Goal: Task Accomplishment & Management: Use online tool/utility

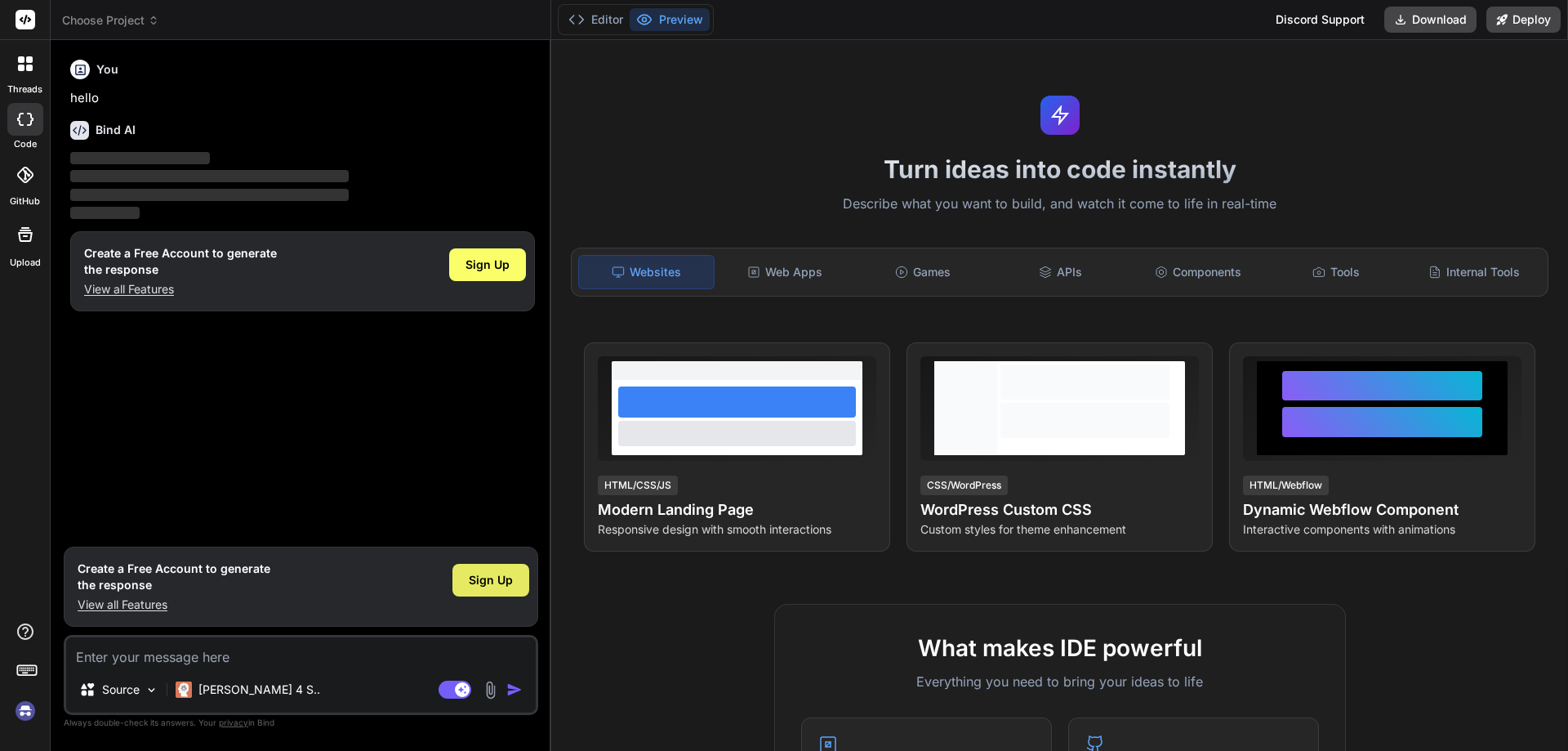
click at [510, 585] on span "Sign Up" at bounding box center [490, 580] width 44 height 16
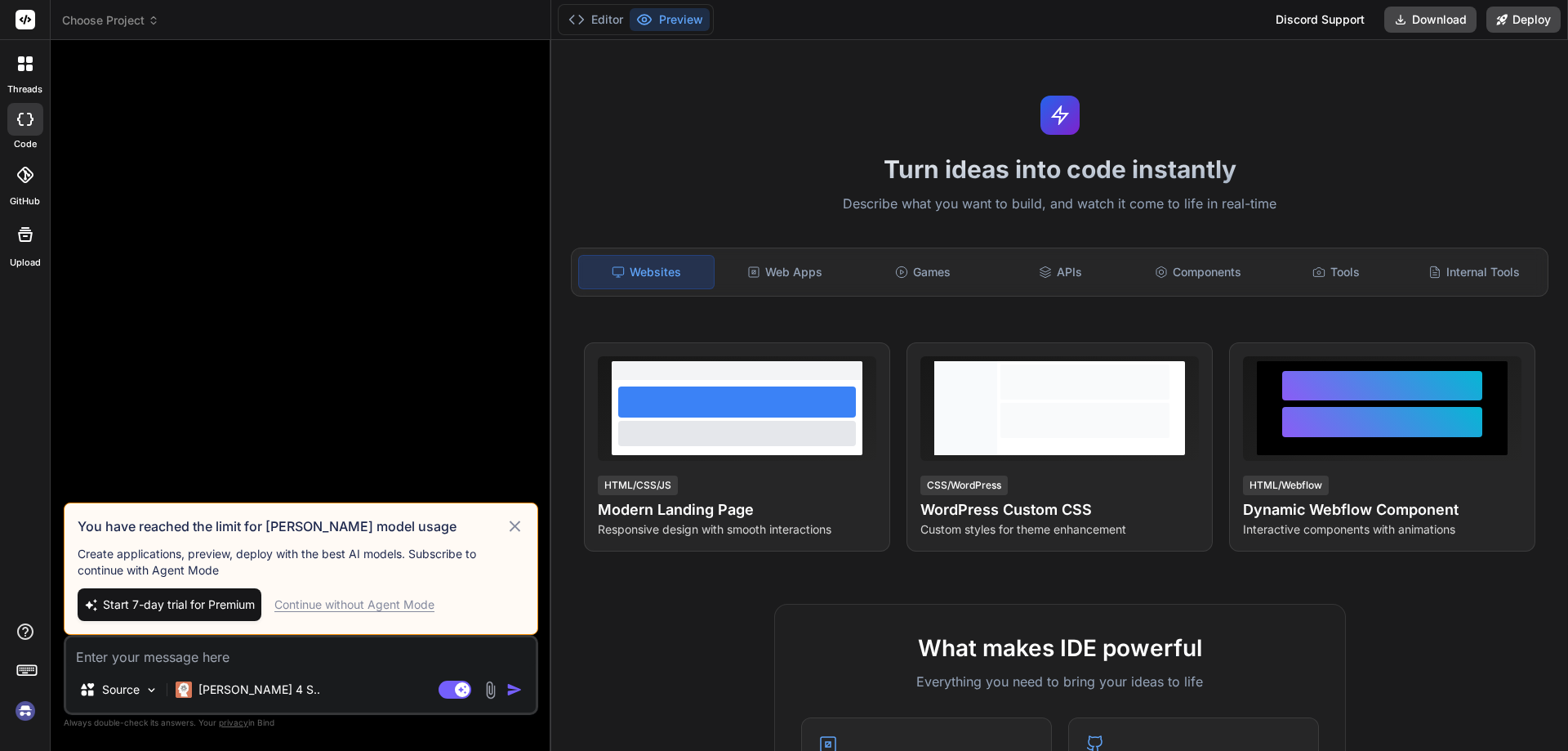
click at [513, 527] on icon at bounding box center [514, 525] width 11 height 11
type textarea "x"
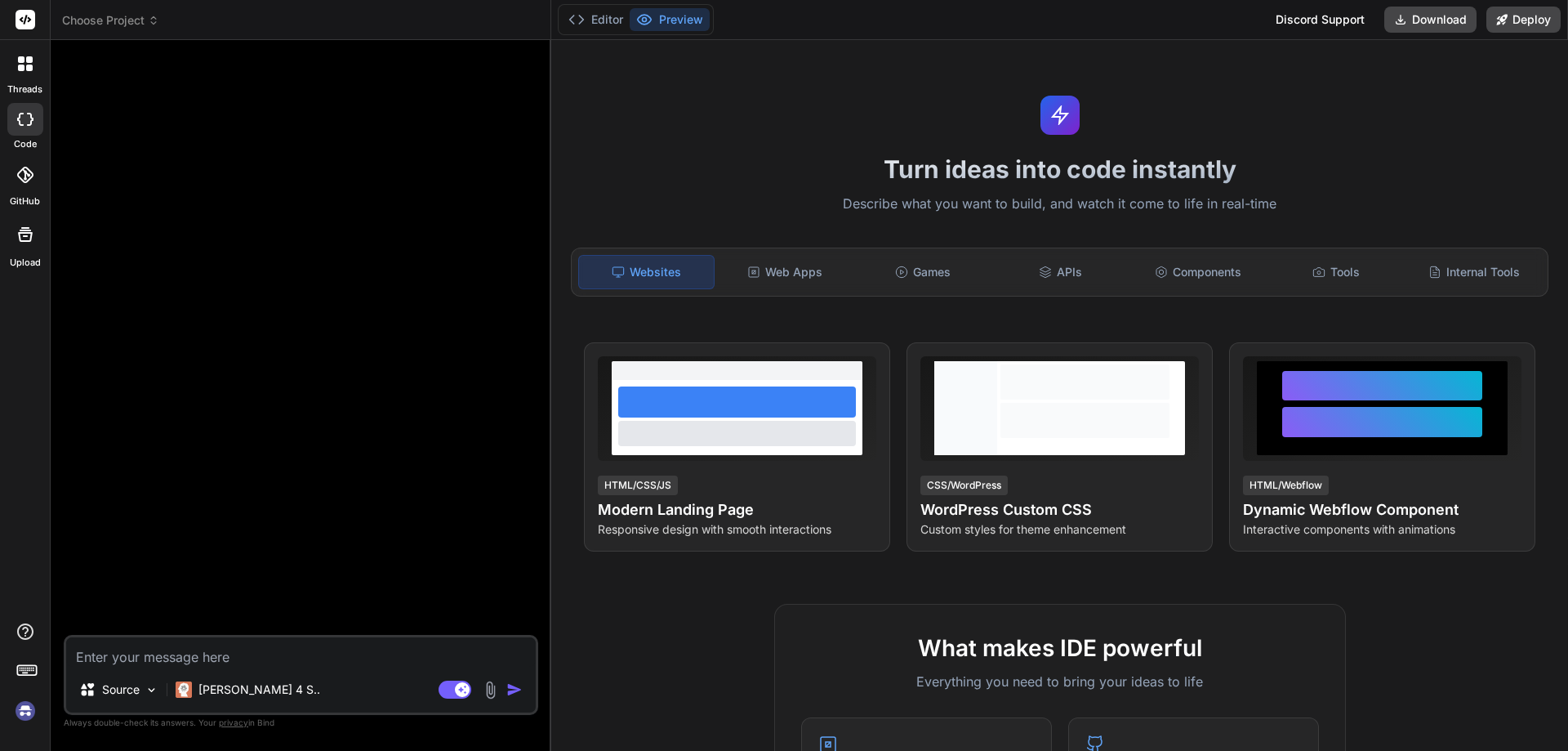
click at [243, 660] on textarea at bounding box center [300, 652] width 469 height 30
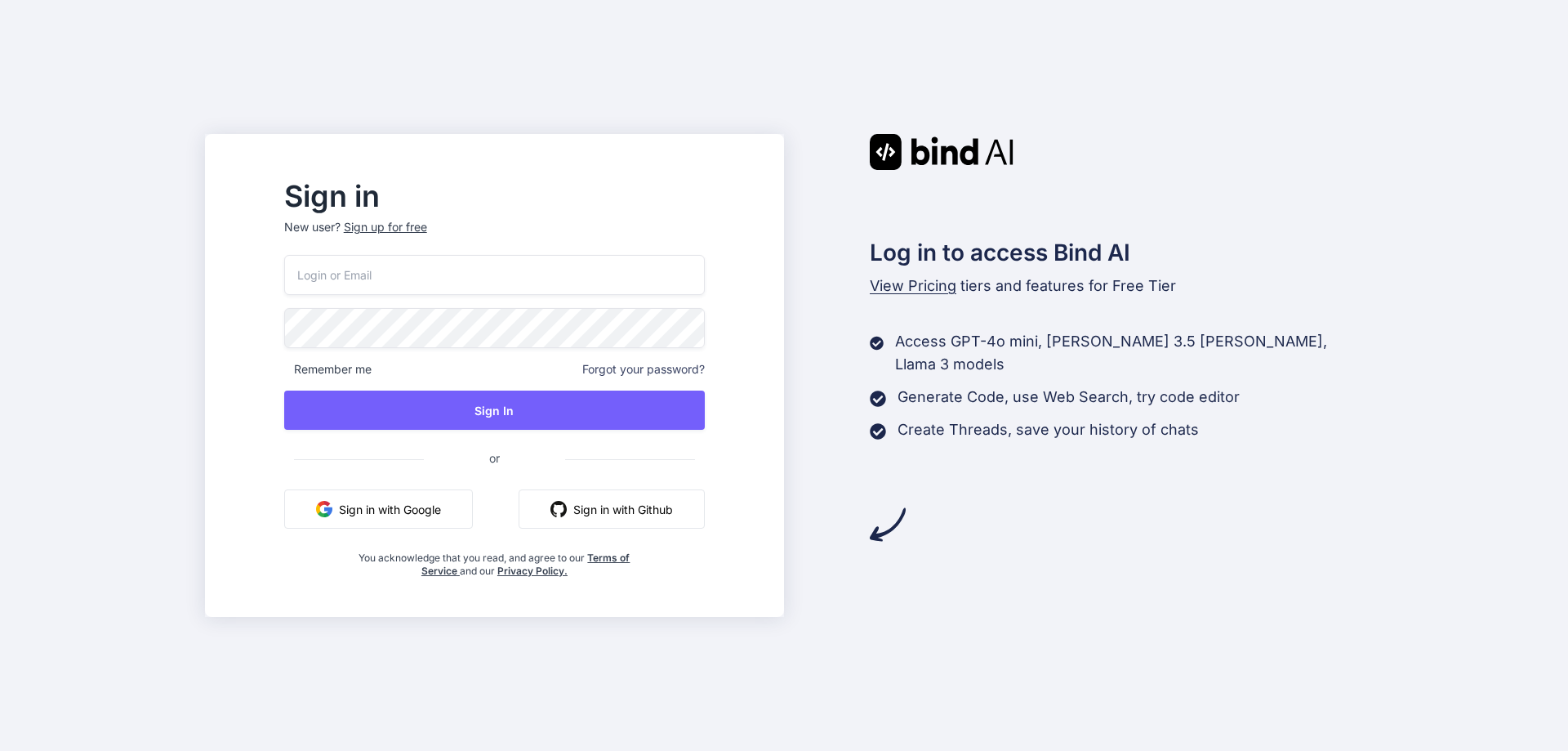
click at [506, 284] on input "email" at bounding box center [494, 276] width 421 height 40
type input "[EMAIL_ADDRESS][DOMAIN_NAME]"
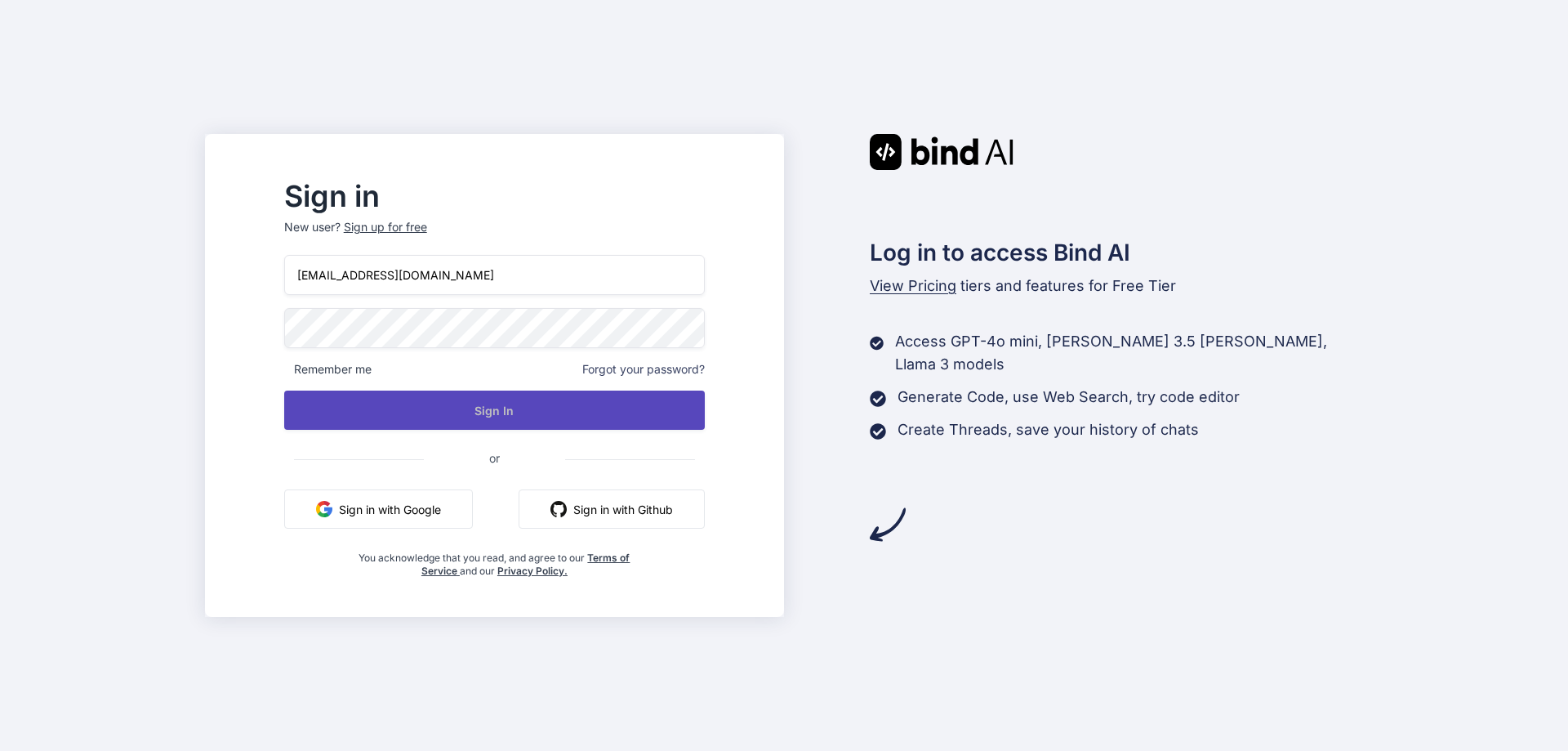
click at [524, 420] on button "Sign In" at bounding box center [494, 409] width 421 height 39
click at [533, 412] on button "Sign In" at bounding box center [494, 409] width 421 height 39
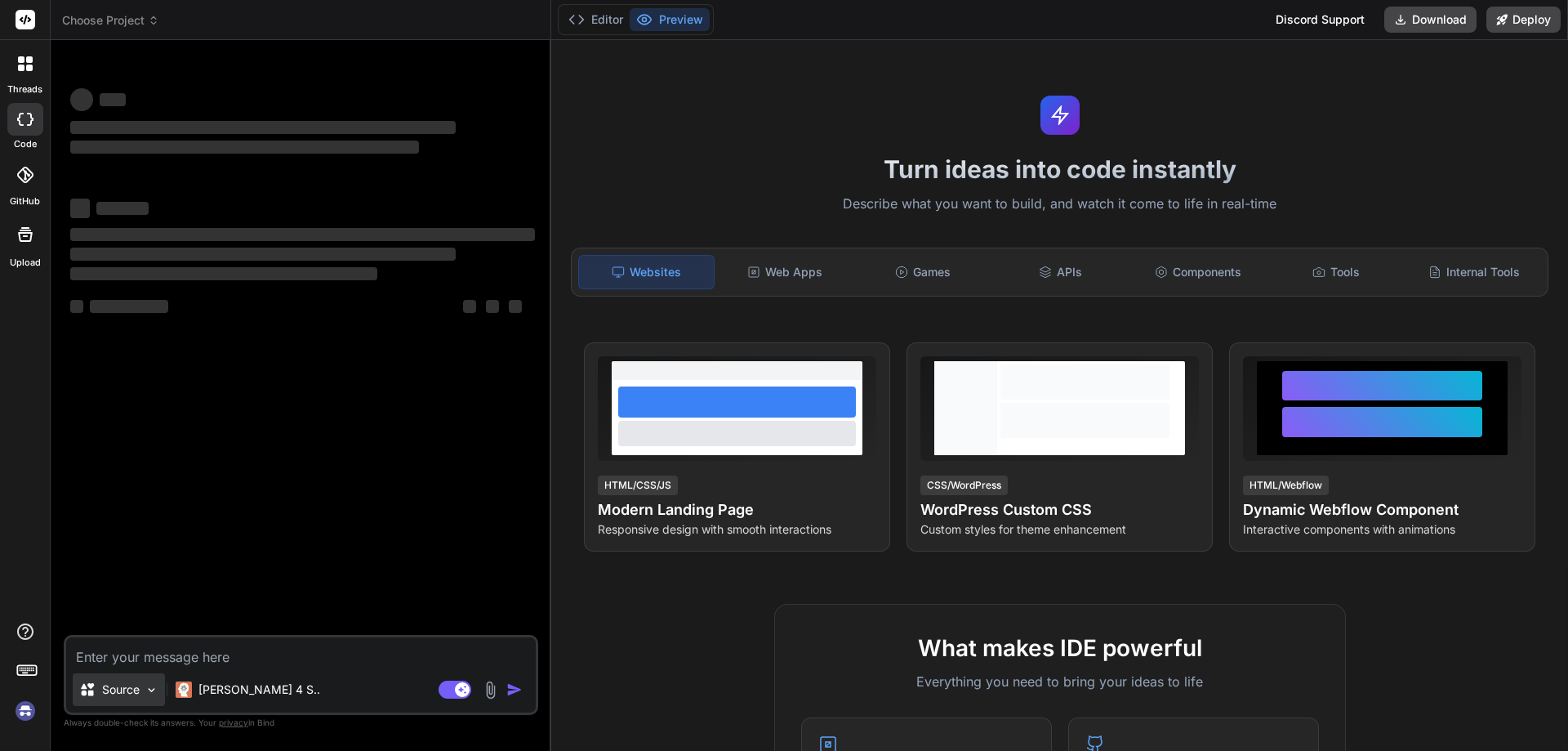
type textarea "x"
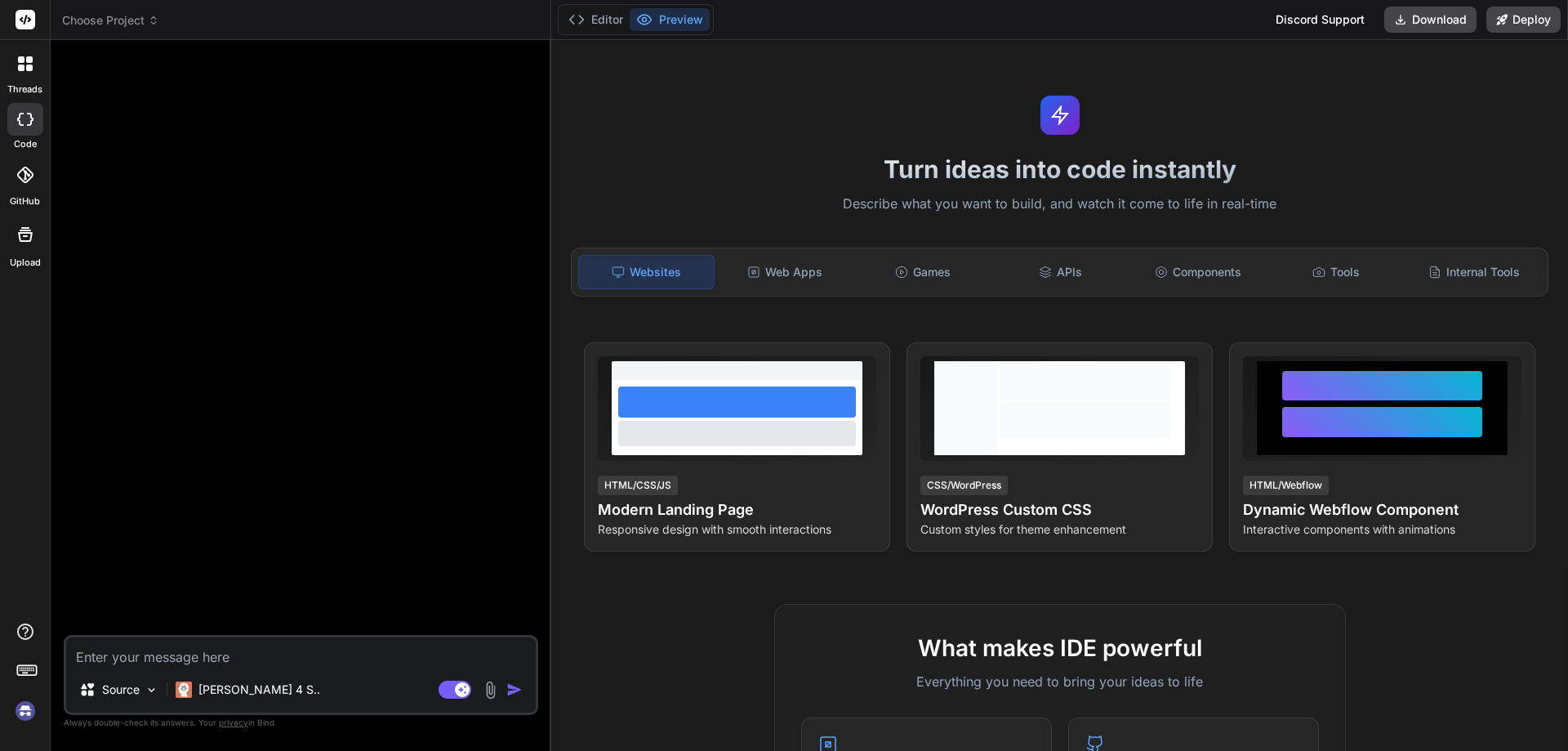
click at [22, 711] on img at bounding box center [25, 711] width 28 height 28
click at [214, 661] on textarea at bounding box center [300, 652] width 469 height 30
type textarea "s"
type textarea "x"
type textarea "ss"
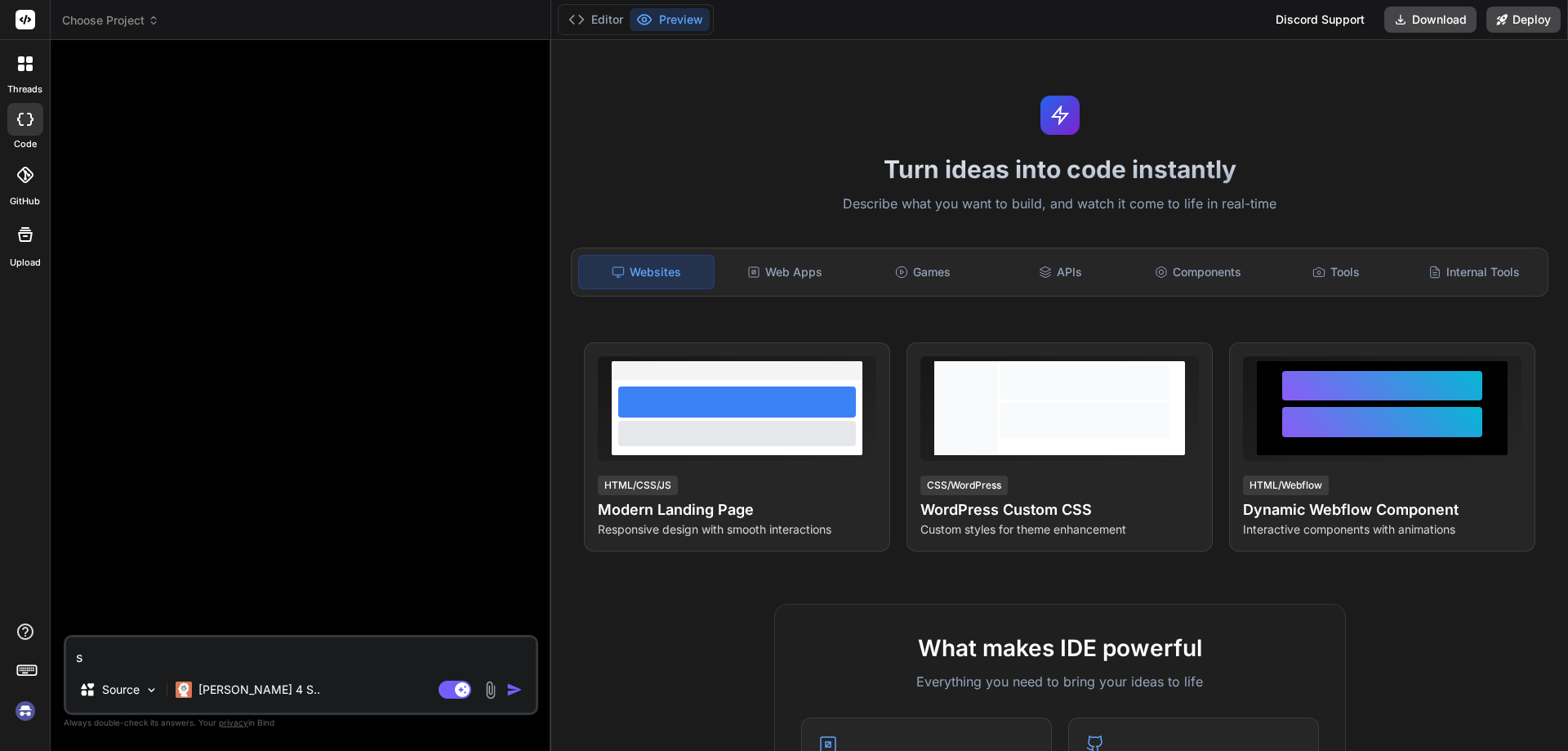
type textarea "x"
type textarea "ss"
click at [512, 687] on img "button" at bounding box center [514, 690] width 16 height 16
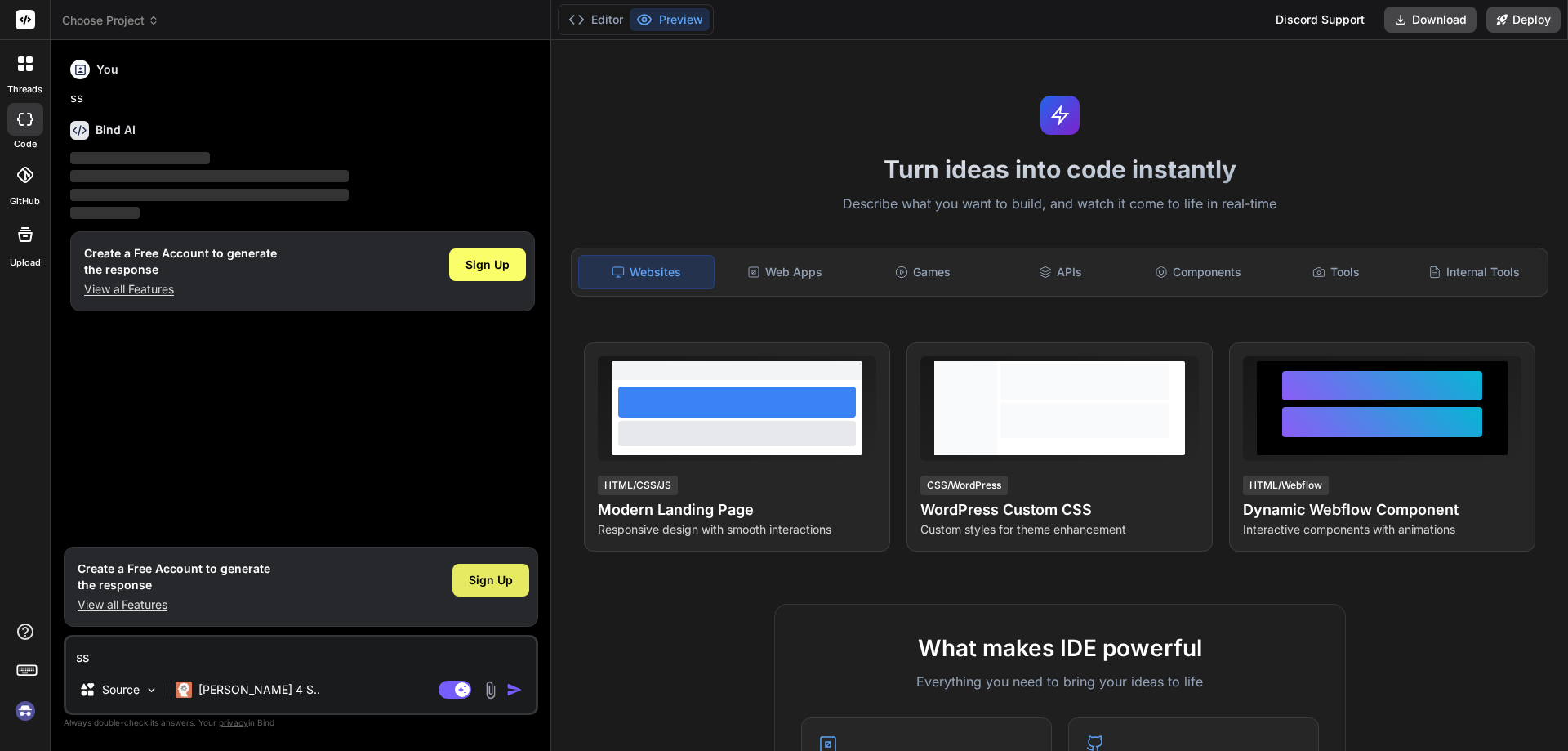
click at [502, 581] on span "Sign Up" at bounding box center [490, 580] width 44 height 16
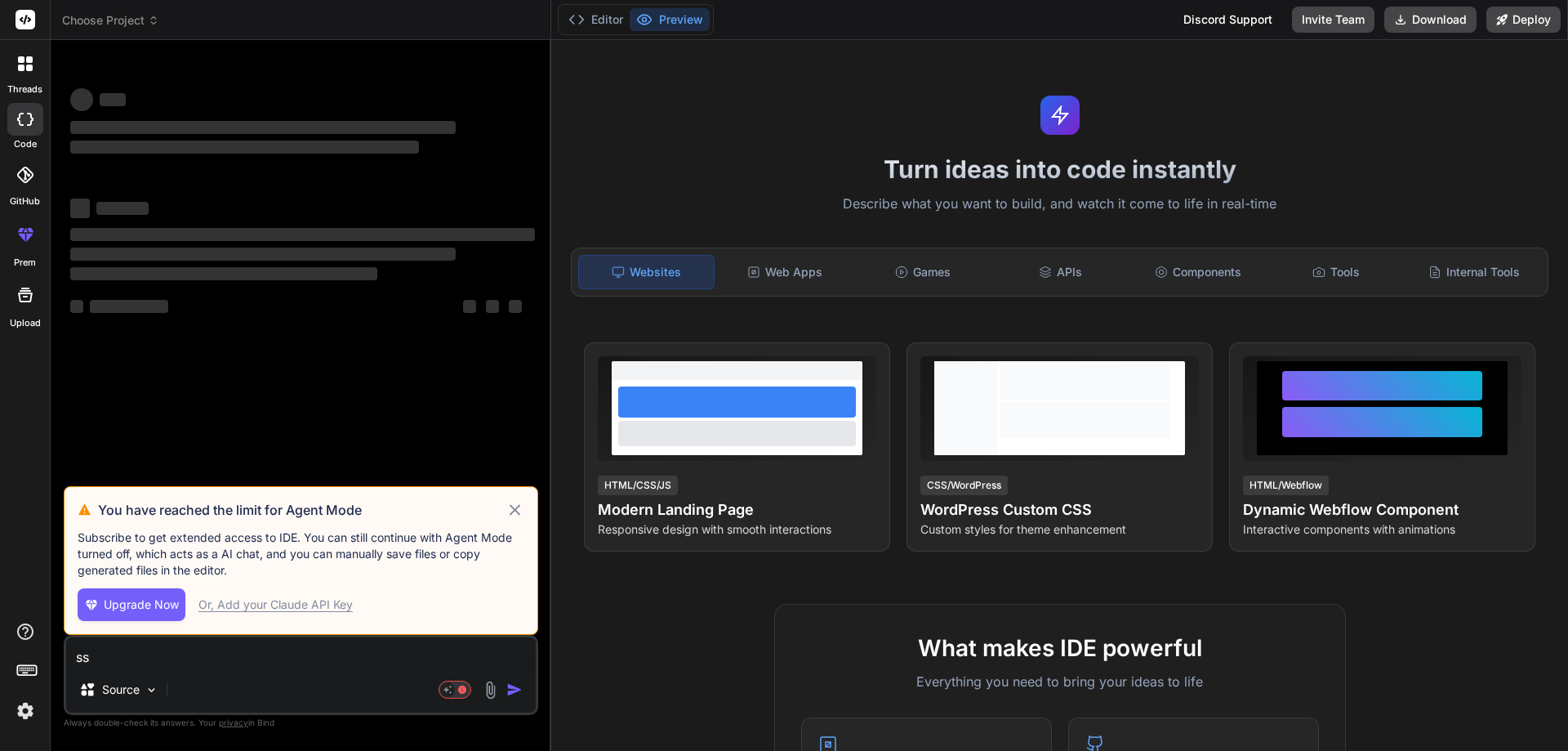
type textarea "x"
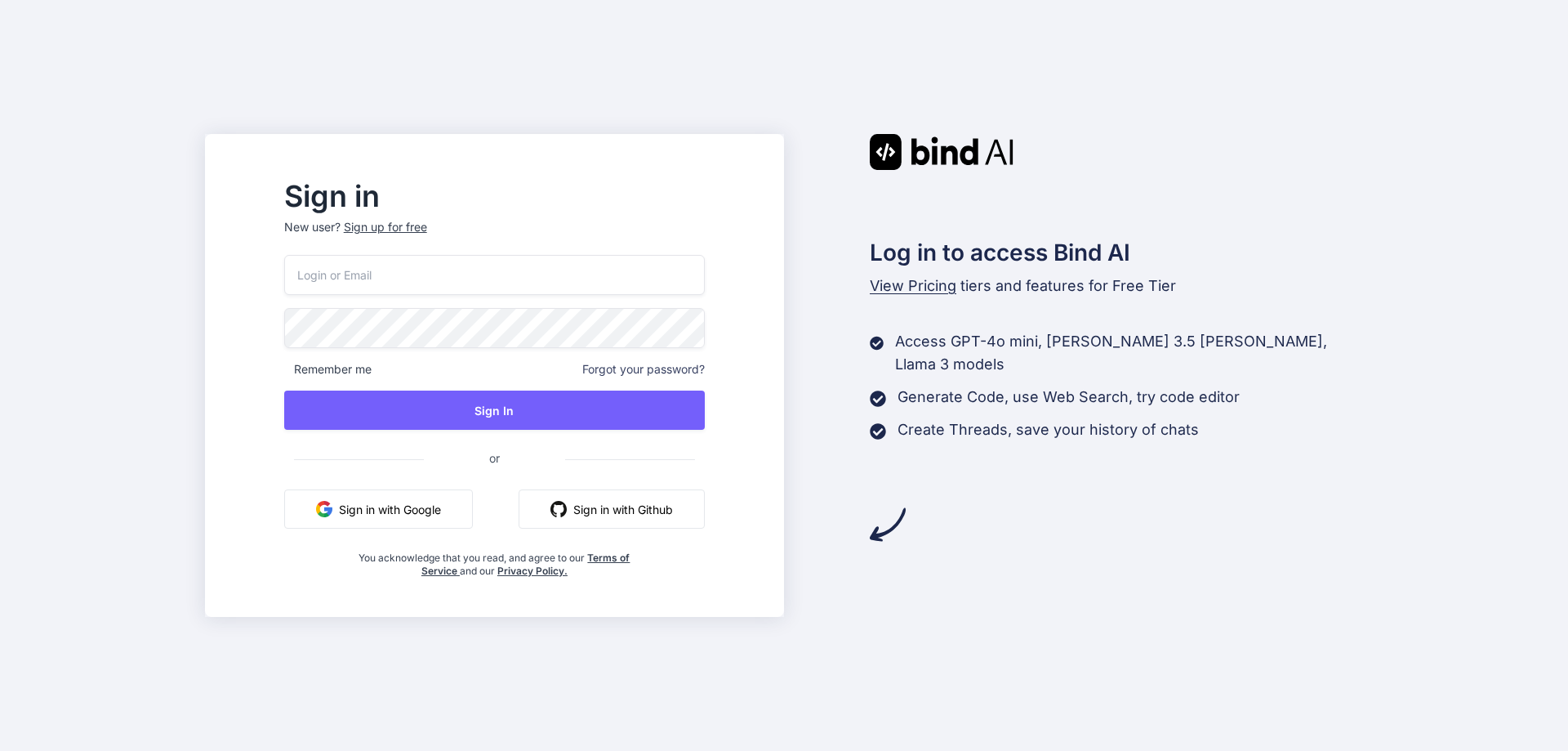
click at [561, 291] on input "email" at bounding box center [494, 276] width 421 height 40
type input "[EMAIL_ADDRESS][DOMAIN_NAME]"
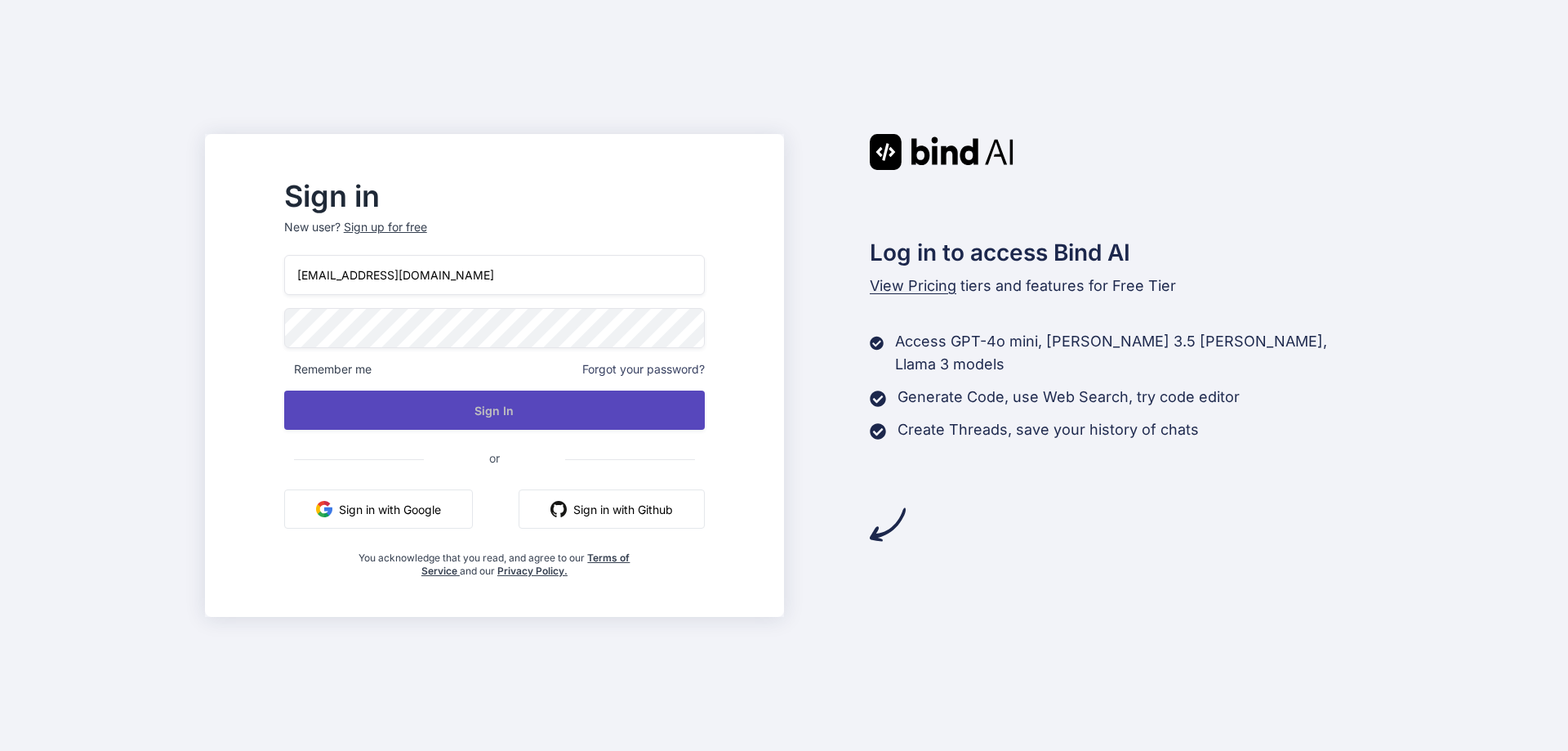
click at [523, 412] on button "Sign In" at bounding box center [494, 409] width 421 height 39
click at [553, 417] on button "Sign In" at bounding box center [494, 409] width 421 height 39
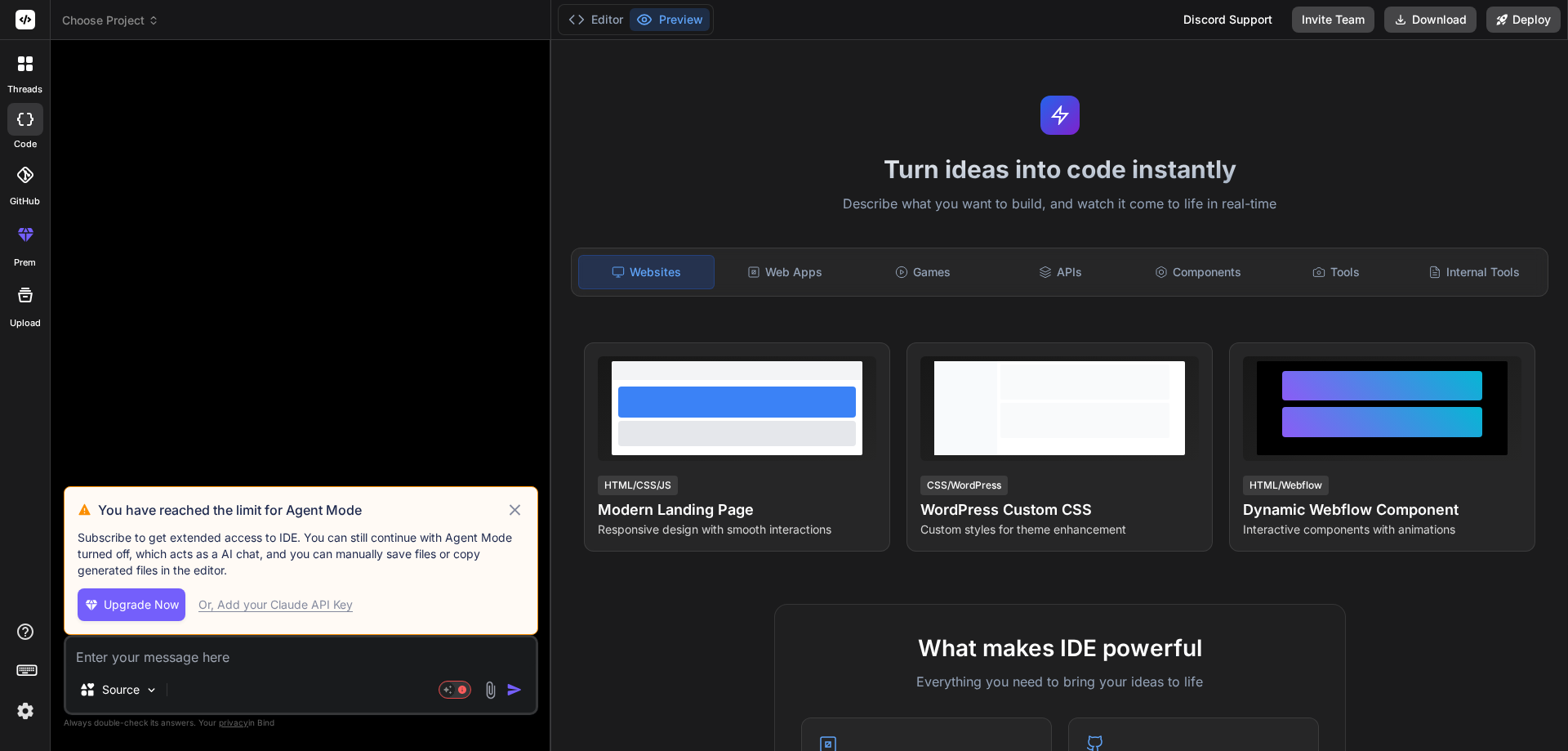
click at [518, 511] on icon at bounding box center [515, 510] width 19 height 20
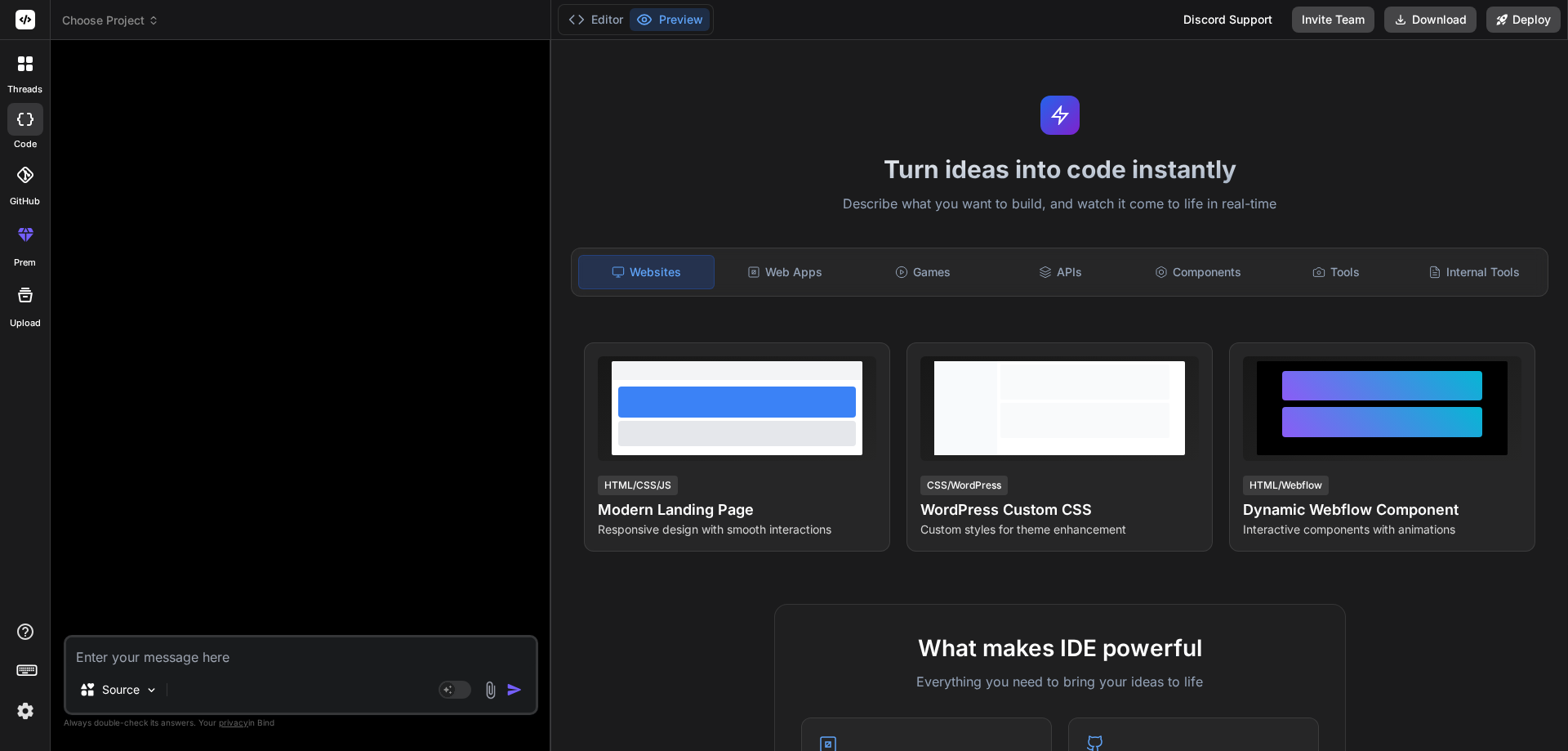
type textarea "x"
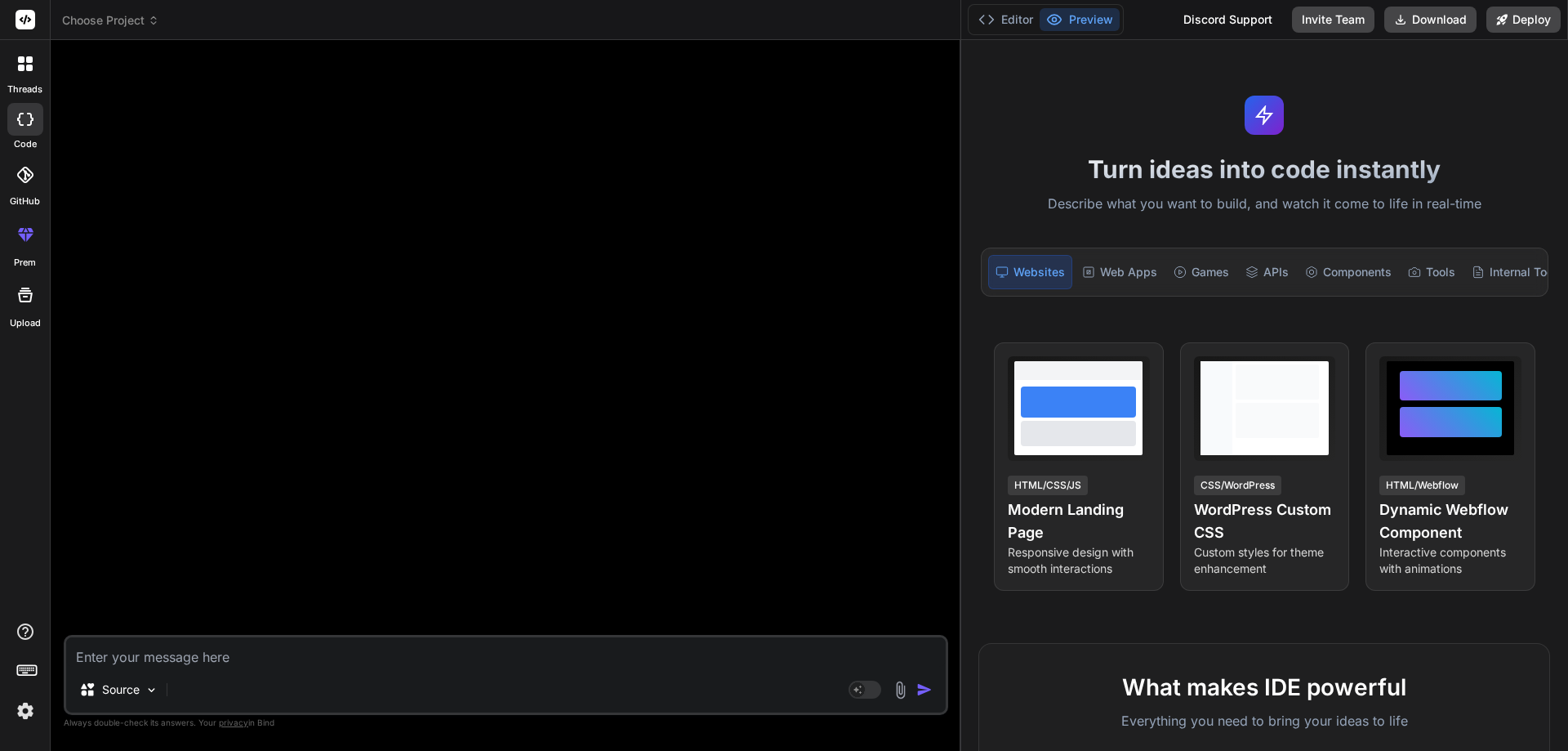
drag, startPoint x: 551, startPoint y: 340, endPoint x: 1567, endPoint y: 572, distance: 1042.2
click at [1567, 571] on div "Choose Project Created with Pixso. Bind AI Web Search Created with Pixso. Code …" at bounding box center [809, 375] width 1517 height 751
click at [28, 713] on img at bounding box center [25, 711] width 28 height 28
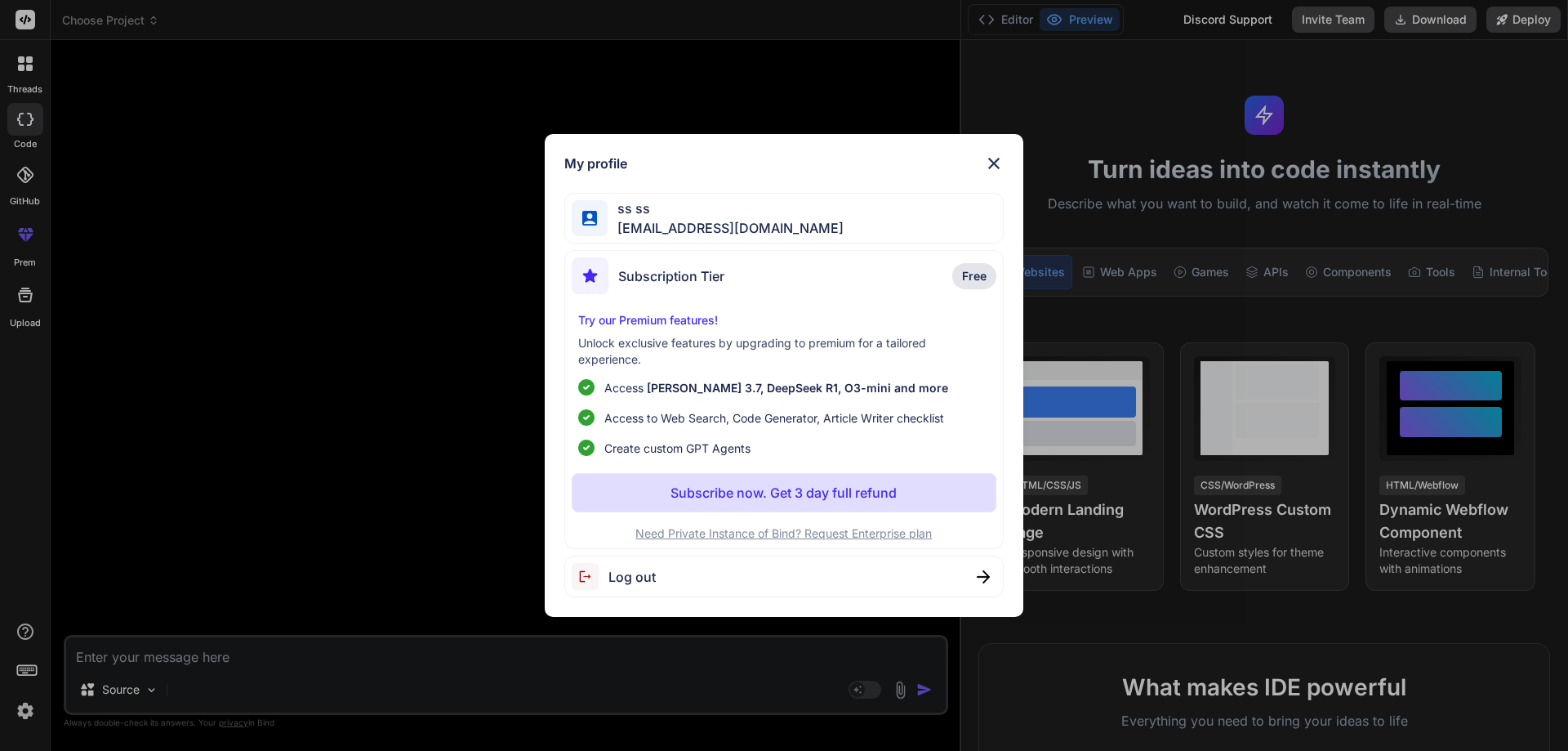
click at [28, 713] on div "My profile ss ss tadowet211@daxiake.com Subscription Tier Free Try our Premium …" at bounding box center [784, 375] width 1568 height 751
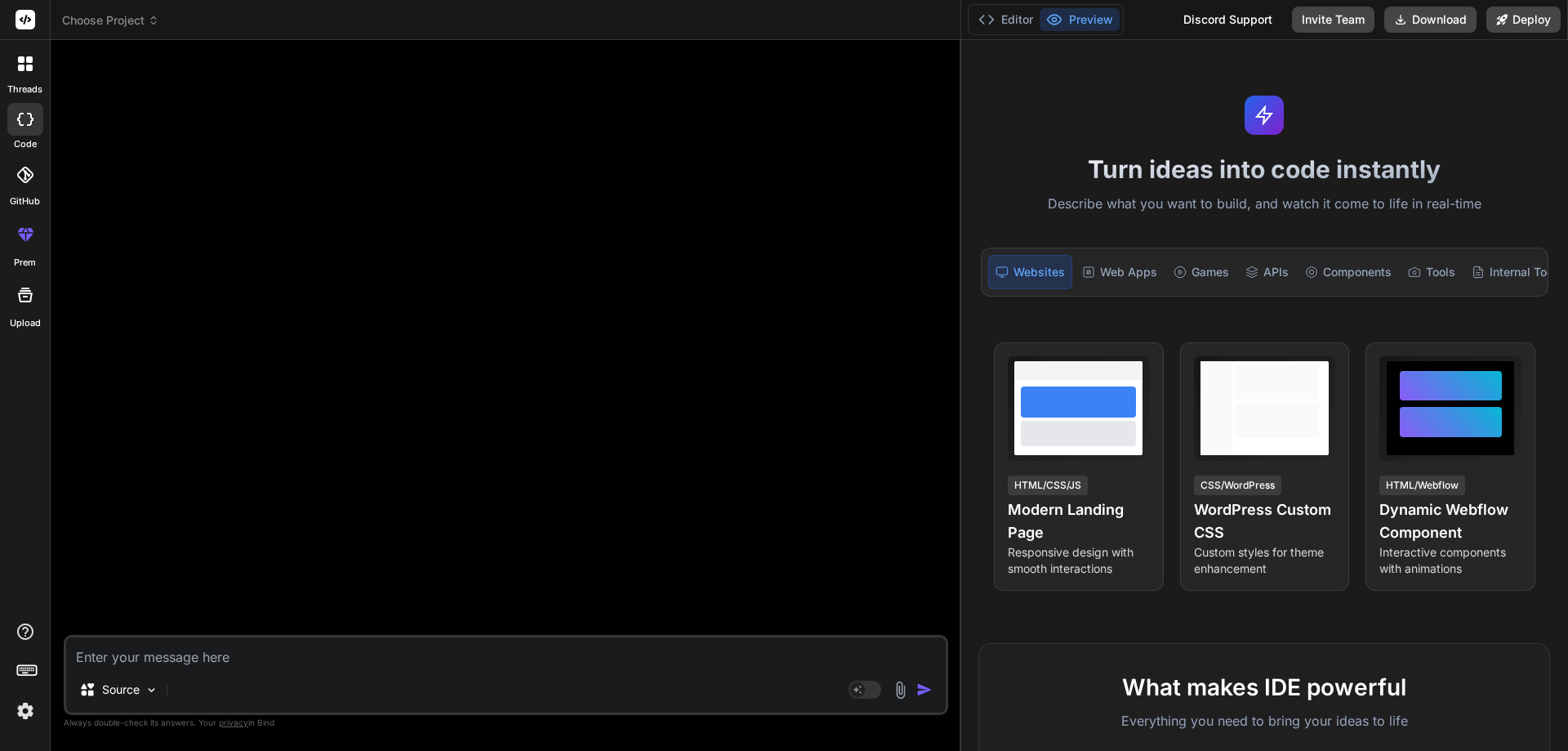
click at [155, 655] on textarea at bounding box center [506, 652] width 880 height 30
paste textarea "import React, { useState, useRef } from "react"; import { Form } from "react-bo…"
type textarea "import React, { useState, useRef } from "react"; import { Form } from "react-bo…"
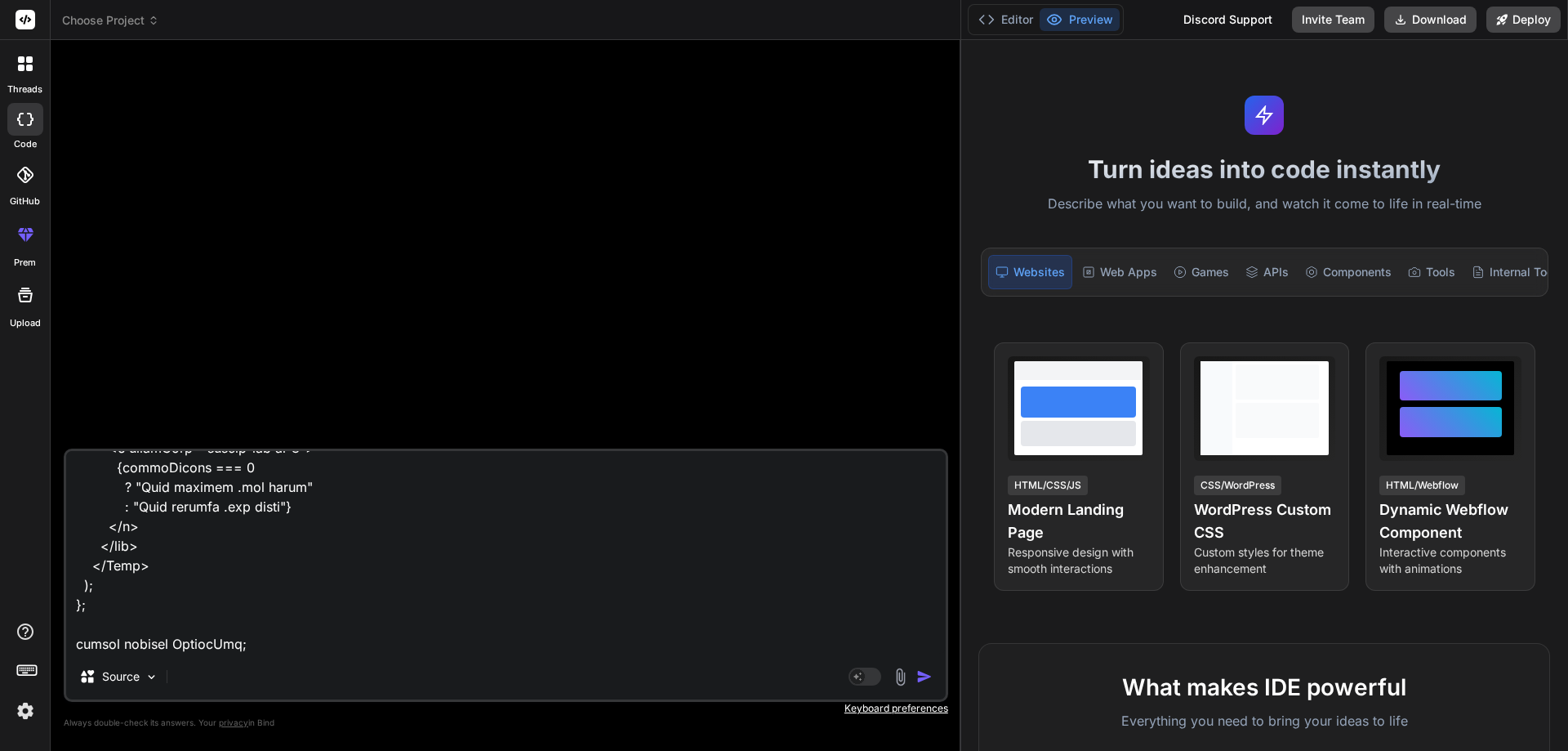
type textarea "x"
type textarea "import React, { useState, useRef } from "react"; import { Form } from "react-bo…"
type textarea "x"
type textarea "import React, { useState, useRef } from "react"; import { Form } from "react-bo…"
click at [353, 636] on textarea at bounding box center [506, 553] width 880 height 203
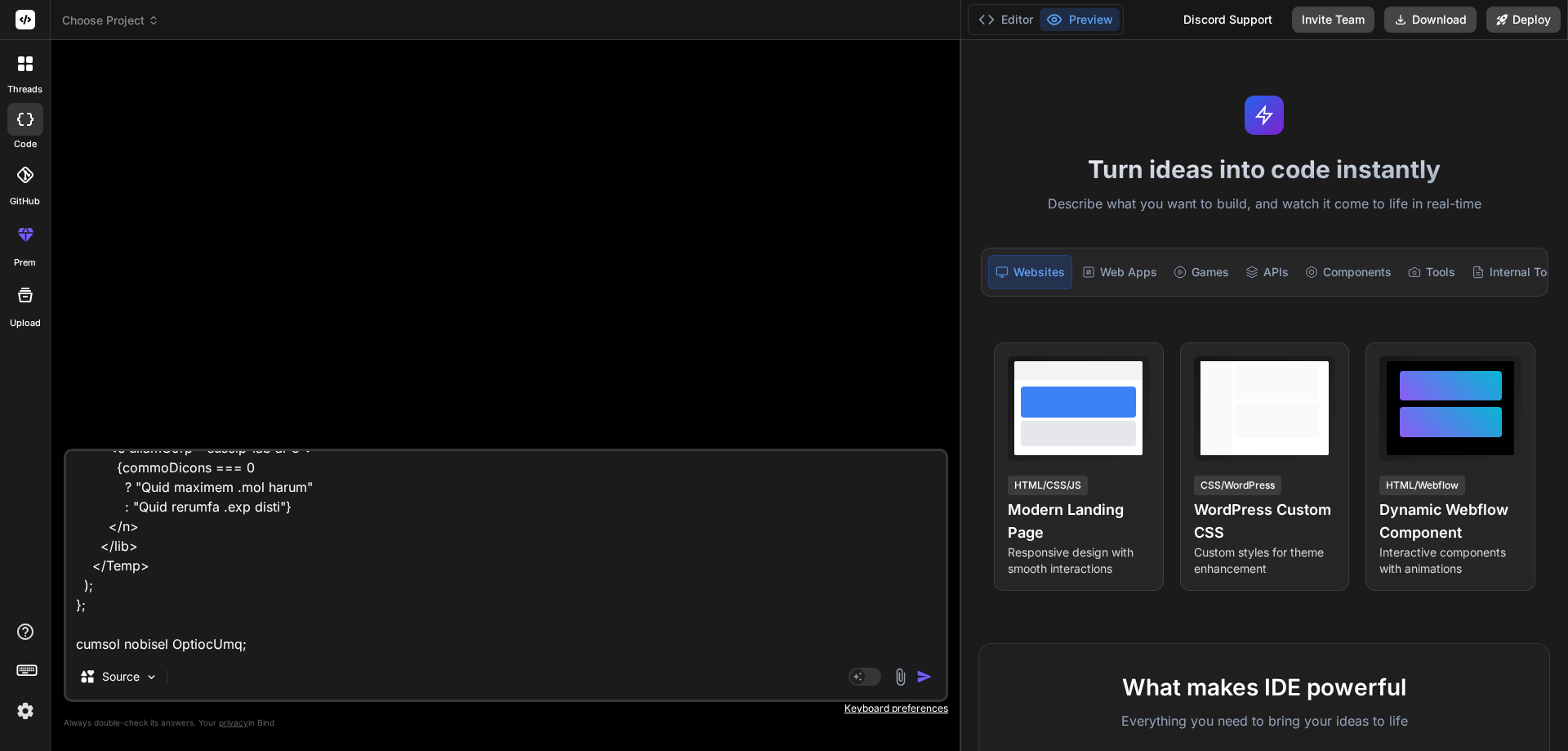
type textarea "x"
type textarea "import React, { useState, useRef } from "react"; import { Form } from "react-bo…"
type textarea "x"
type textarea "import React, { useState, useRef } from "react"; import { Form } from "react-bo…"
type textarea "x"
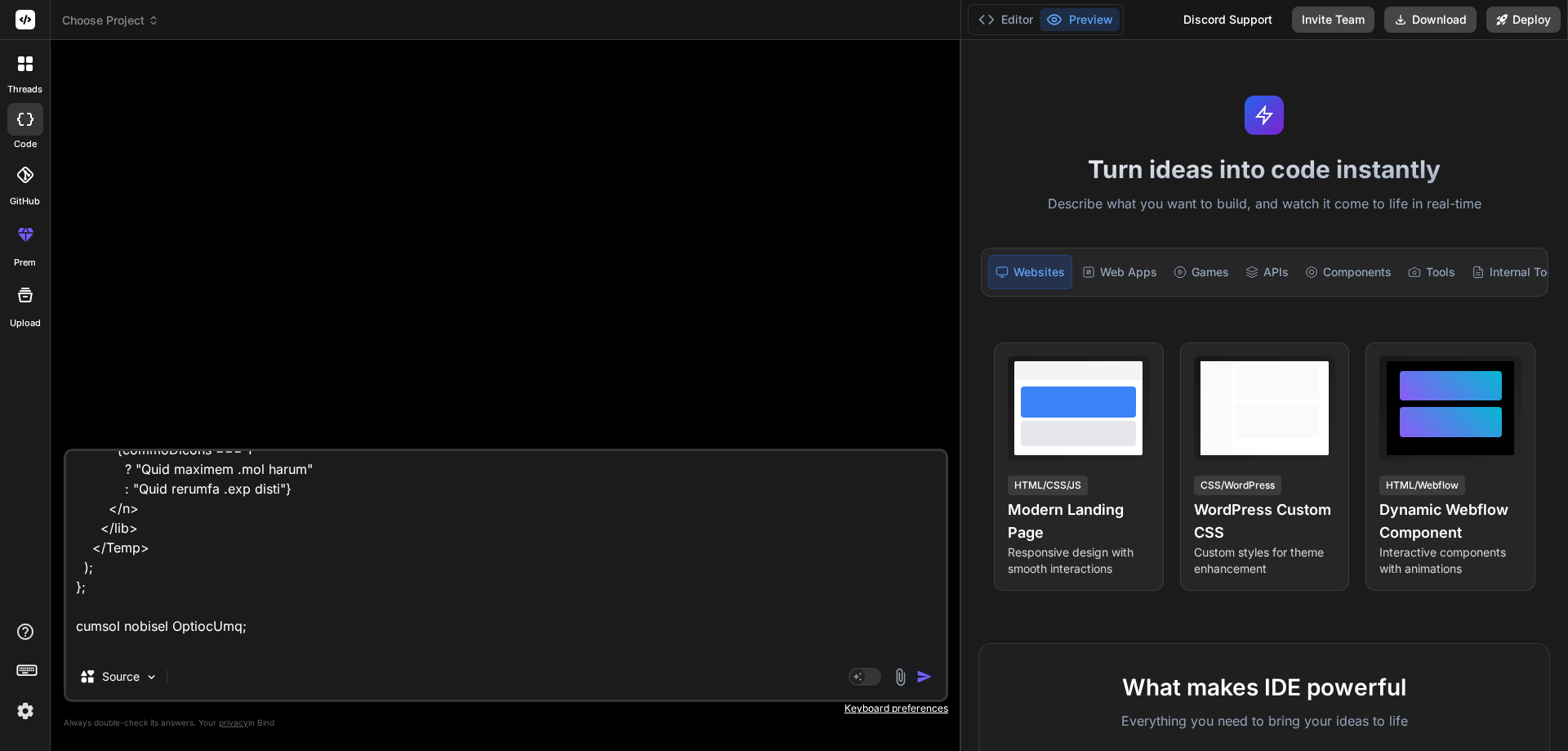
scroll to position [2650, 0]
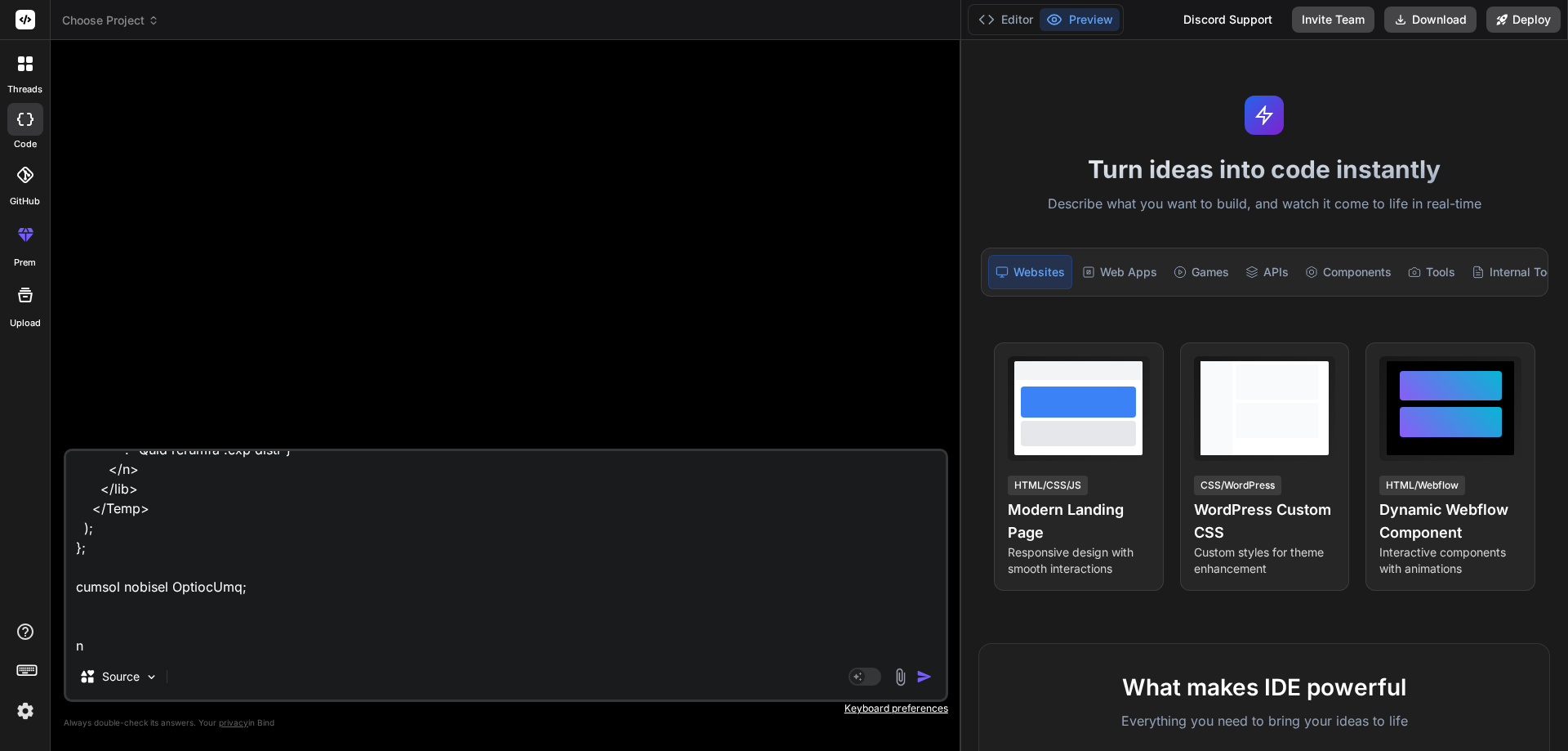
type textarea "import React, { useState, useRef } from "react"; import { Form } from "react-bo…"
type textarea "x"
type textarea "import React, { useState, useRef } from "react"; import { Form } from "react-bo…"
type textarea "x"
type textarea "import React, { useState, useRef } from "react"; import { Form } from "react-bo…"
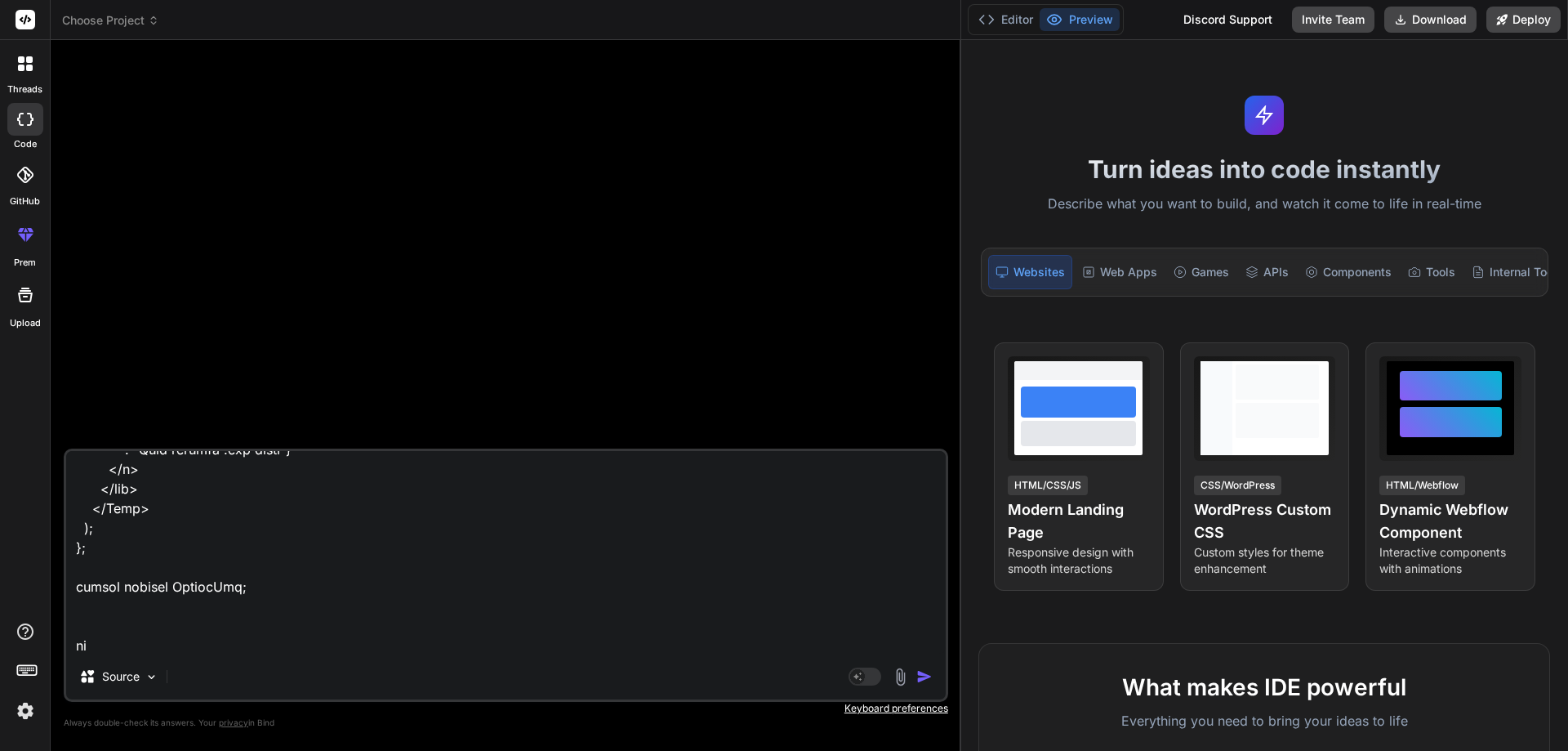
type textarea "x"
type textarea "import React, { useState, useRef } from "react"; import { Form } from "react-bo…"
type textarea "x"
type textarea "import React, { useState, useRef } from "react"; import { Form } from "react-bo…"
type textarea "x"
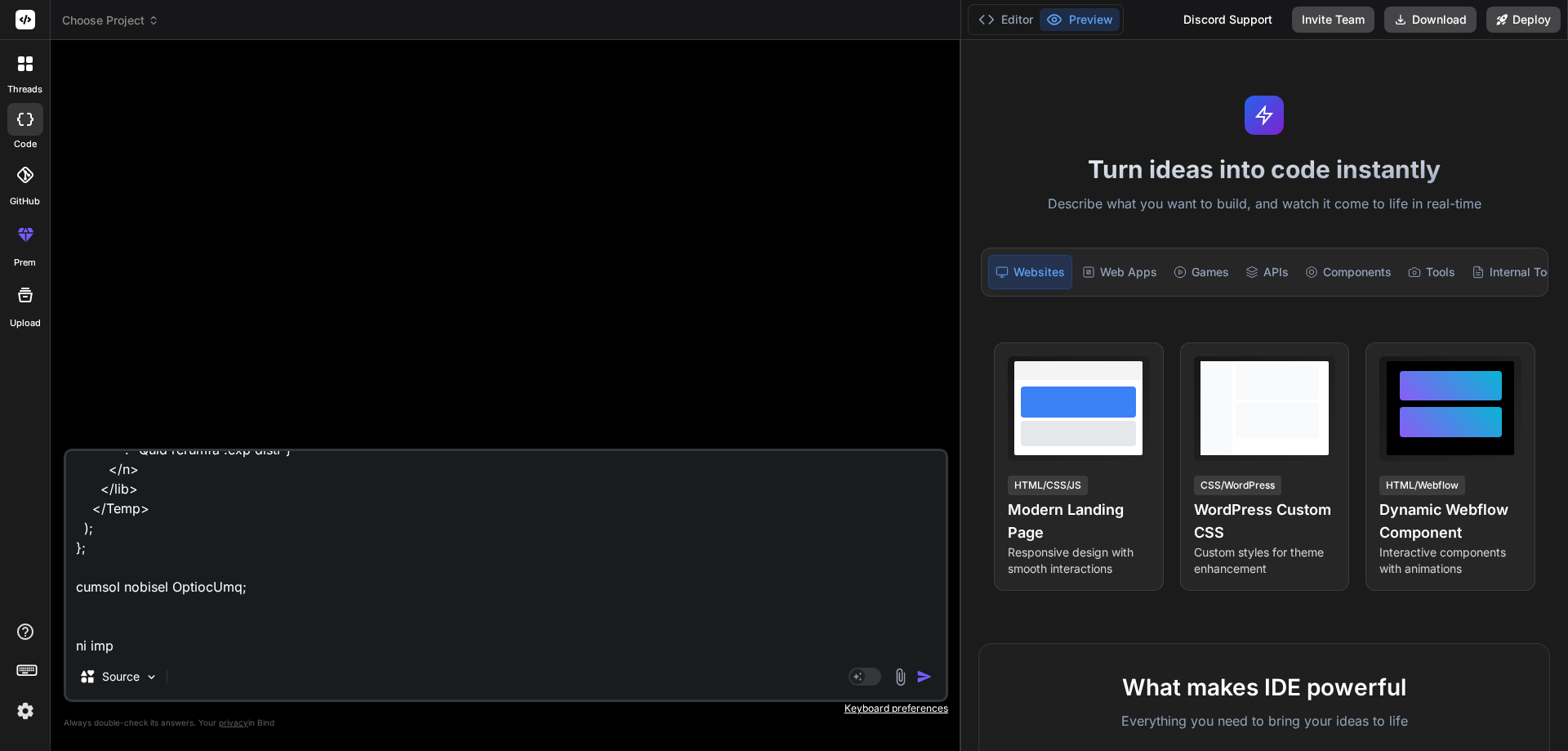
type textarea "import React, { useState, useRef } from "react"; import { Form } from "react-bo…"
type textarea "x"
type textarea "import React, { useState, useRef } from "react"; import { Form } from "react-bo…"
type textarea "x"
type textarea "import React, { useState, useRef } from "react"; import { Form } from "react-bo…"
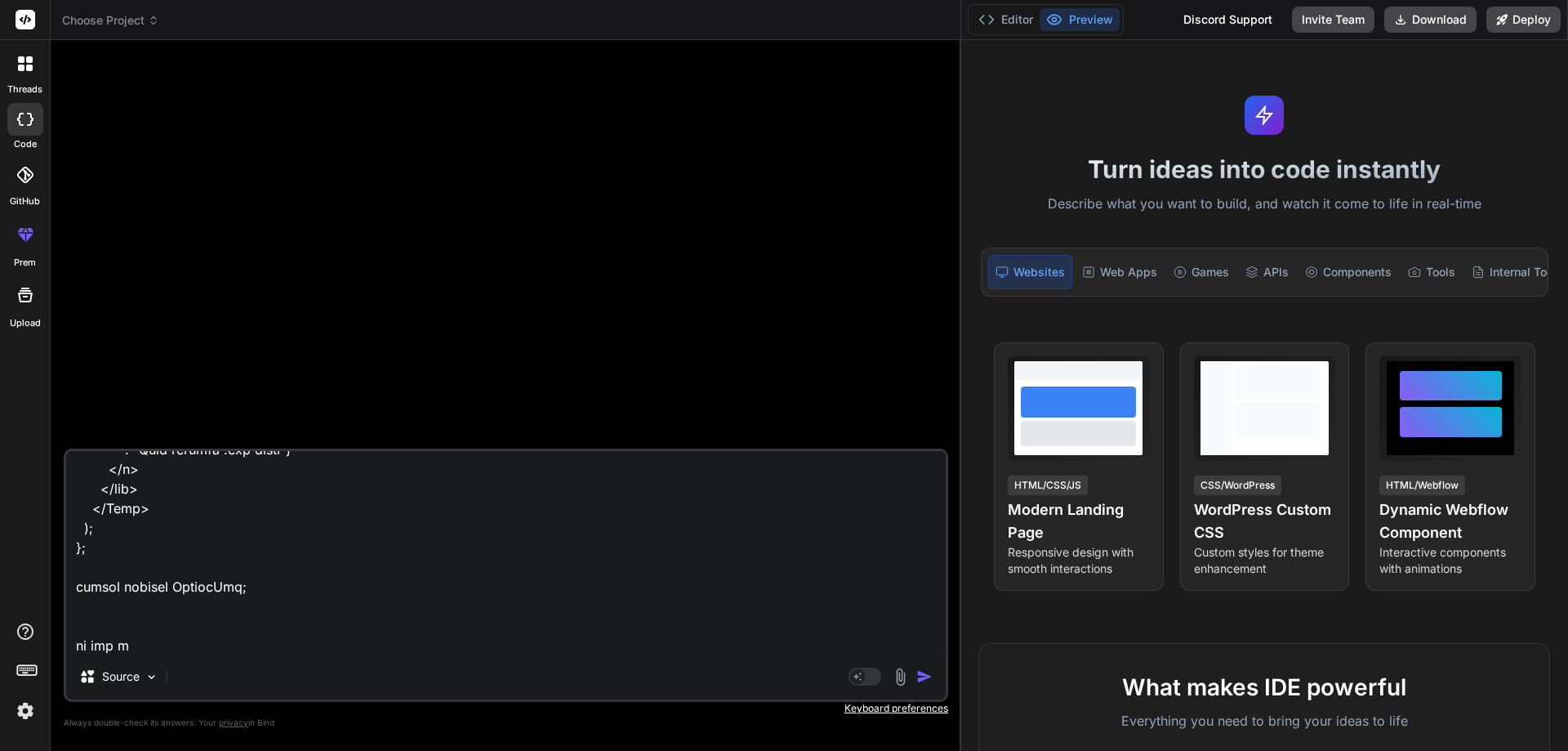
type textarea "x"
type textarea "import React, { useState, useRef } from "react"; import { Form } from "react-bo…"
type textarea "x"
type textarea "import React, { useState, useRef } from "react"; import { Form } from "react-bo…"
type textarea "x"
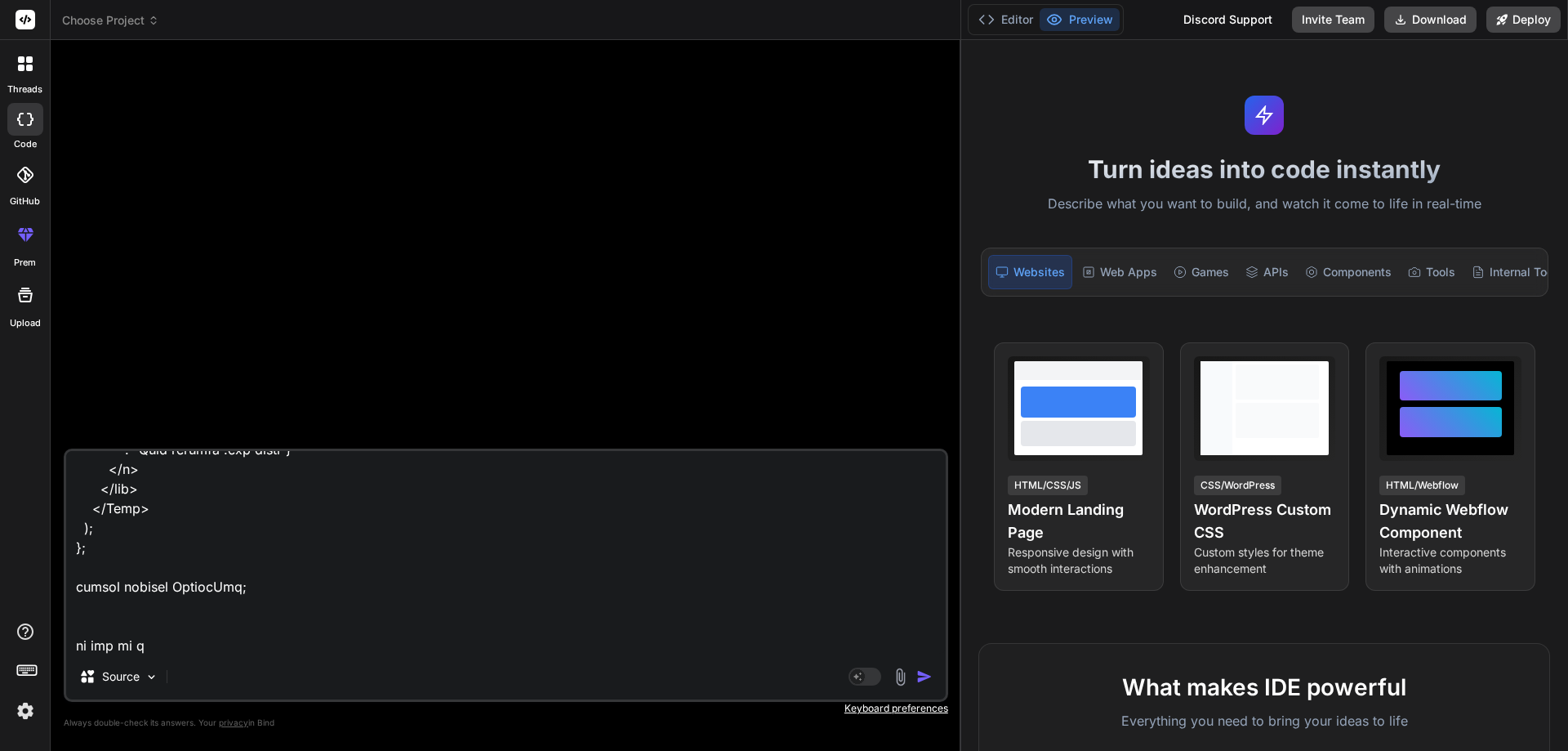
type textarea "import React, { useState, useRef } from "react"; import { Form } from "react-bo…"
type textarea "x"
type textarea "import React, { useState, useRef } from "react"; import { Form } from "react-bo…"
type textarea "x"
type textarea "import React, { useState, useRef } from "react"; import { Form } from "react-bo…"
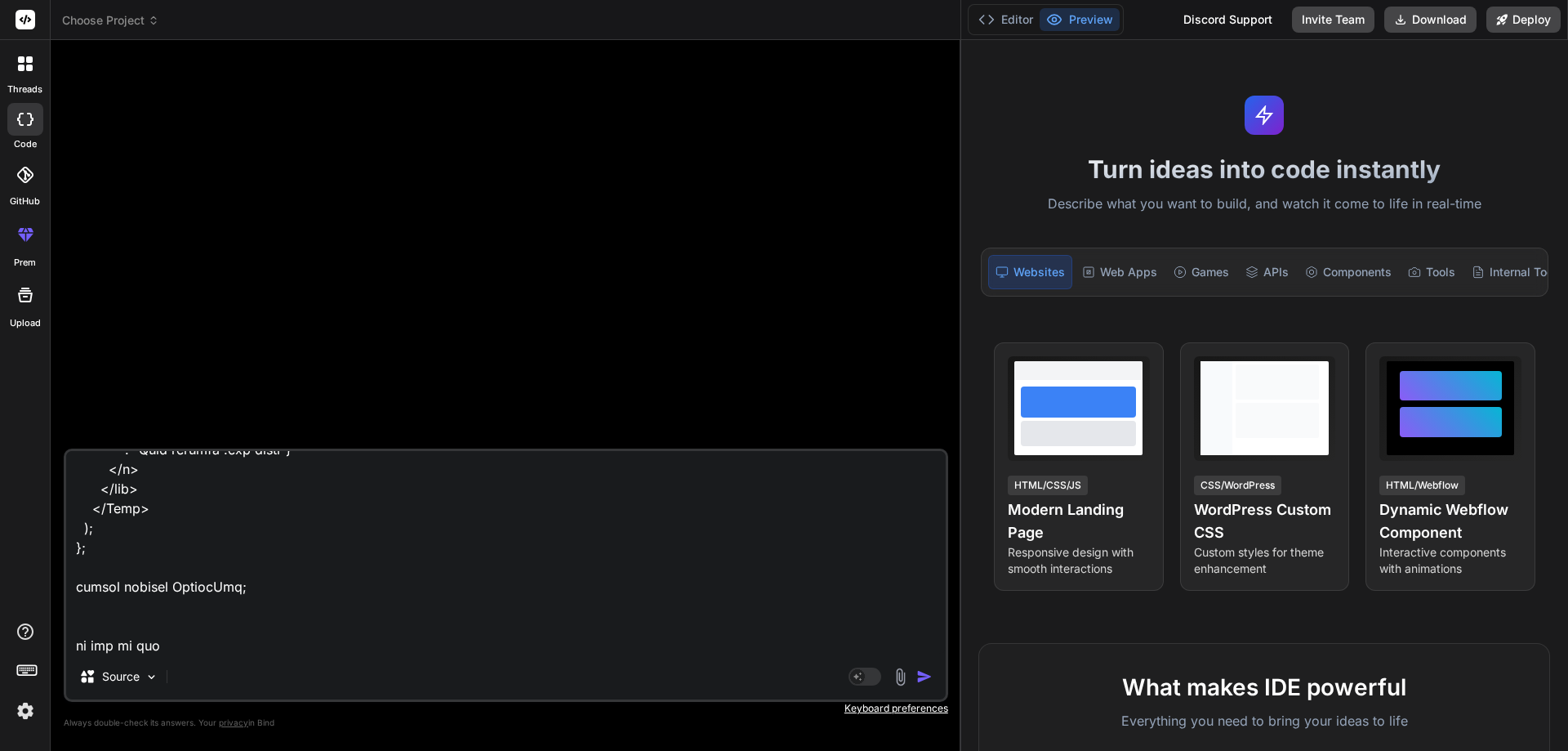
type textarea "x"
type textarea "import React, { useState, useRef } from "react"; import { Form } from "react-bo…"
type textarea "x"
type textarea "import React, { useState, useRef } from "react"; import { Form } from "react-bo…"
type textarea "x"
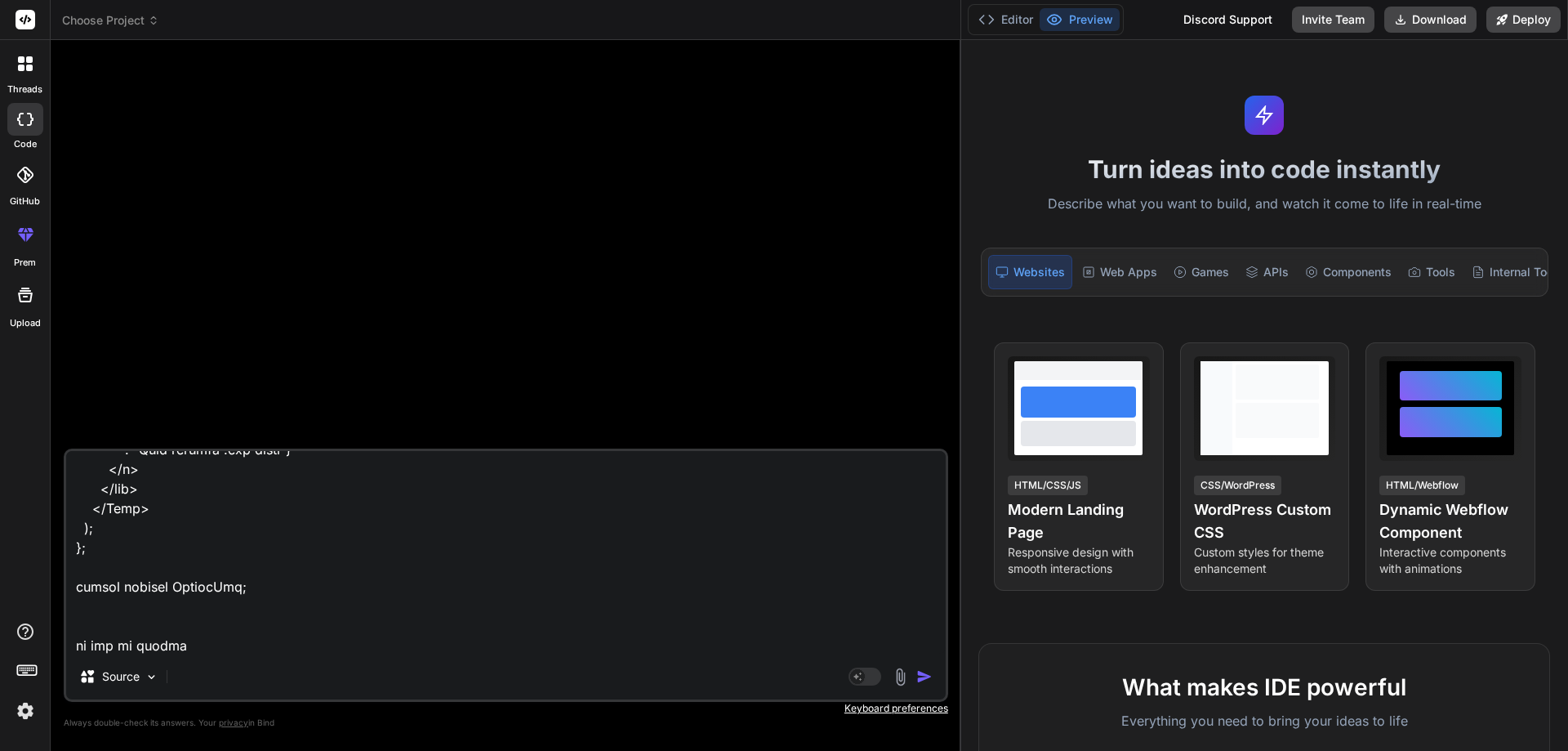
type textarea "import React, { useState, useRef } from "react"; import { Form } from "react-bo…"
type textarea "x"
type textarea "import React, { useState, useRef } from "react"; import { Form } from "react-bo…"
type textarea "x"
type textarea "import React, { useState, useRef } from "react"; import { Form } from "react-bo…"
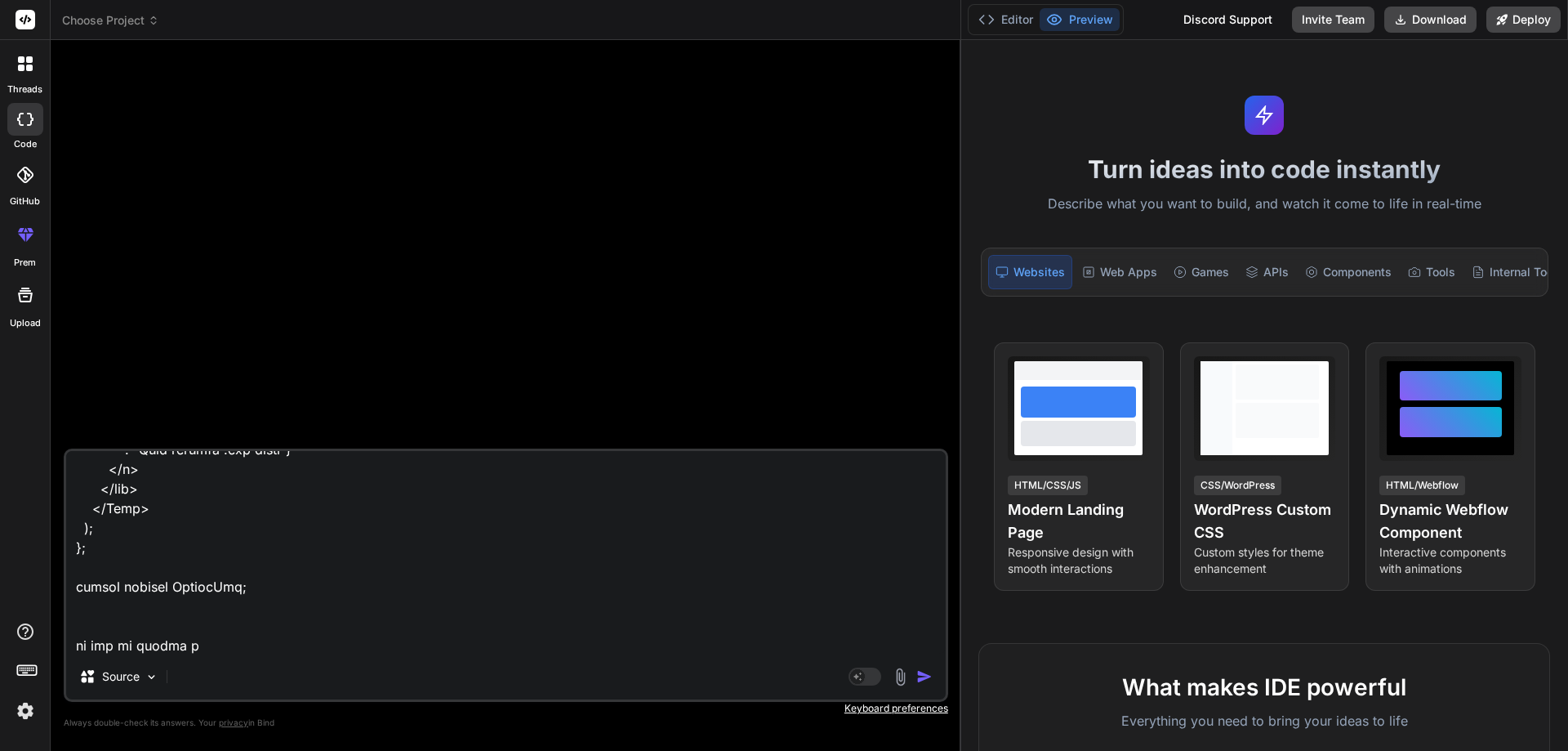
type textarea "x"
type textarea "import React, { useState, useRef } from "react"; import { Form } from "react-bo…"
type textarea "x"
type textarea "import React, { useState, useRef } from "react"; import { Form } from "react-bo…"
type textarea "x"
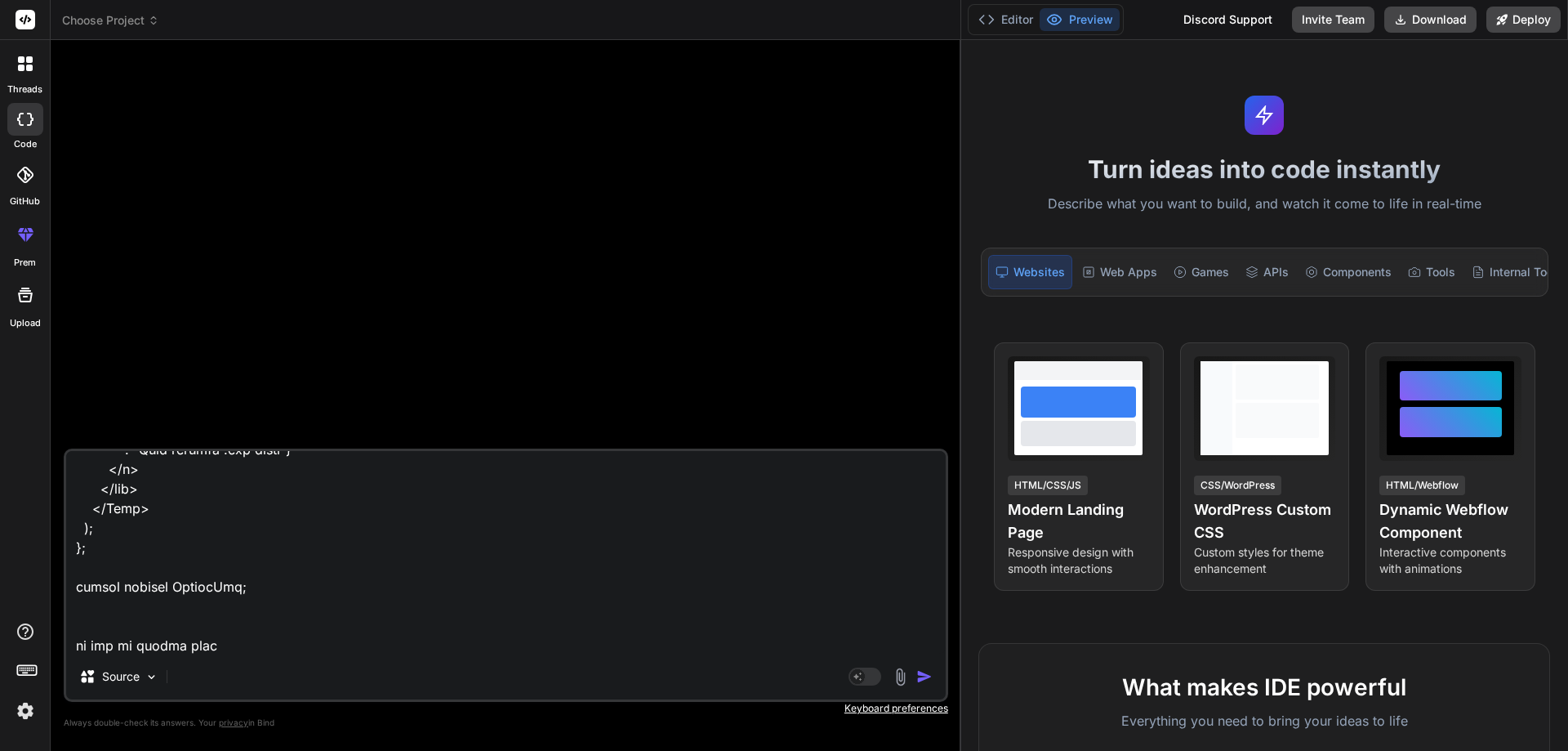
type textarea "import React, { useState, useRef } from "react"; import { Form } from "react-bo…"
type textarea "x"
type textarea "import React, { useState, useRef } from "react"; import { Form } from "react-bo…"
type textarea "x"
type textarea "import React, { useState, useRef } from "react"; import { Form } from "react-bo…"
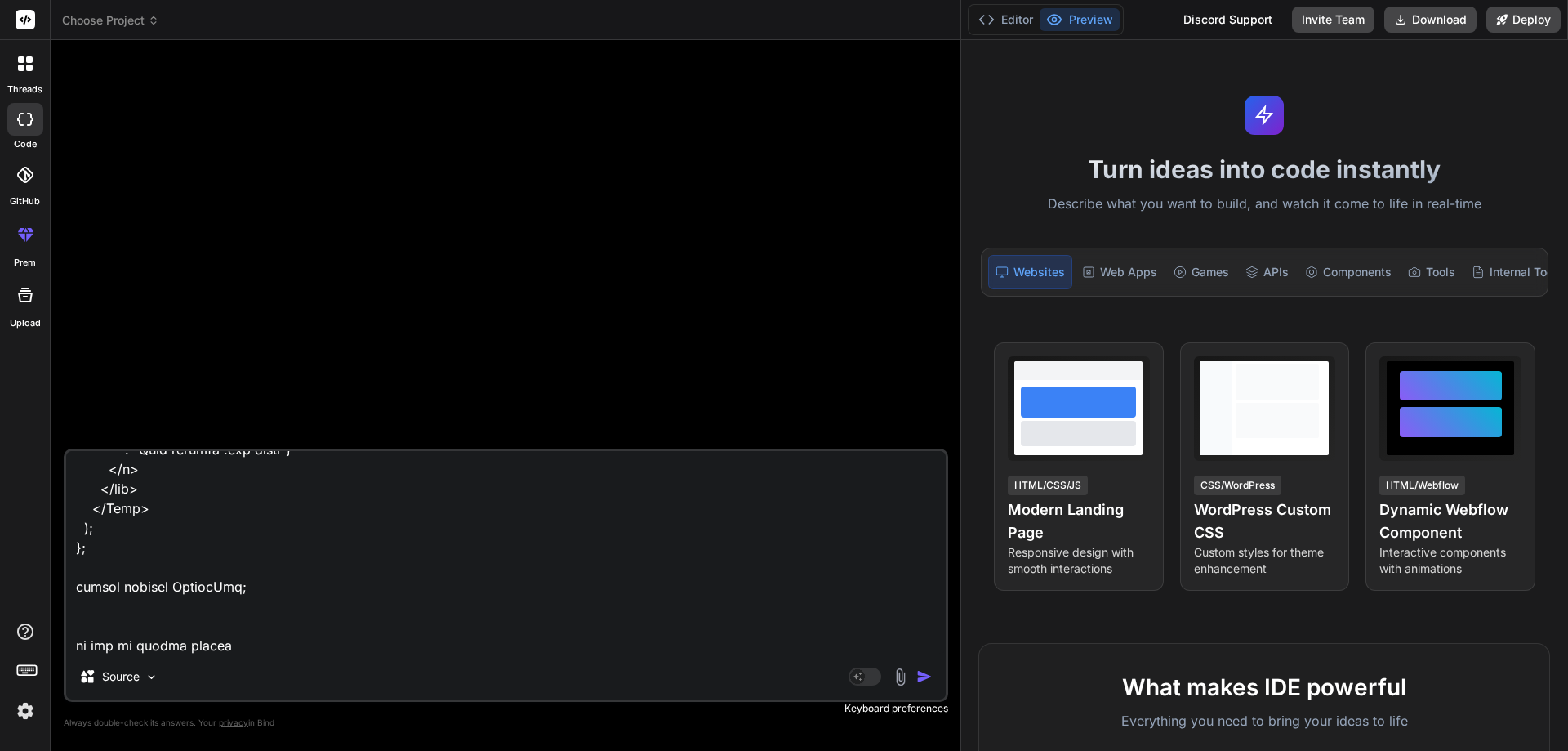
type textarea "x"
type textarea "import React, { useState, useRef } from "react"; import { Form } from "react-bo…"
type textarea "x"
type textarea "import React, { useState, useRef } from "react"; import { Form } from "react-bo…"
type textarea "x"
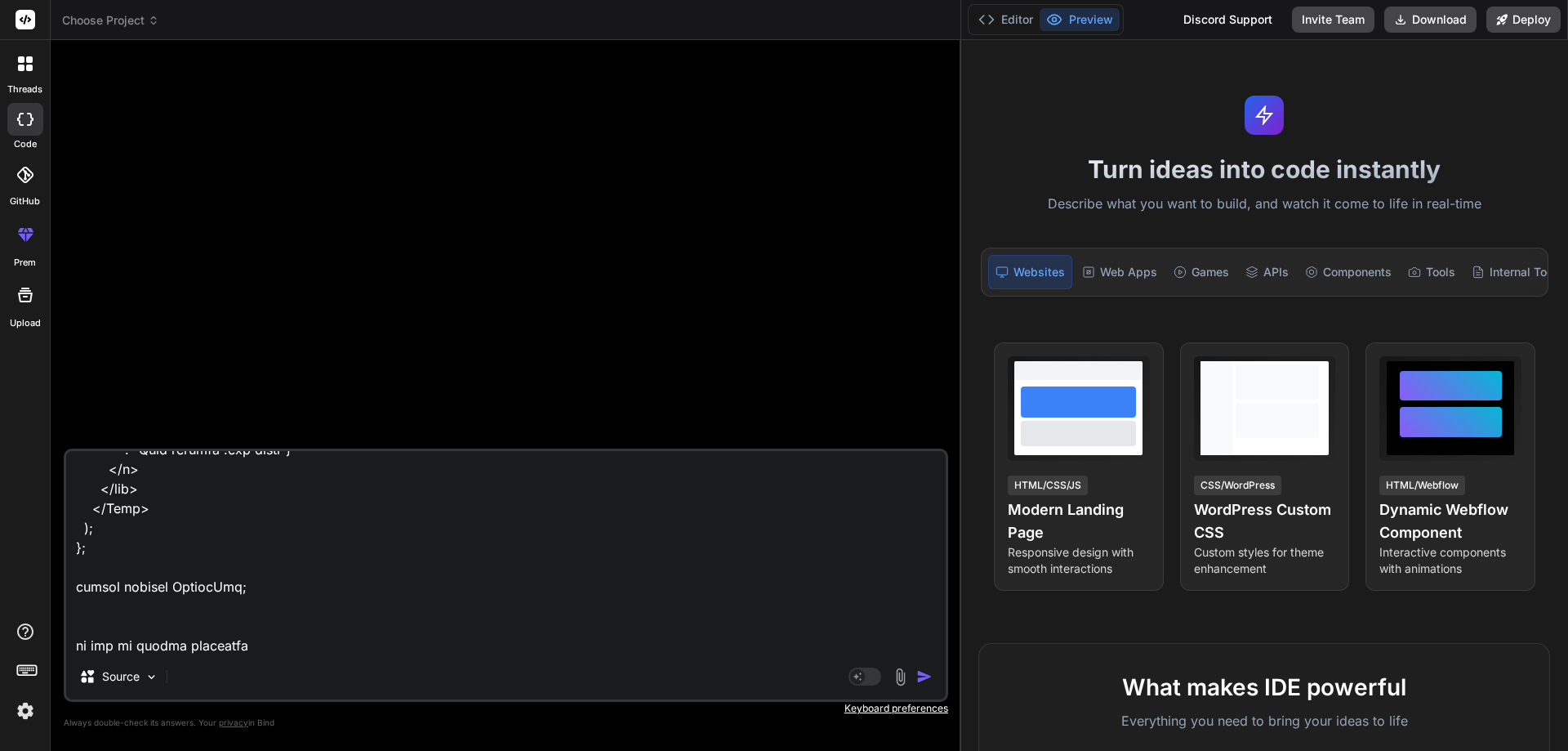
type textarea "import React, { useState, useRef } from "react"; import { Form } from "react-bo…"
type textarea "x"
type textarea "import React, { useState, useRef } from "react"; import { Form } from "react-bo…"
type textarea "x"
type textarea "import React, { useState, useRef } from "react"; import { Form } from "react-bo…"
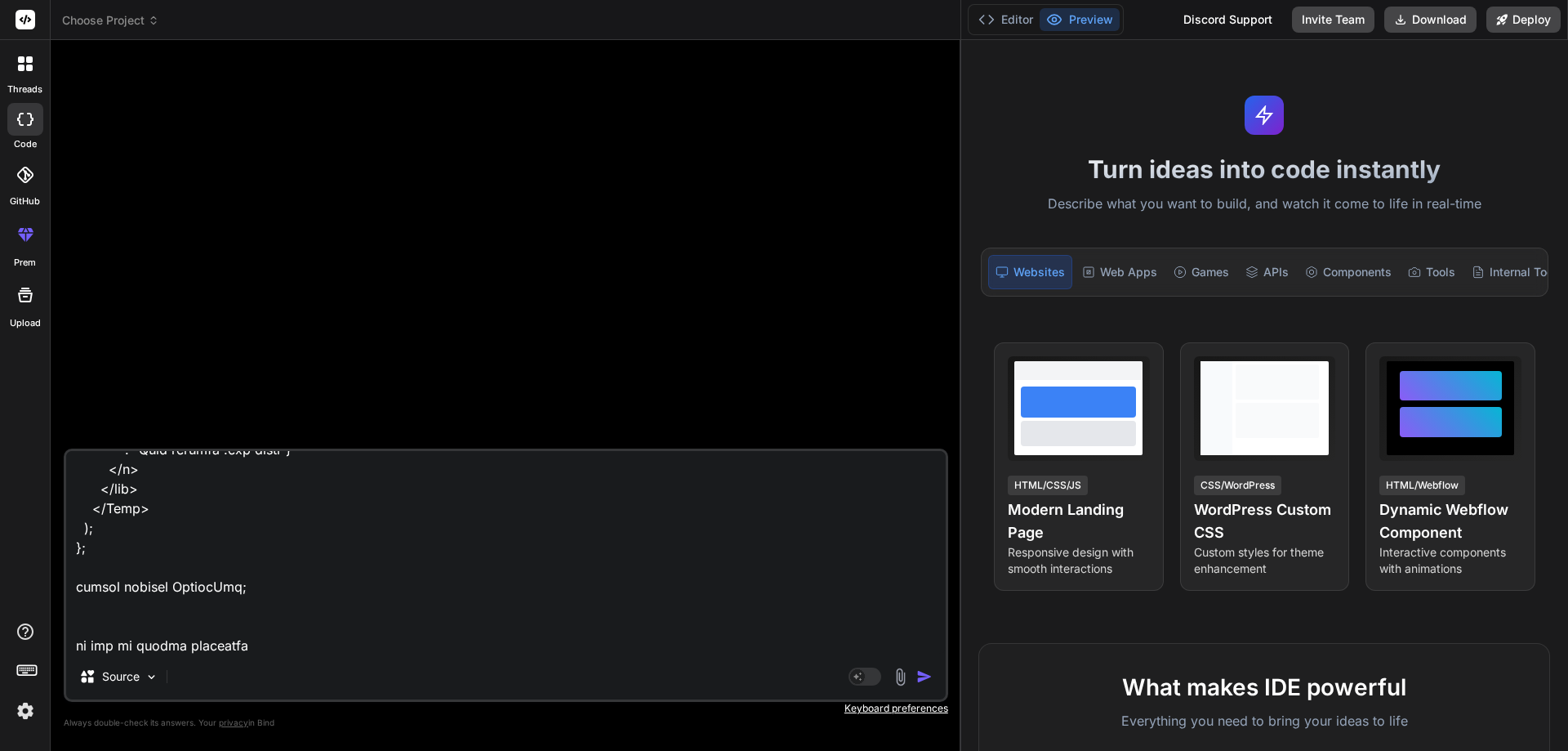
type textarea "x"
type textarea "import React, { useState, useRef } from "react"; import { Form } from "react-bo…"
type textarea "x"
type textarea "import React, { useState, useRef } from "react"; import { Form } from "react-bo…"
type textarea "x"
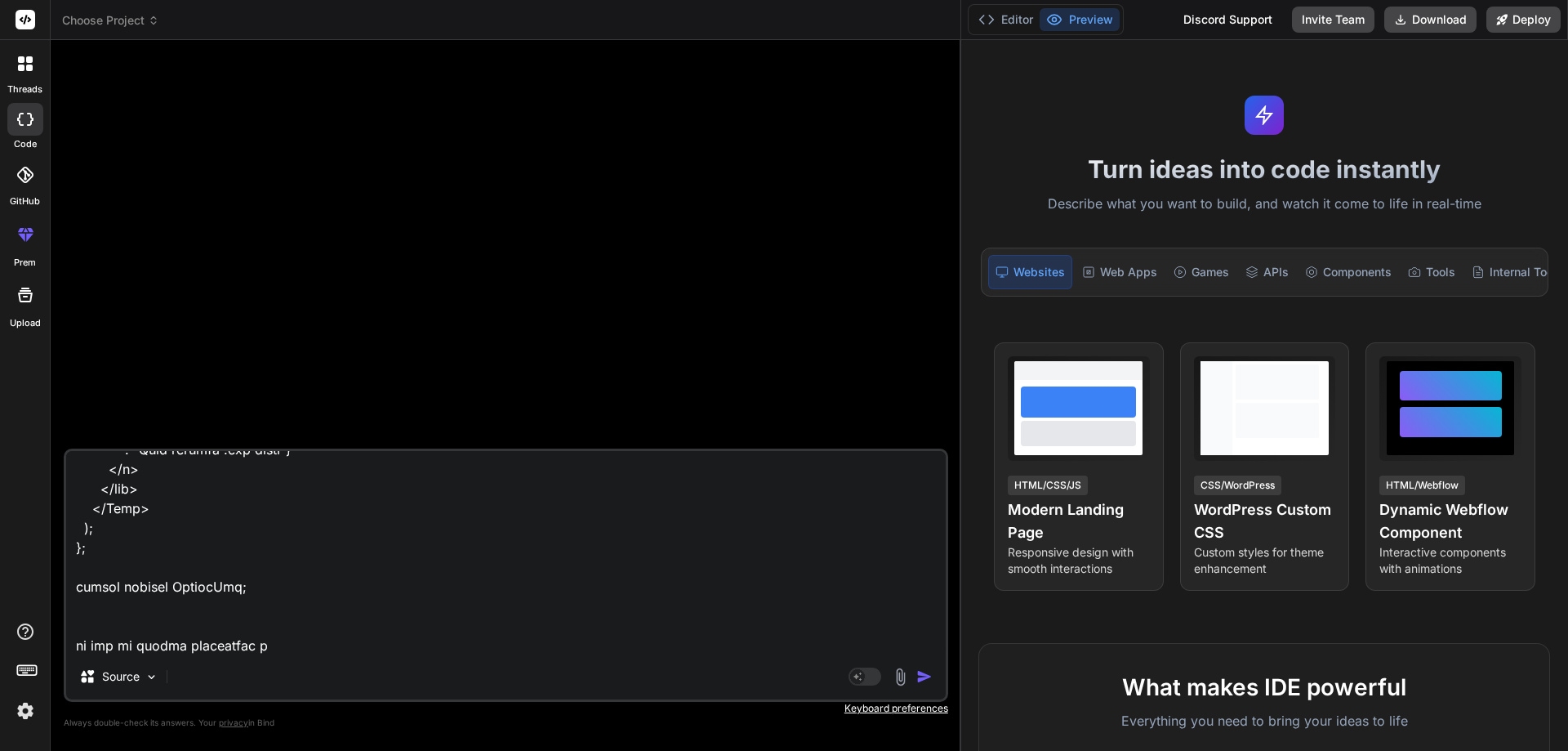
type textarea "import React, { useState, useRef } from "react"; import { Form } from "react-bo…"
type textarea "x"
type textarea "import React, { useState, useRef } from "react"; import { Form } from "react-bo…"
type textarea "x"
type textarea "import React, { useState, useRef } from "react"; import { Form } from "react-bo…"
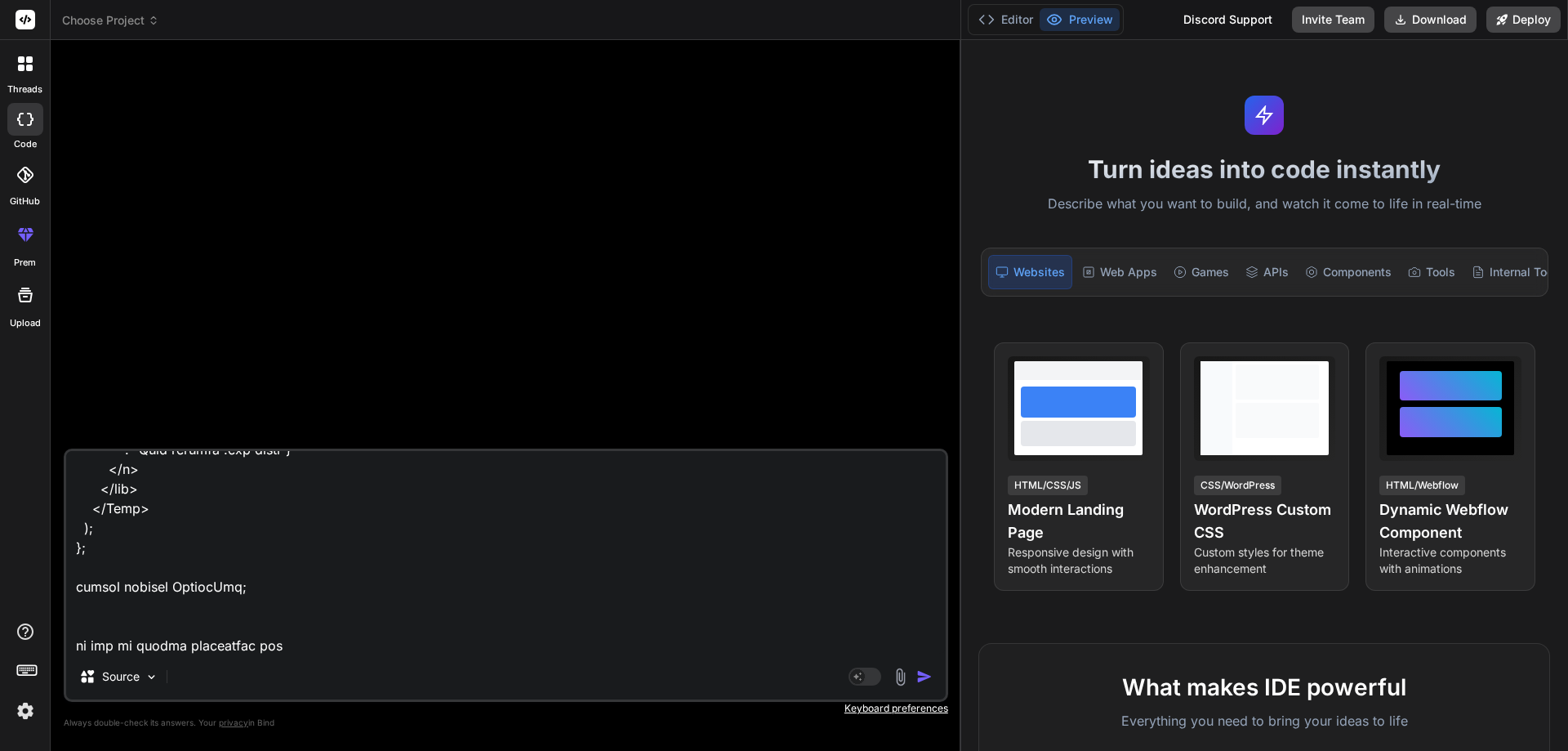
type textarea "x"
type textarea "import React, { useState, useRef } from "react"; import { Form } from "react-bo…"
type textarea "x"
type textarea "import React, { useState, useRef } from "react"; import { Form } from "react-bo…"
type textarea "x"
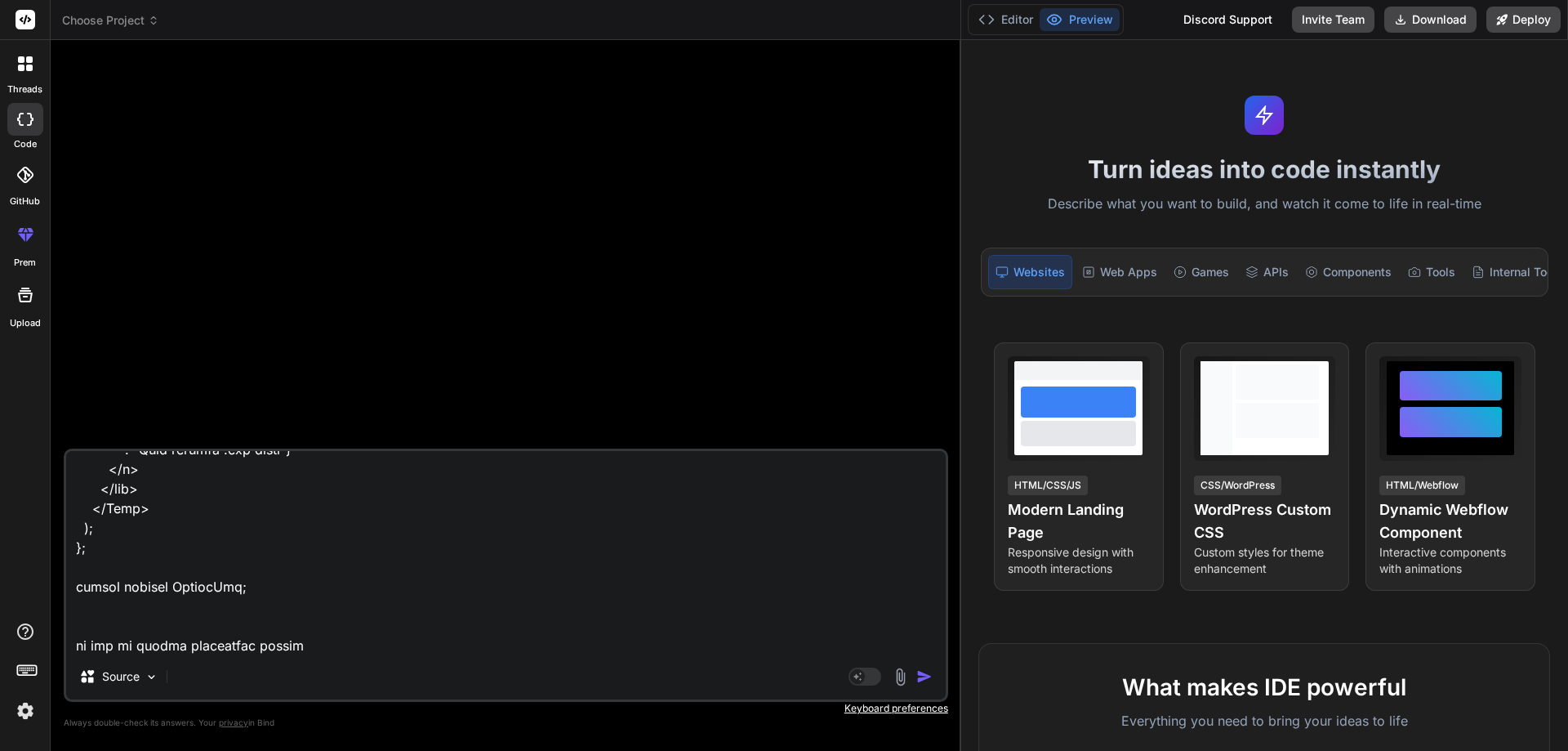
type textarea "import React, { useState, useRef } from "react"; import { Form } from "react-bo…"
type textarea "x"
type textarea "import React, { useState, useRef } from "react"; import { Form } from "react-bo…"
type textarea "x"
type textarea "import React, { useState, useRef } from "react"; import { Form } from "react-bo…"
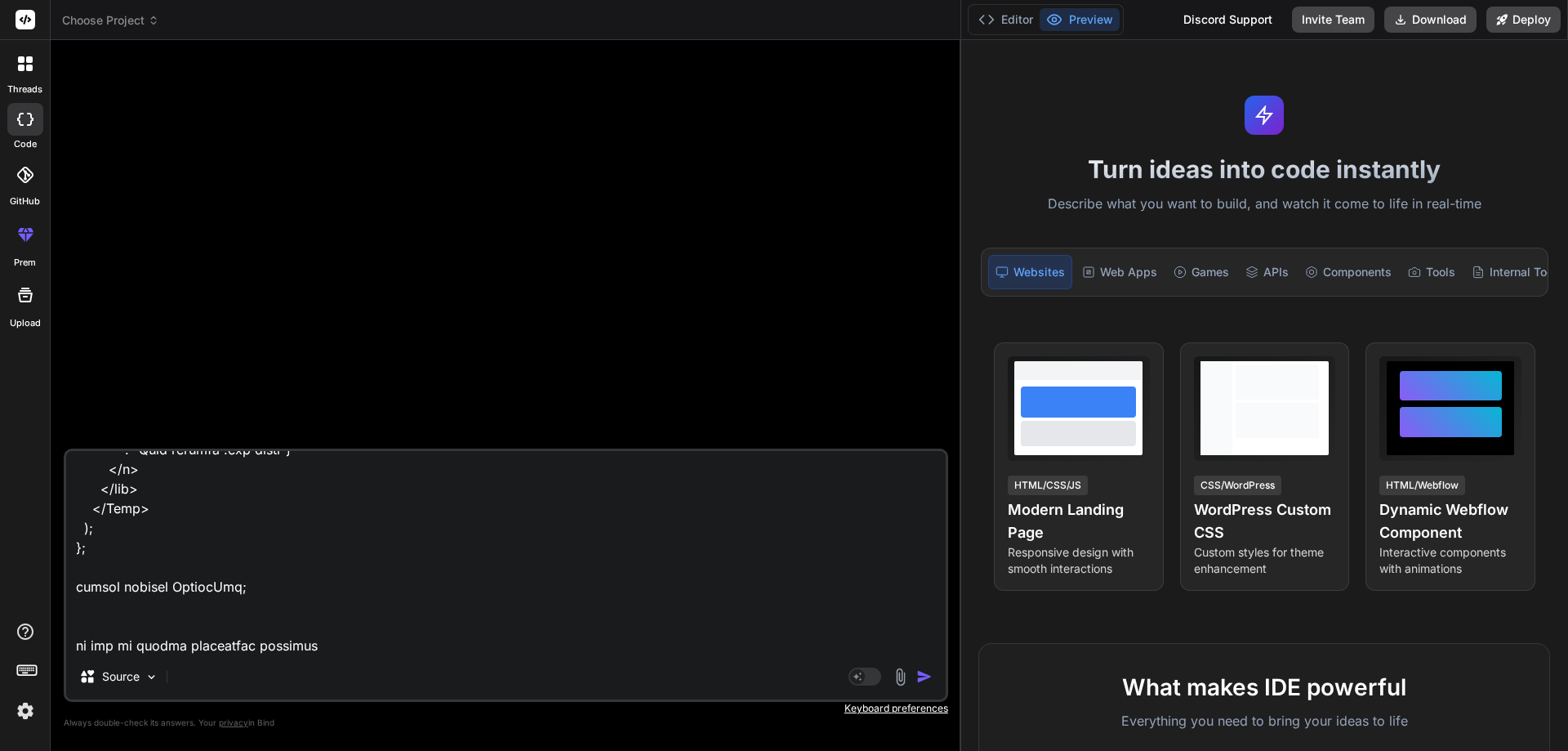
type textarea "x"
type textarea "import React, { useState, useRef } from "react"; import { Form } from "react-bo…"
click at [923, 674] on img "button" at bounding box center [925, 676] width 16 height 16
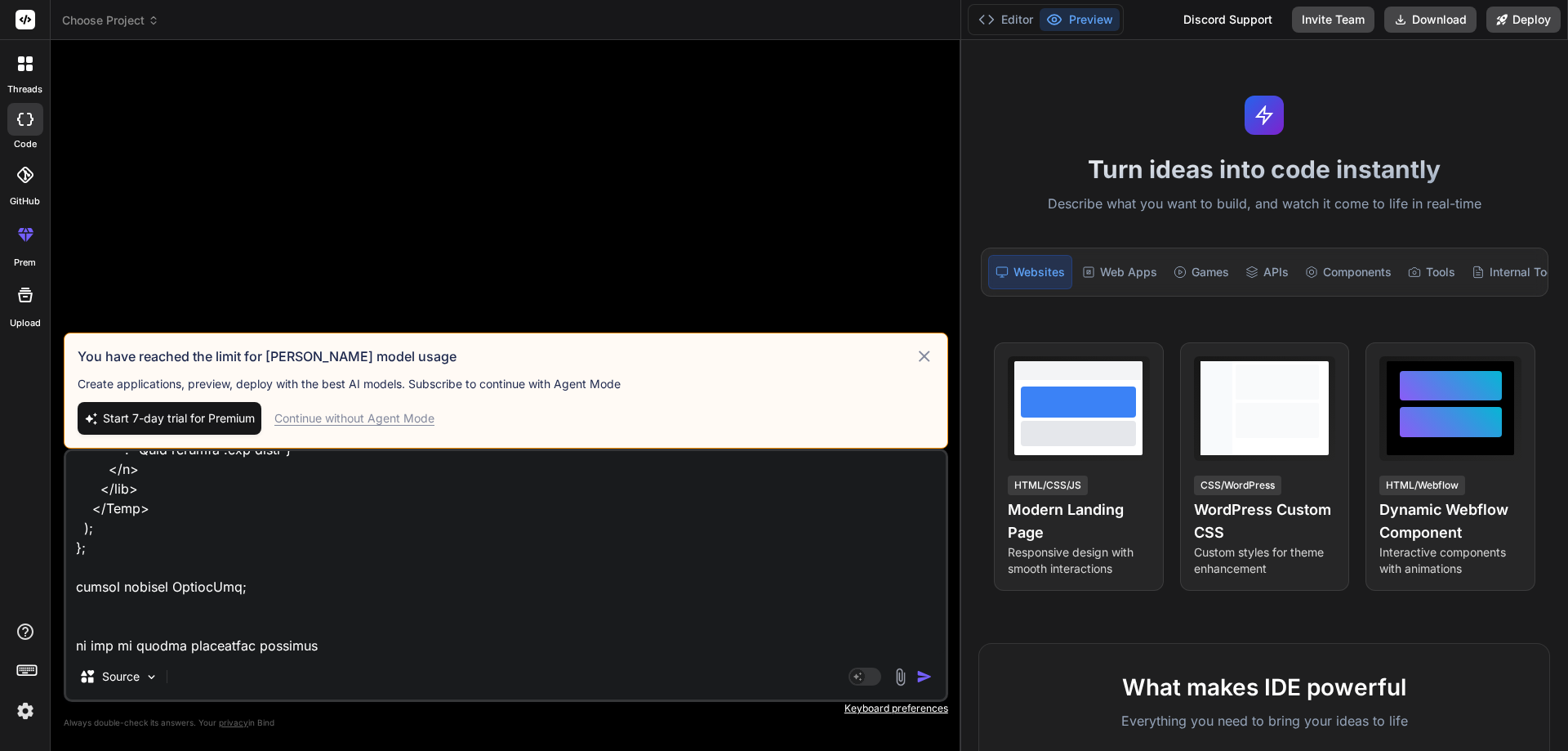
click at [406, 422] on div "Continue without Agent Mode" at bounding box center [354, 418] width 160 height 16
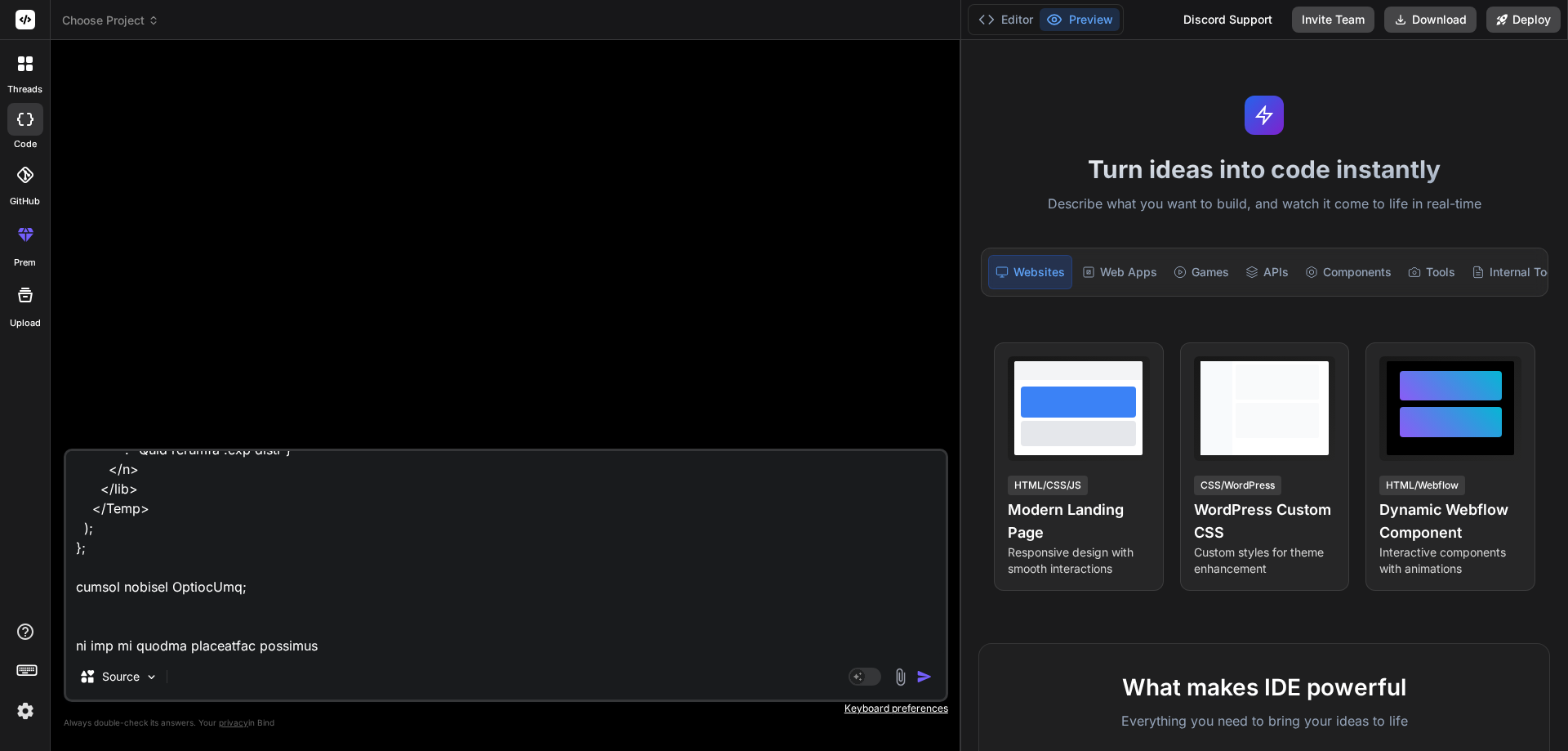
click at [922, 674] on img "button" at bounding box center [925, 676] width 16 height 16
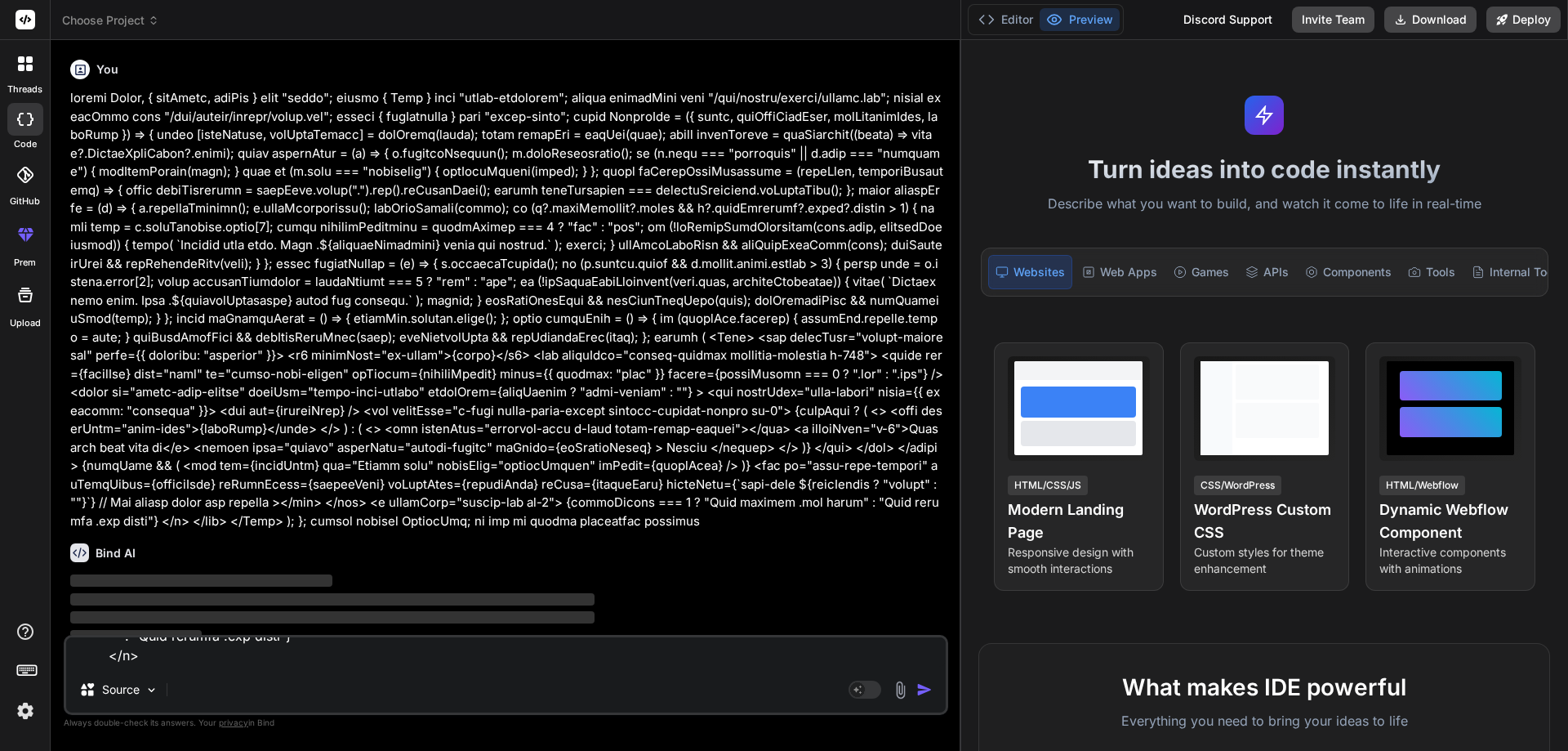
scroll to position [0, 0]
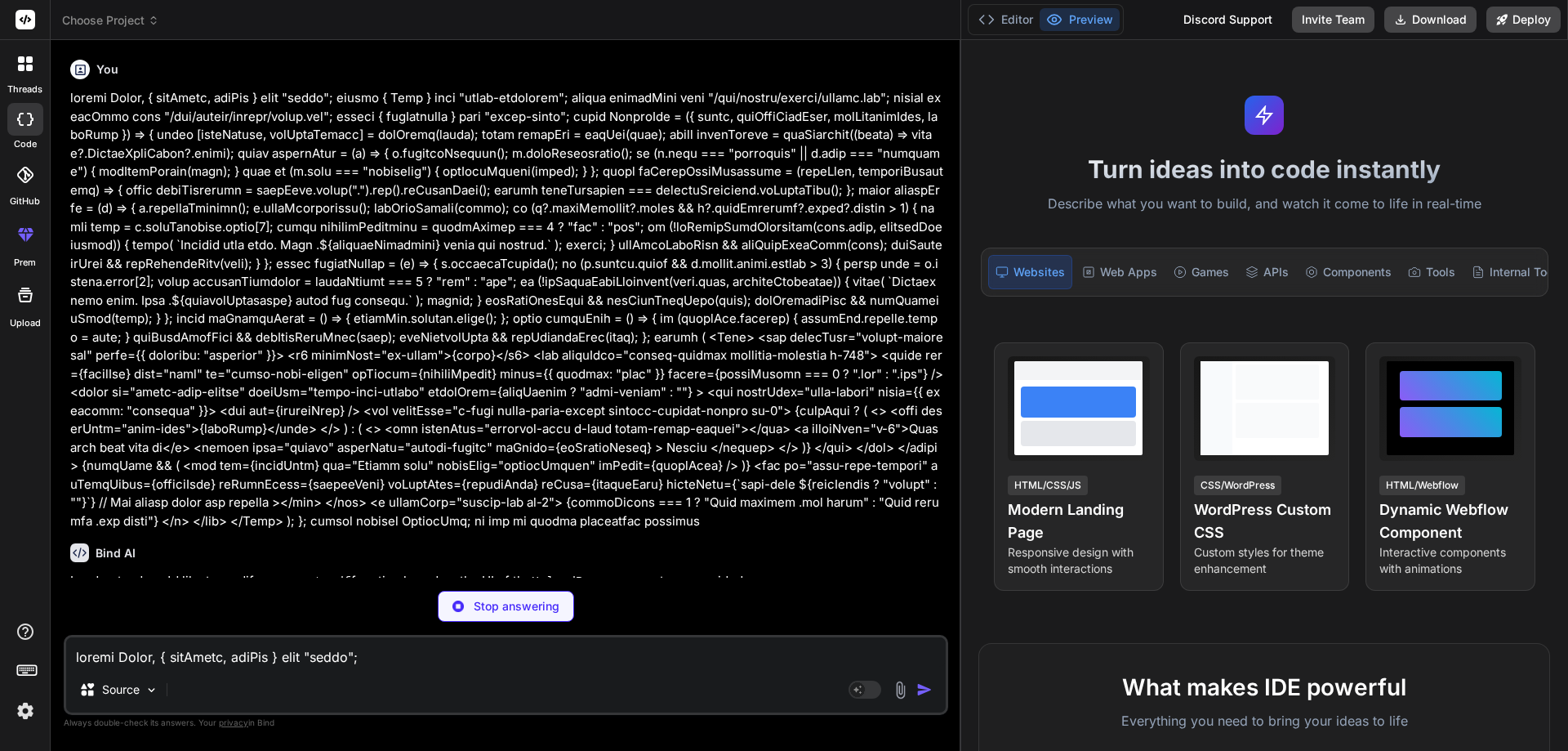
type textarea "x"
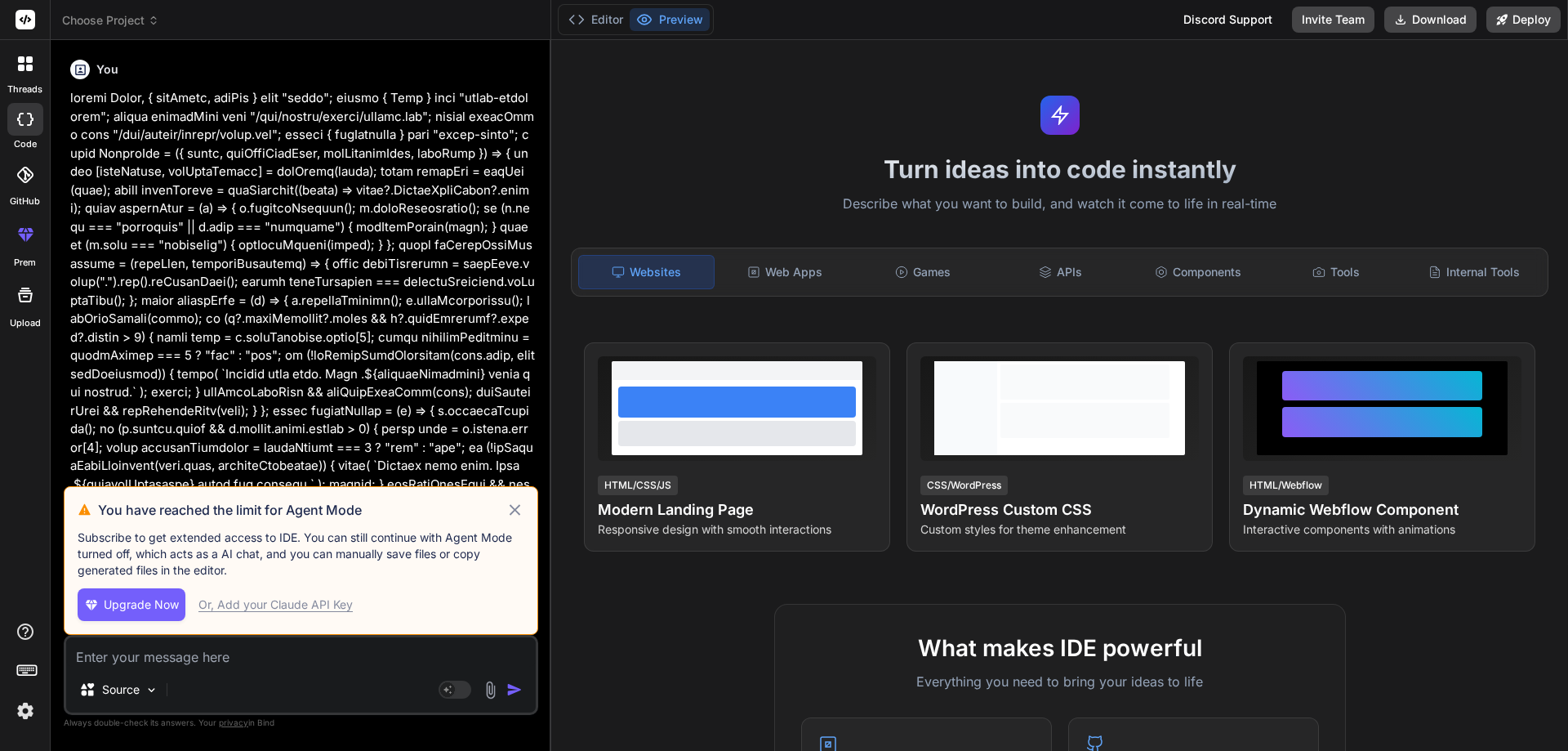
click at [291, 607] on div "Or, Add your Claude API Key" at bounding box center [275, 605] width 154 height 16
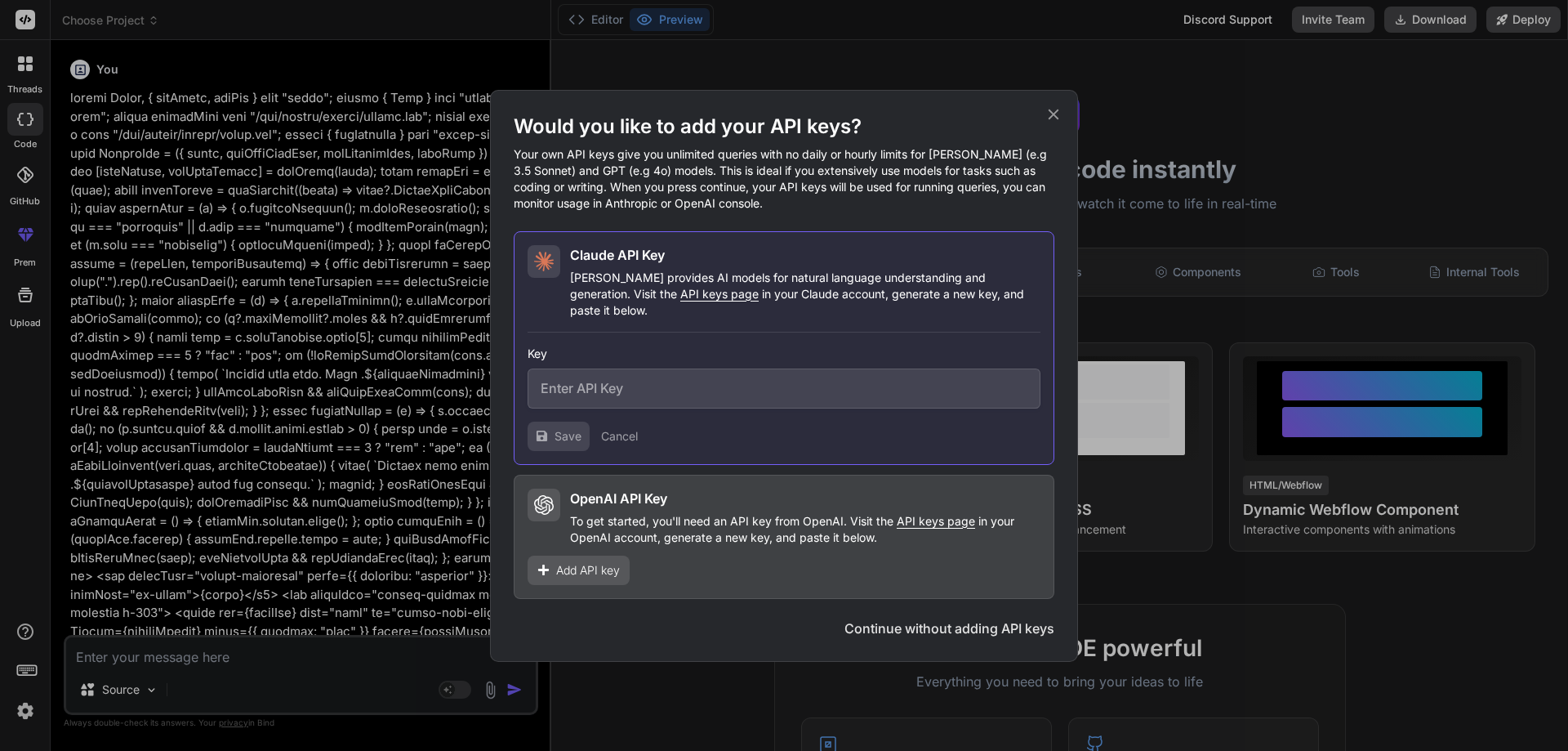
type textarea "x"
click at [586, 374] on input "text" at bounding box center [784, 388] width 513 height 40
click at [621, 429] on button "Cancel" at bounding box center [620, 436] width 36 height 16
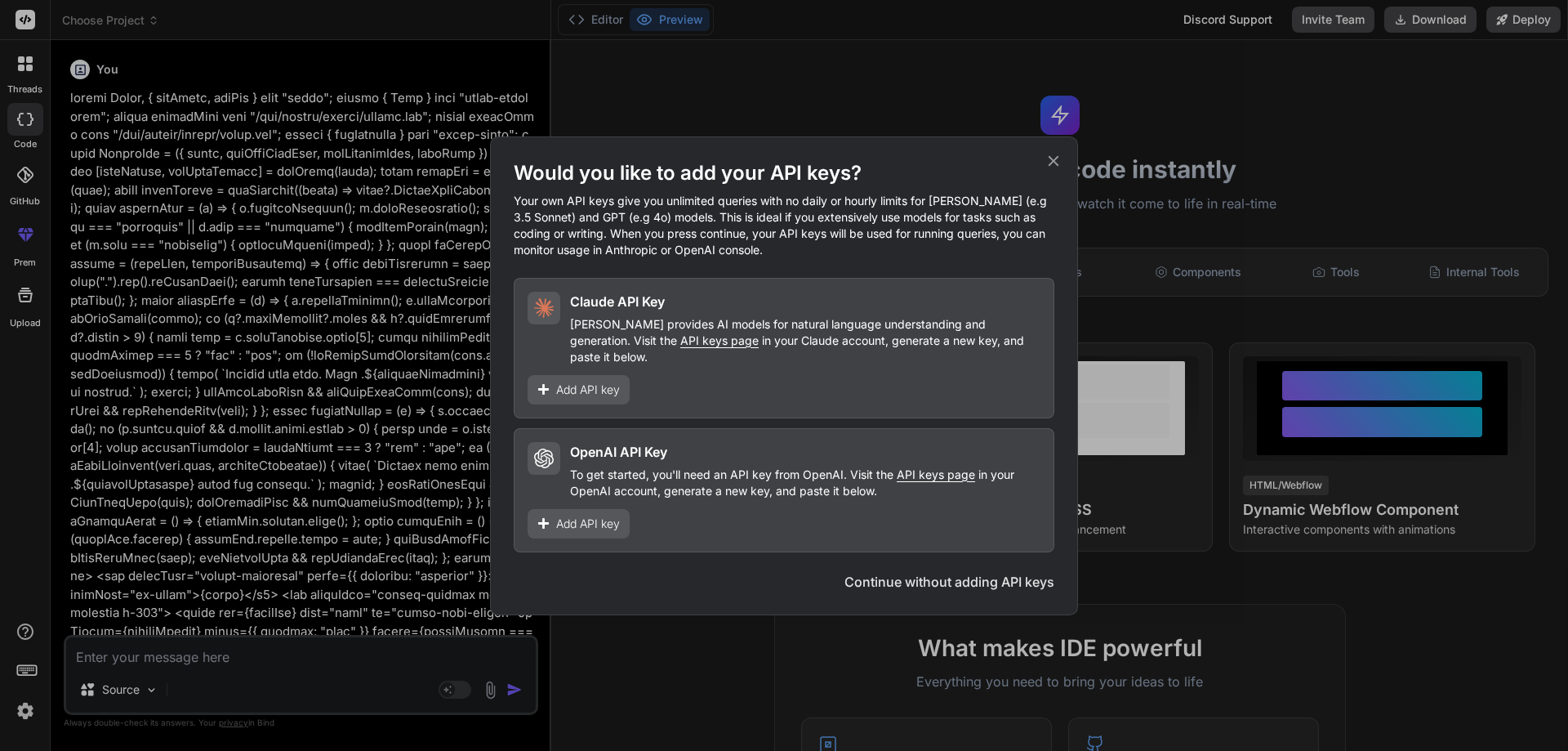
click at [1054, 164] on icon at bounding box center [1054, 161] width 18 height 18
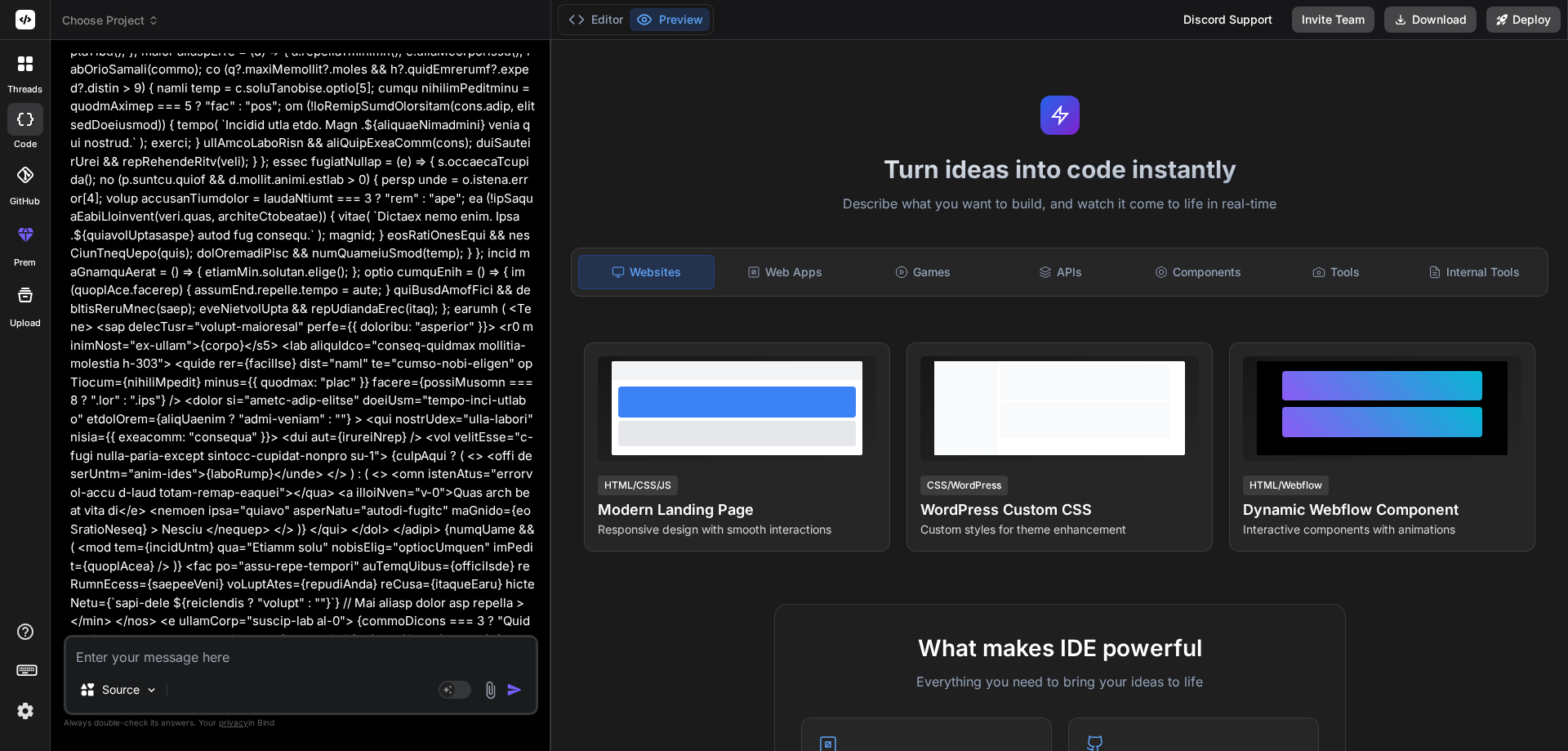
scroll to position [407, 0]
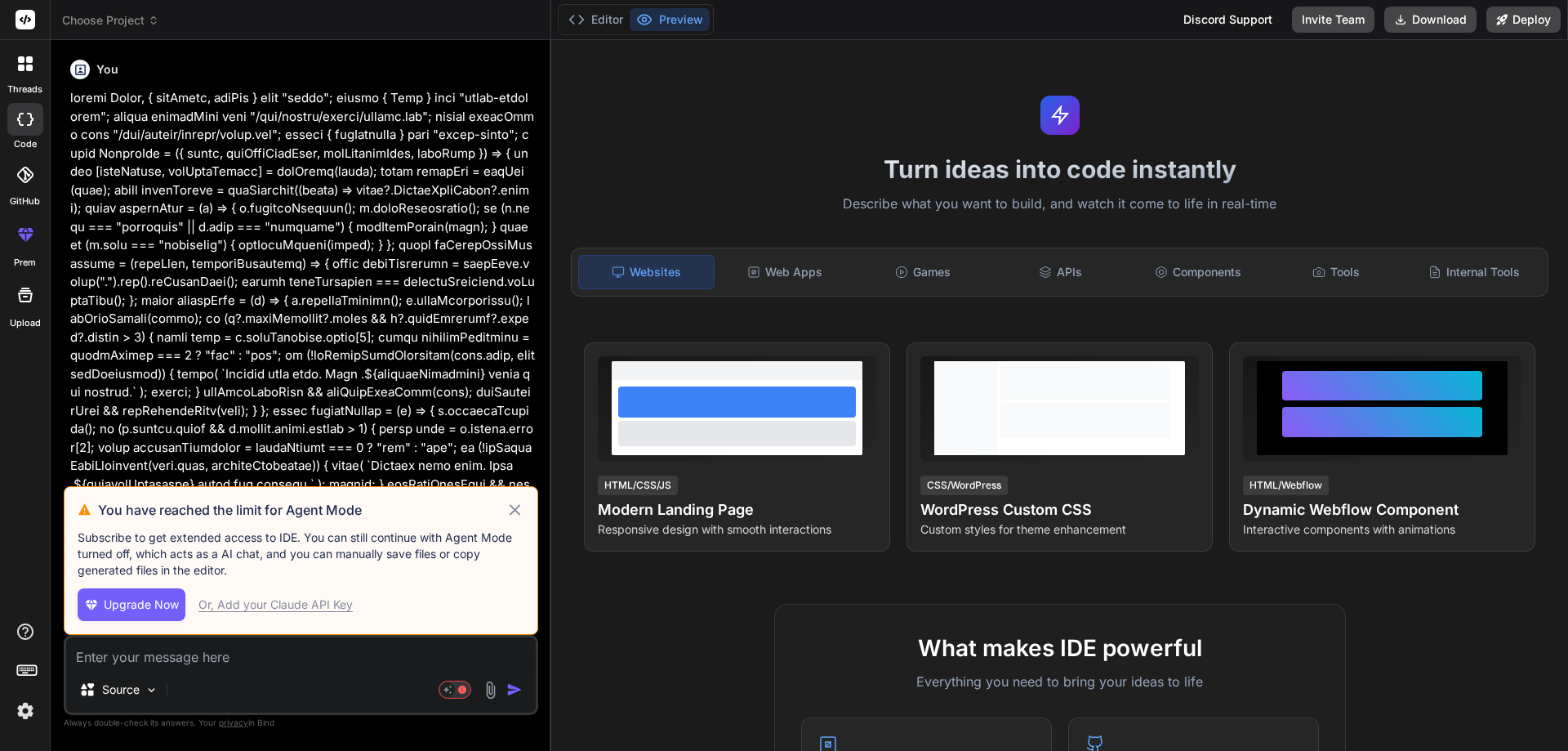
click at [514, 510] on icon at bounding box center [514, 509] width 11 height 11
type textarea "x"
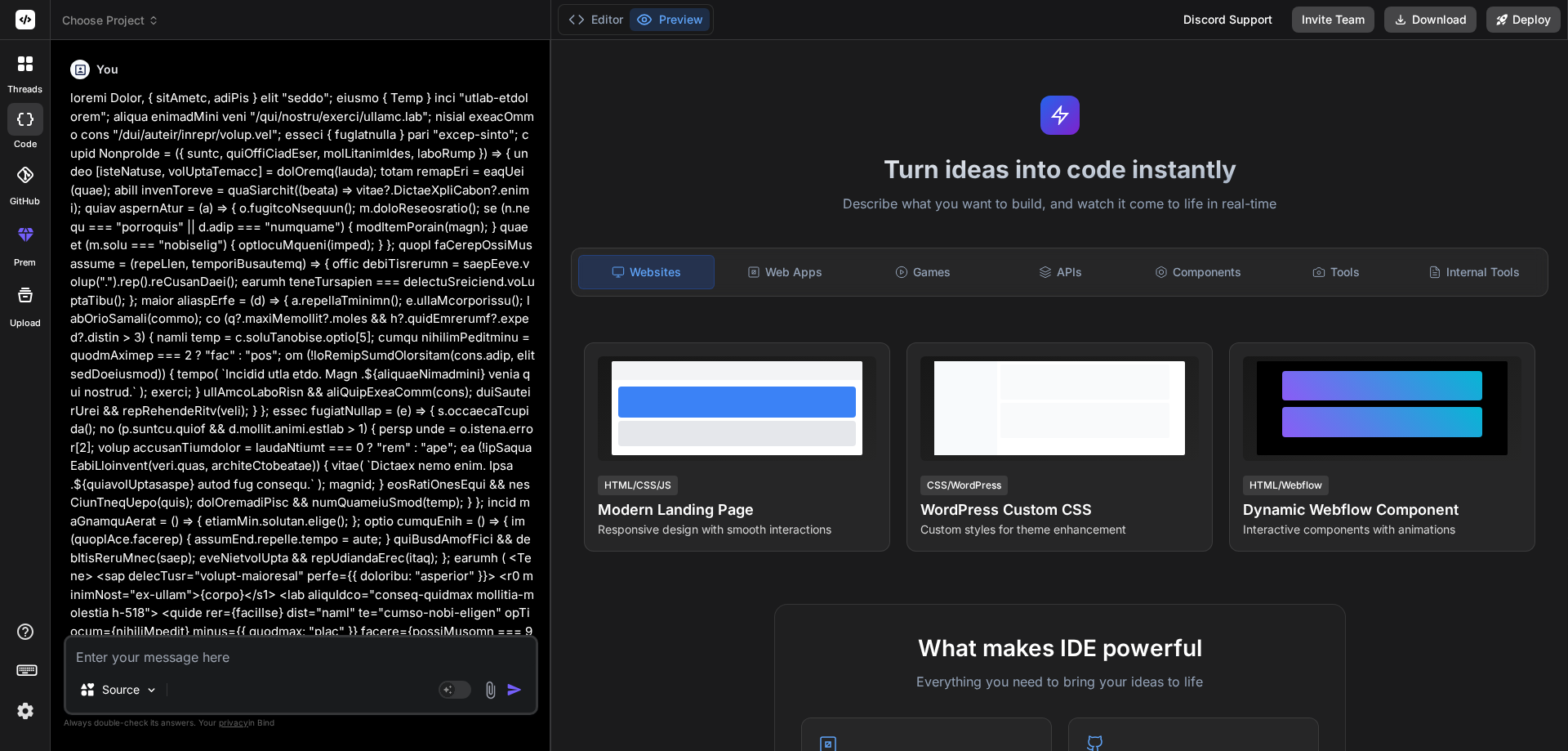
click at [309, 101] on p at bounding box center [302, 502] width 465 height 828
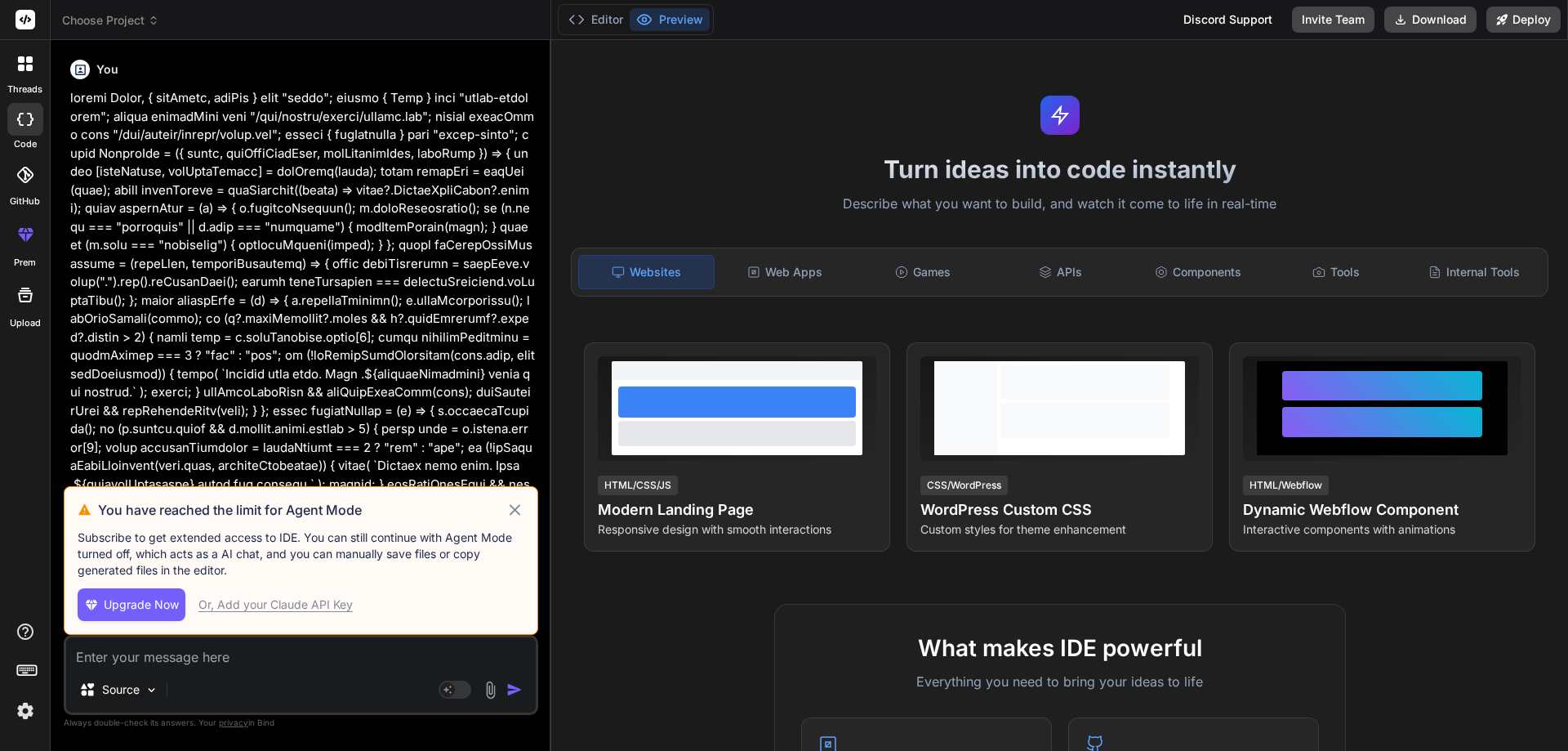
click at [518, 506] on icon at bounding box center [515, 510] width 19 height 20
type textarea "x"
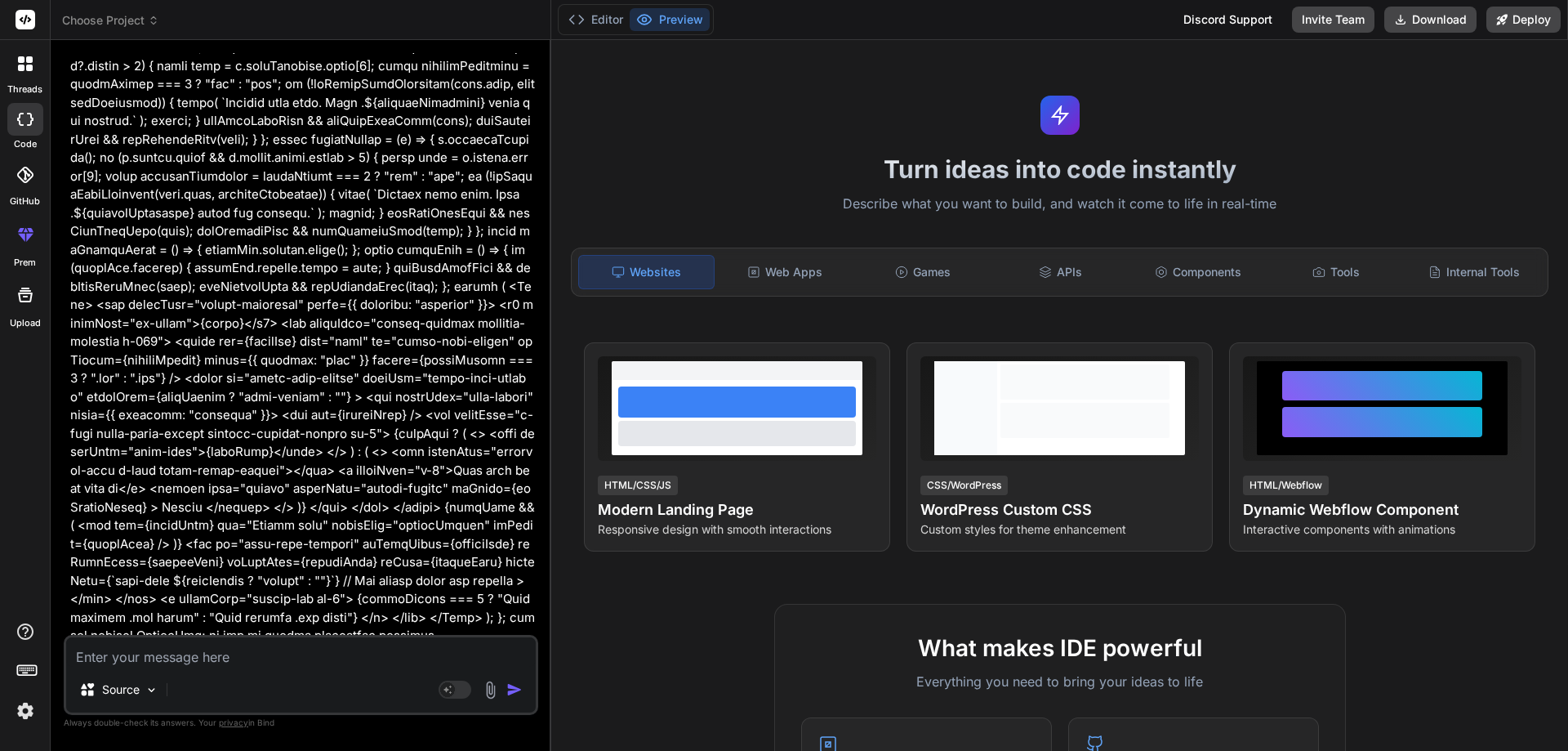
scroll to position [407, 0]
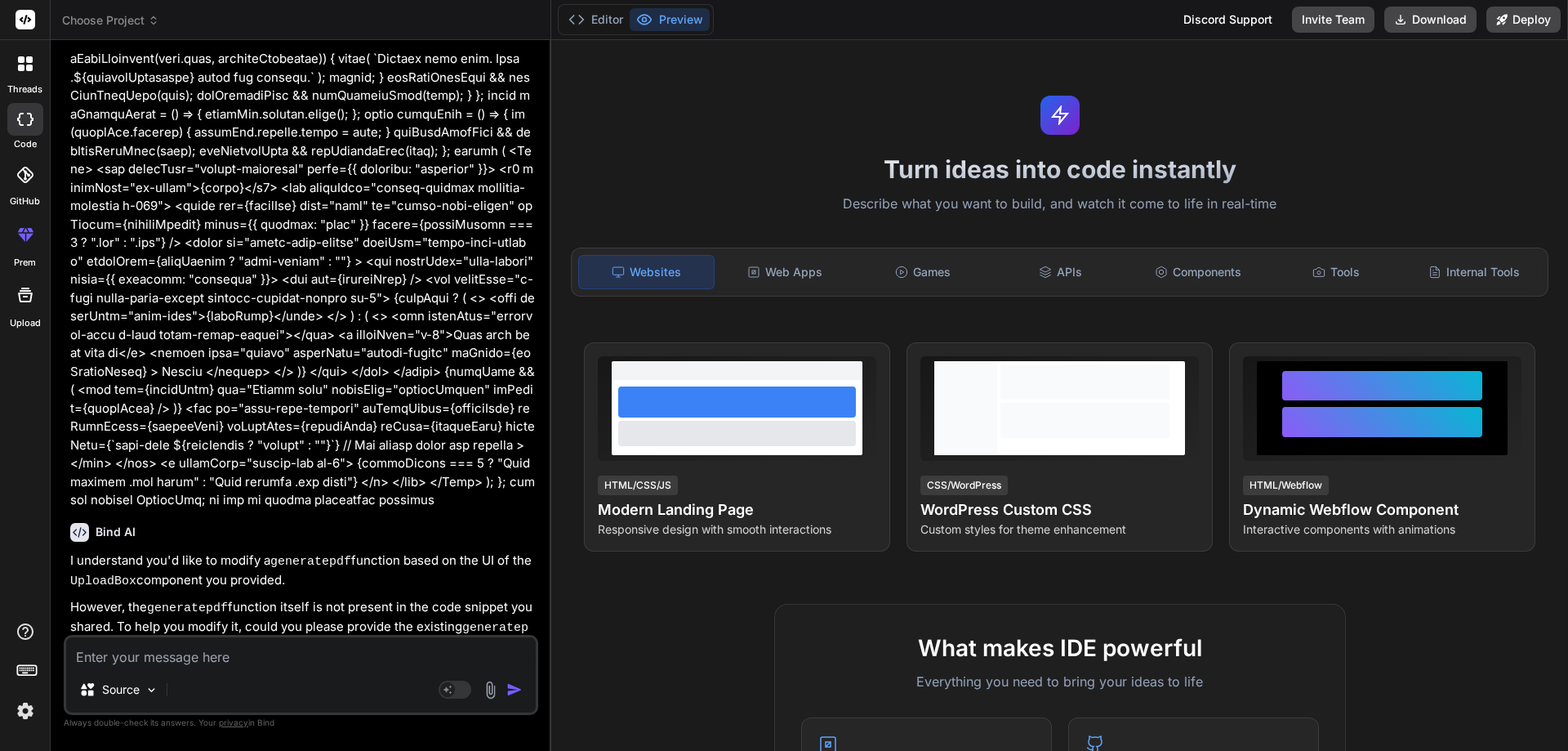
click at [190, 669] on div "Source Agent Mode. When this toggle is activated, AI automatically makes decisi…" at bounding box center [301, 675] width 474 height 80
click at [195, 657] on textarea at bounding box center [300, 652] width 469 height 30
paste textarea "import { useRef, useState, useEffect } from "react"; import { Col, Container, R…"
type textarea "import { useRef, useState, useEffect } from "react"; import { Col, Container, R…"
type textarea "x"
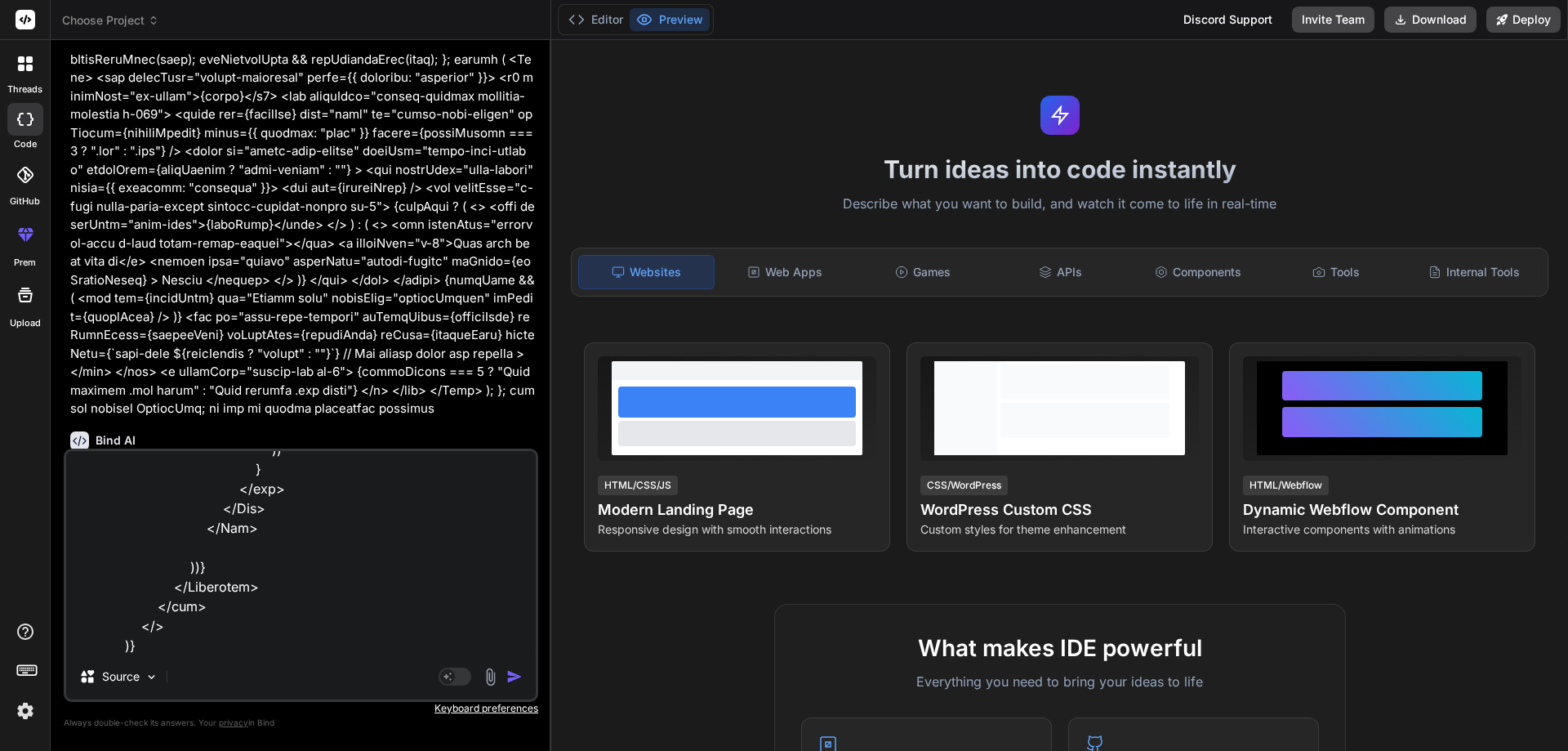
scroll to position [593, 0]
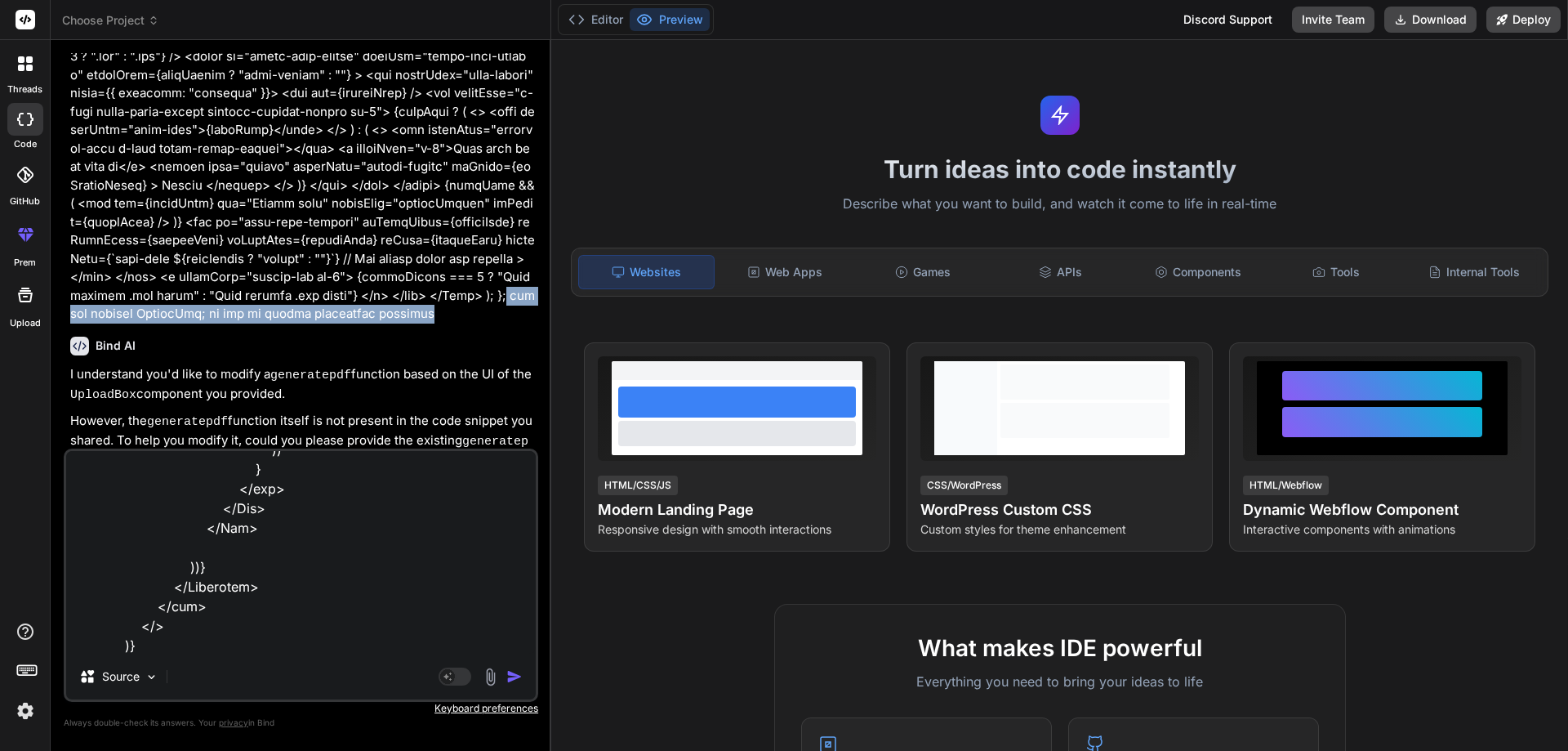
drag, startPoint x: 513, startPoint y: 276, endPoint x: 150, endPoint y: 276, distance: 363.0
click at [399, 337] on div "Bind AI" at bounding box center [302, 346] width 465 height 19
drag, startPoint x: 520, startPoint y: 282, endPoint x: 306, endPoint y: 278, distance: 214.0
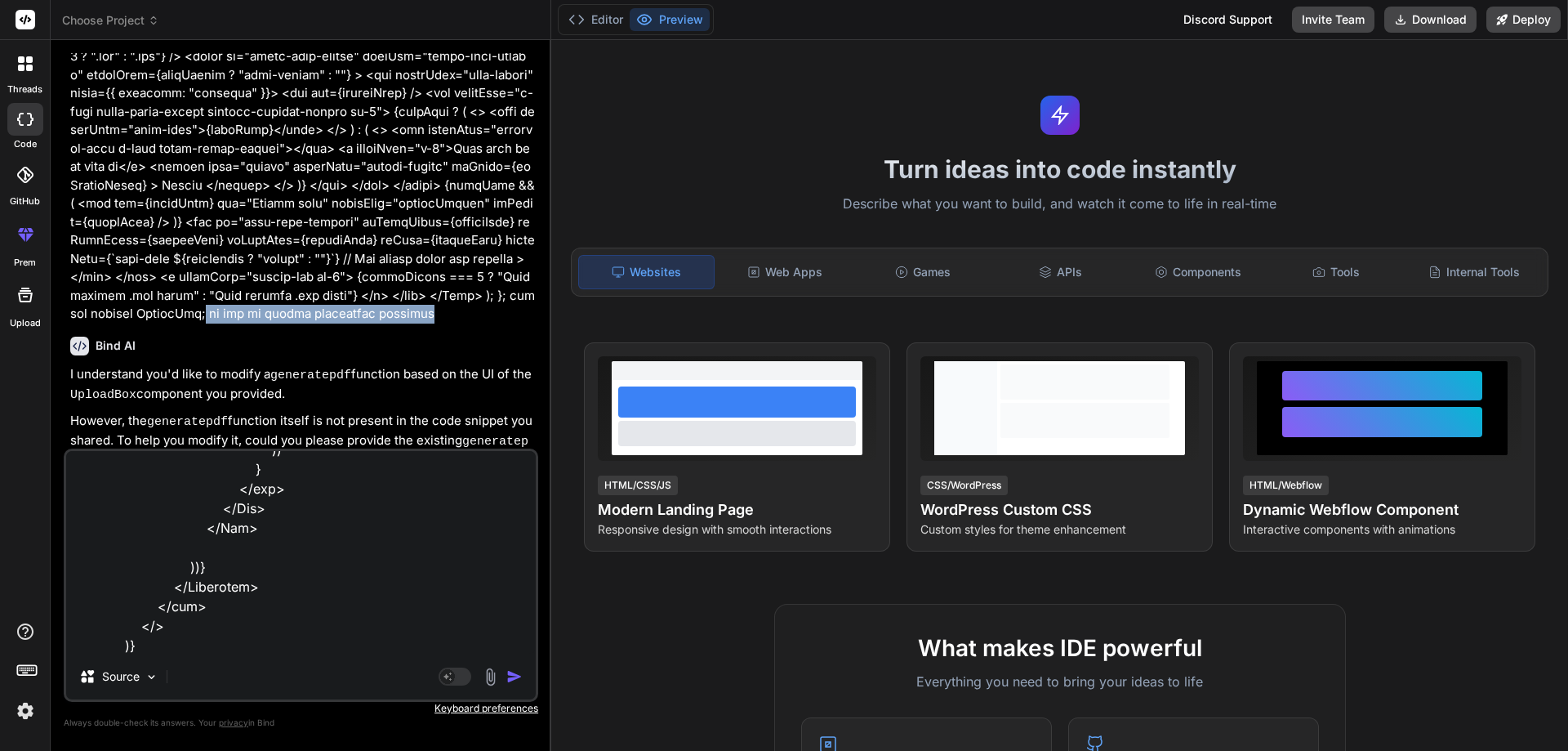
copy p "as per ui modify genratepdf function"
click at [200, 640] on textarea at bounding box center [300, 553] width 469 height 203
paste textarea "as per ui modify genratepdf function"
type textarea "import { useRef, useState, useEffect } from "react"; import { Col, Container, R…"
type textarea "x"
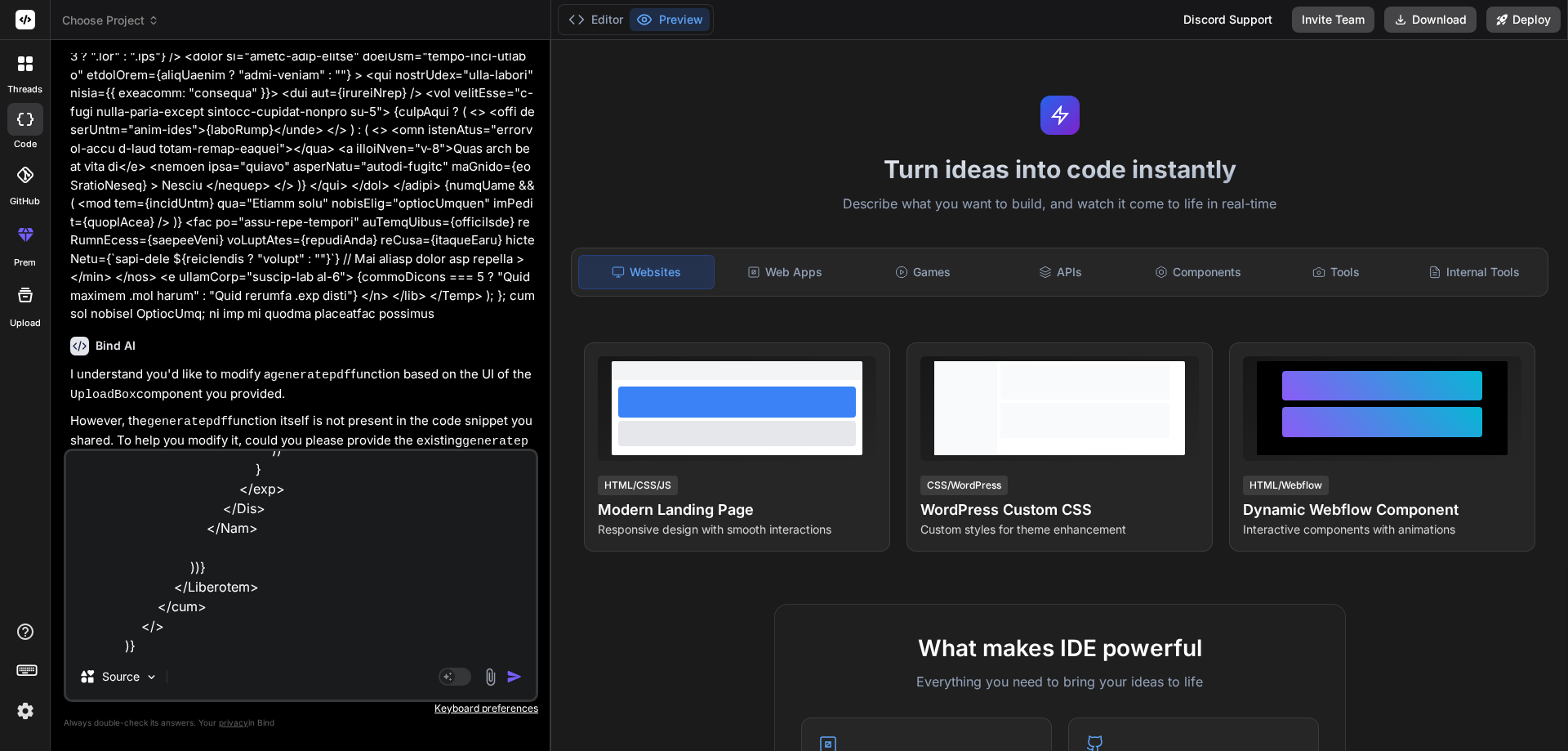
type textarea "import { useRef, useState, useEffect } from "react"; import { Col, Container, R…"
click at [510, 674] on img "button" at bounding box center [514, 676] width 16 height 16
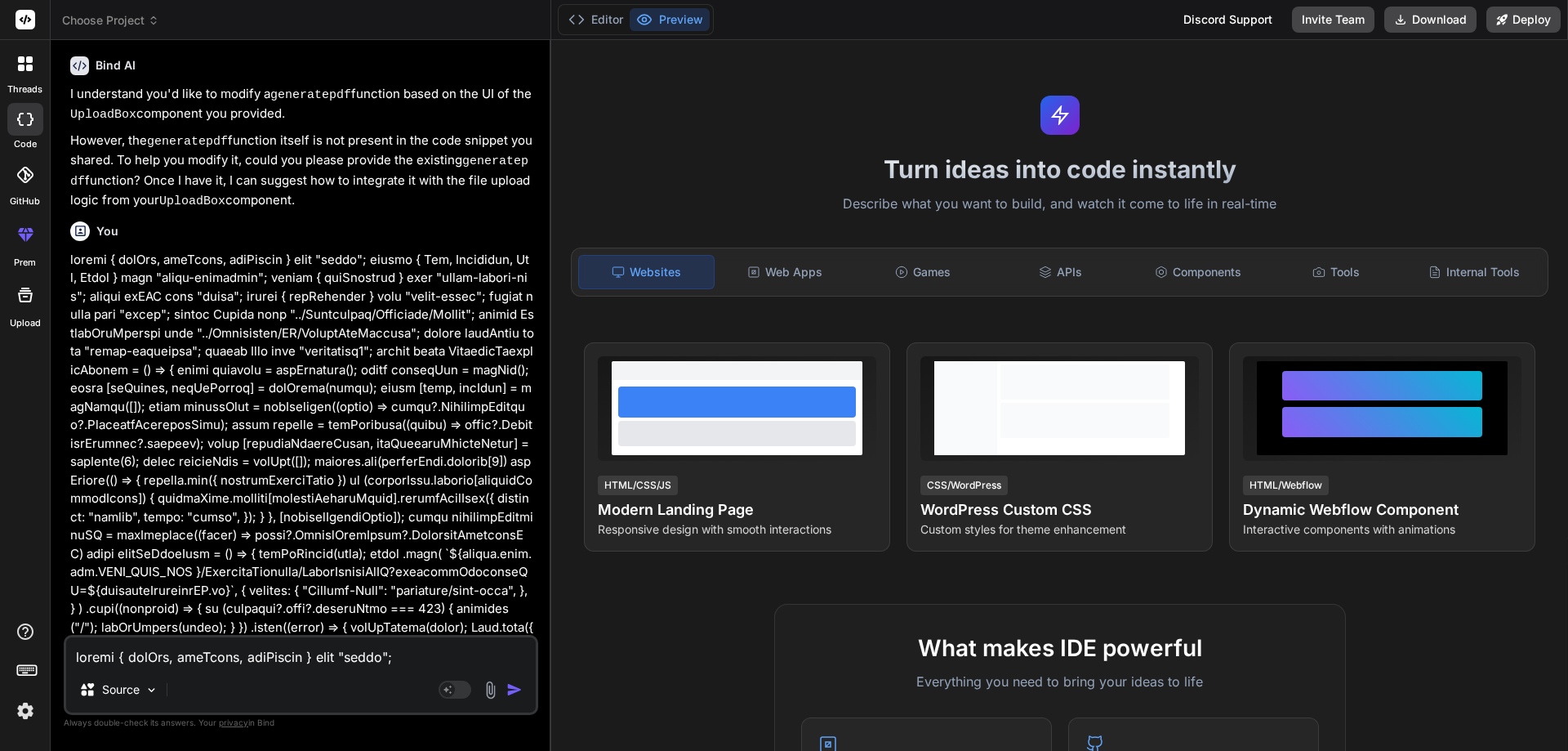
scroll to position [989, 0]
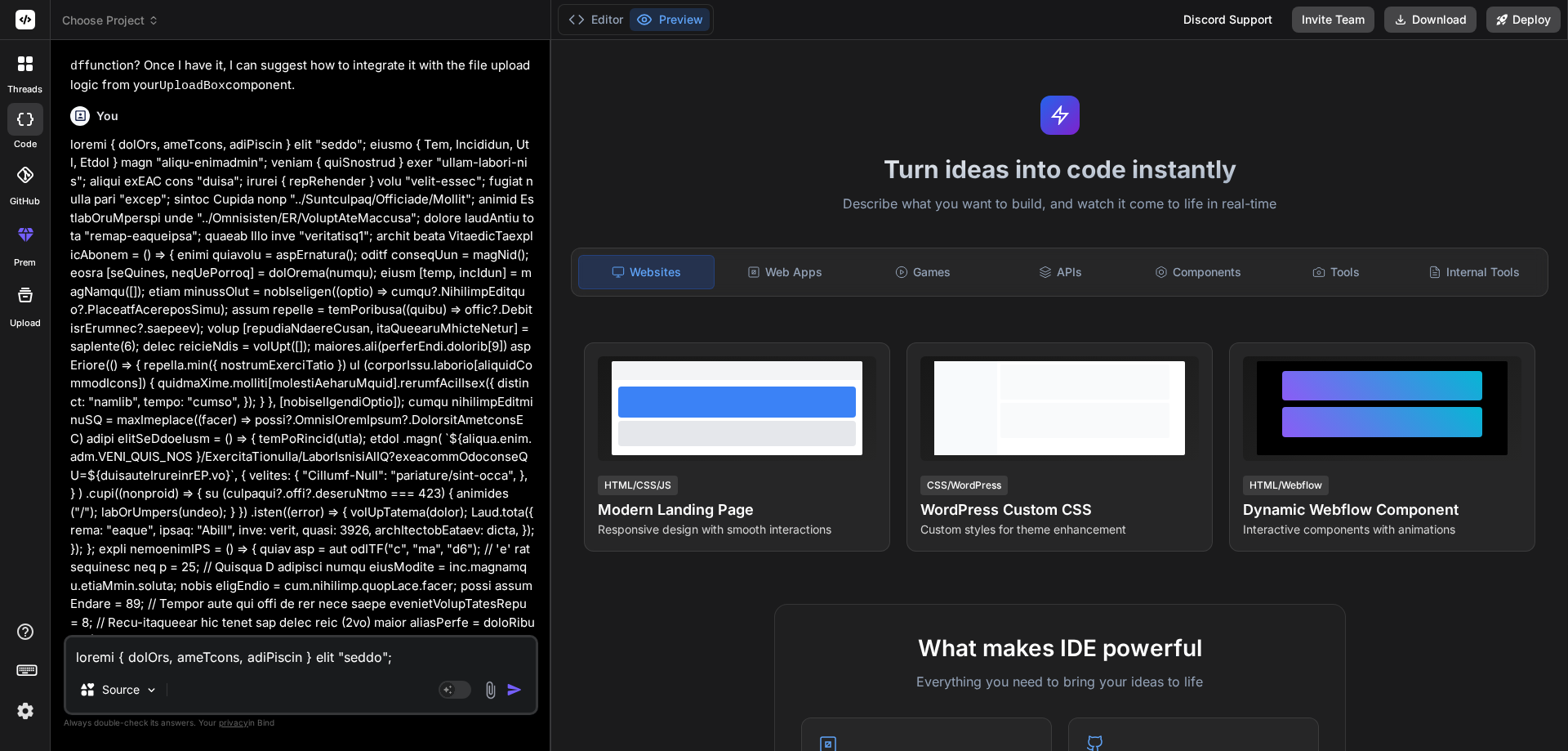
click at [513, 691] on img "button" at bounding box center [514, 690] width 16 height 16
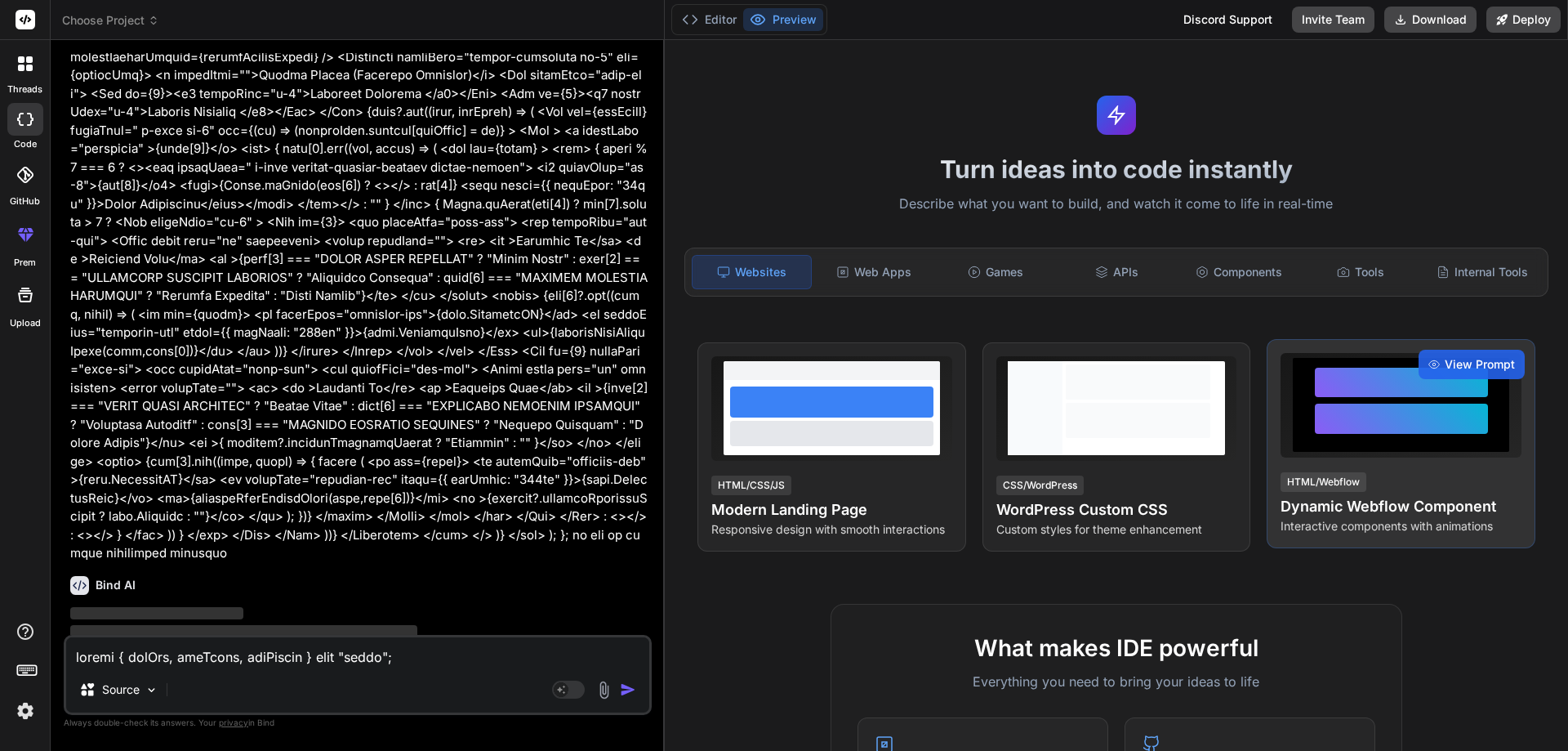
scroll to position [1624, 0]
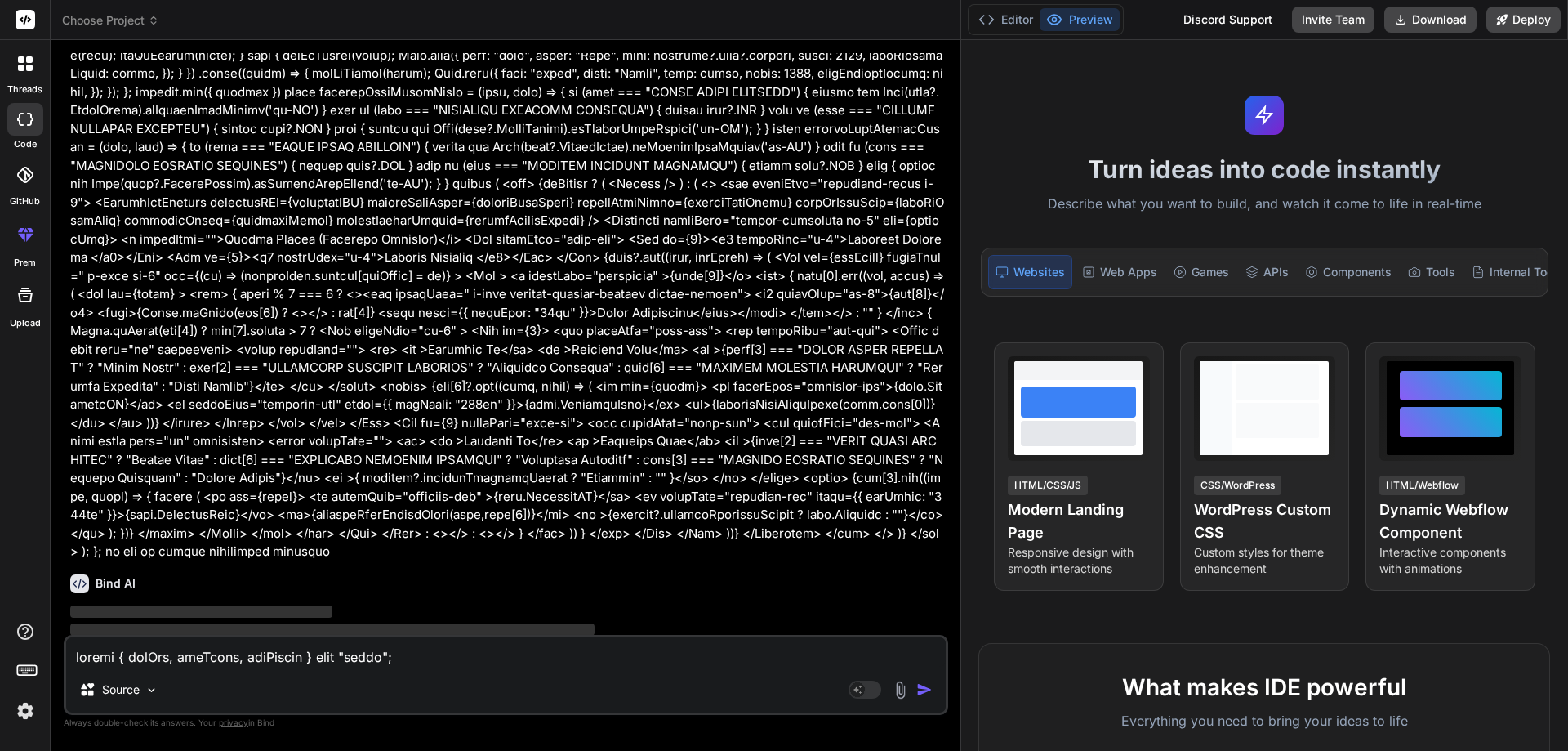
drag, startPoint x: 550, startPoint y: 488, endPoint x: 1559, endPoint y: 554, distance: 1011.2
click at [1559, 554] on div "Choose Project Created with Pixso. Bind AI Web Search Created with Pixso. Code …" at bounding box center [809, 375] width 1517 height 751
click at [1017, 22] on button "Editor" at bounding box center [1006, 20] width 68 height 23
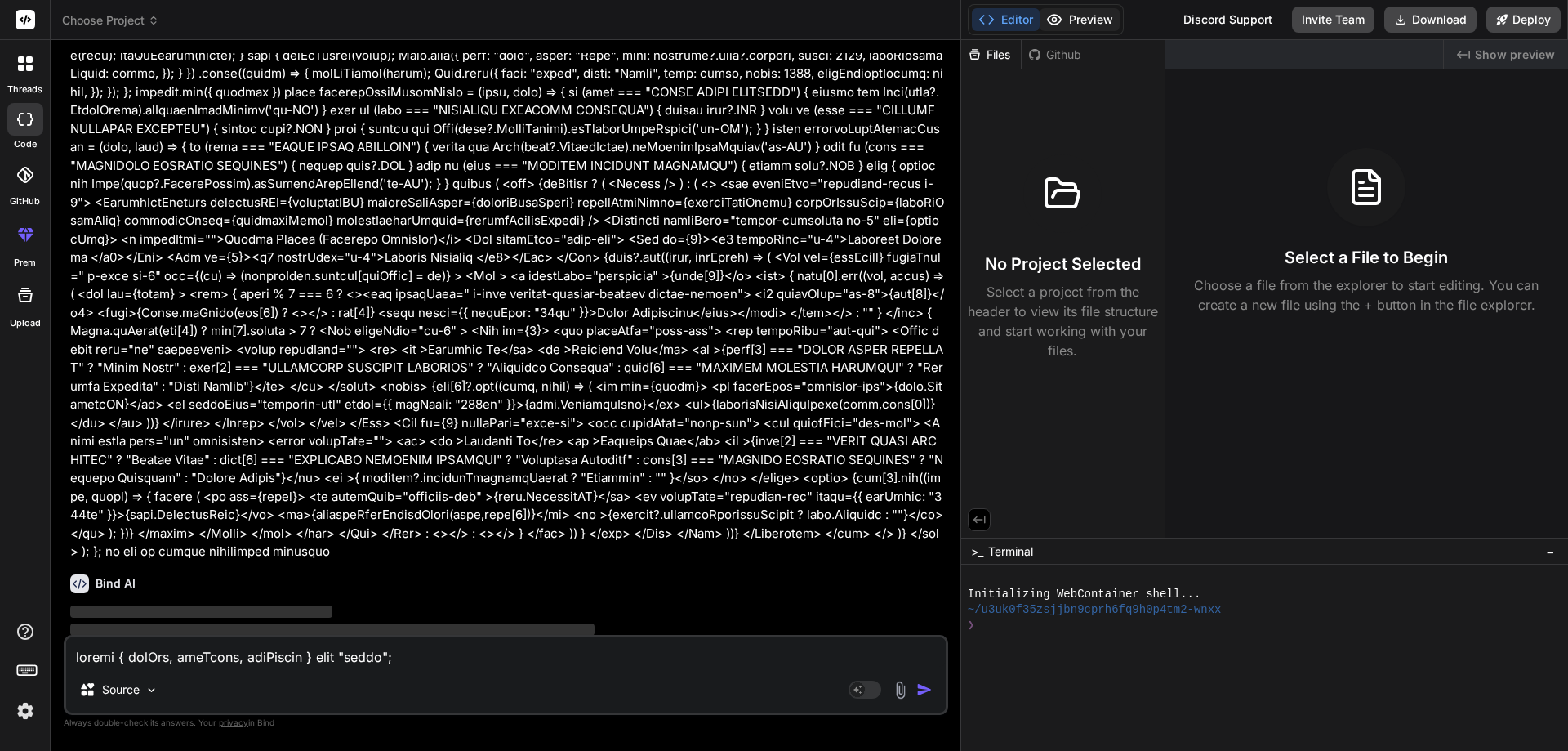
click at [1085, 23] on button "Preview" at bounding box center [1080, 20] width 80 height 23
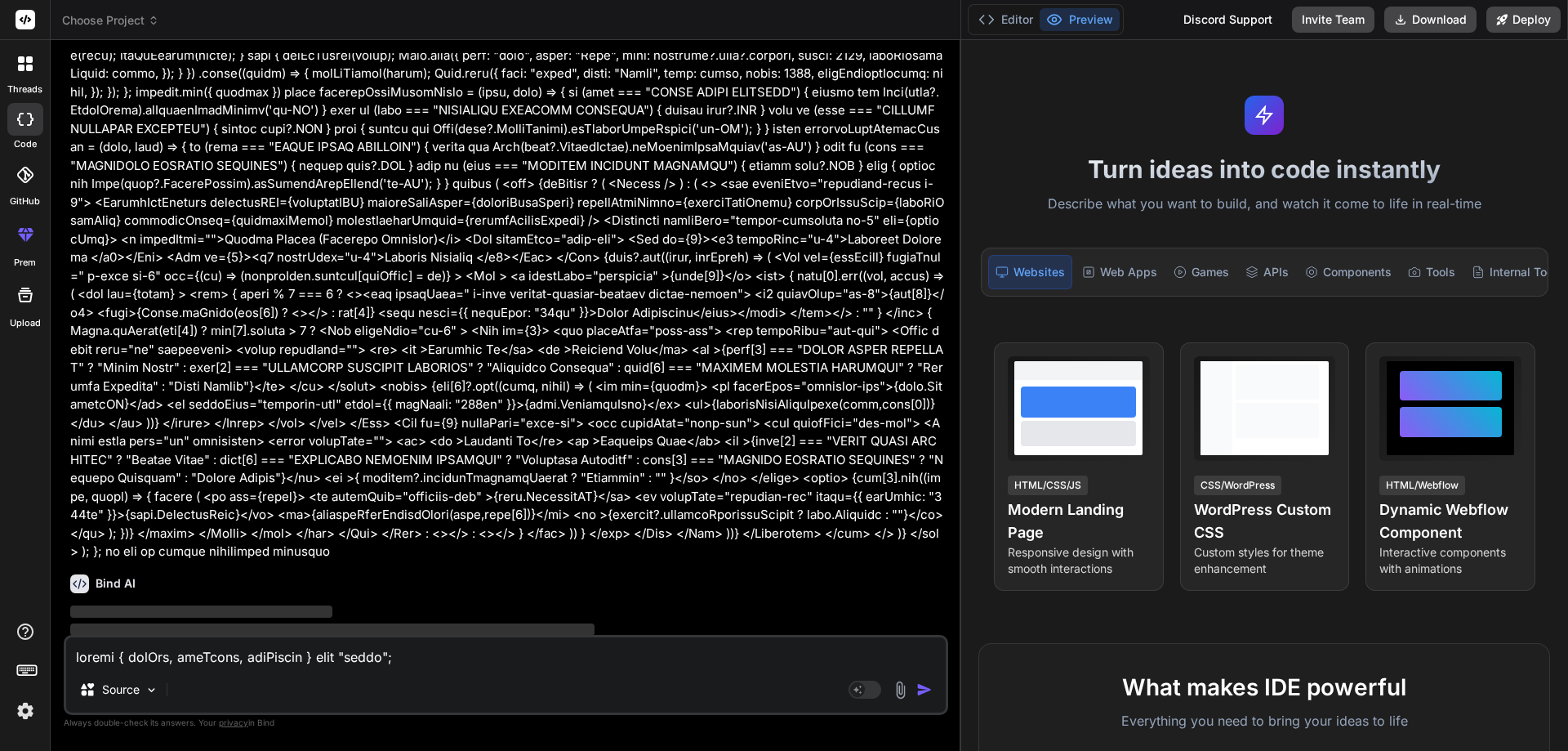
drag, startPoint x: 961, startPoint y: 210, endPoint x: 1518, endPoint y: 204, distance: 557.0
click at [1516, 196] on div "Choose Project Created with Pixso. Bind AI Web Search Created with Pixso. Code …" at bounding box center [809, 375] width 1517 height 751
click at [31, 19] on icon at bounding box center [26, 19] width 12 height 10
click at [31, 70] on icon at bounding box center [29, 67] width 7 height 7
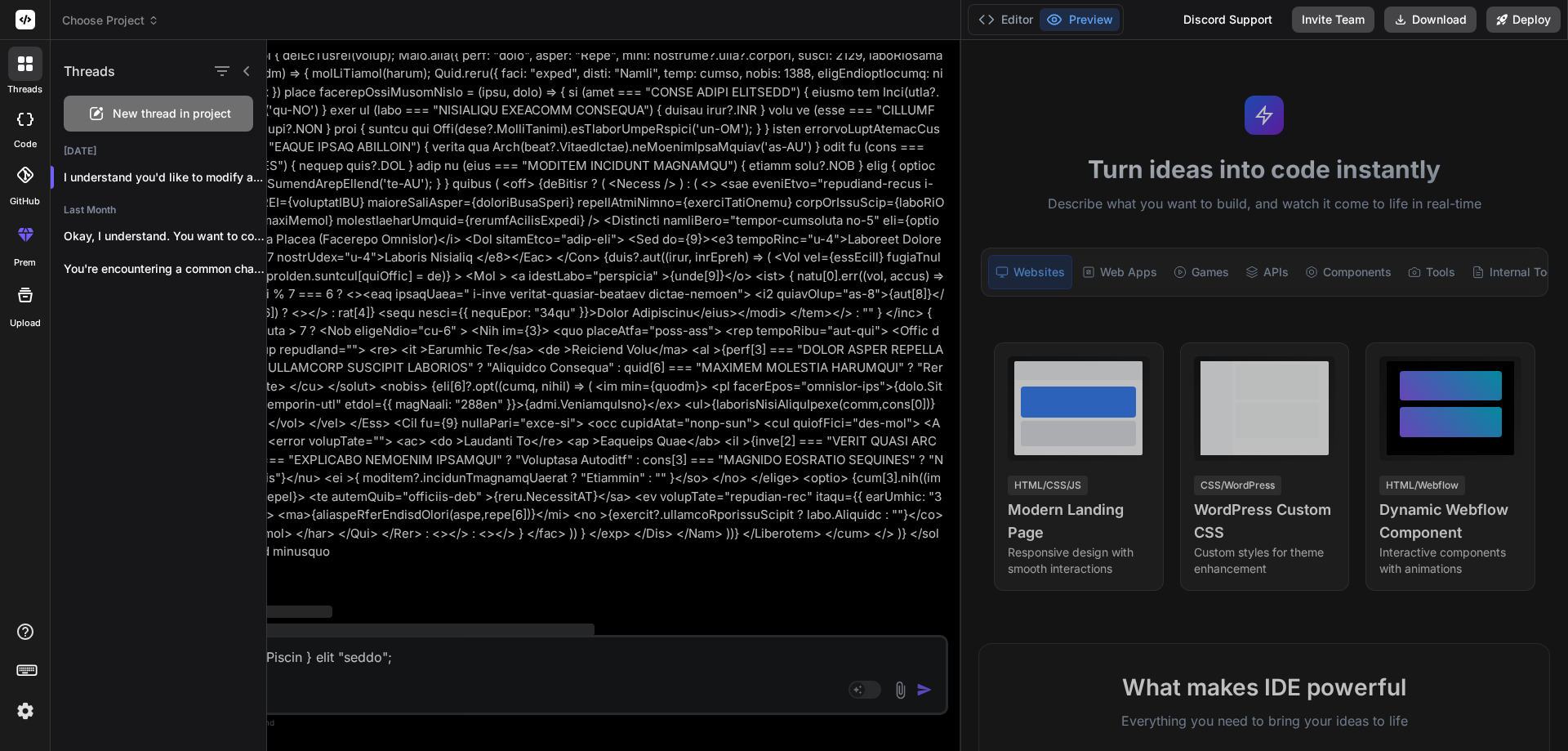
click at [31, 70] on icon at bounding box center [29, 67] width 7 height 7
click at [33, 122] on icon at bounding box center [25, 120] width 16 height 13
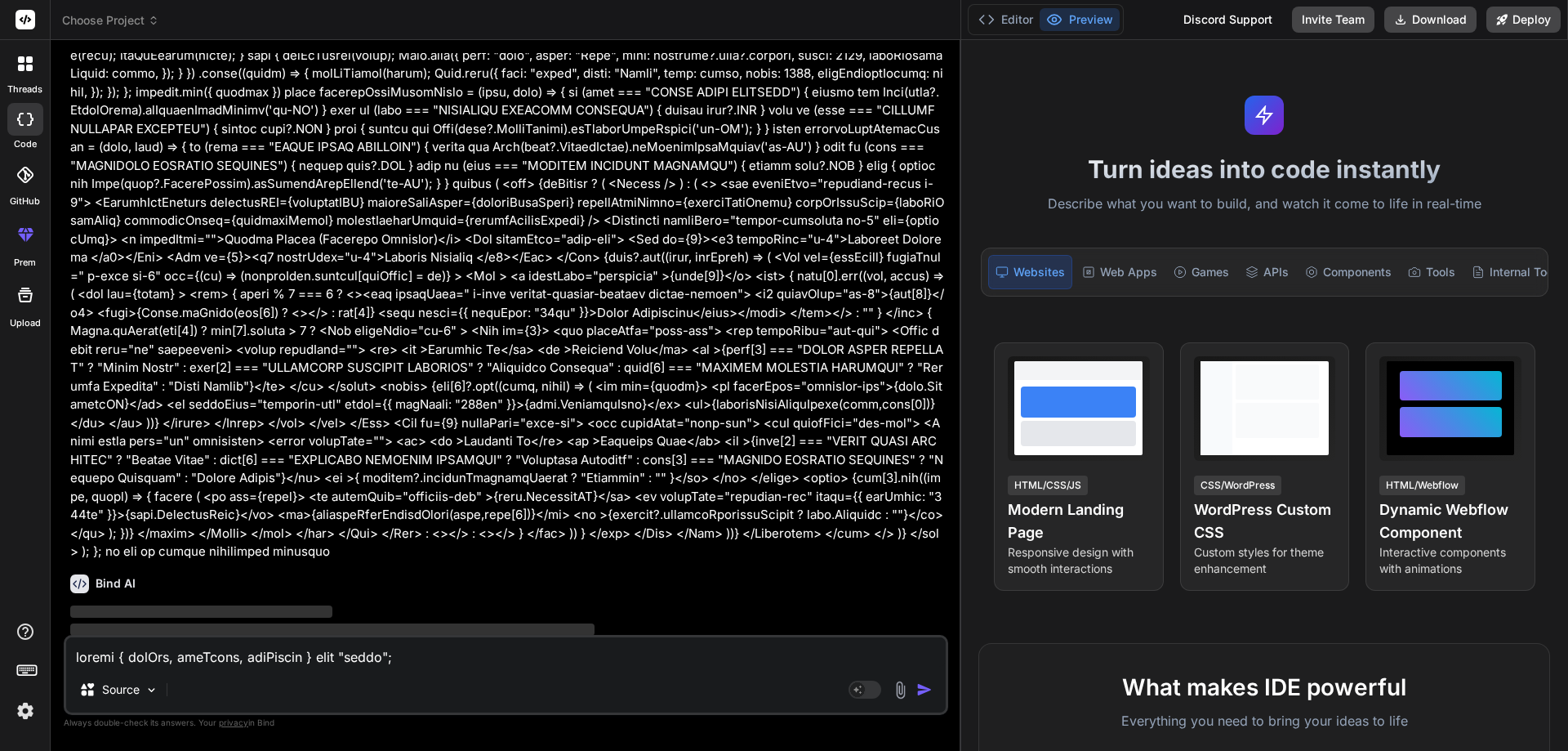
click at [25, 20] on icon at bounding box center [26, 19] width 12 height 10
click at [149, 19] on icon at bounding box center [154, 20] width 11 height 11
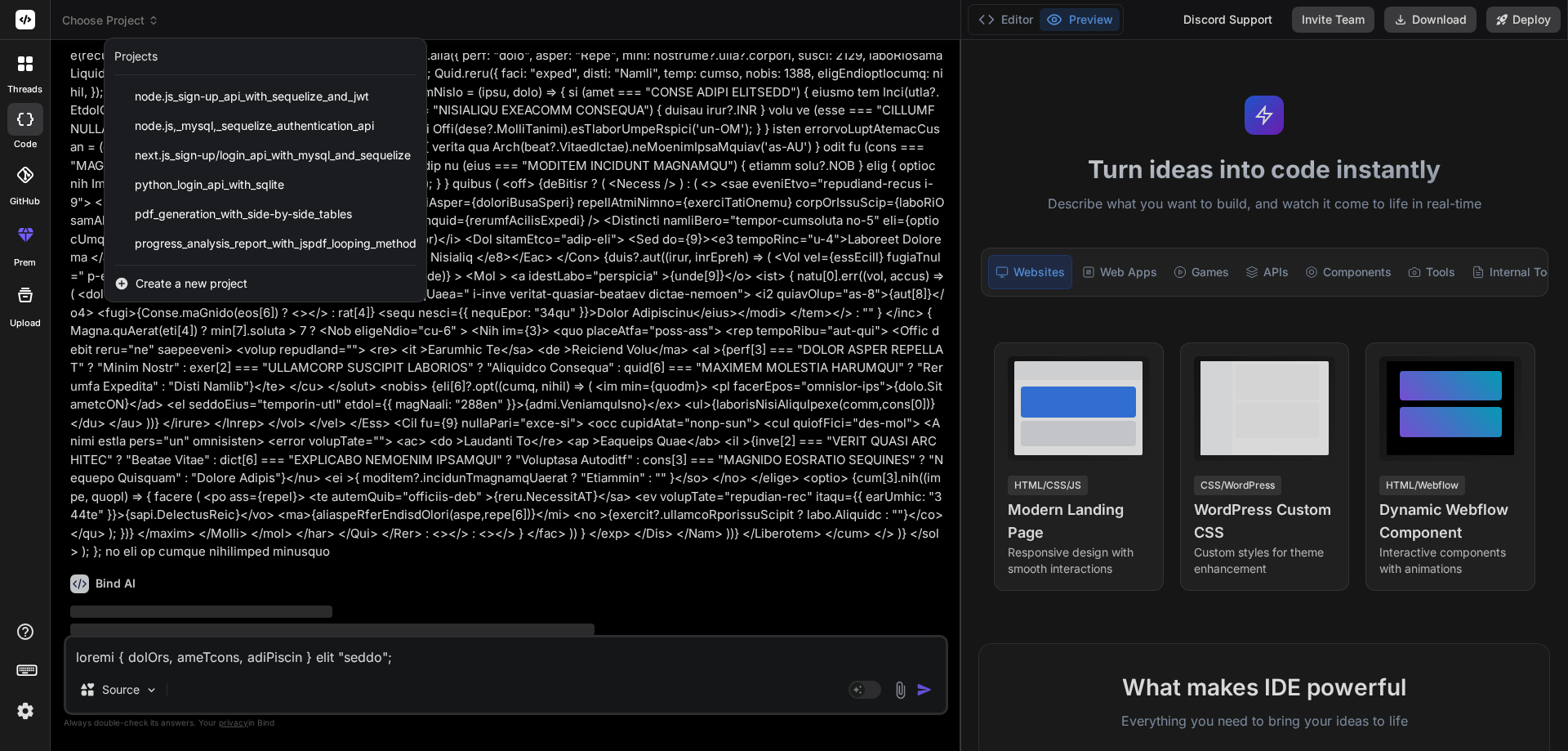
click at [232, 18] on div at bounding box center [784, 375] width 1568 height 751
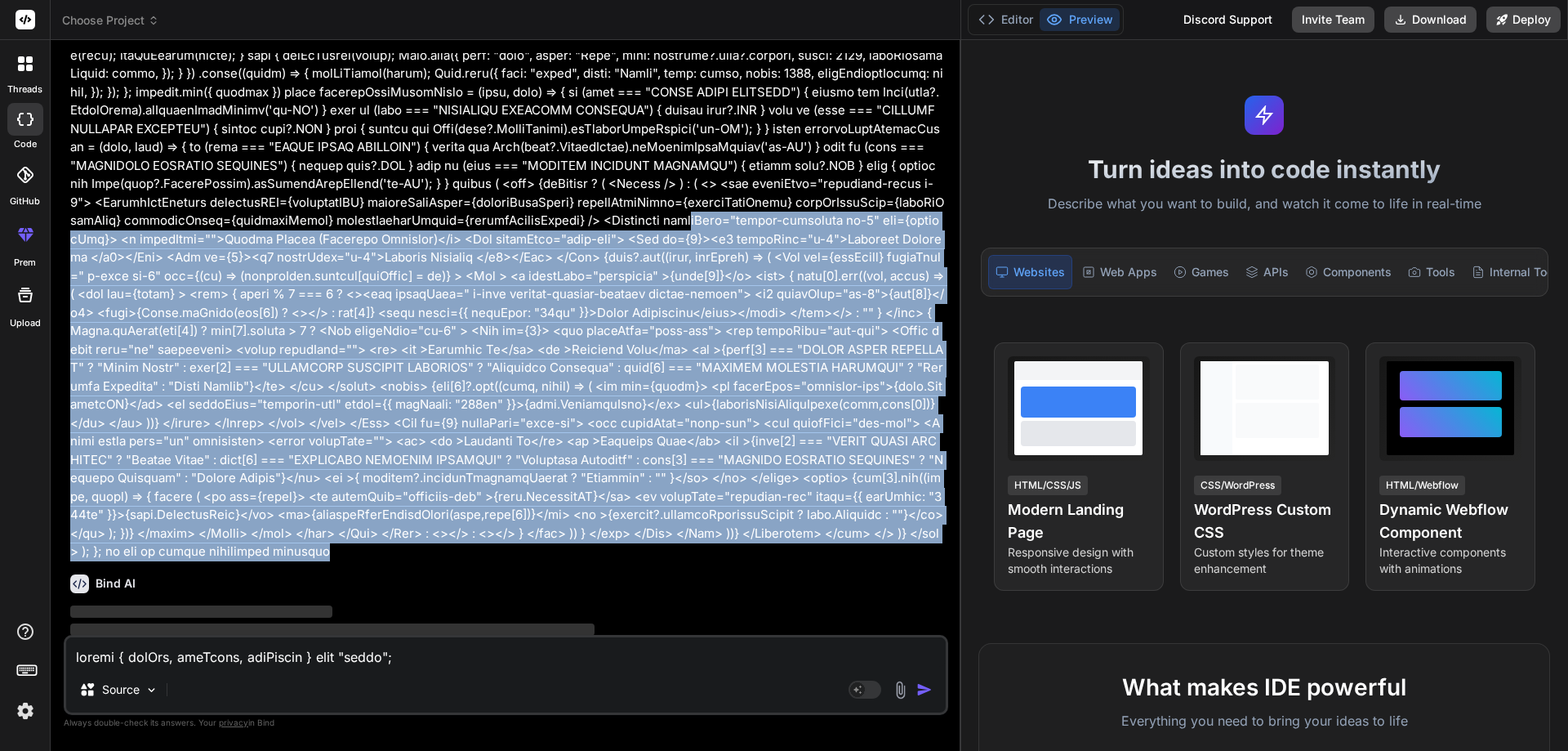
drag, startPoint x: 587, startPoint y: 513, endPoint x: 54, endPoint y: 198, distance: 619.1
click at [54, 198] on div "Bind AI Web Search Created with Pixso. Code Generator You Bind AI I understand …" at bounding box center [506, 395] width 911 height 710
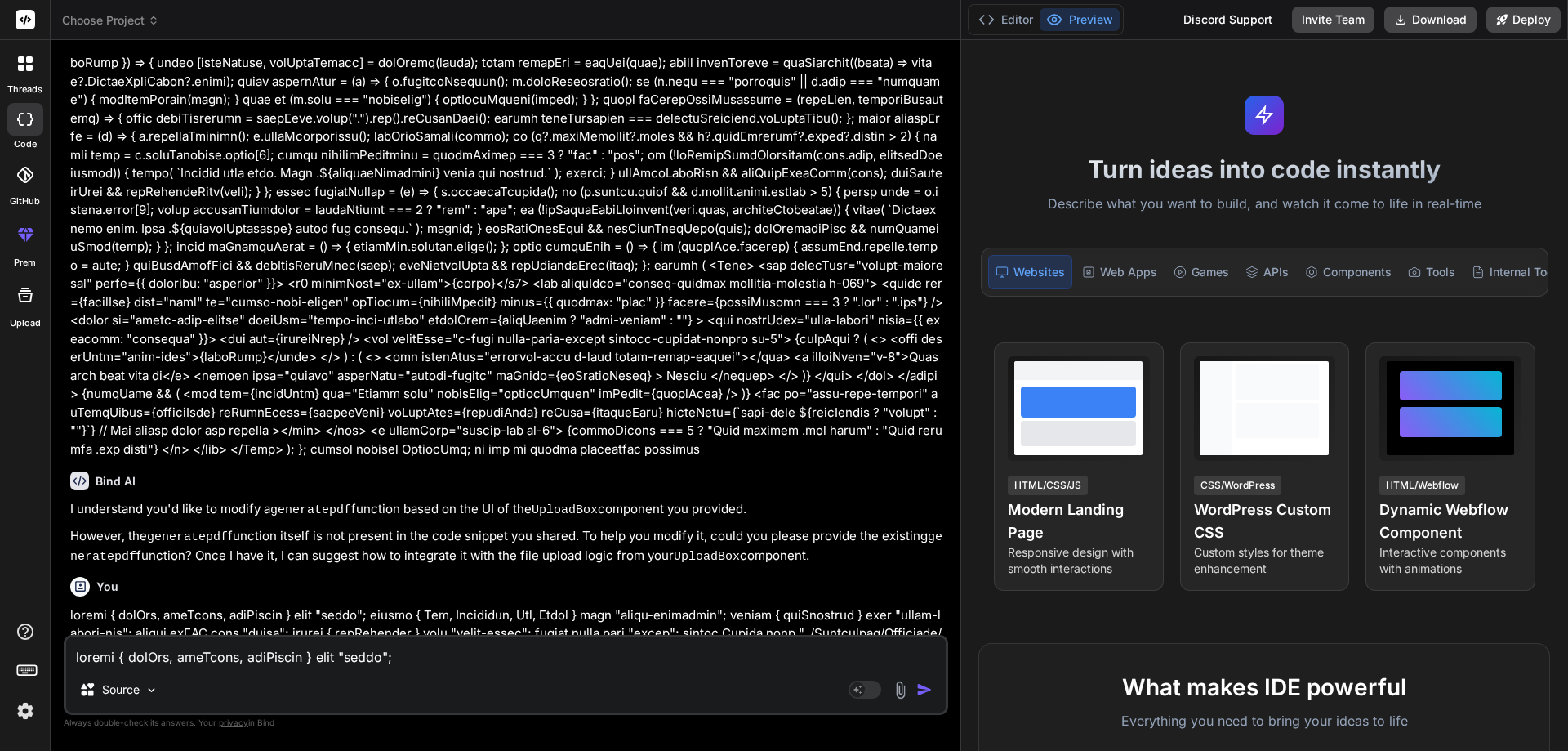
scroll to position [154, 0]
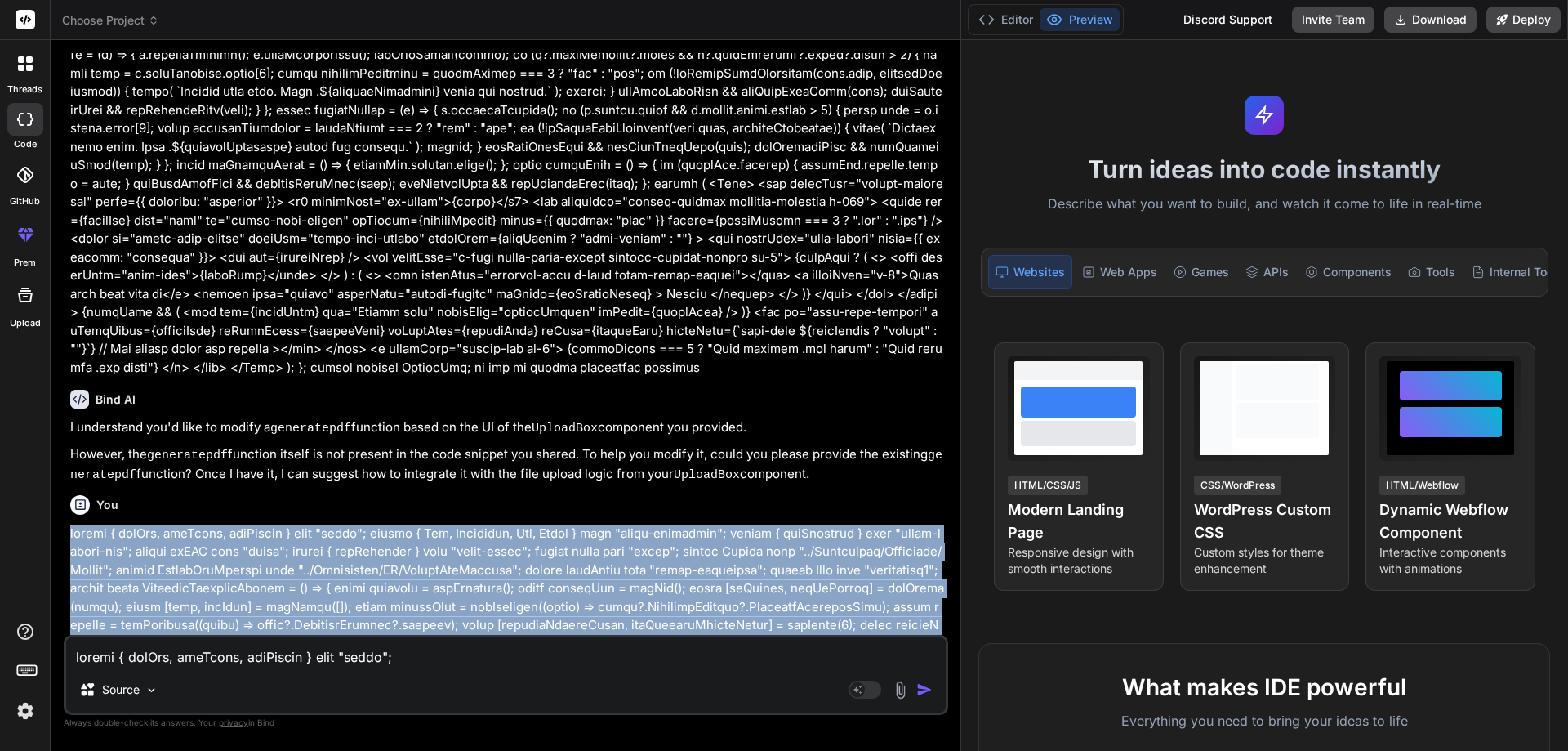
click at [70, 513] on div "You Bind AI I understand you'd like to modify a generatepdf function based on t…" at bounding box center [508, 344] width 882 height 582
copy p "import { useRef, useState, useEffect } from "react"; import { Col, Container, R…"
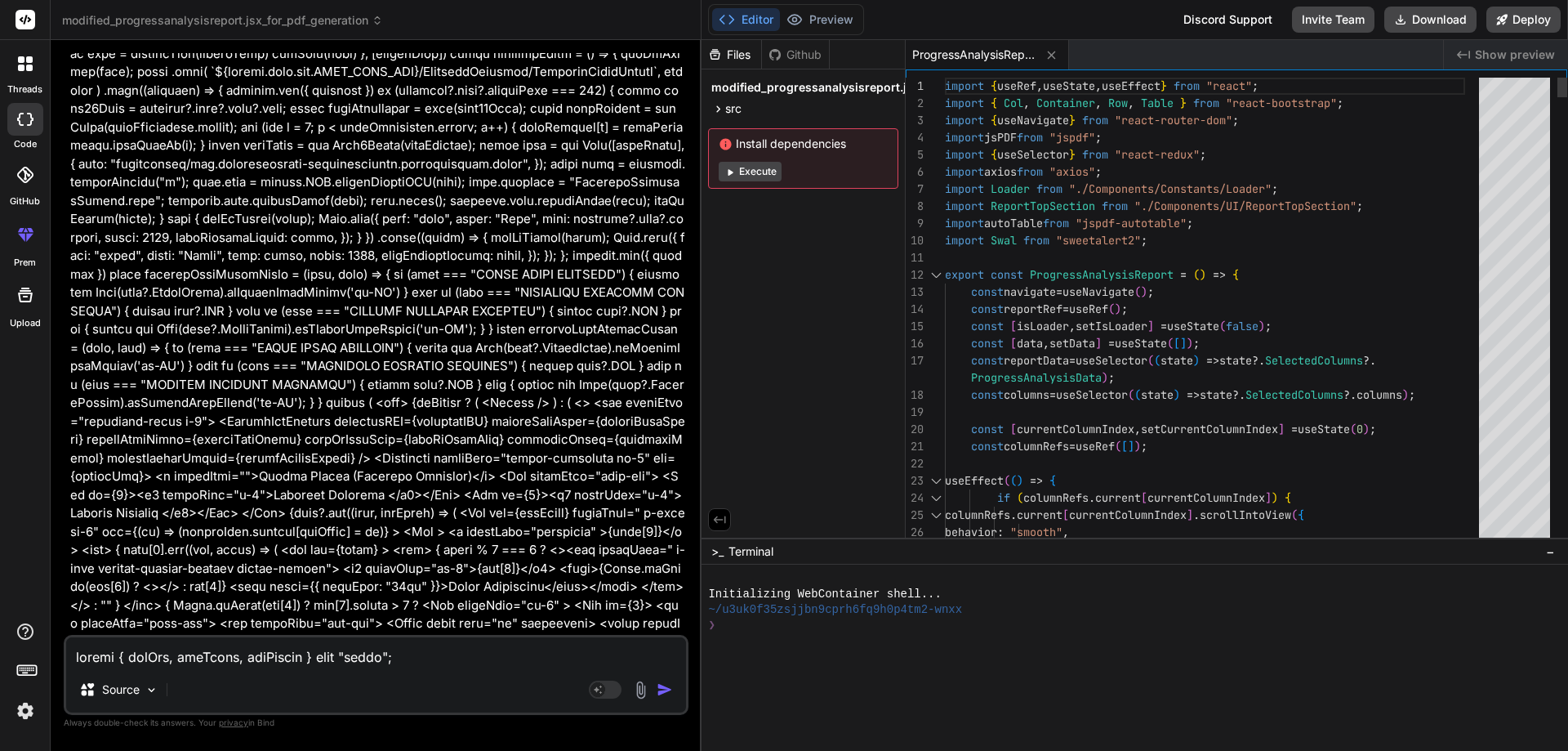
scroll to position [2198, 0]
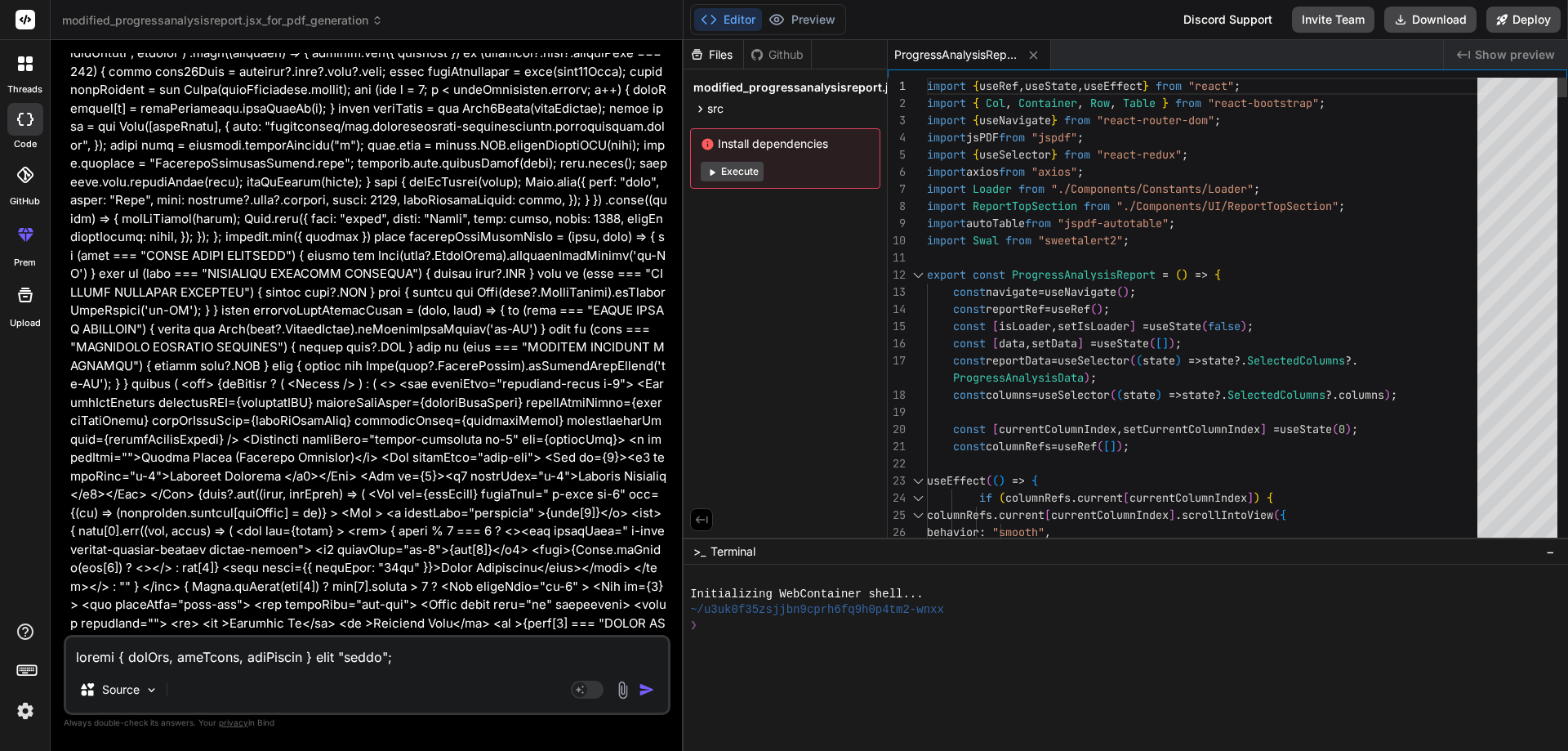
drag, startPoint x: 961, startPoint y: 434, endPoint x: 654, endPoint y: 437, distance: 307.0
click at [654, 437] on div "Bind AI Web Search Created with Pixso. Code Generator You Bind AI I understand …" at bounding box center [367, 395] width 633 height 711
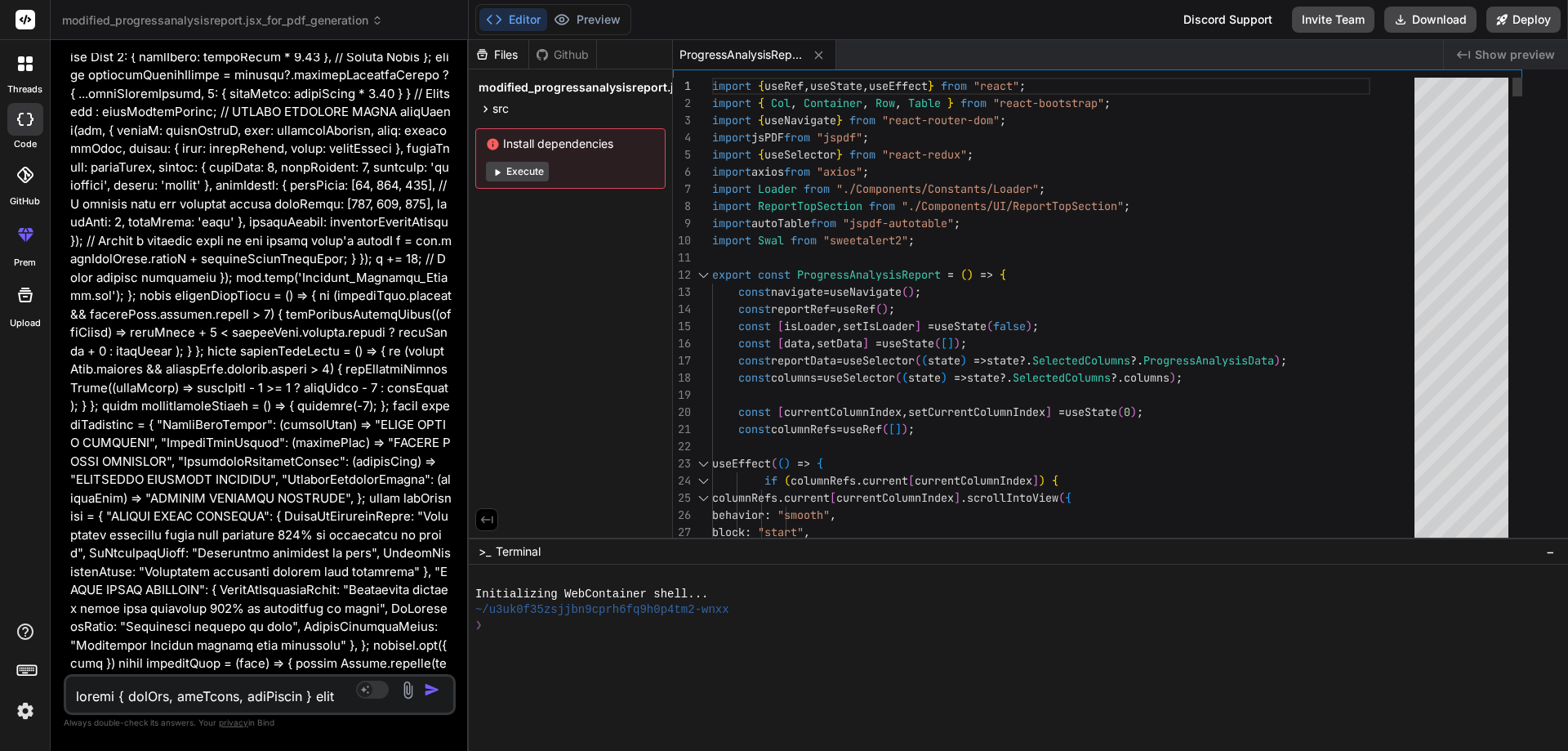
type textarea "x"
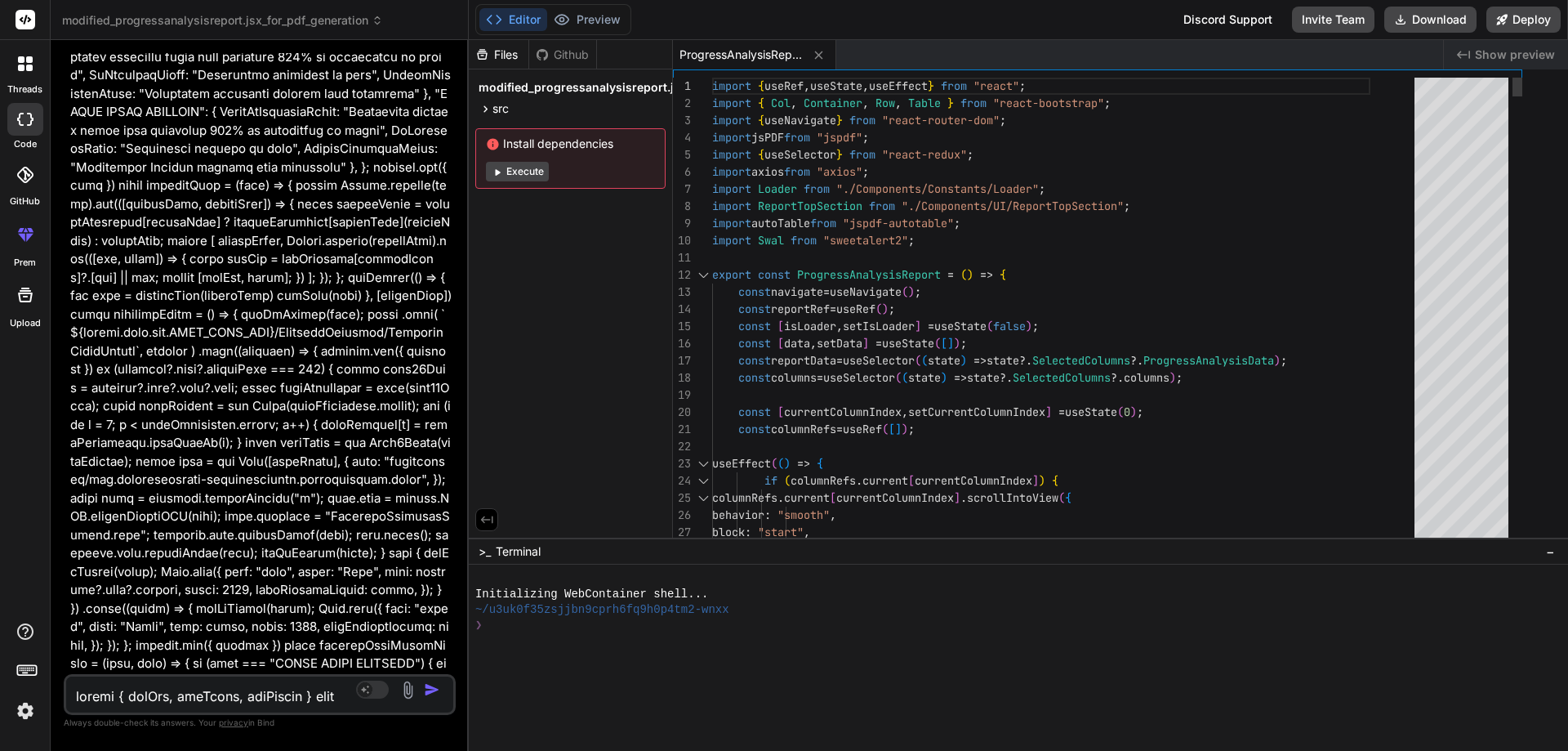
drag, startPoint x: 683, startPoint y: 362, endPoint x: 209, endPoint y: 384, distance: 474.5
click at [209, 384] on div "Bind AI Web Search Created with Pixso. Code Generator You Bind AI I understand …" at bounding box center [259, 395] width 418 height 711
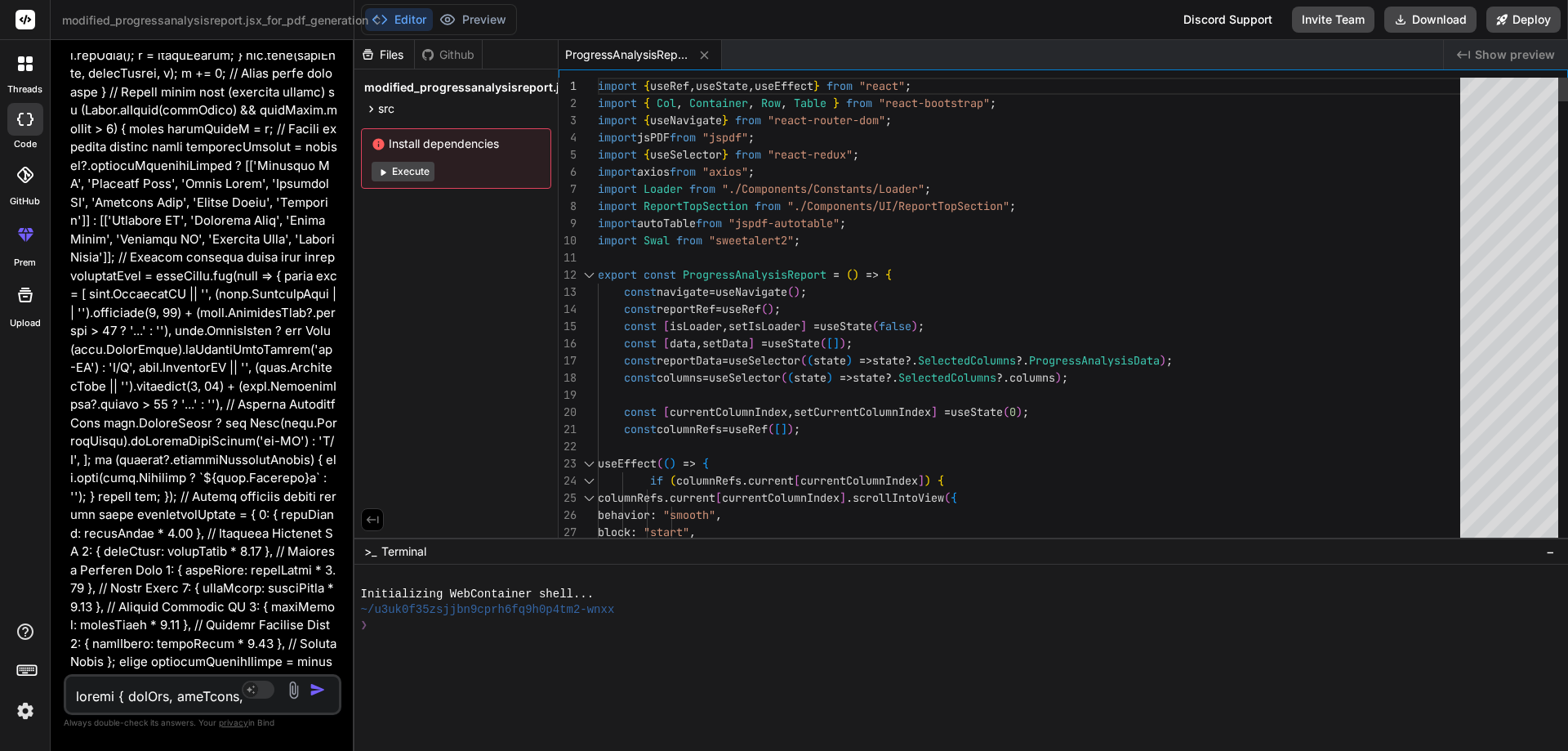
scroll to position [0, 0]
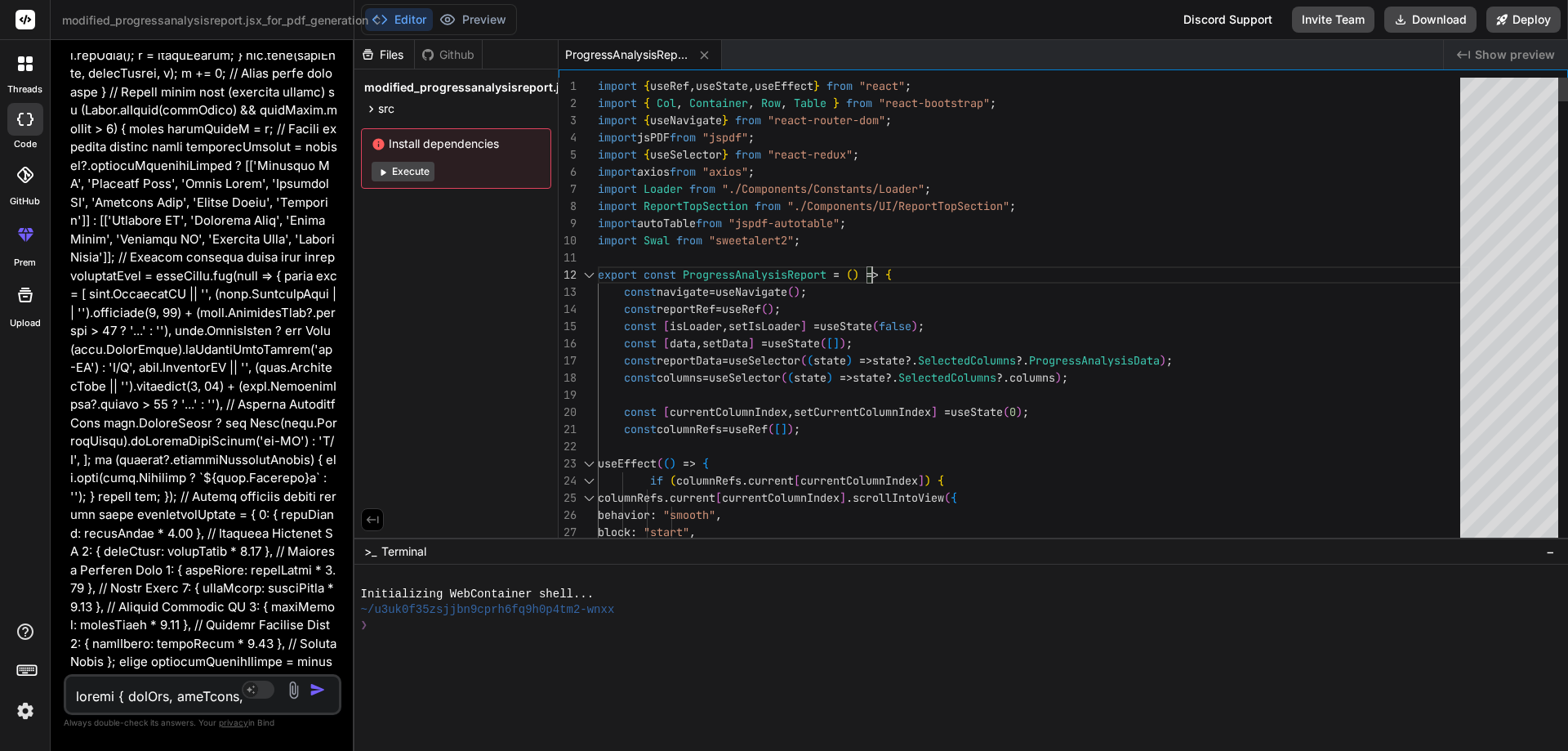
type textarea "import { useRef, useState, useEffect } from "react"; import { Col, Container, R…"
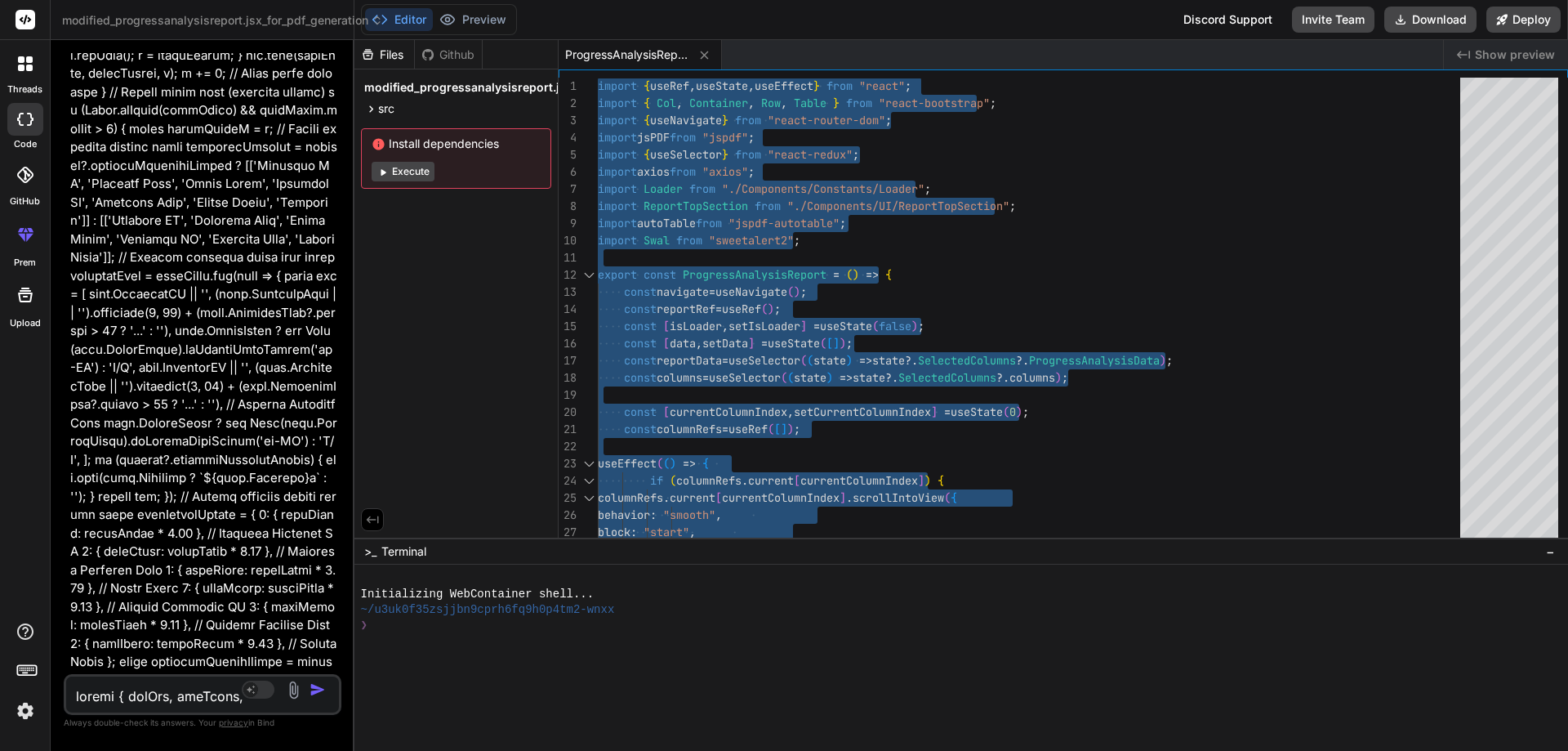
click at [220, 693] on textarea at bounding box center [180, 691] width 228 height 30
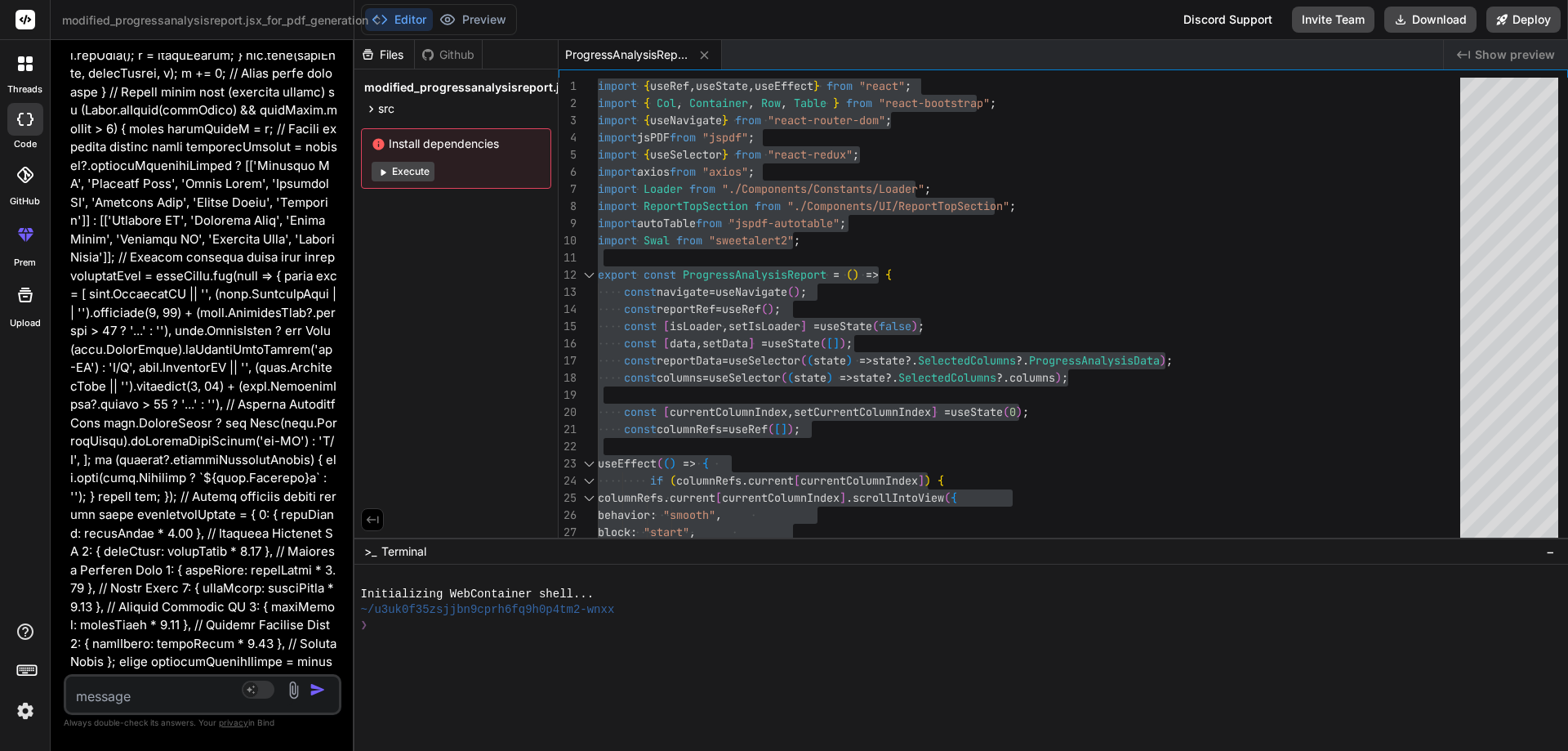
type textarea "b"
type textarea "x"
type textarea "bo"
type textarea "x"
type textarea "bot"
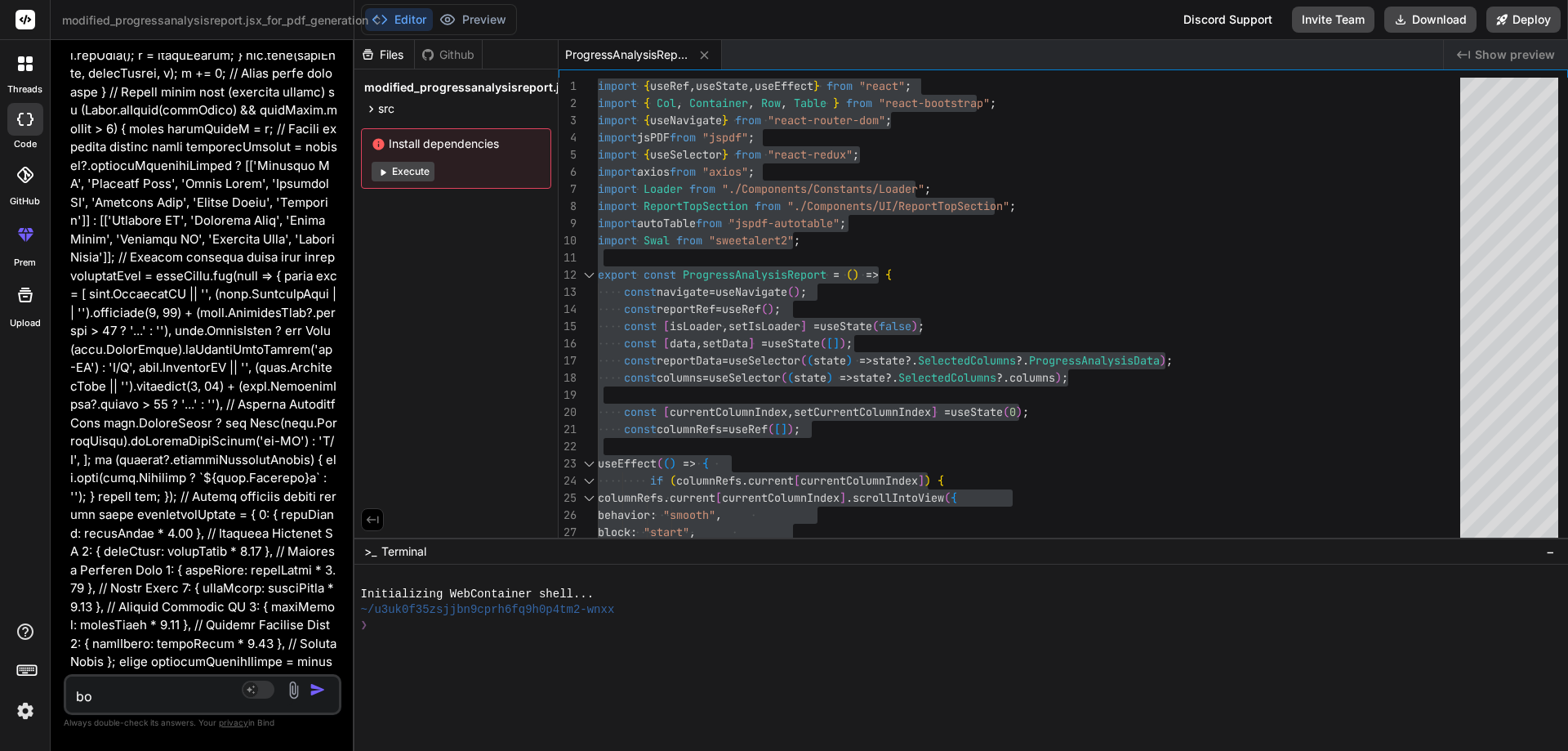
type textarea "x"
type textarea "both"
type textarea "x"
type textarea "both"
type textarea "x"
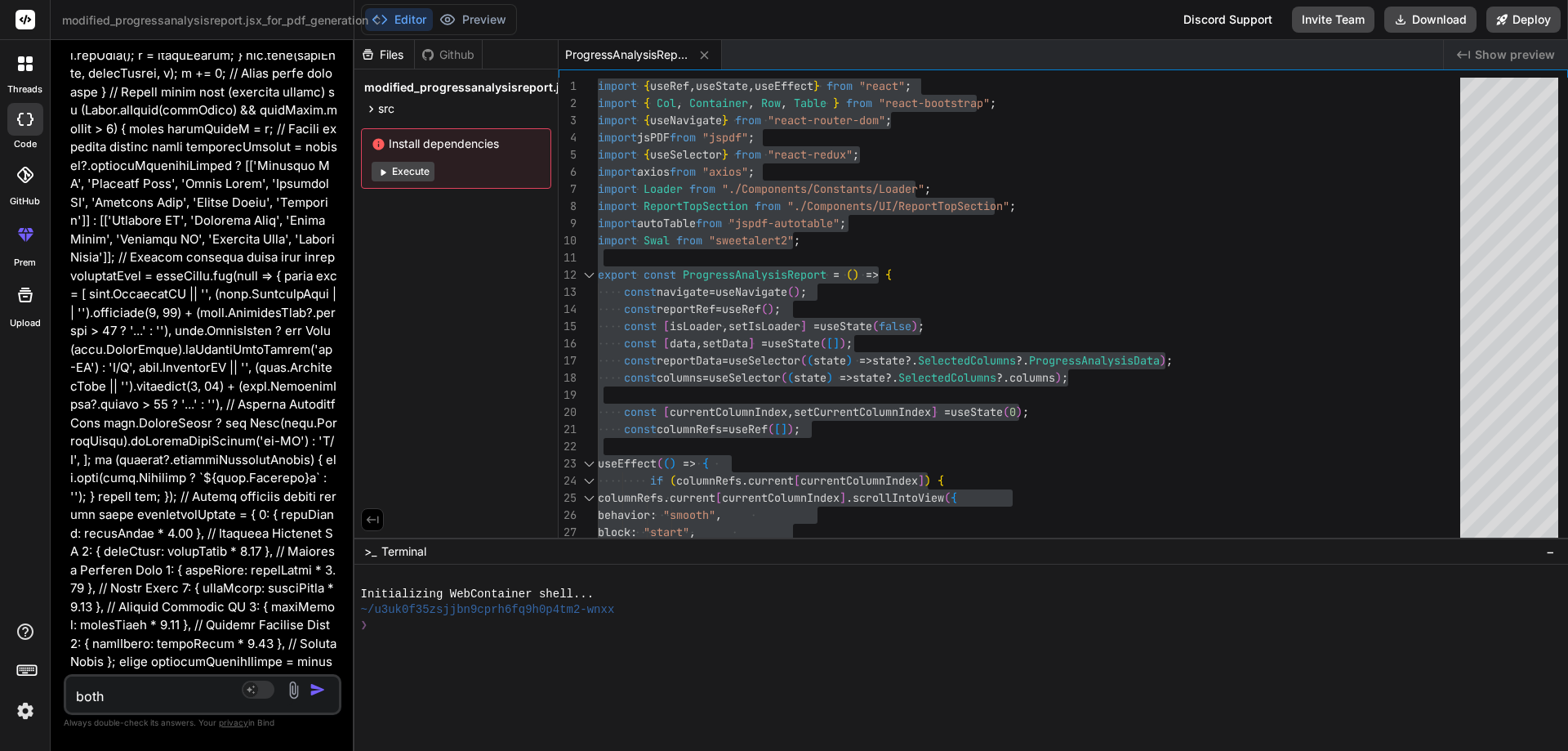
type textarea "both t"
type textarea "x"
type textarea "both ta"
type textarea "x"
type textarea "both tab"
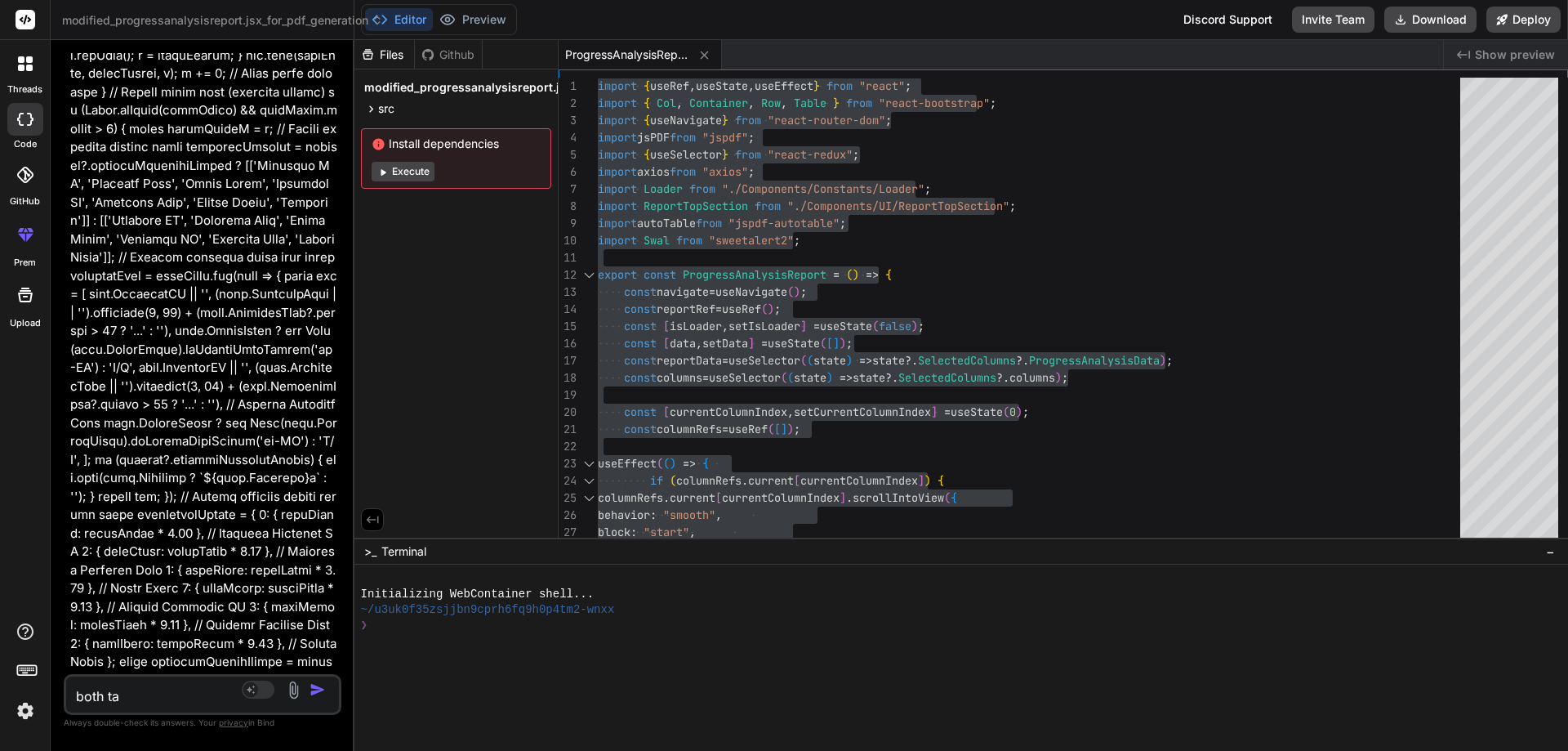
type textarea "x"
type textarea "both tabl"
type textarea "x"
type textarea "both table"
type textarea "x"
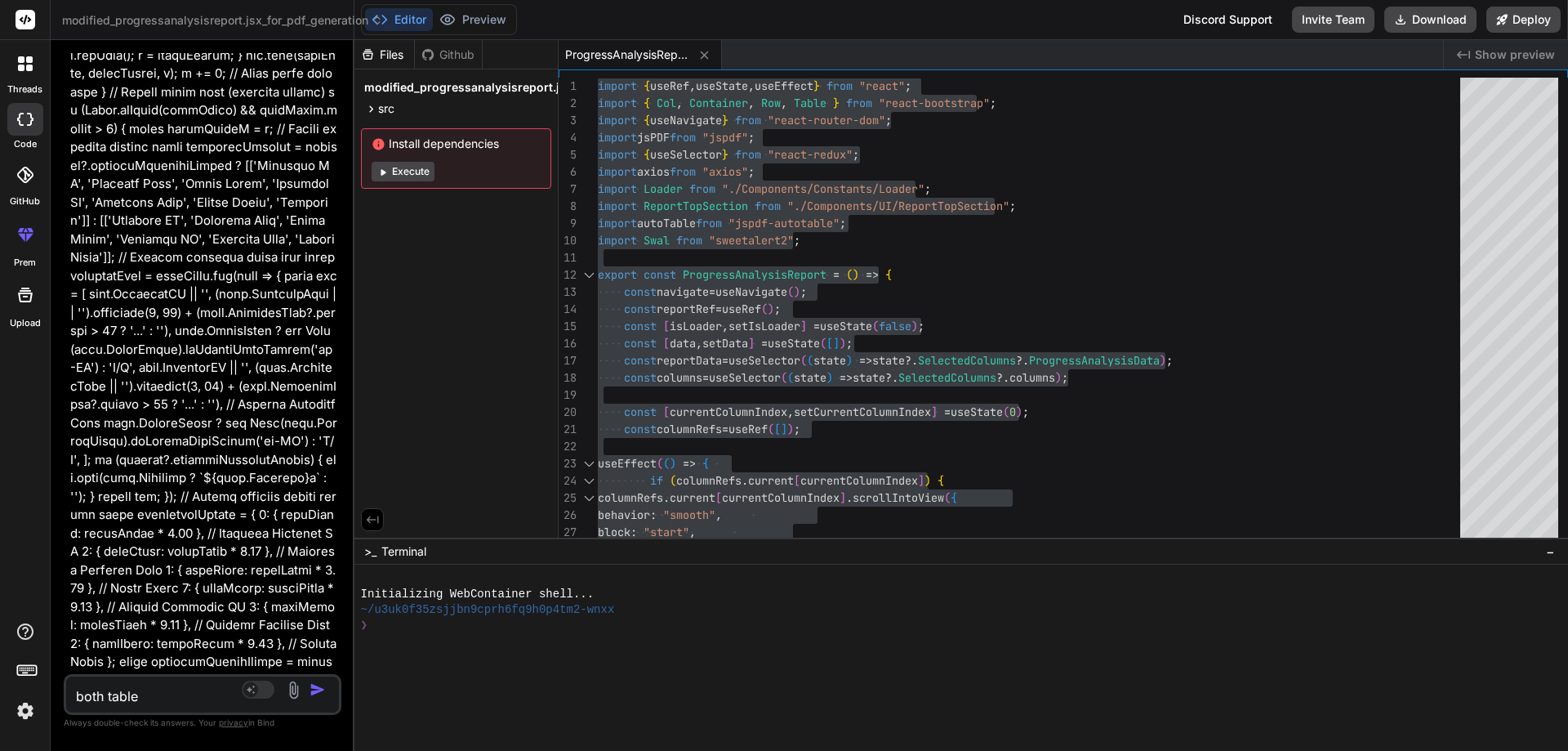
type textarea "both table"
type textarea "x"
type textarea "both table i"
type textarea "x"
type textarea "both table in"
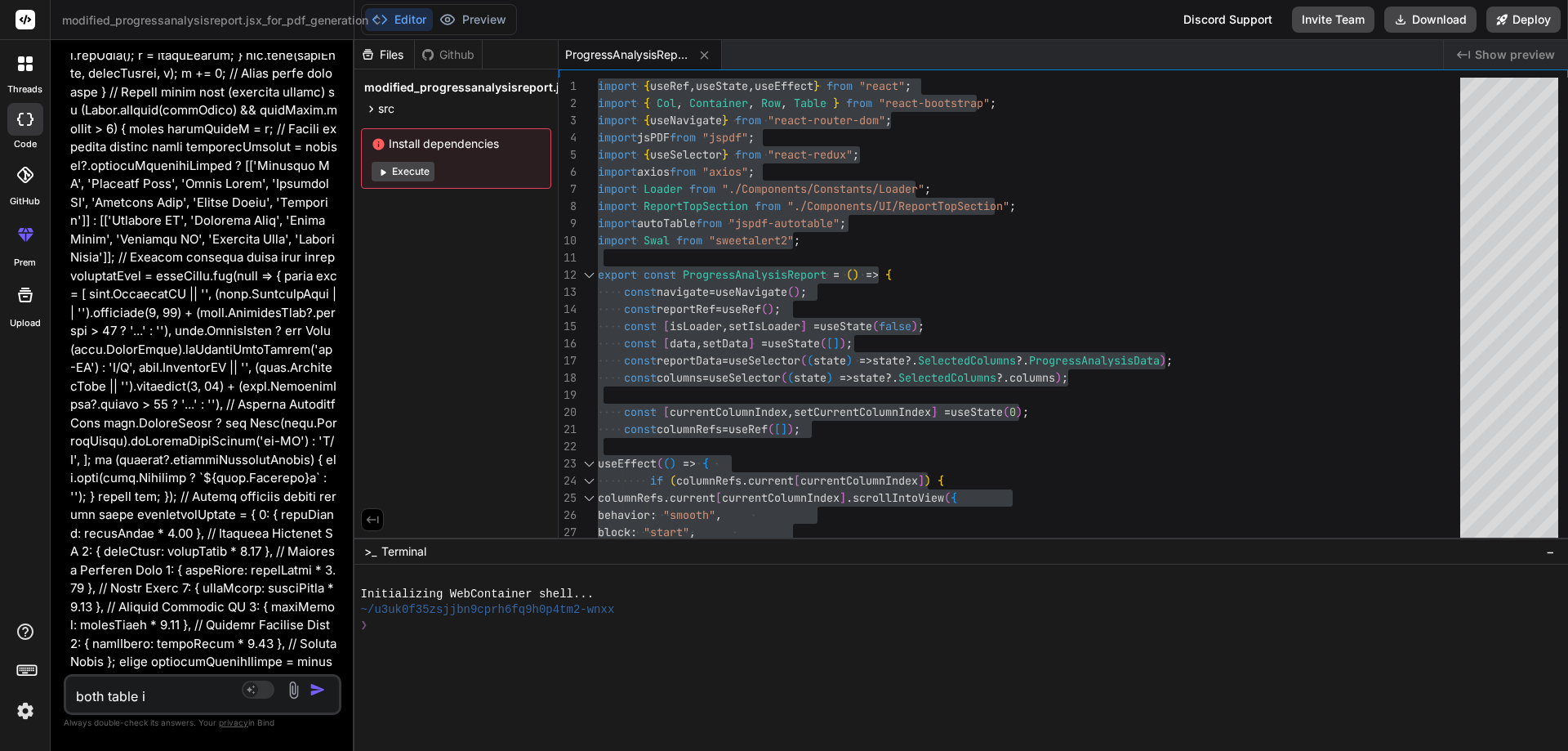
type textarea "x"
type textarea "both table in"
type textarea "x"
type textarea "both table in s"
type textarea "x"
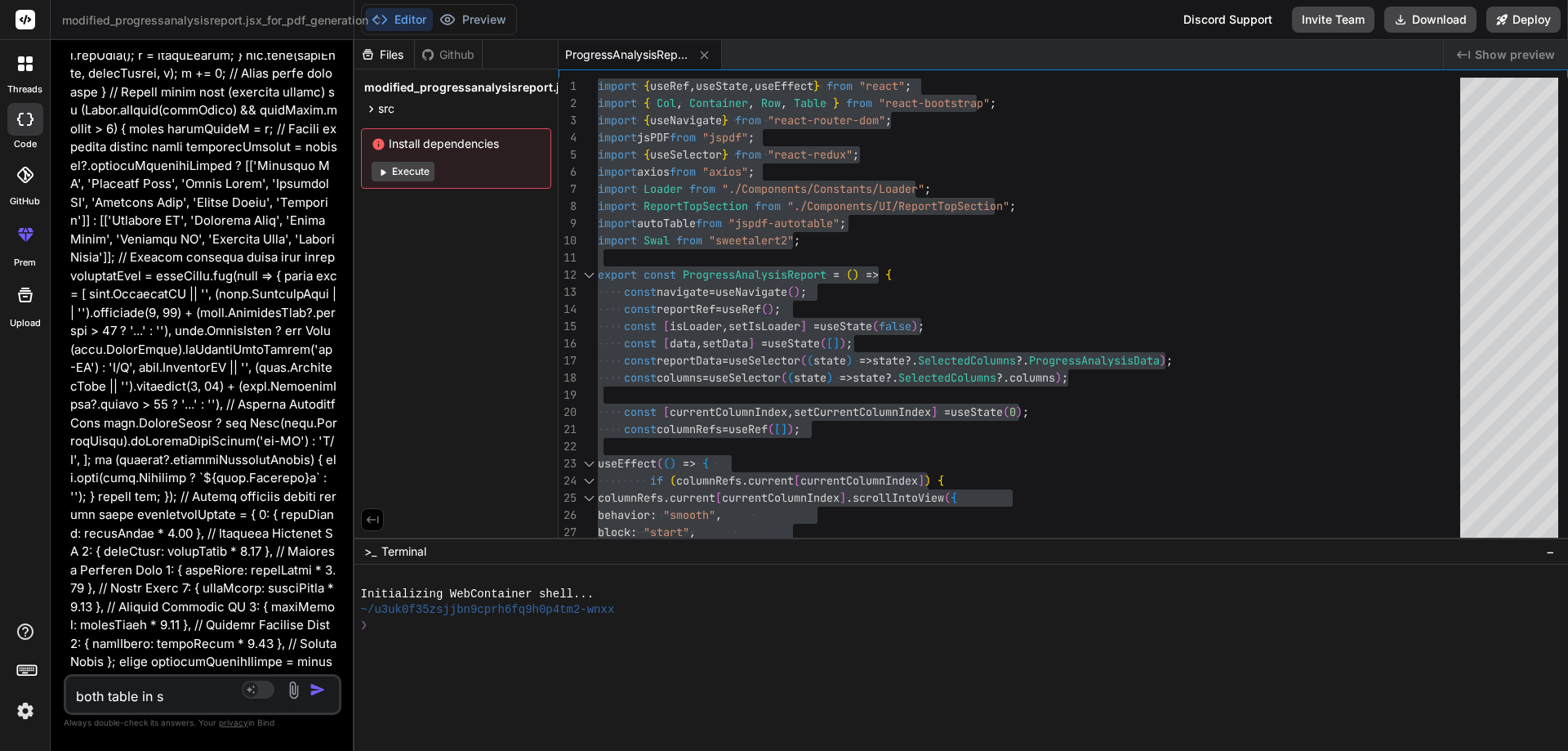
type textarea "both table in si"
type textarea "x"
type textarea "both table in s"
type textarea "x"
type textarea "both table in si"
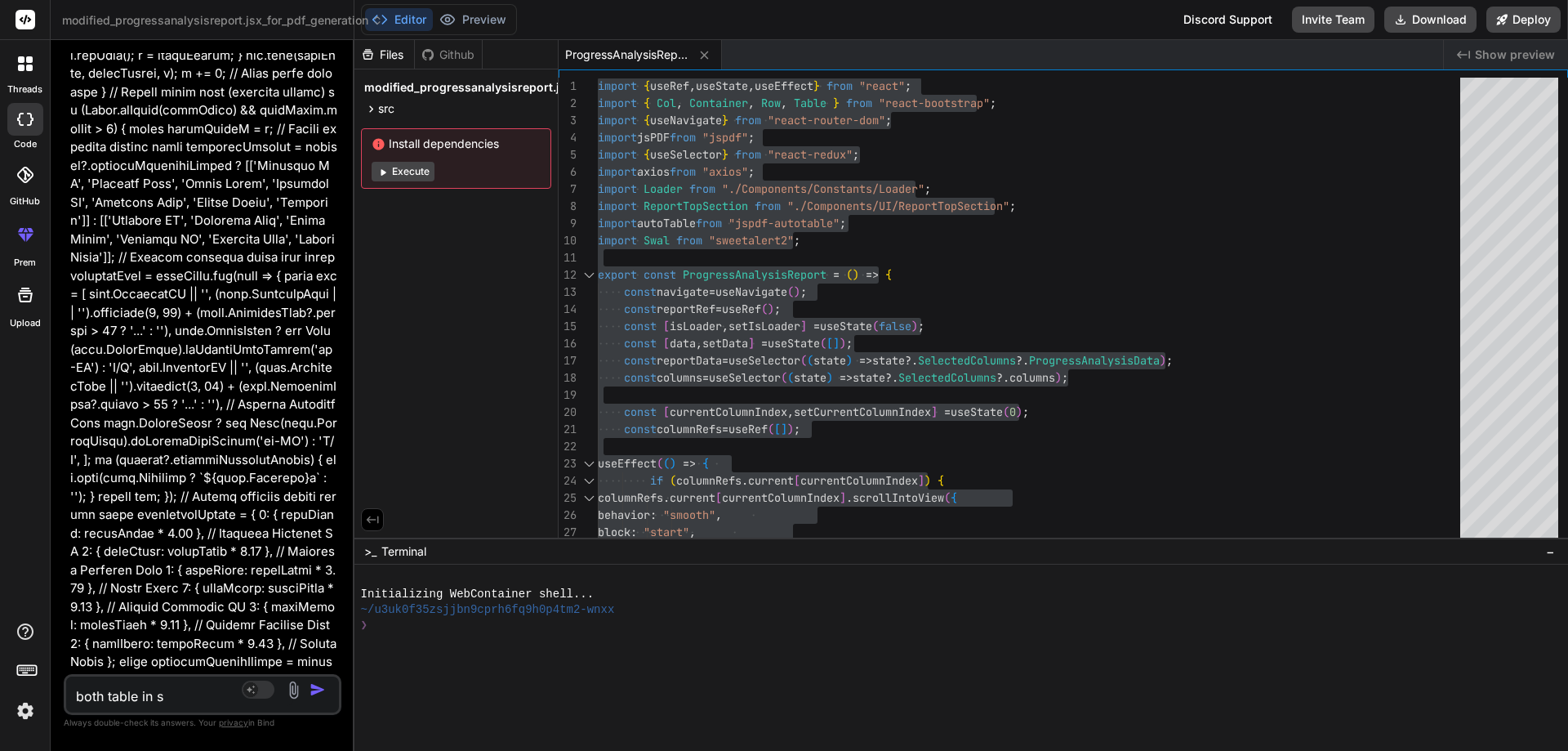
type textarea "x"
type textarea "both table in s"
type textarea "x"
type textarea "both table in"
type textarea "x"
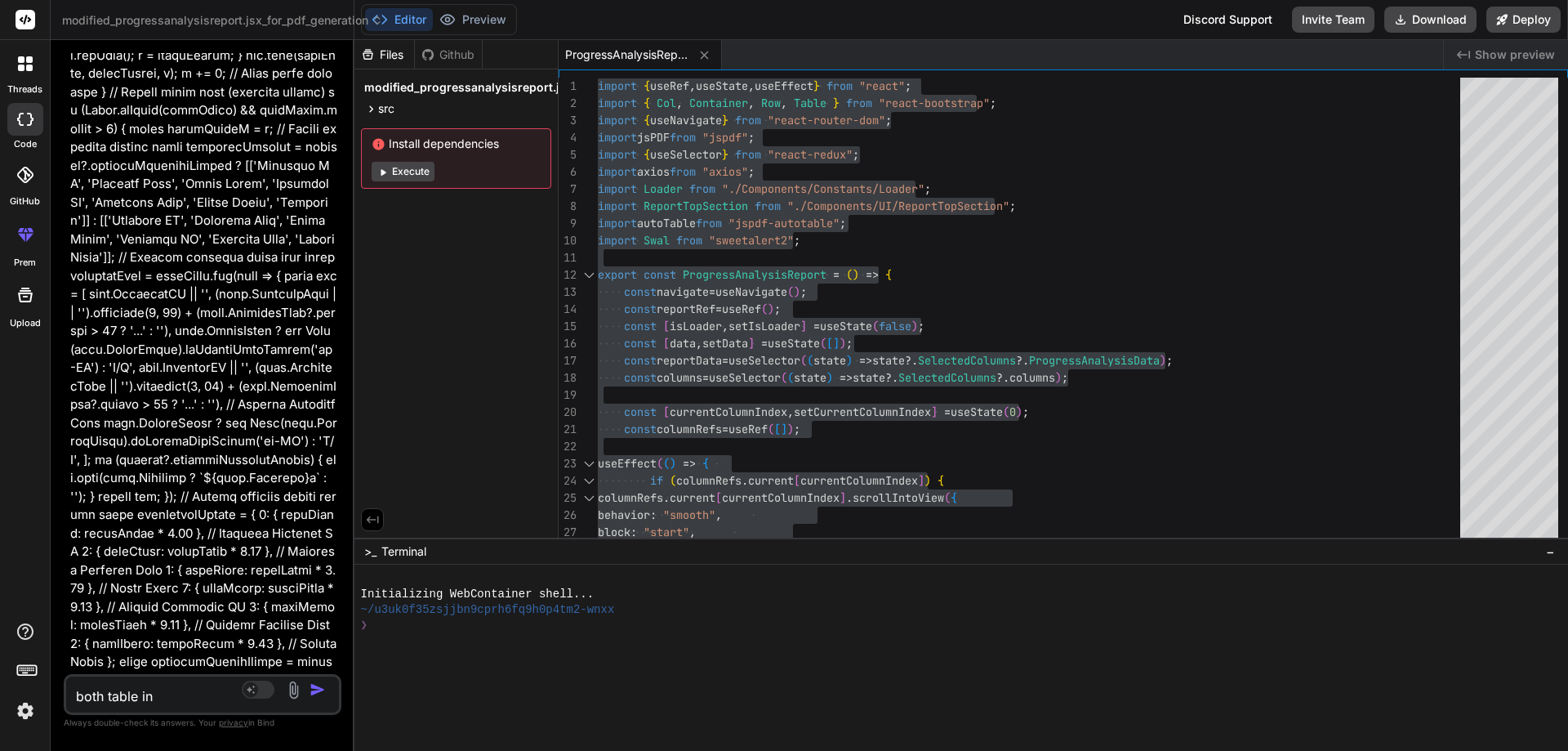
type textarea "both table in"
type textarea "x"
type textarea "both table i"
type textarea "x"
type textarea "both table"
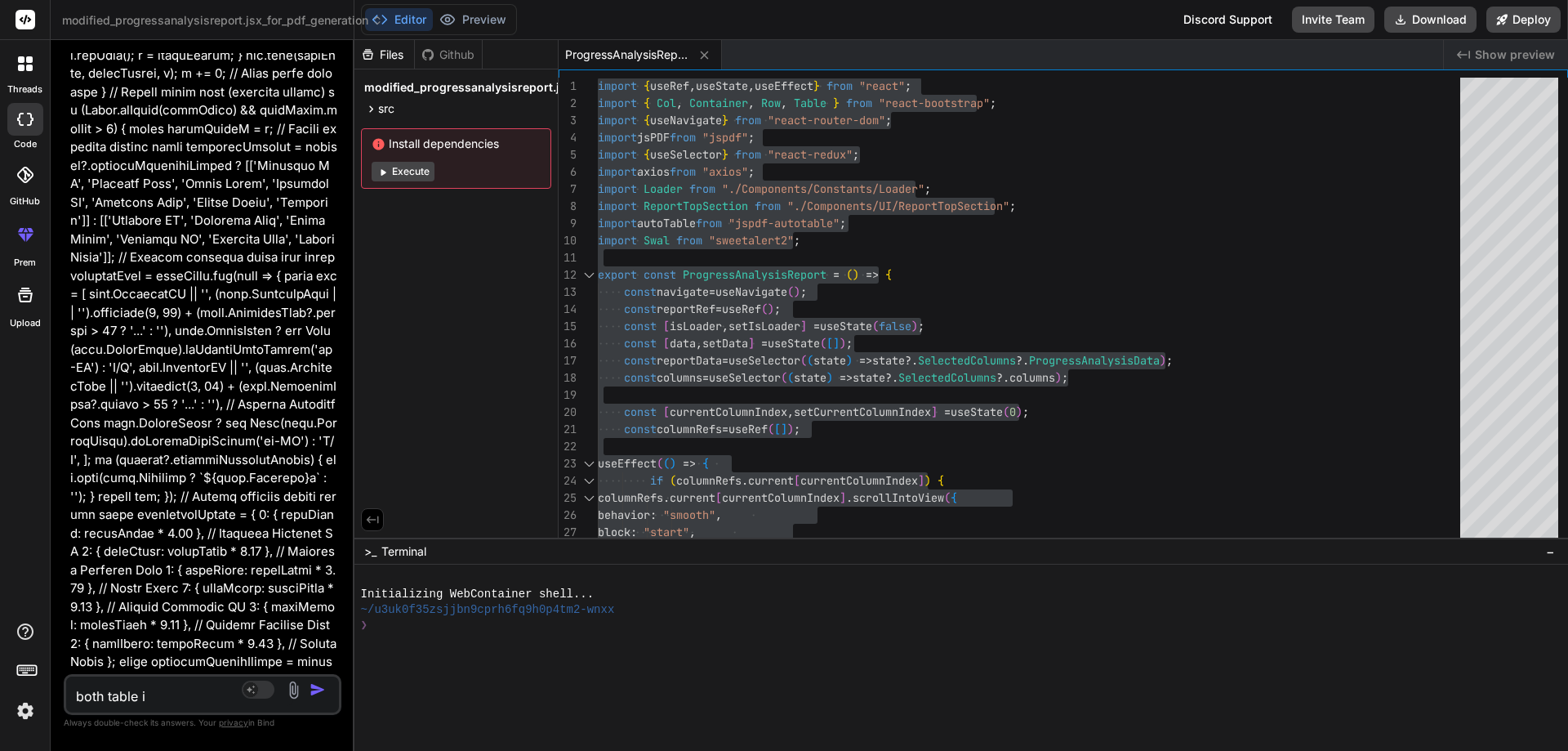
type textarea "x"
type textarea "both table u"
type textarea "x"
type textarea "both table us"
type textarea "x"
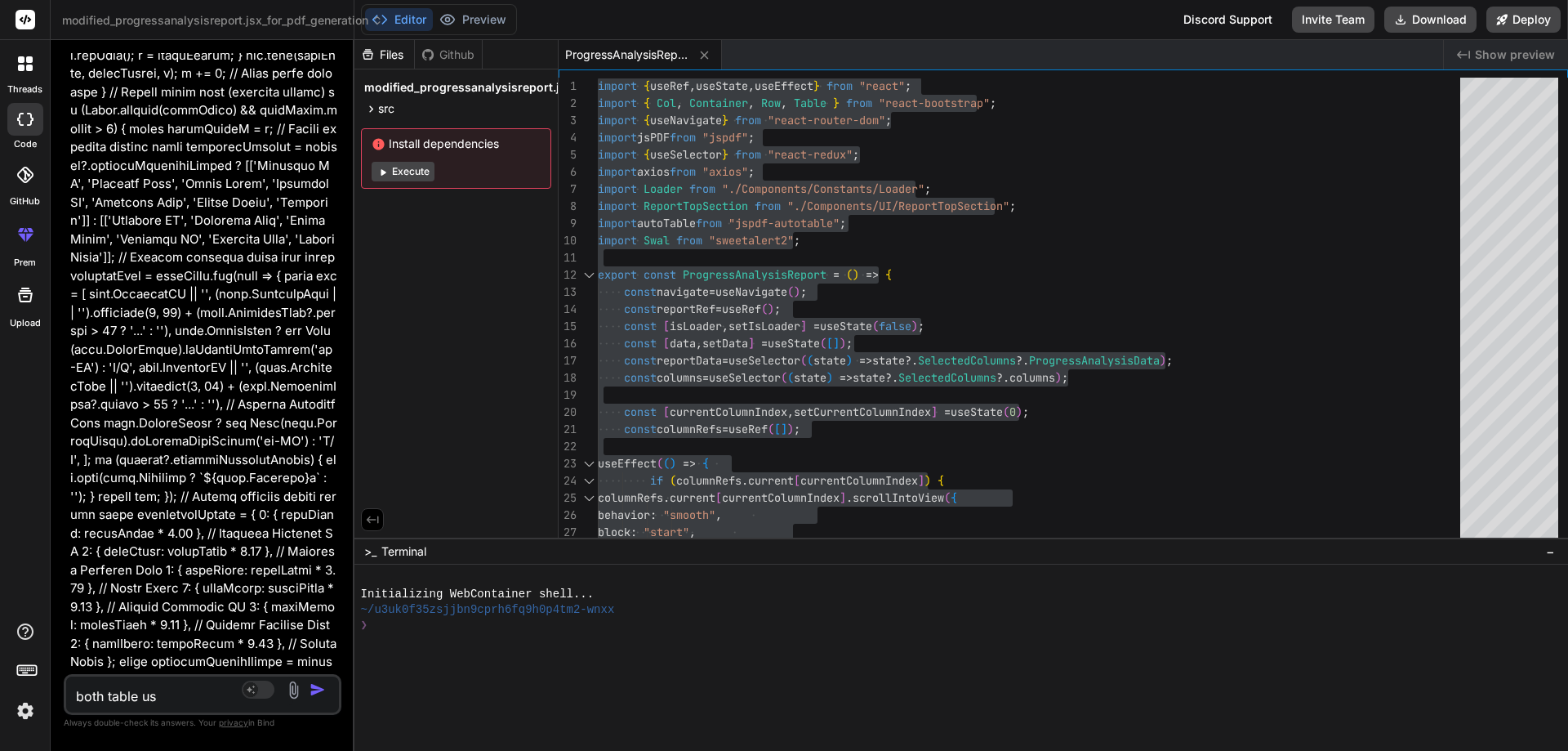
type textarea "both table usi"
type textarea "x"
type textarea "both table usin"
type textarea "x"
type textarea "both table using"
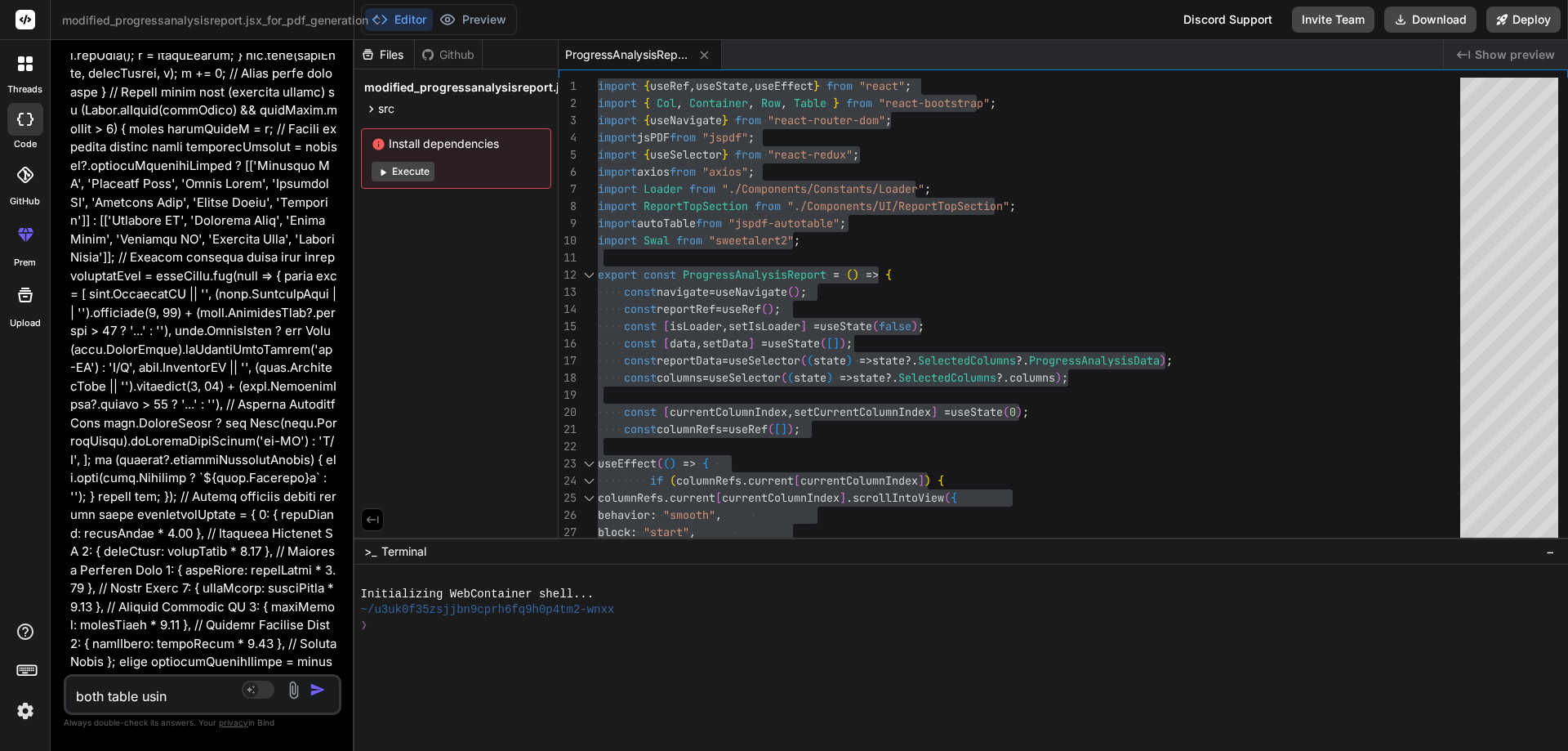
type textarea "x"
type textarea "both table using"
type textarea "x"
type textarea "both table using l"
type textarea "x"
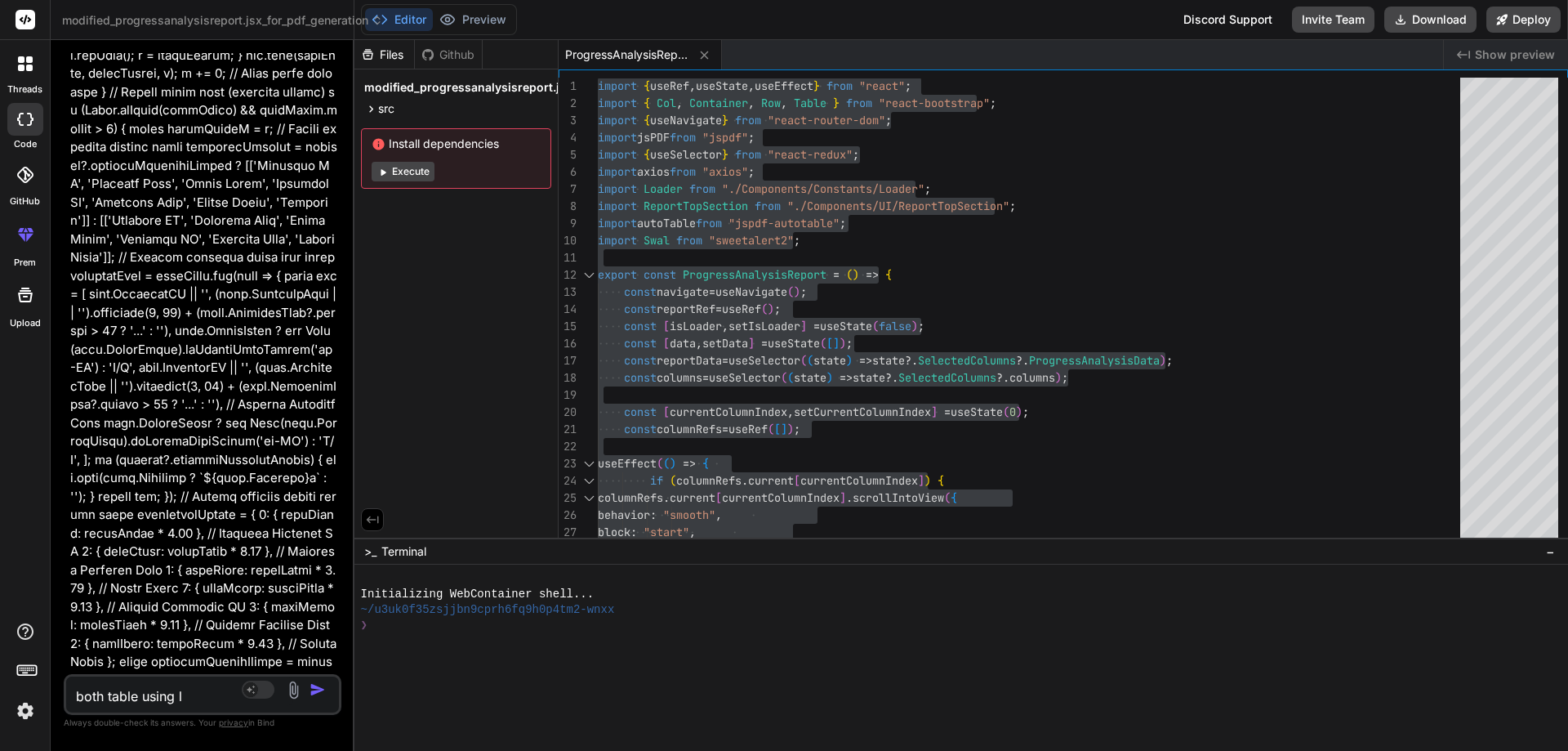
type textarea "both table using li"
type textarea "x"
type textarea "both table using lik"
type textarea "x"
type textarea "both table using like"
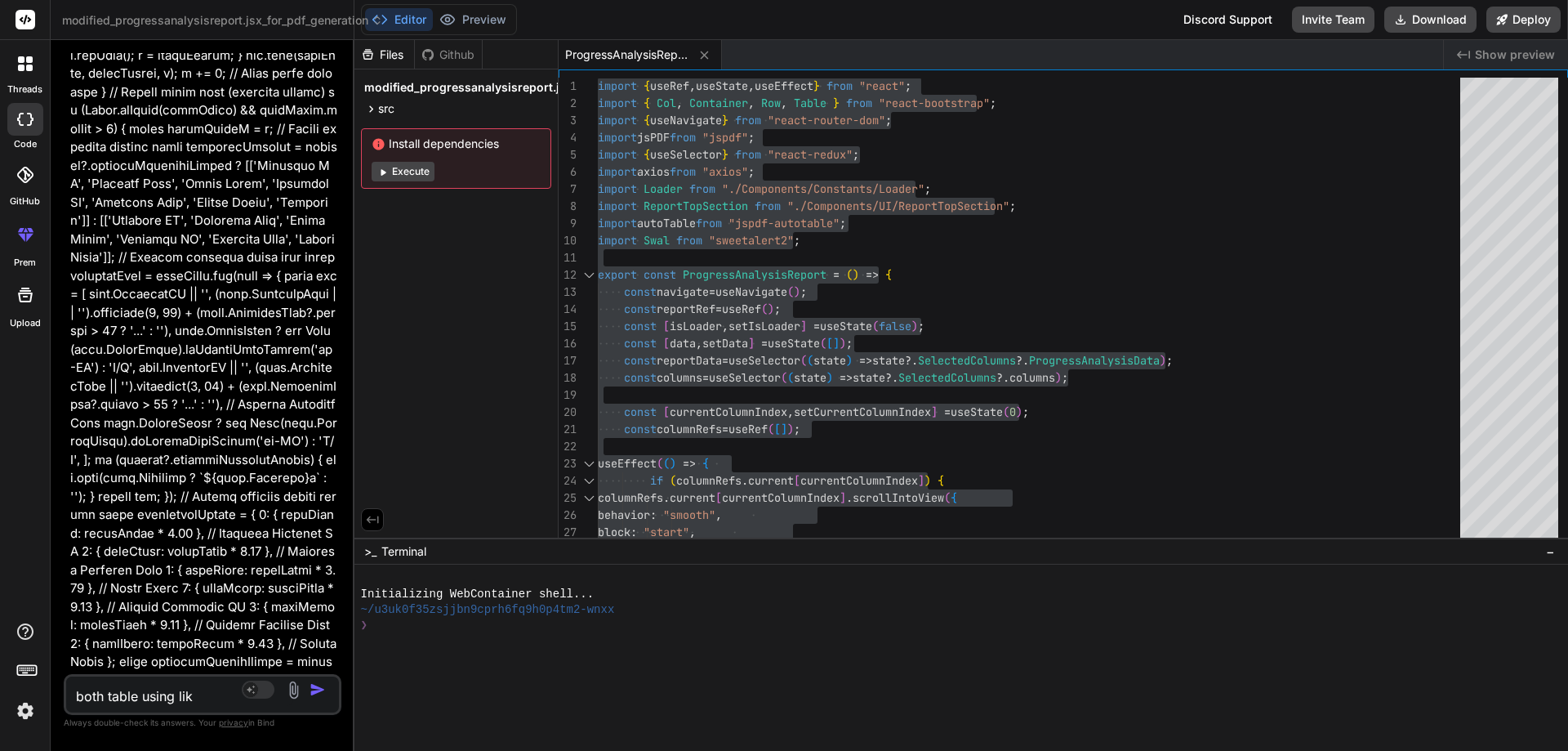
type textarea "x"
type textarea "both table using like"
type textarea "x"
type textarea "both table using like f"
type textarea "x"
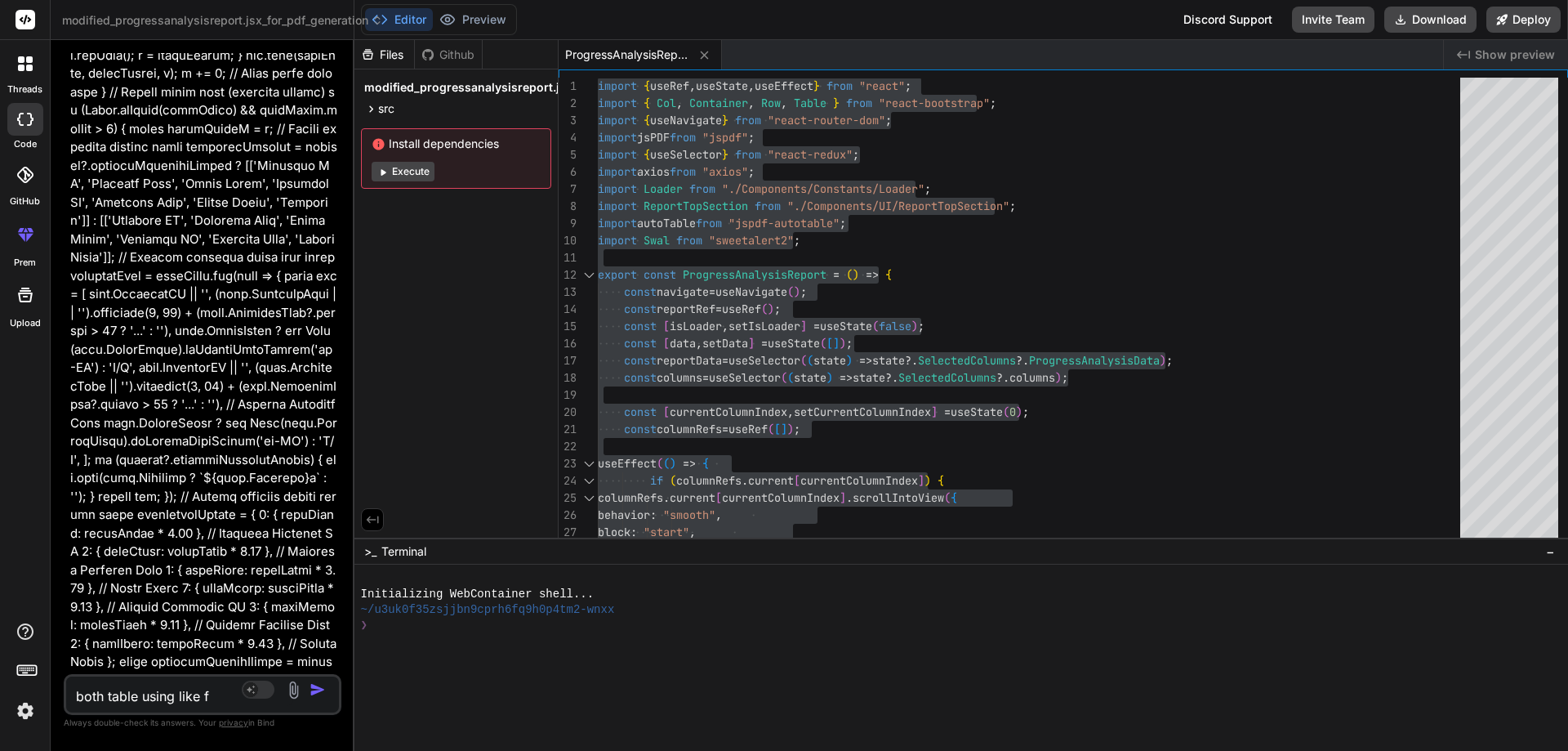
type textarea "both table using like fl"
type textarea "x"
type textarea "both table using like fle"
type textarea "x"
type textarea "both table using like flex"
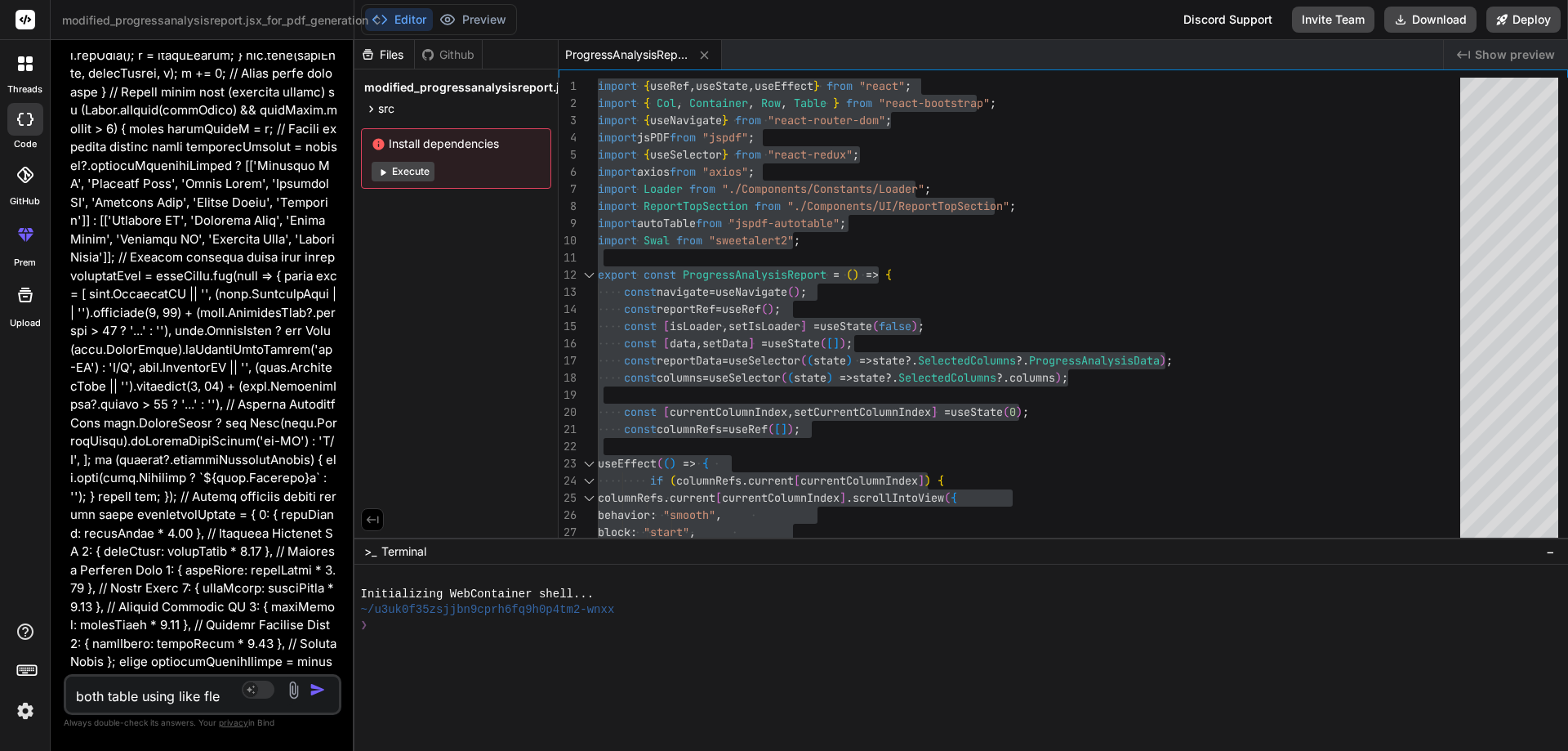
type textarea "x"
type textarea "both table using like flex"
type textarea "x"
type textarea "both table using like flex"
type textarea "x"
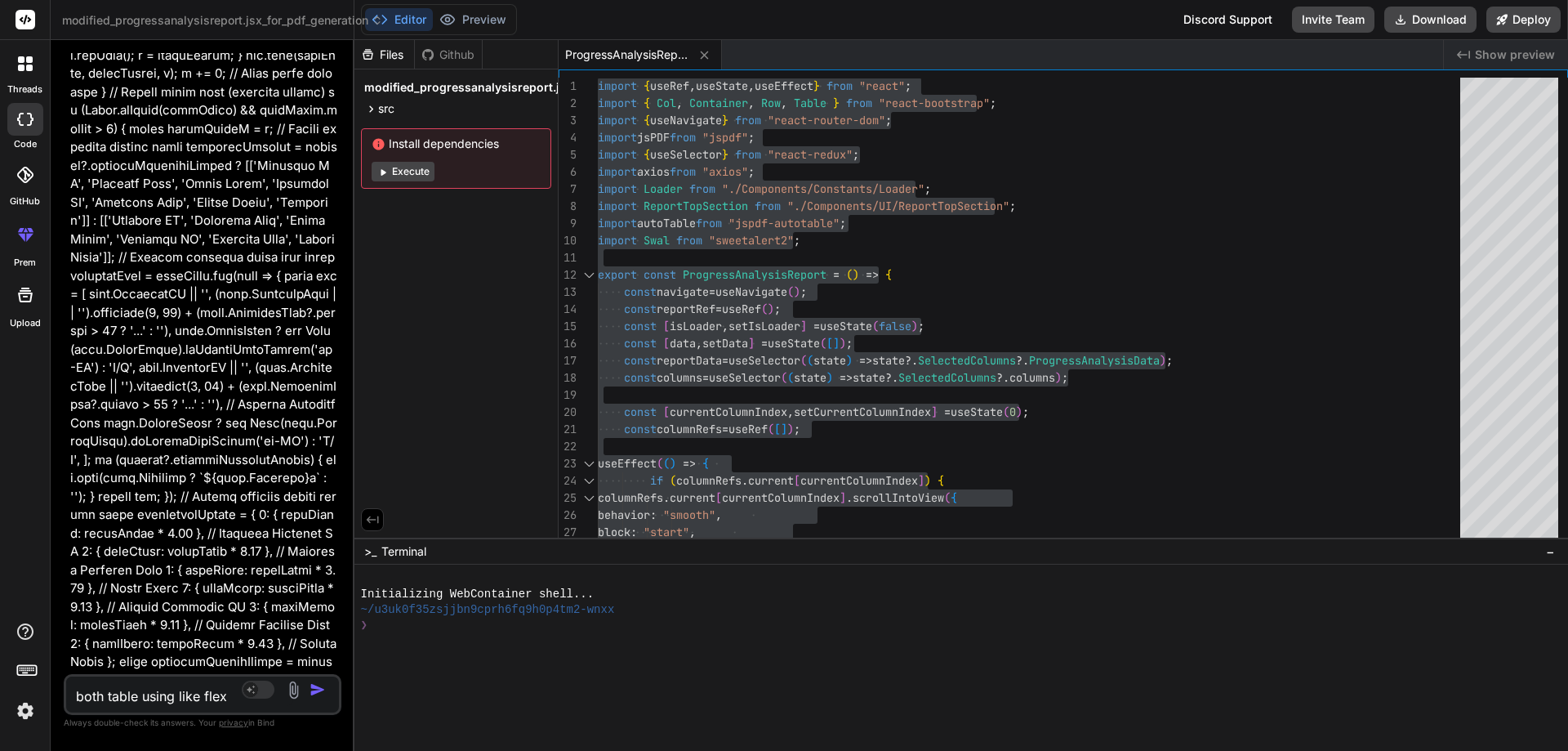
type textarea "both table using like fle"
type textarea "x"
type textarea "both table using like fl"
type textarea "x"
type textarea "both table using like f"
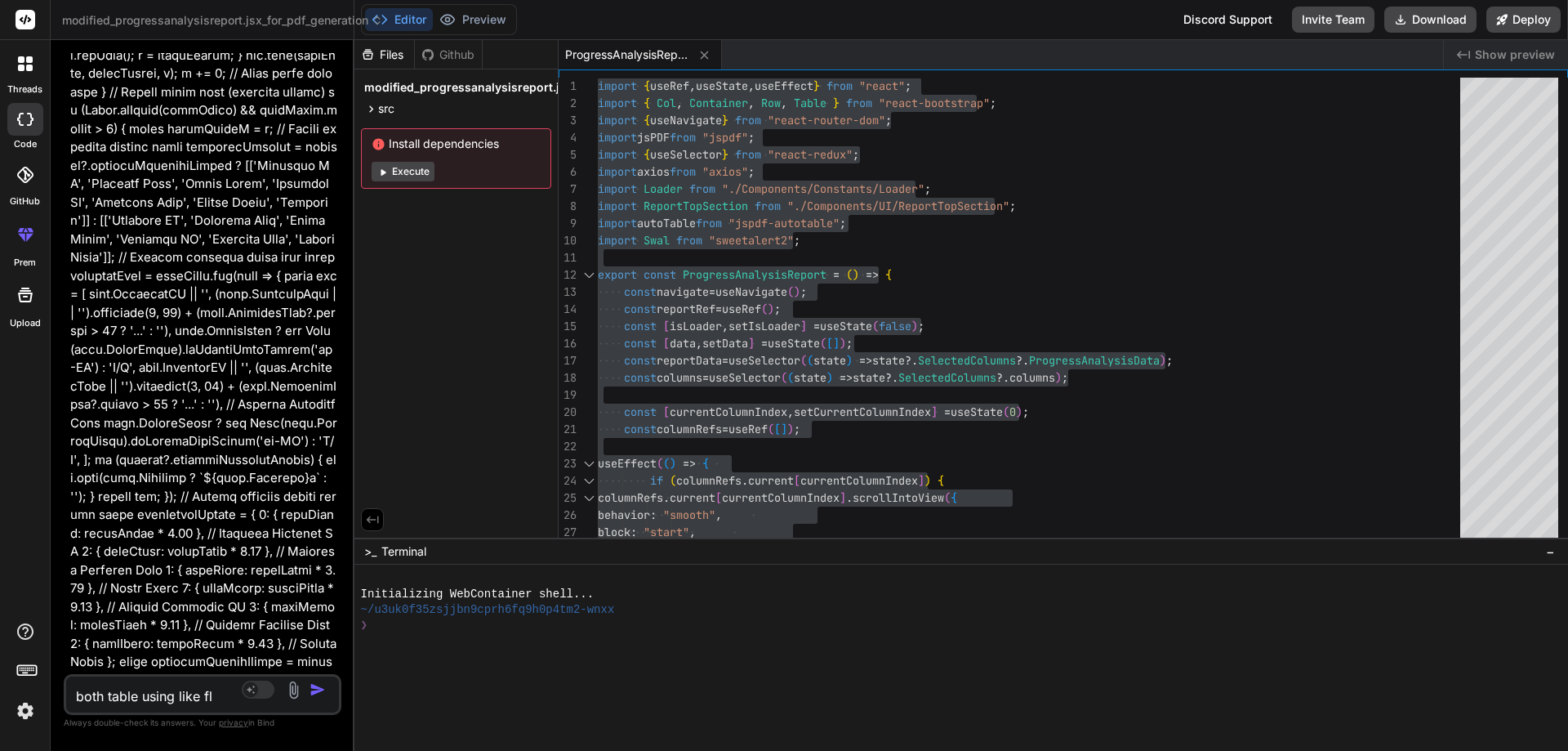
type textarea "x"
type textarea "both table using like"
type textarea "x"
type textarea "both table using like"
type textarea "x"
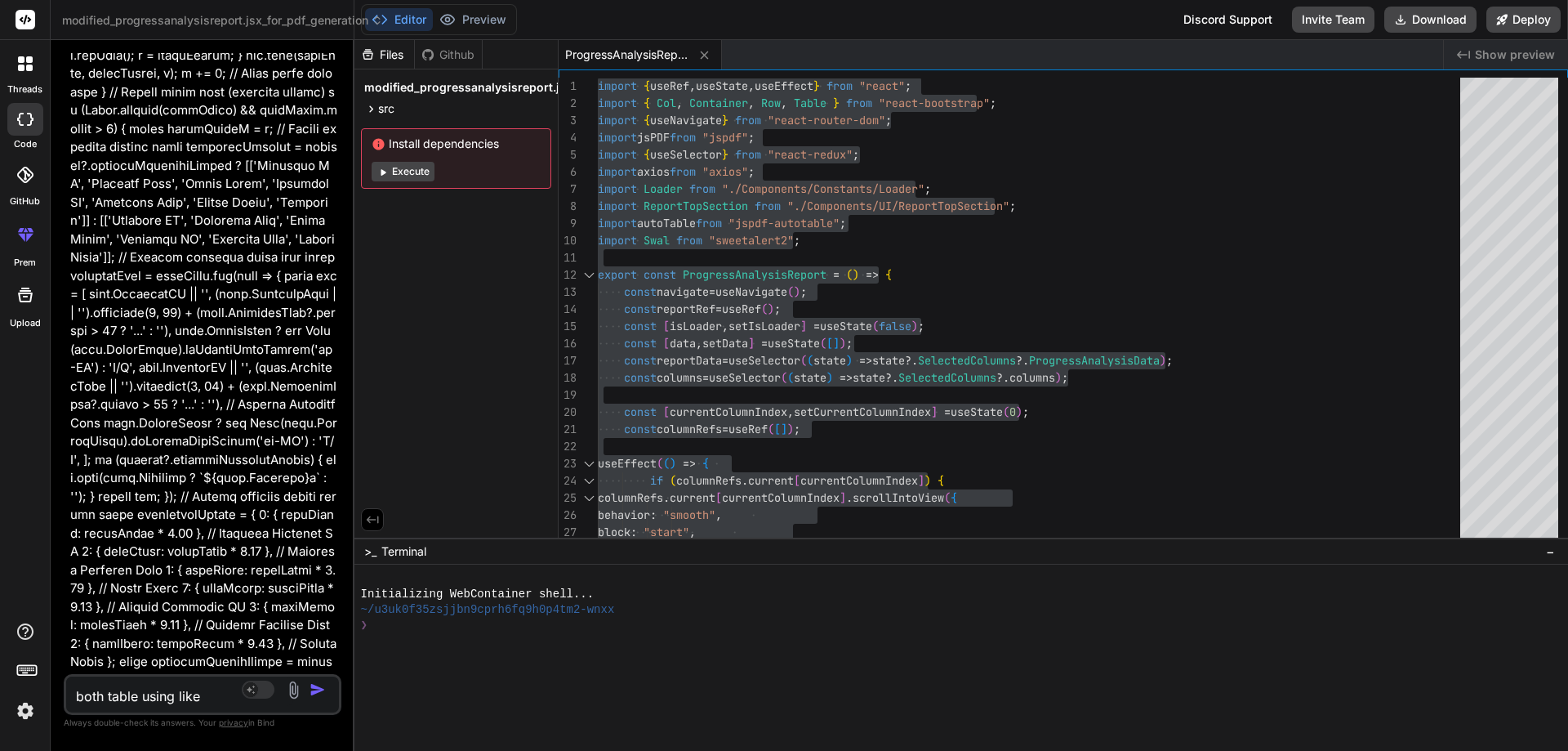
type textarea "both table using lik"
type textarea "x"
type textarea "both table using li"
type textarea "x"
type textarea "both table using l"
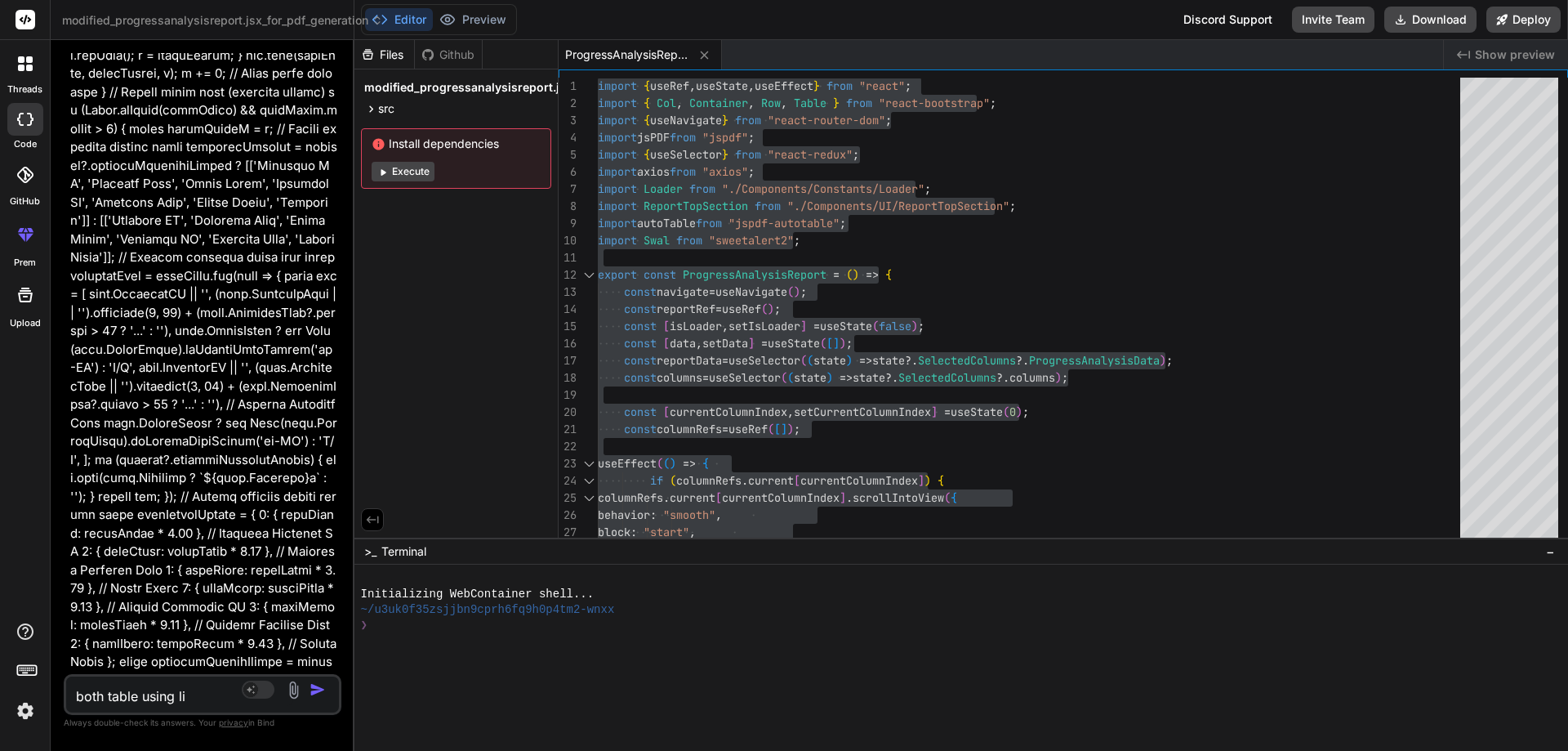
type textarea "x"
type textarea "both table using"
type textarea "x"
type textarea "both table using"
type textarea "x"
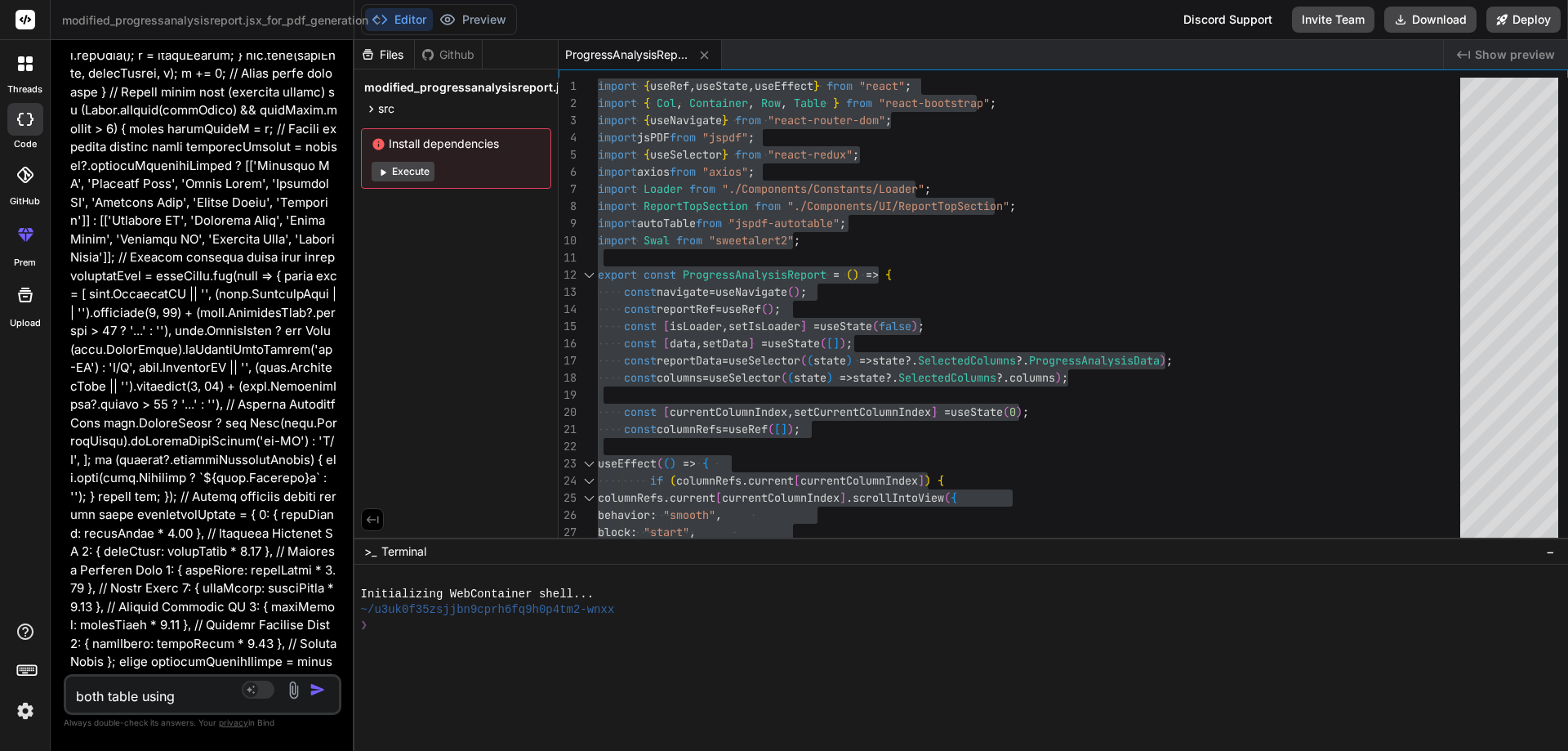
type textarea "both table usin"
type textarea "x"
type textarea "both table usi"
type textarea "x"
type textarea "both table us"
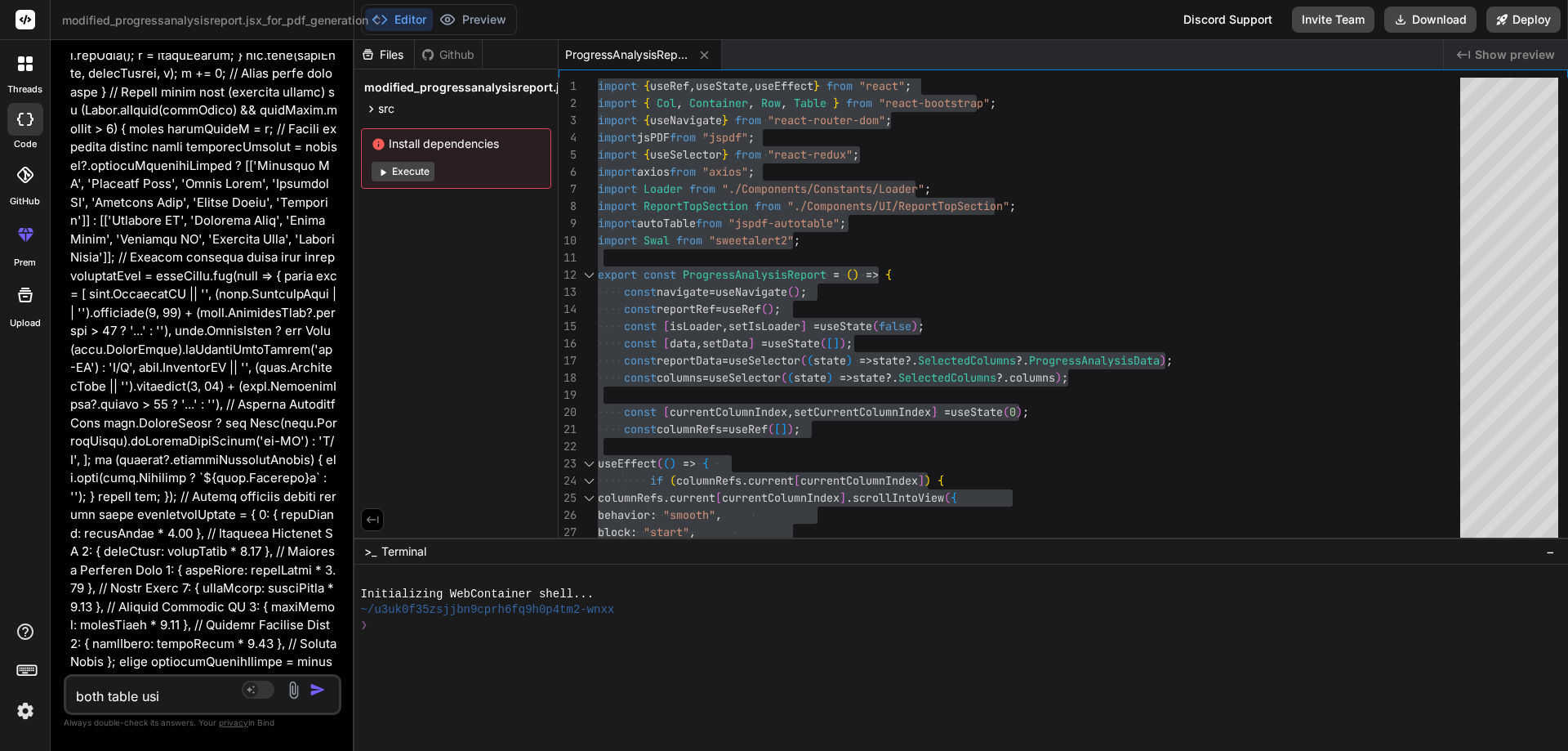
type textarea "x"
type textarea "both table u"
type textarea "x"
type textarea "both table"
type textarea "x"
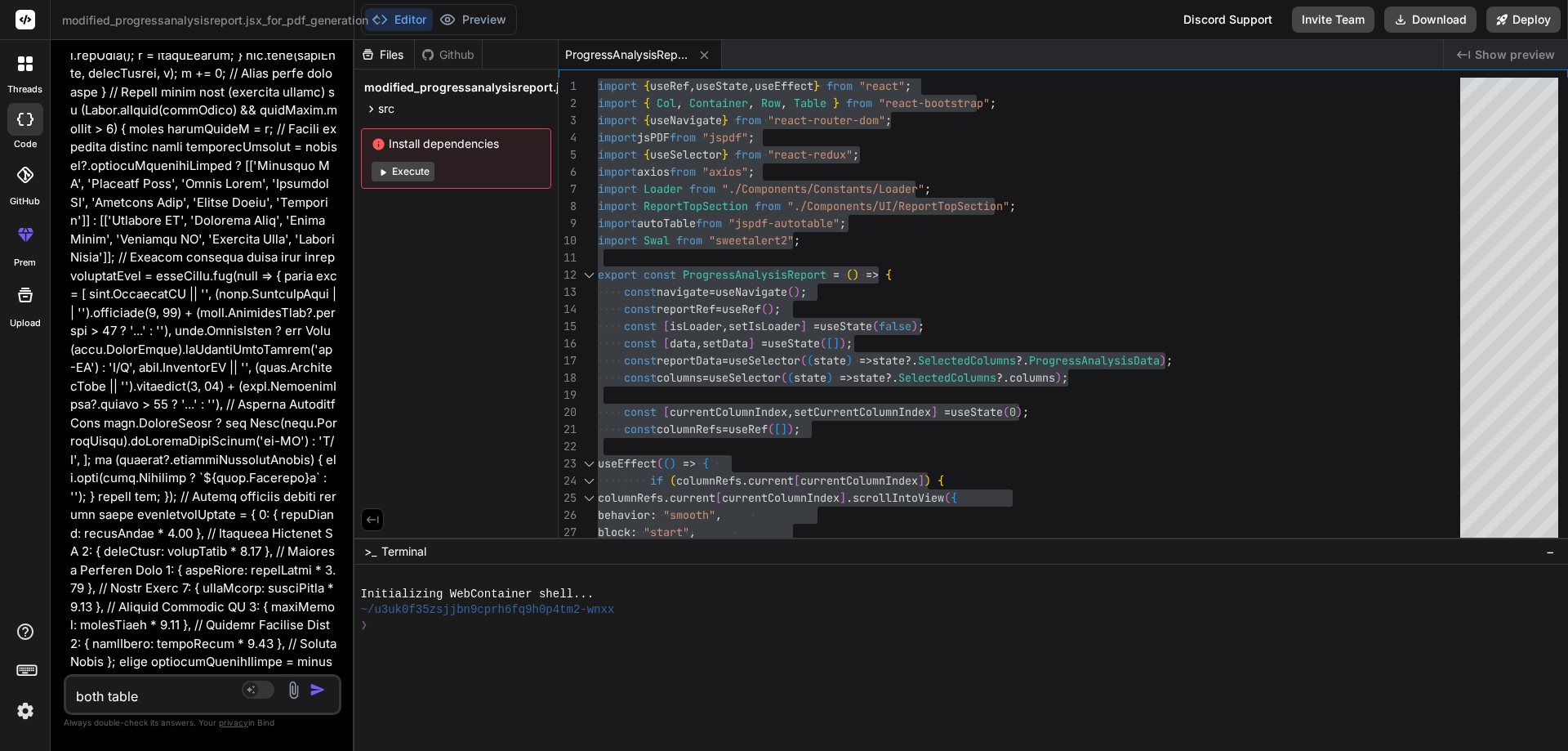
type textarea "both table"
type textarea "x"
type textarea "both tabl"
type textarea "x"
type textarea "both tab"
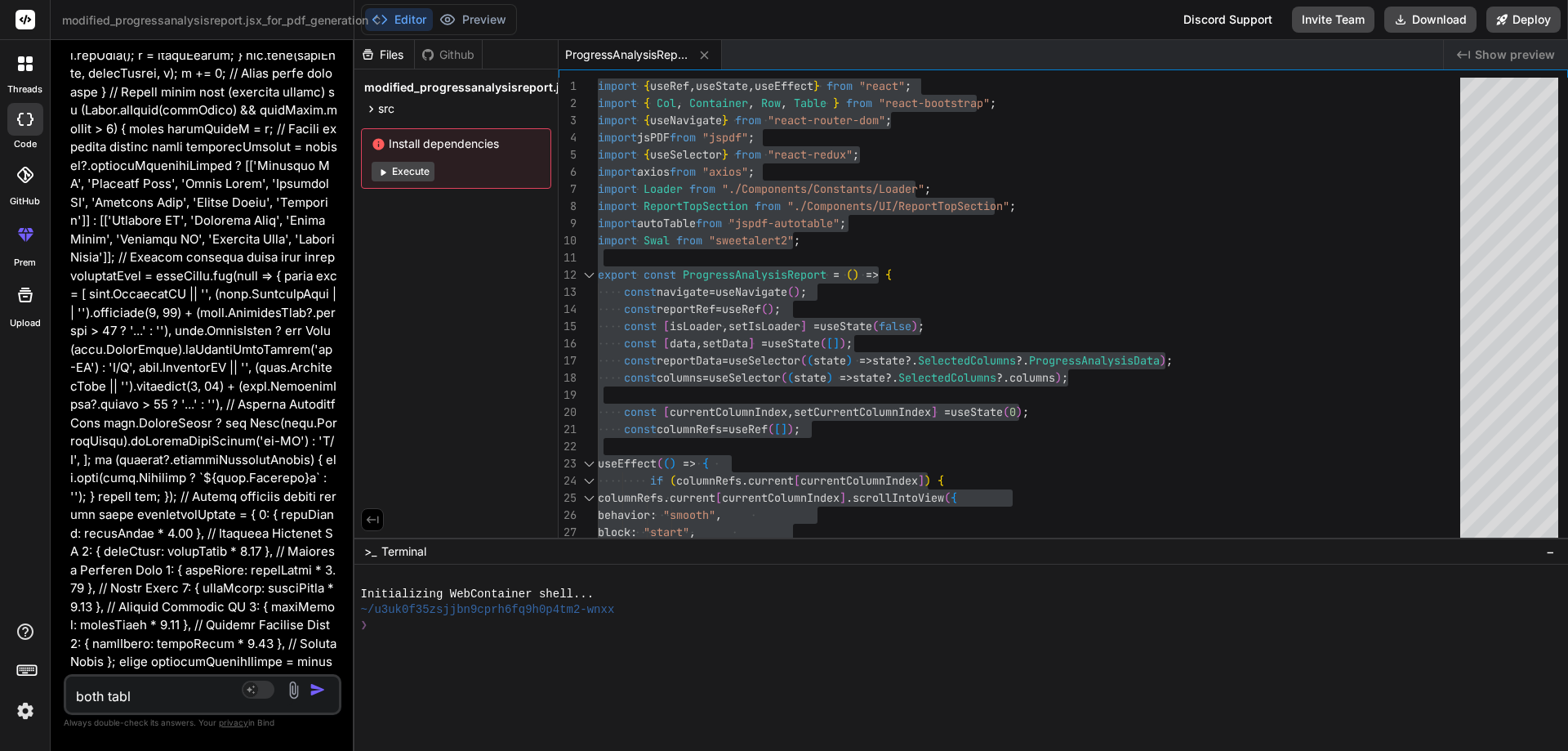
type textarea "x"
type textarea "both ta"
type textarea "x"
type textarea "both t"
type textarea "x"
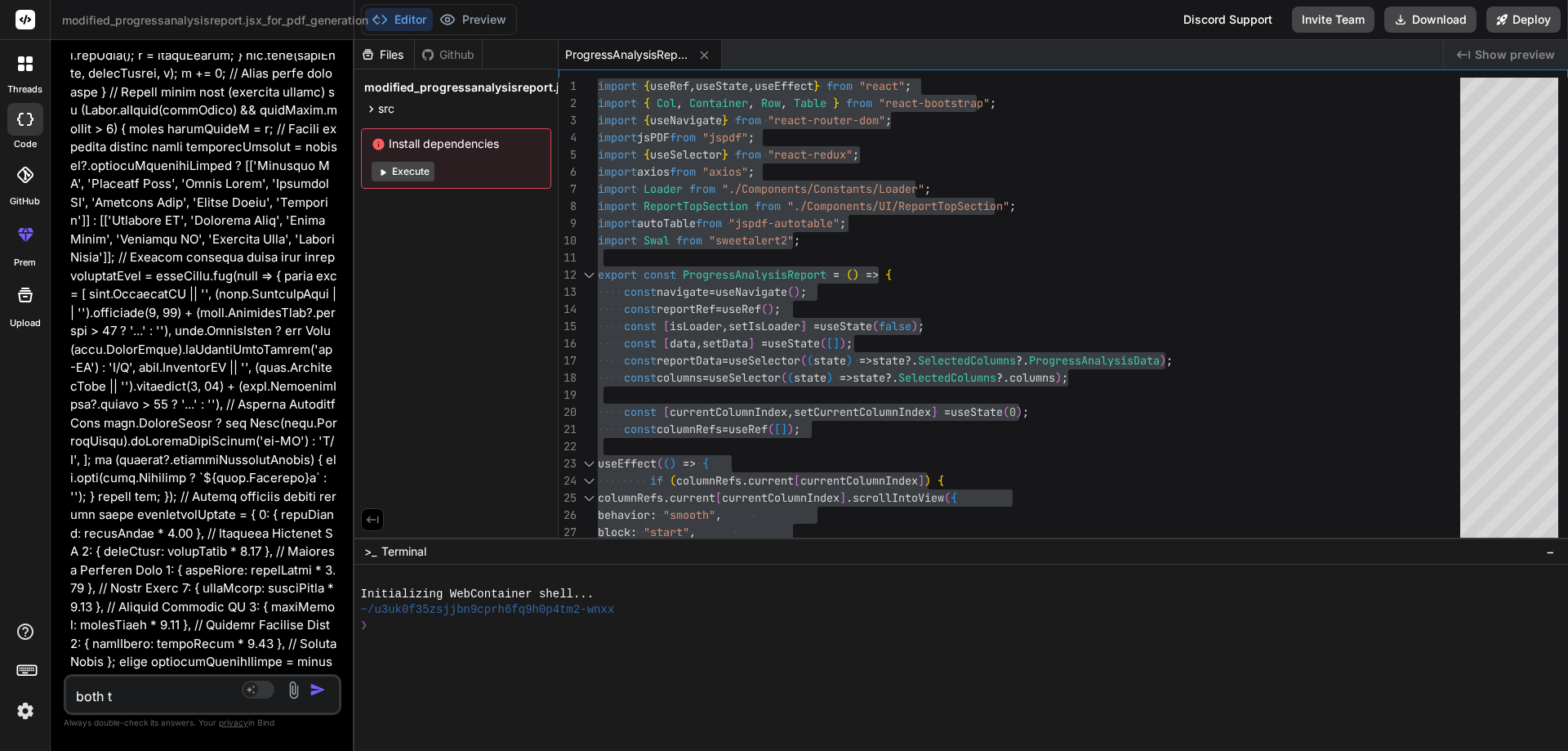
type textarea "both"
type textarea "x"
type textarea "both"
type textarea "x"
type textarea "bot"
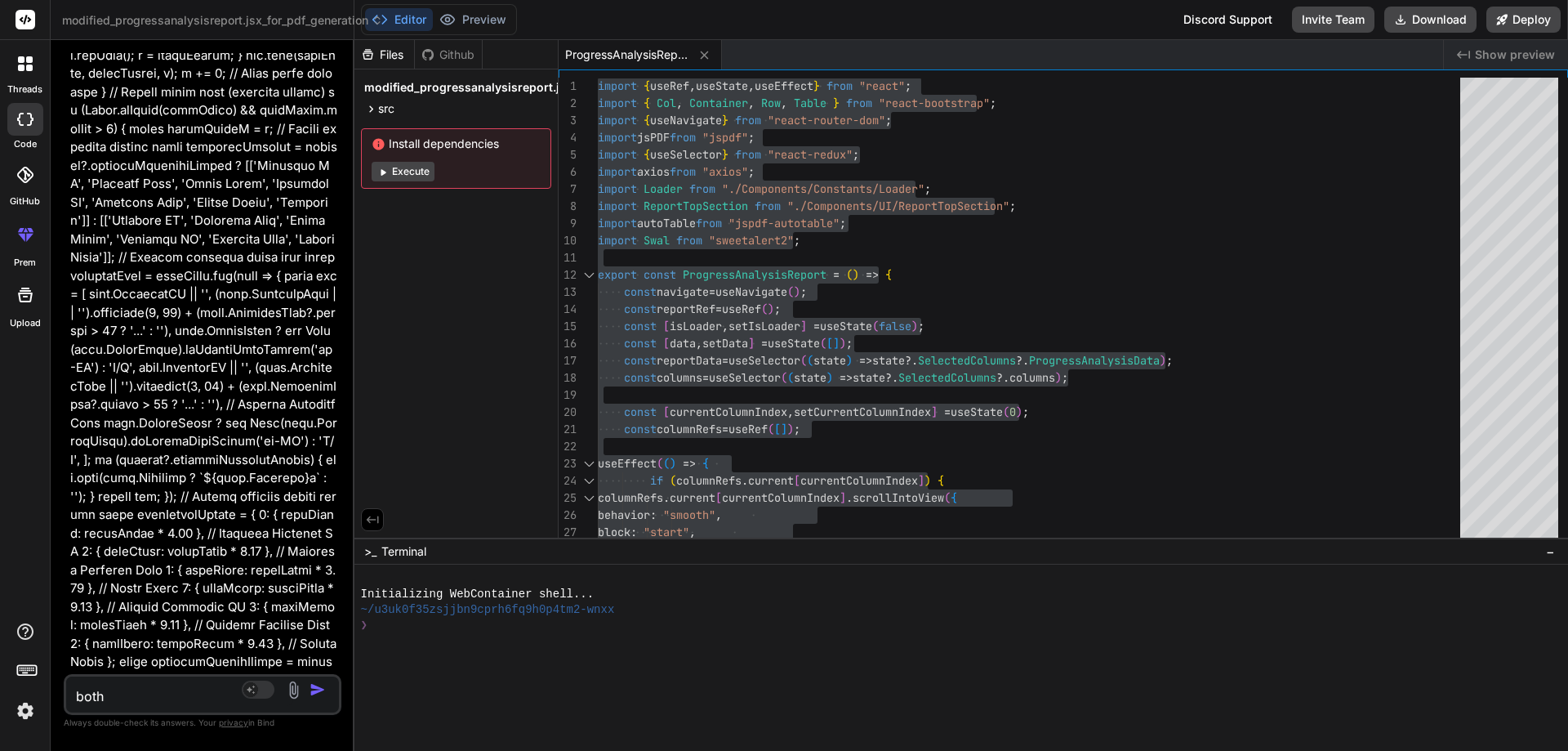
type textarea "x"
type textarea "bo"
type textarea "x"
type textarea "b"
type textarea "x"
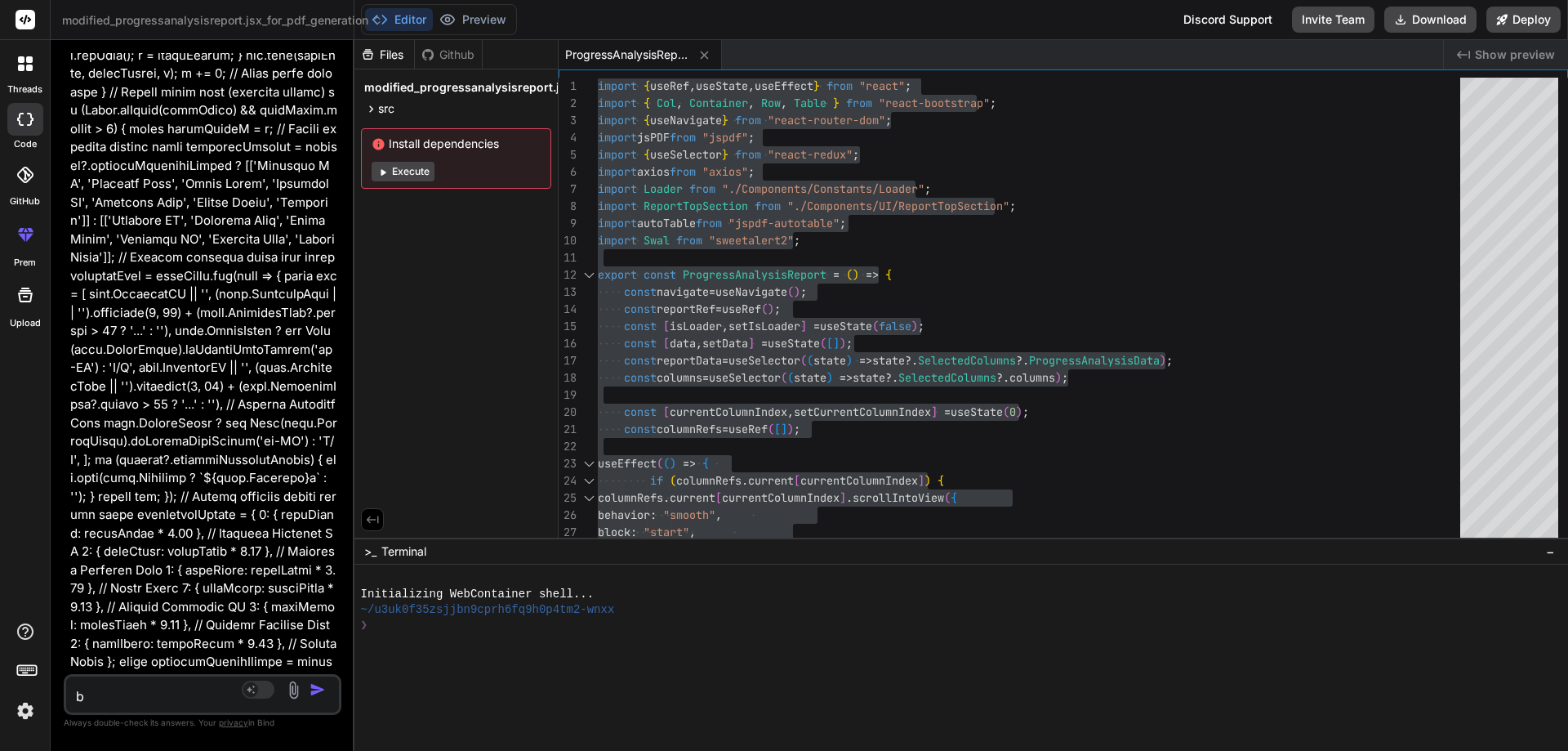
type textarea "x"
type textarea "b"
type textarea "x"
type textarea "bo"
type textarea "x"
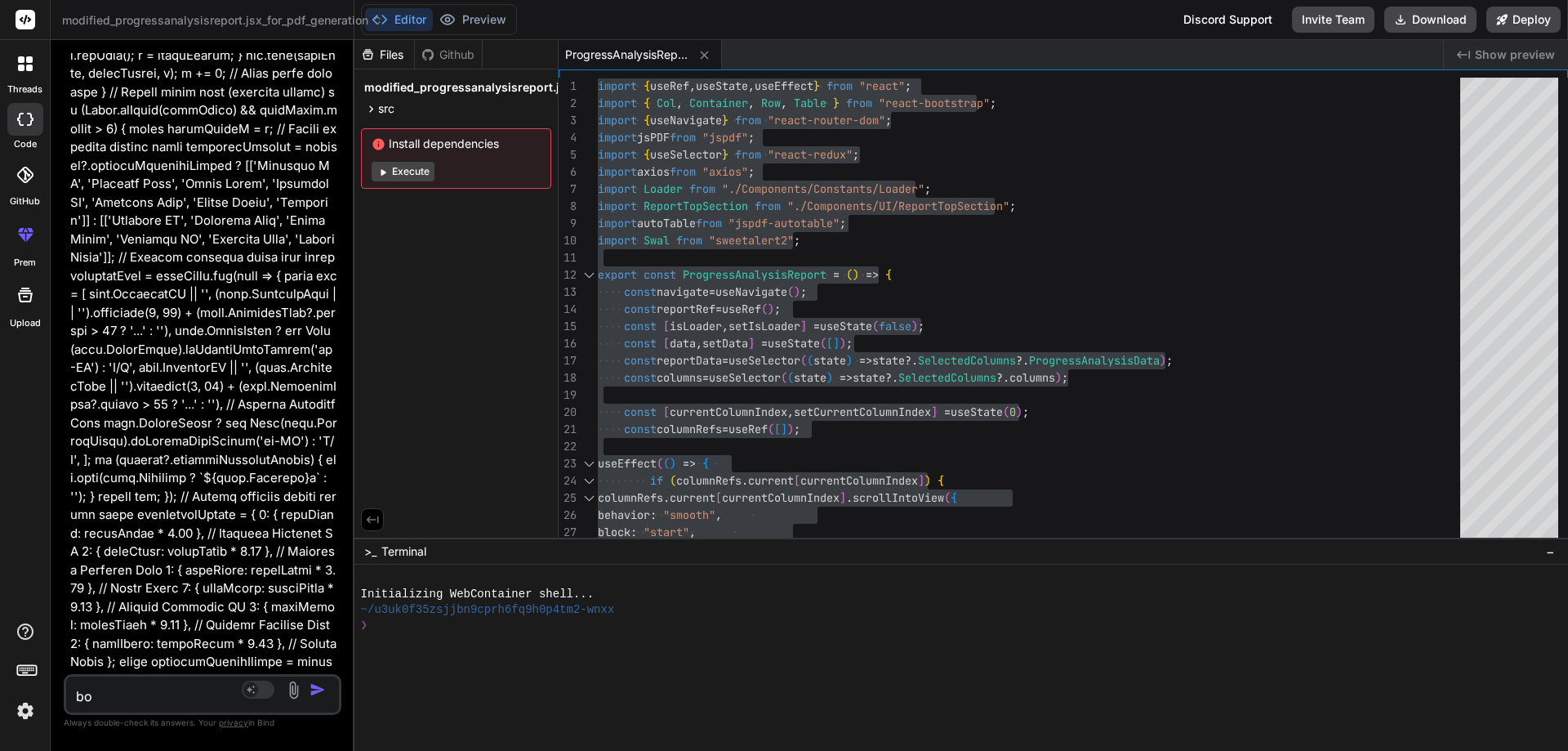
type textarea "bot"
type textarea "x"
type textarea "both"
type textarea "x"
type textarea "both"
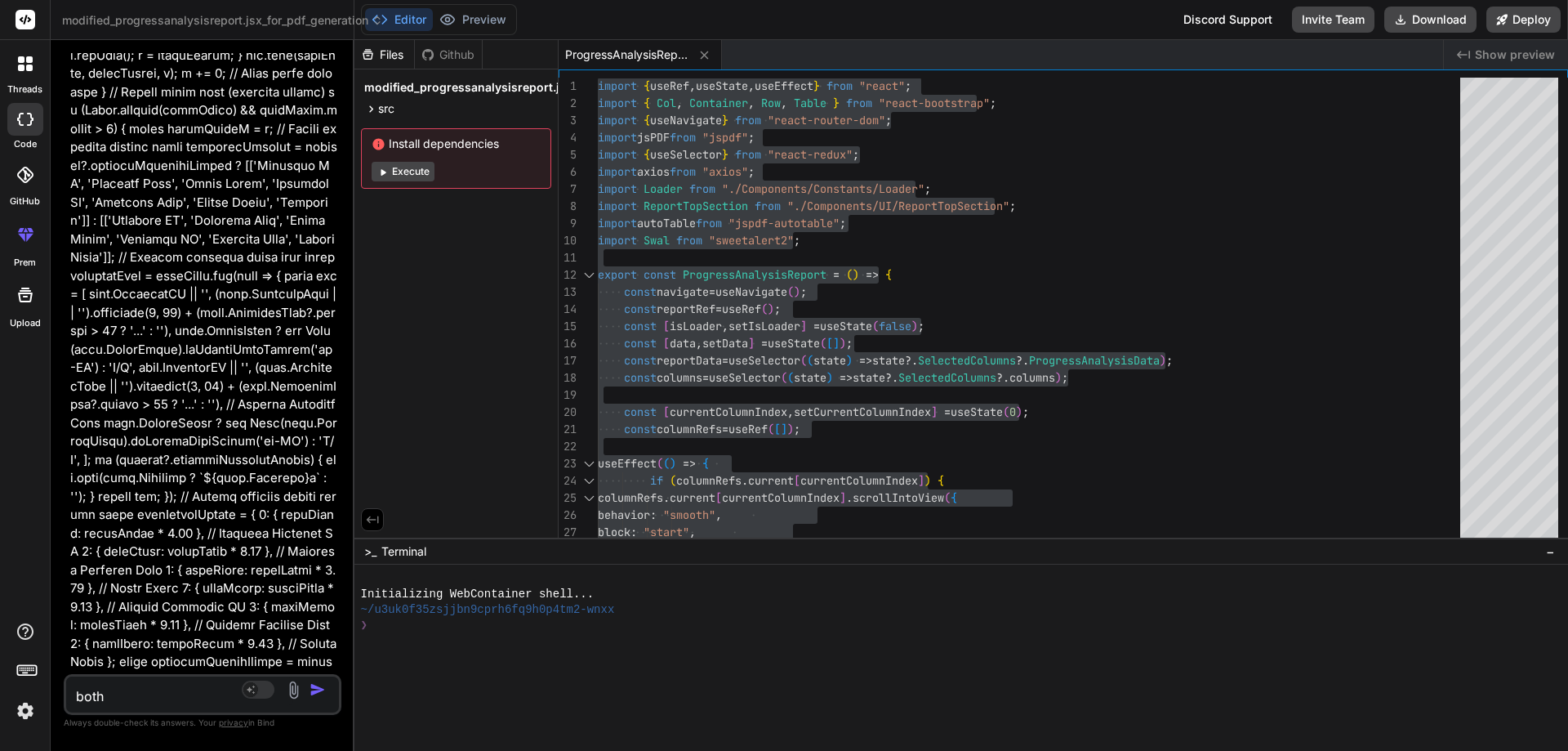
type textarea "x"
type textarea "both t"
type textarea "x"
type textarea "both ta"
type textarea "x"
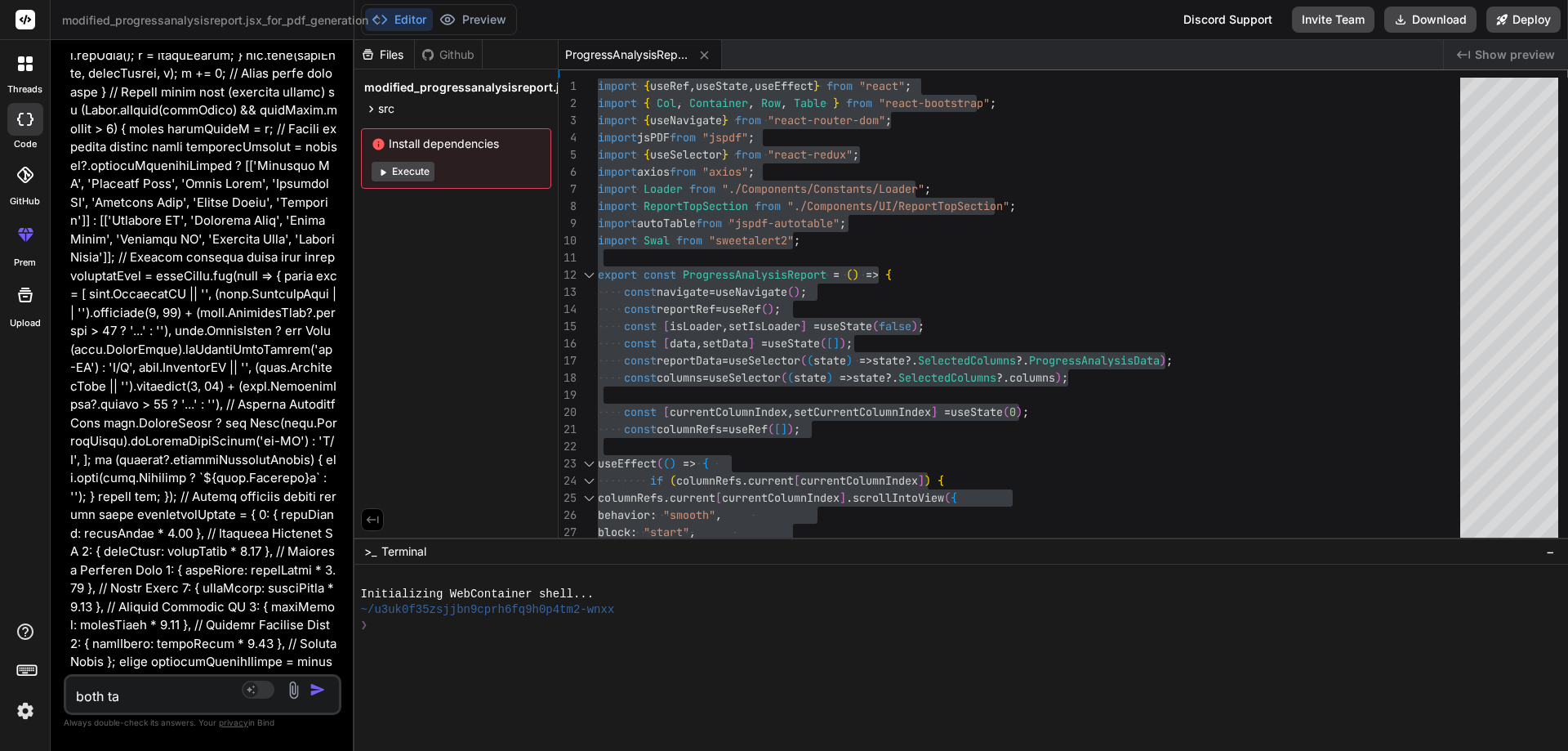
type textarea "both tab"
type textarea "x"
type textarea "both tabl"
type textarea "x"
type textarea "both table"
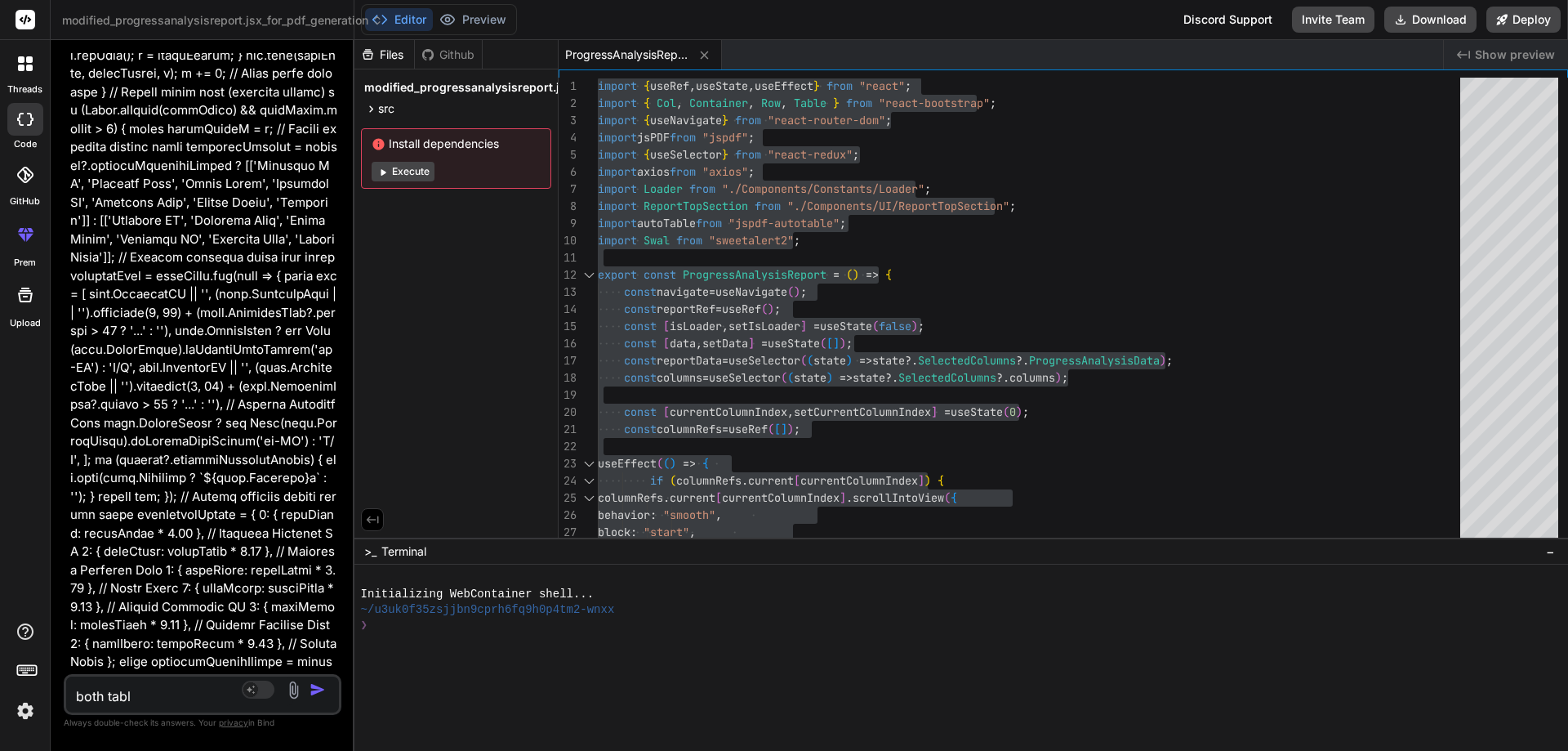
type textarea "x"
type textarea "both table"
type textarea "x"
type textarea "both table s"
type textarea "x"
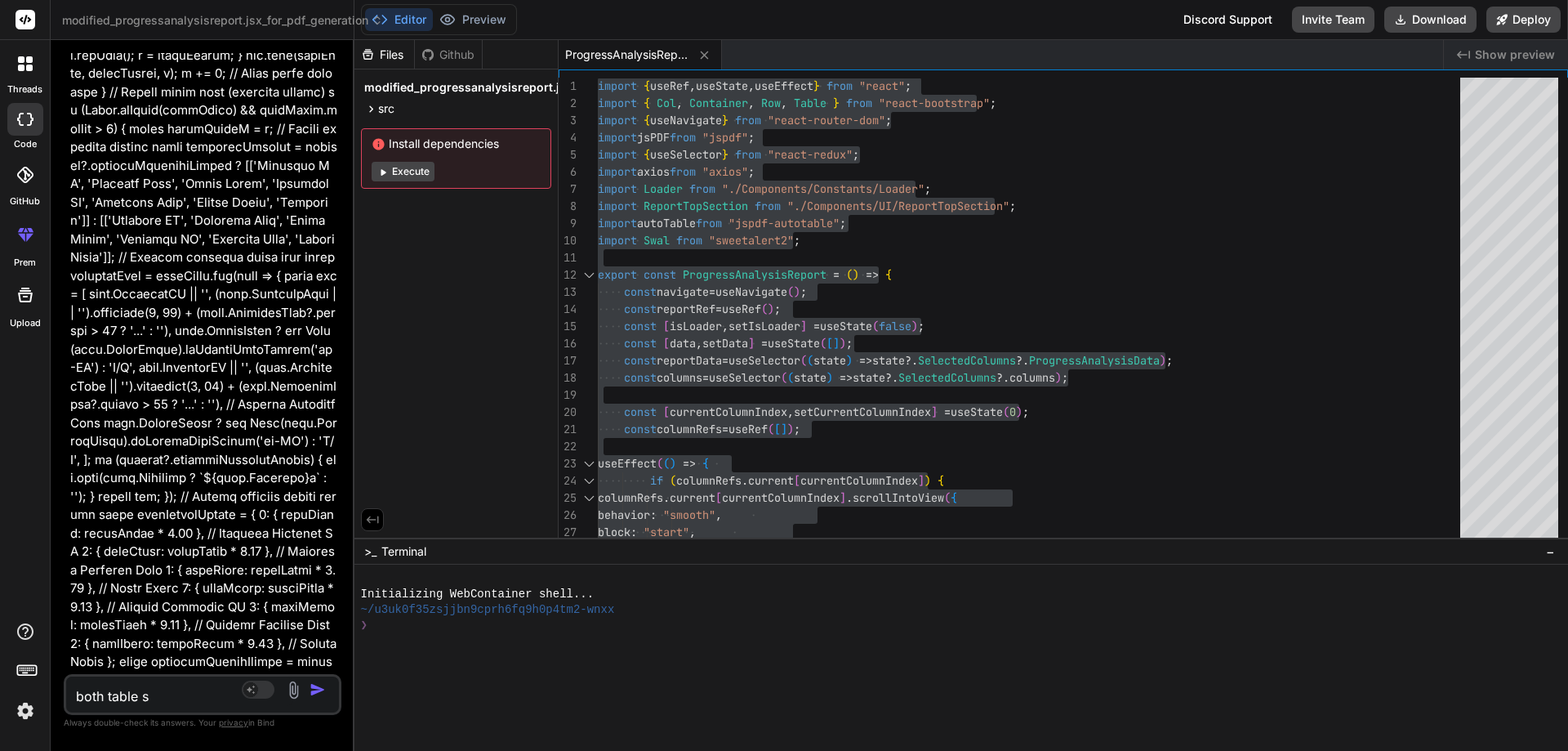
type textarea "both table sh"
type textarea "x"
type textarea "both table sho"
type textarea "x"
type textarea "both table show"
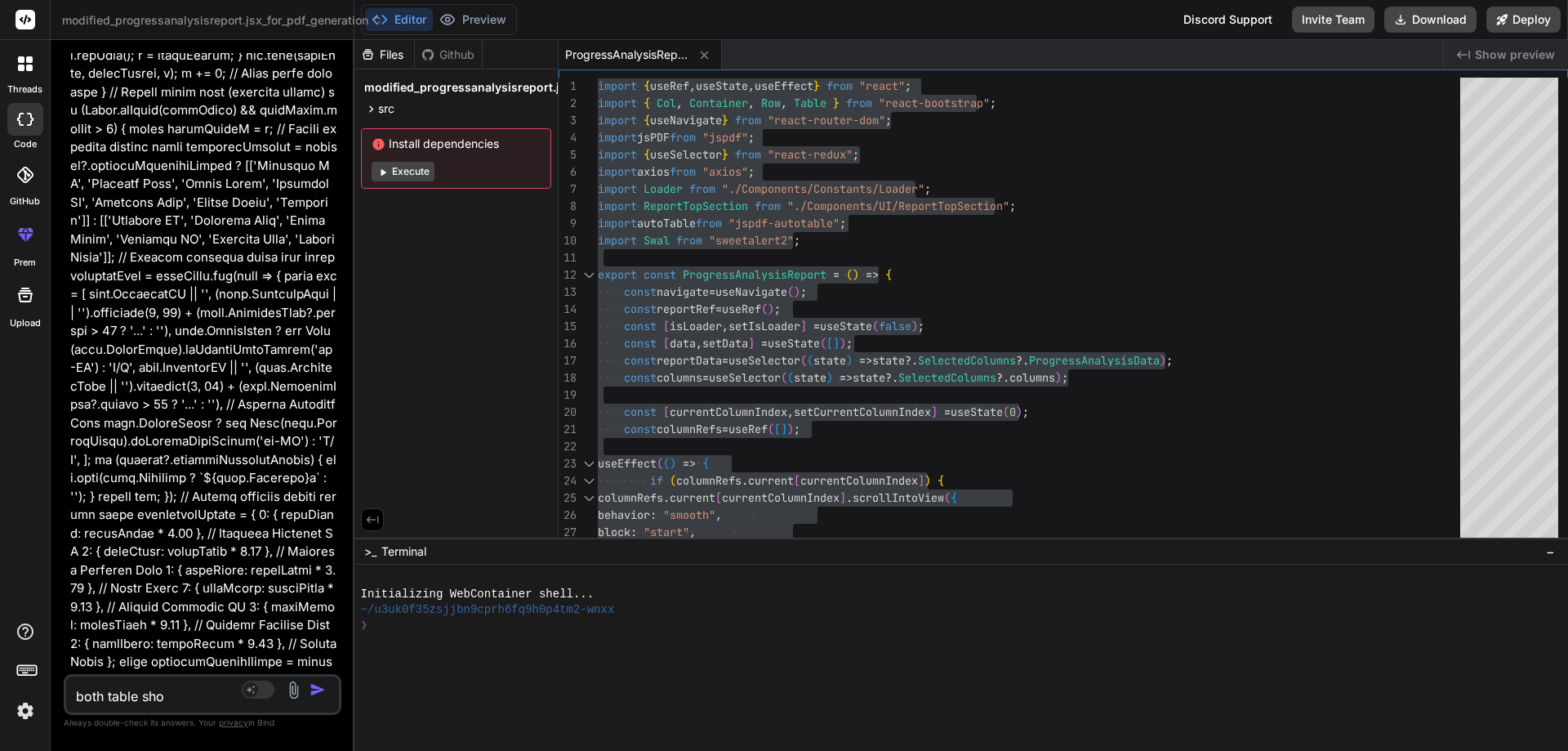
type textarea "x"
type textarea "both table show"
type textarea "x"
type textarea "both table show l"
type textarea "x"
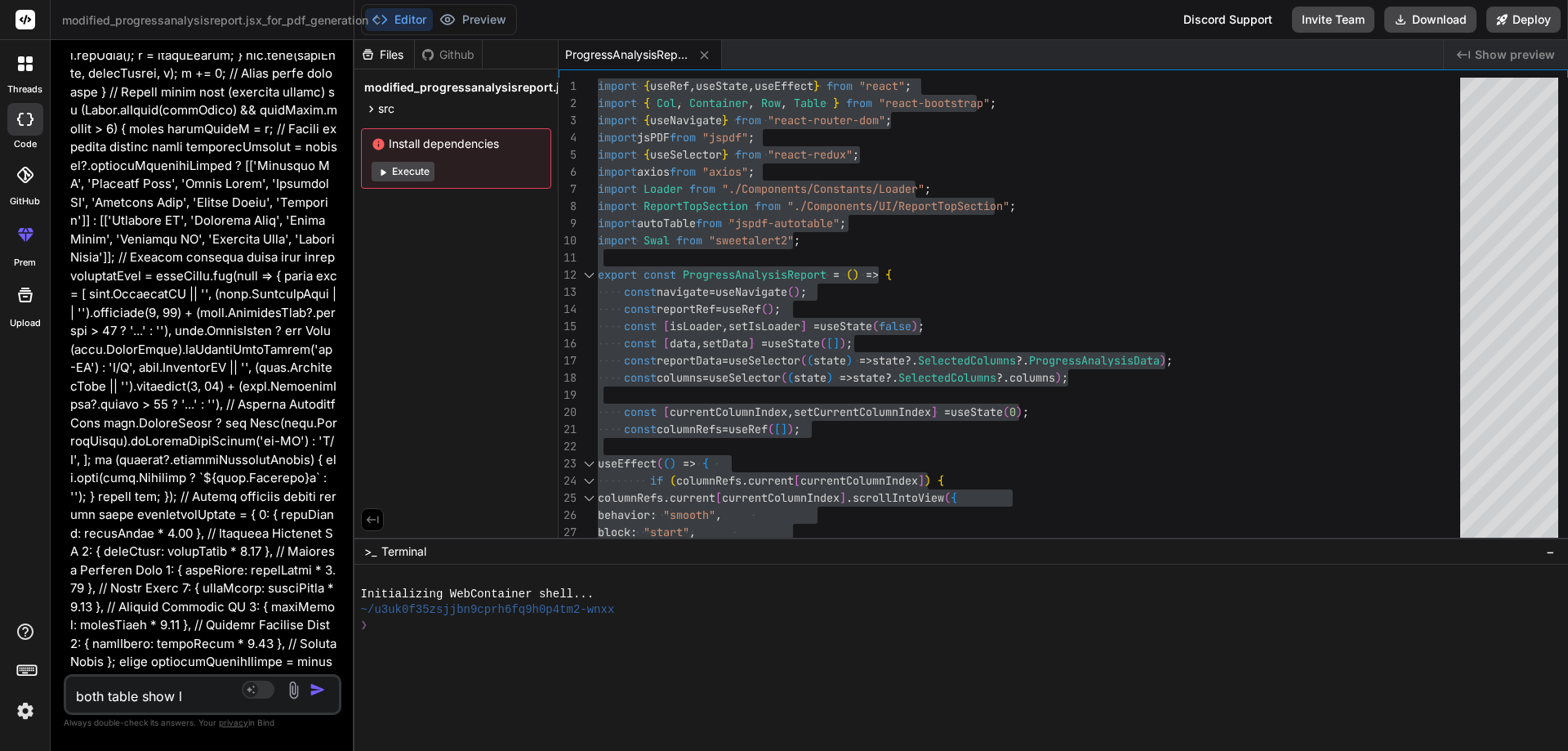
type textarea "both table show li"
type textarea "x"
type textarea "both table show lik"
type textarea "x"
type textarea "both table show like"
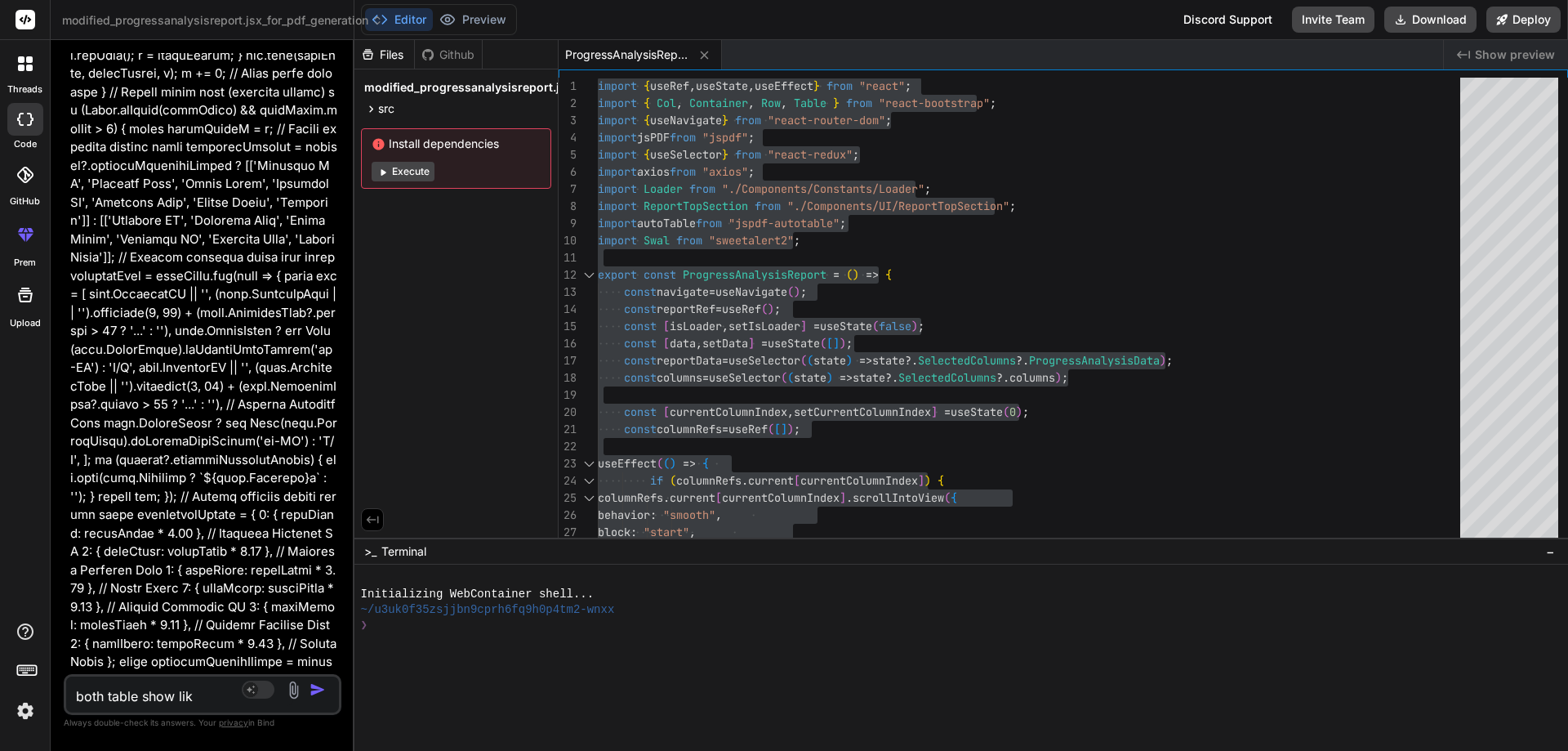
type textarea "x"
type textarea "both table show like"
type textarea "x"
type textarea "both table show like l"
type textarea "x"
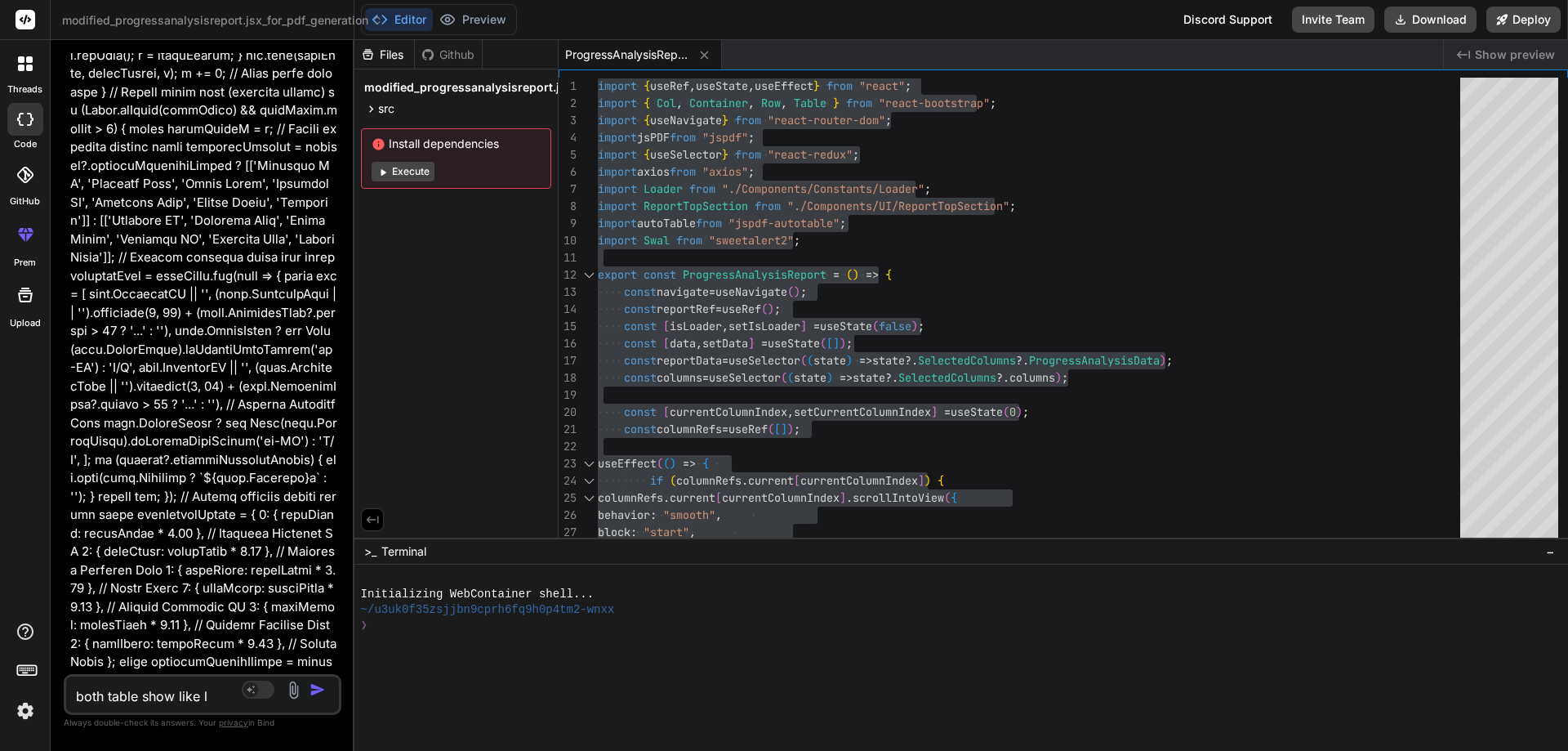
type textarea "both table show like le"
type textarea "x"
type textarea "both table show like l"
type textarea "x"
type textarea "both table show like"
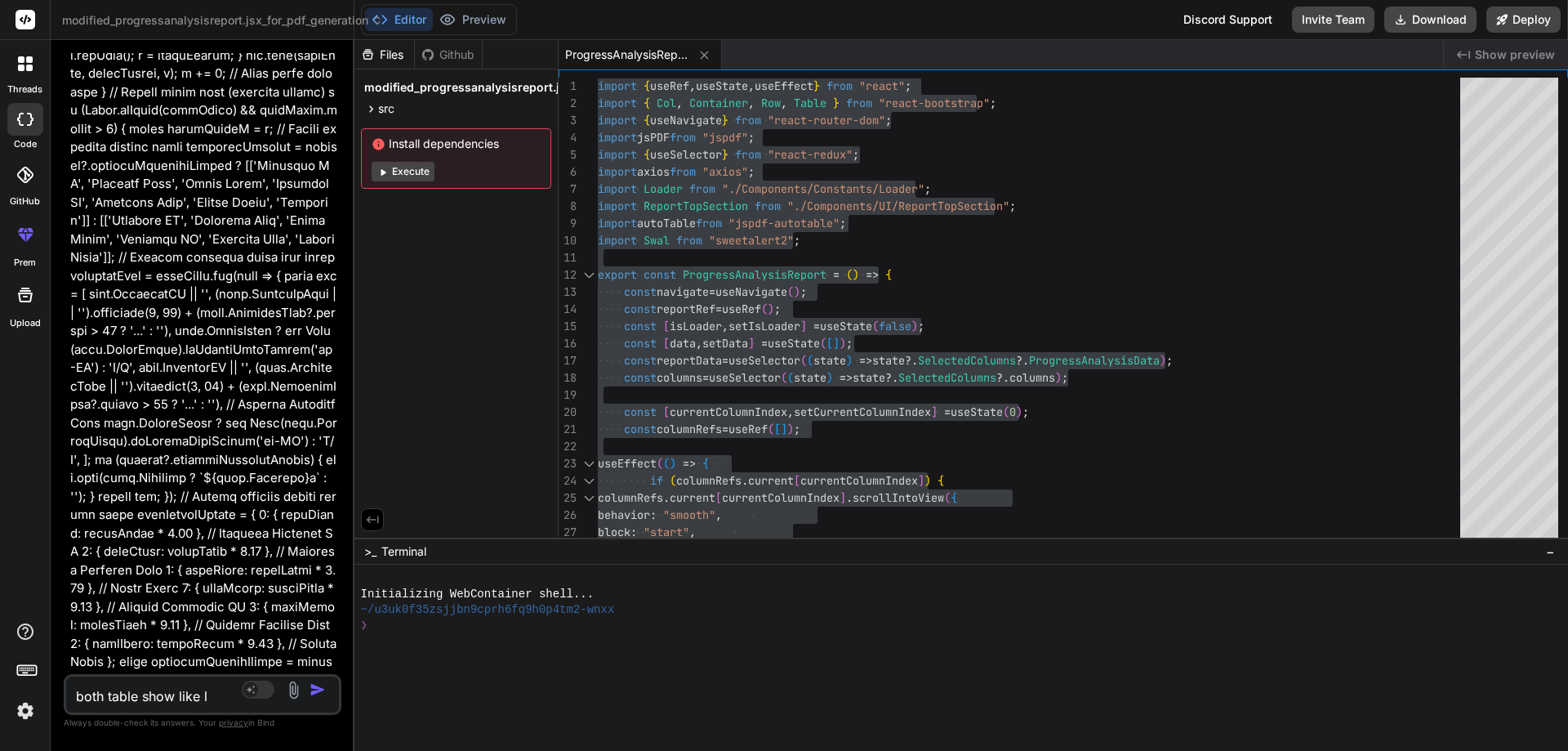
type textarea "x"
type textarea "both table show like f"
type textarea "x"
type textarea "both table show like fi"
type textarea "x"
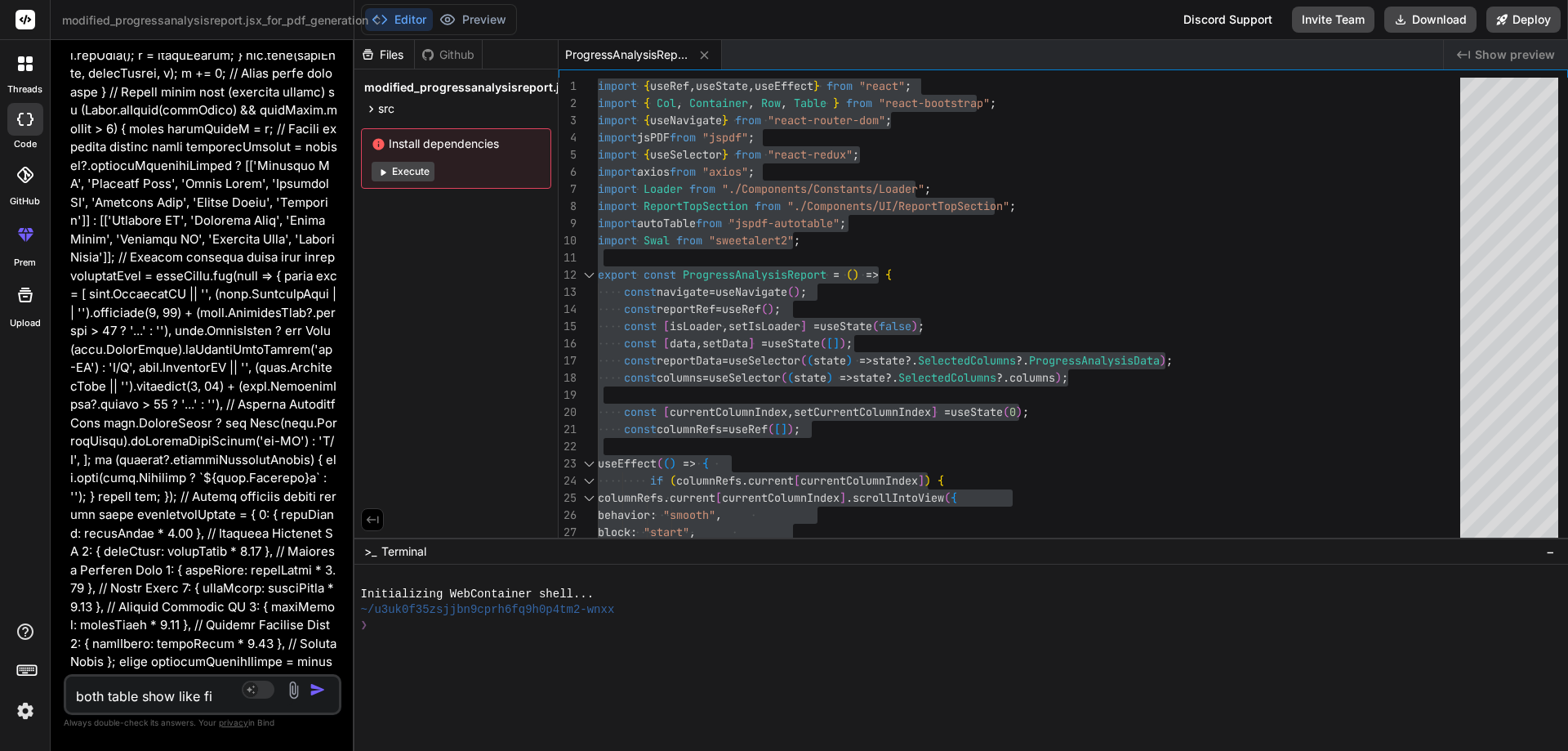
type textarea "both table show like fir"
type textarea "x"
type textarea "both table show like firs"
type textarea "x"
type textarea "both table show like first"
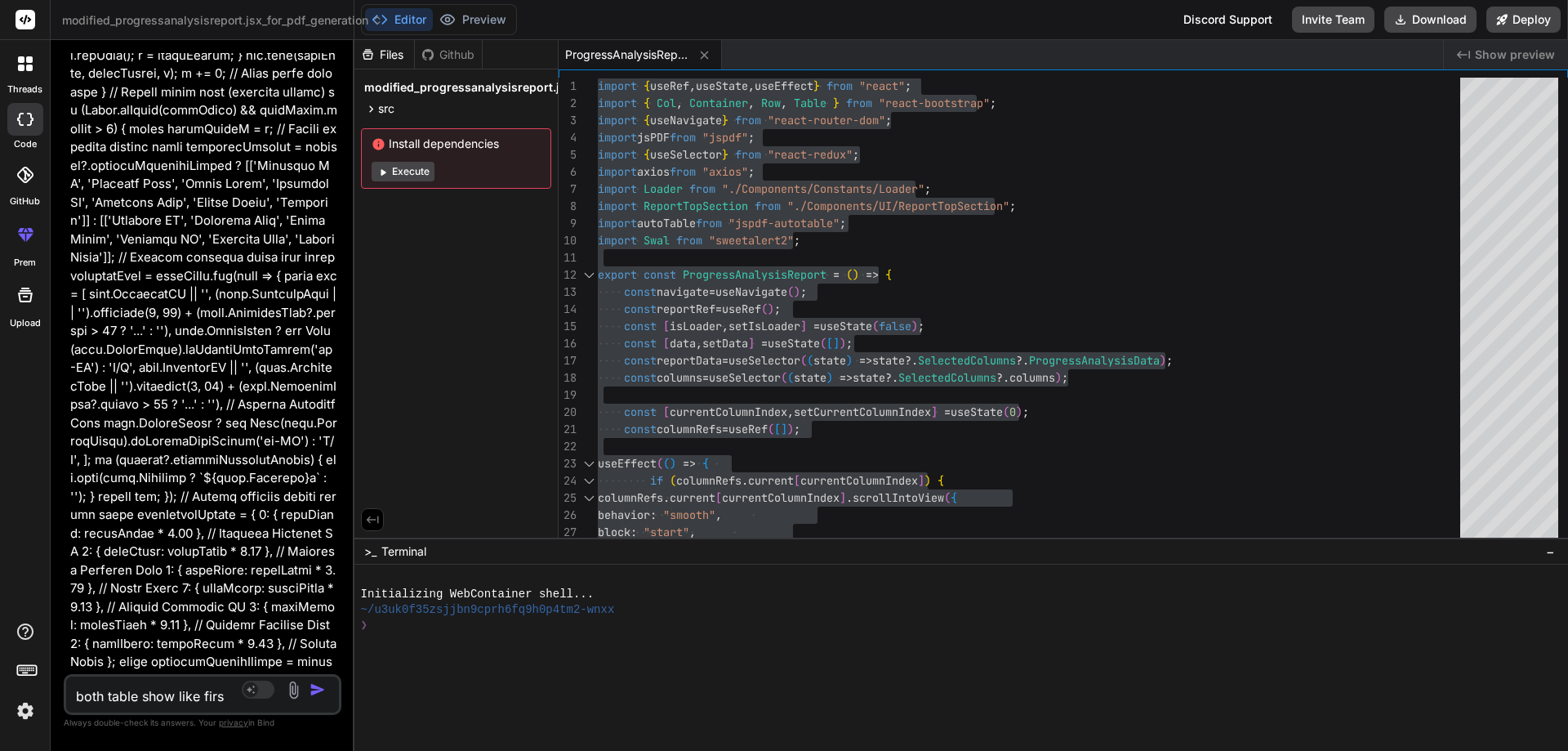
type textarea "x"
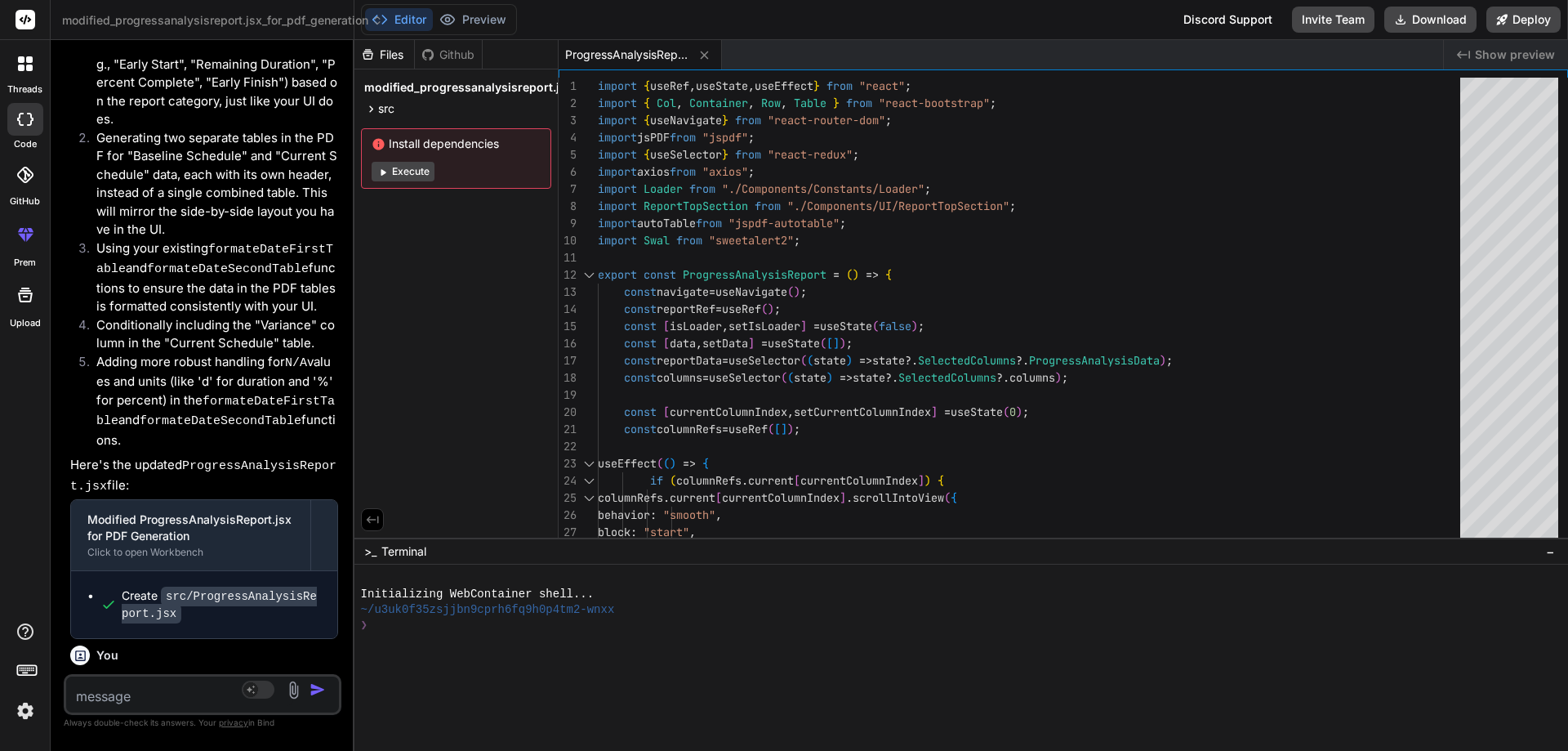
scroll to position [7389, 0]
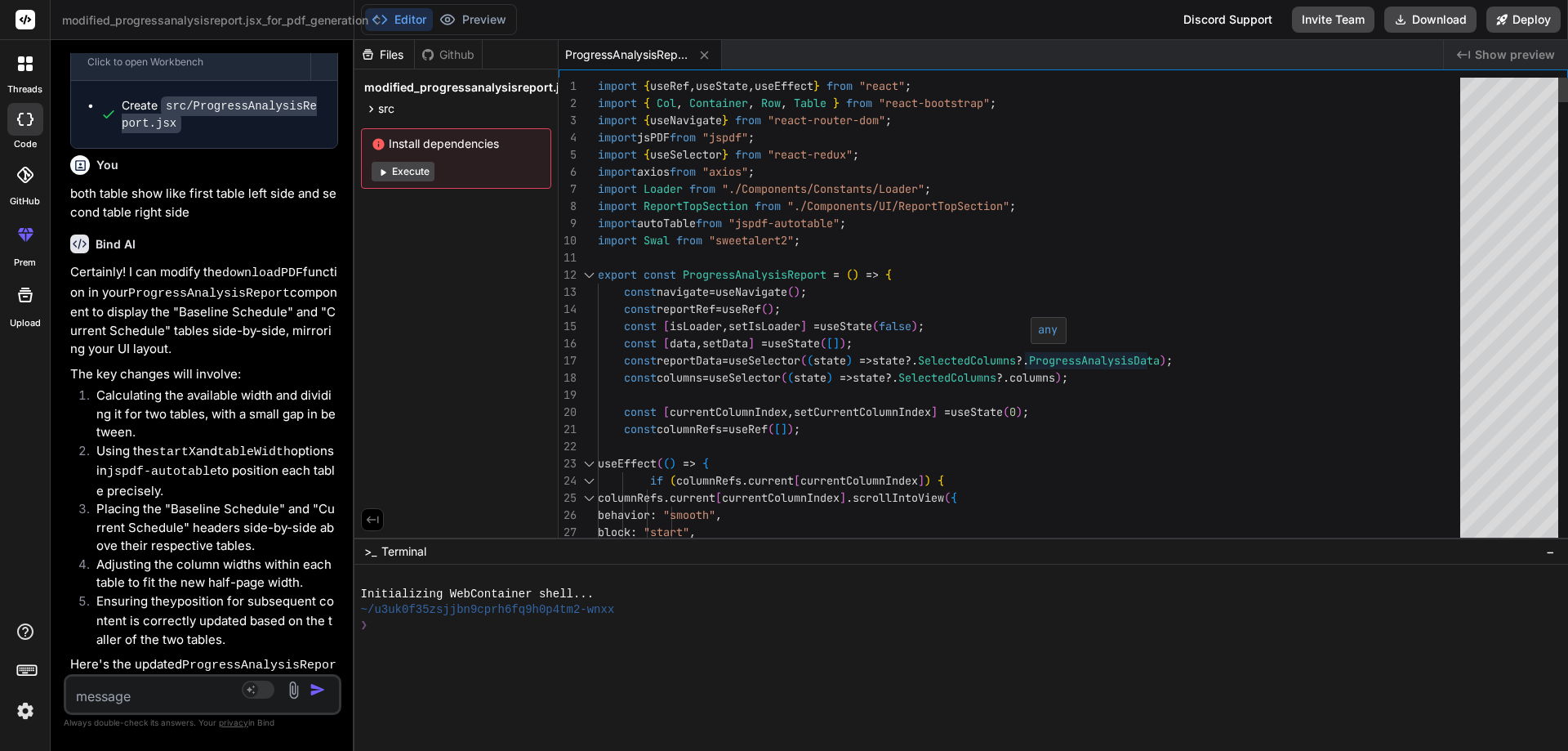
click at [1066, 322] on div at bounding box center [1066, 330] width 3 height 27
click at [586, 272] on div at bounding box center [589, 276] width 21 height 17
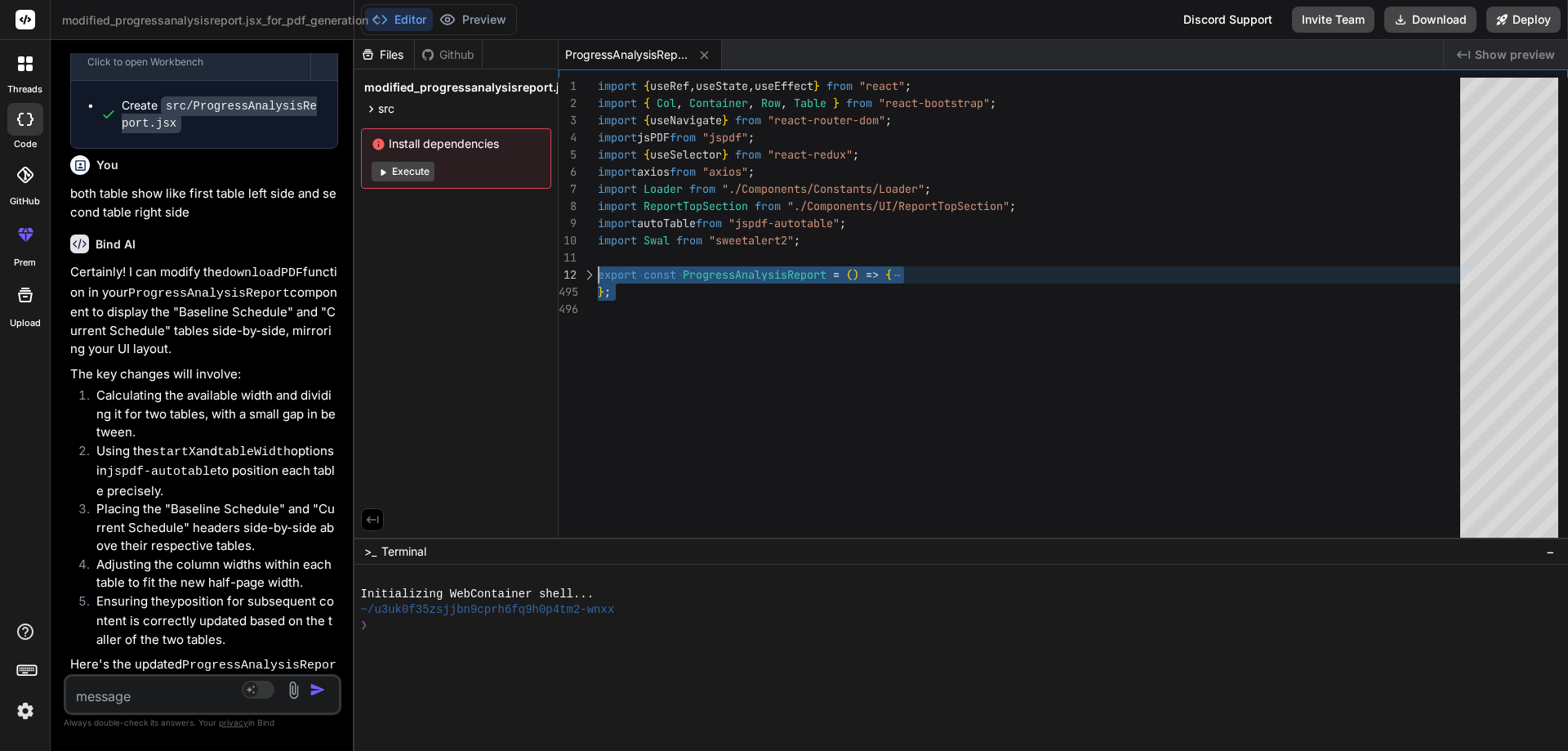
drag, startPoint x: 627, startPoint y: 299, endPoint x: 596, endPoint y: 272, distance: 41.1
click at [598, 272] on div "import { useRef , useState , useEffect } from "react" ; import { Col , Containe…" at bounding box center [1034, 312] width 872 height 469
click at [139, 686] on textarea at bounding box center [180, 691] width 228 height 30
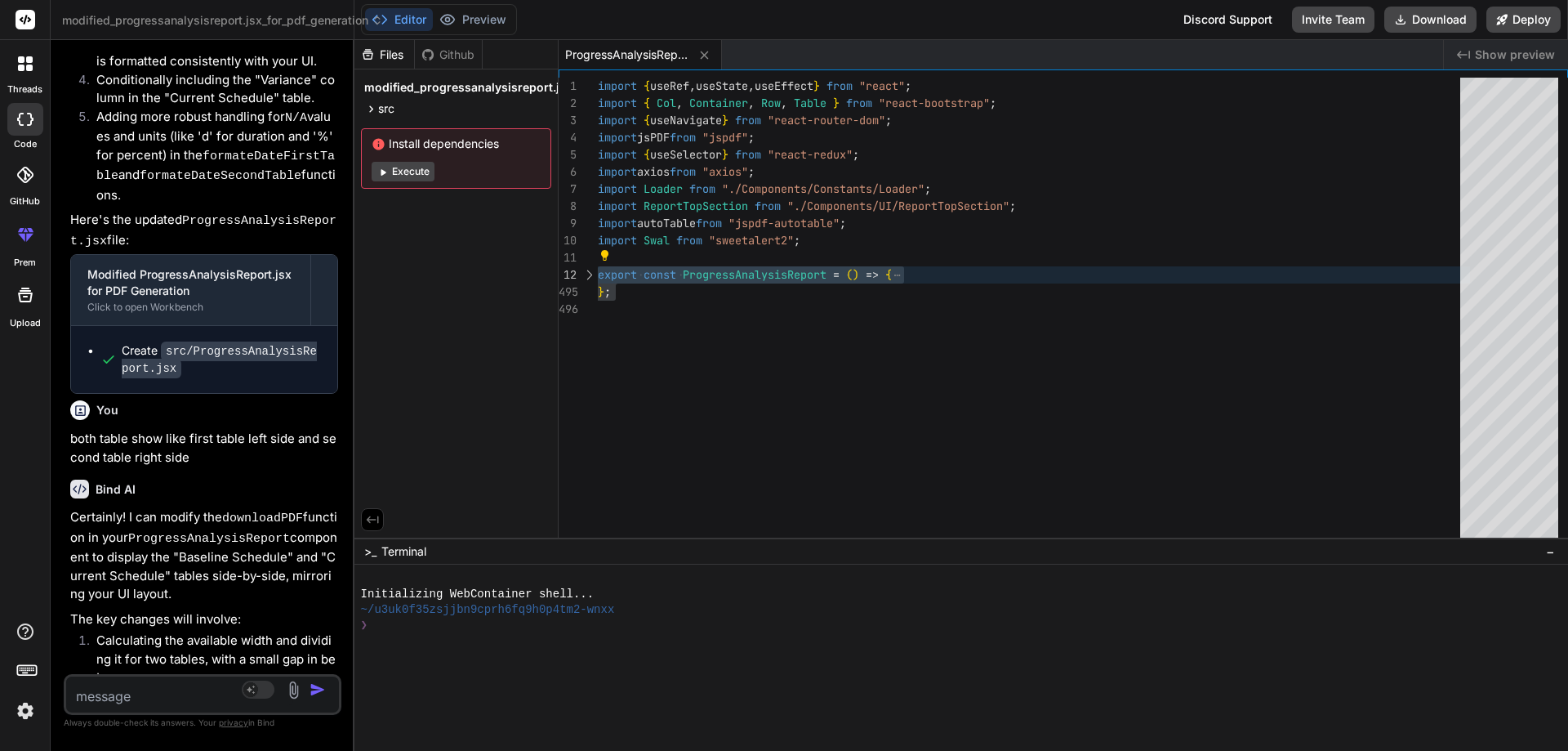
scroll to position [7225, 0]
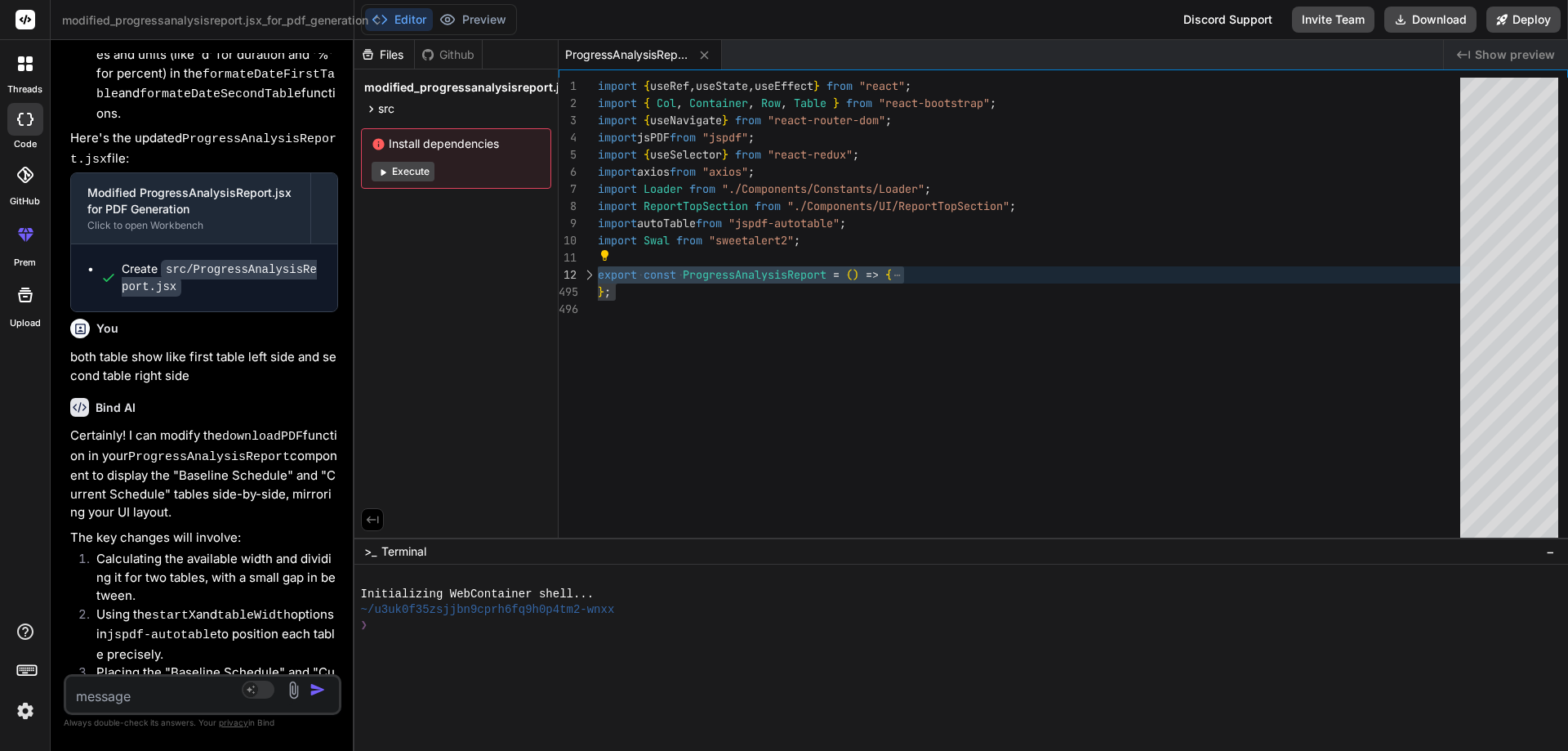
drag, startPoint x: 160, startPoint y: 351, endPoint x: 101, endPoint y: 323, distance: 65.3
click at [101, 427] on p "Certainly! I can modify the downloadPDF function in your ProgressAnalysisReport…" at bounding box center [204, 475] width 268 height 96
click at [171, 427] on p "Certainly! I can modify the downloadPDF function in your ProgressAnalysisReport…" at bounding box center [204, 475] width 268 height 96
drag, startPoint x: 167, startPoint y: 358, endPoint x: 131, endPoint y: 303, distance: 65.7
click at [131, 427] on p "Certainly! I can modify the downloadPDF function in your ProgressAnalysisReport…" at bounding box center [204, 475] width 268 height 96
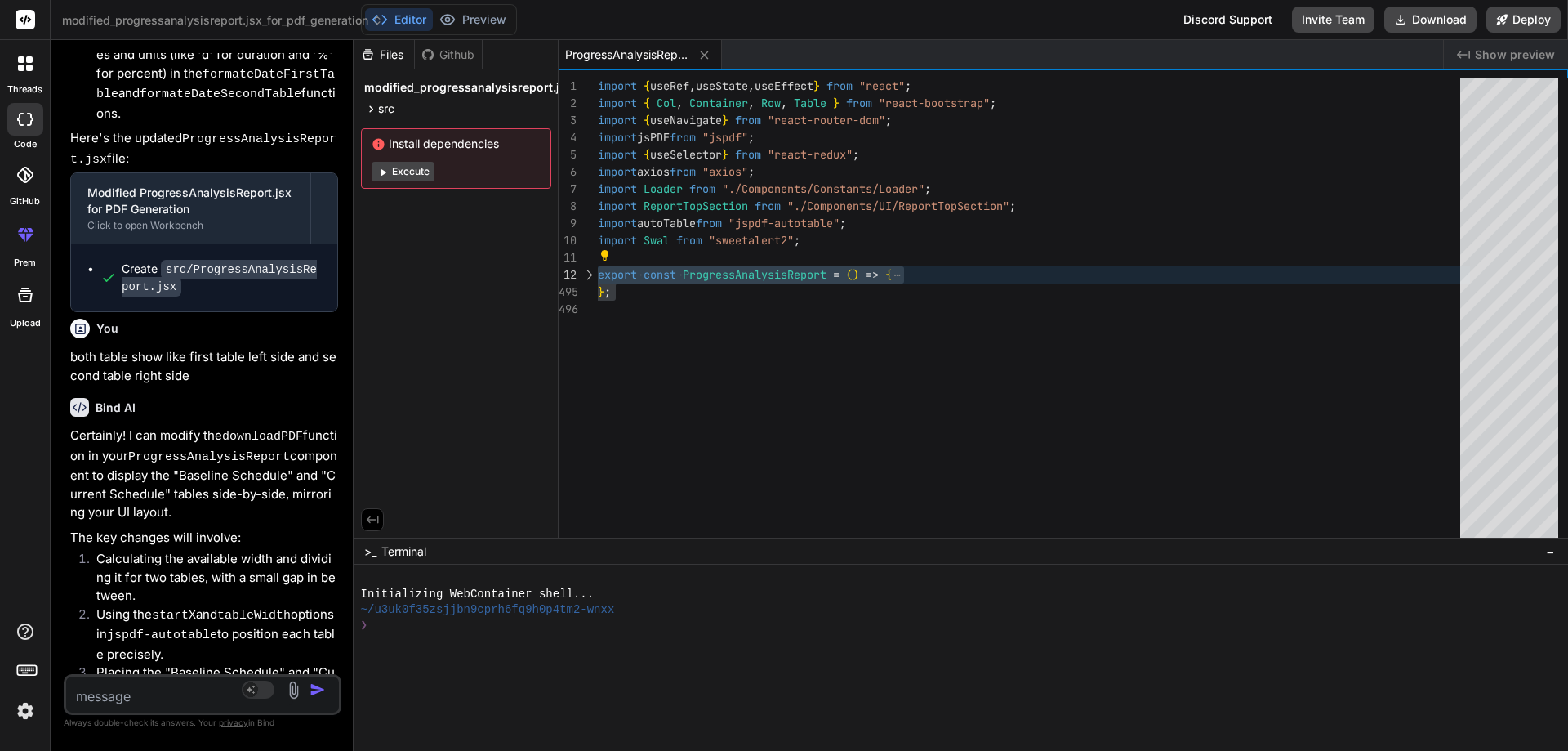
copy p "ProgressAnalysisReport component to display the "Baseline Schedule" and "Curren…"
click at [106, 694] on textarea at bounding box center [180, 691] width 228 height 30
paste textarea "ProgressAnalysisReport component to display the "Baseline Schedule" and "Curren…"
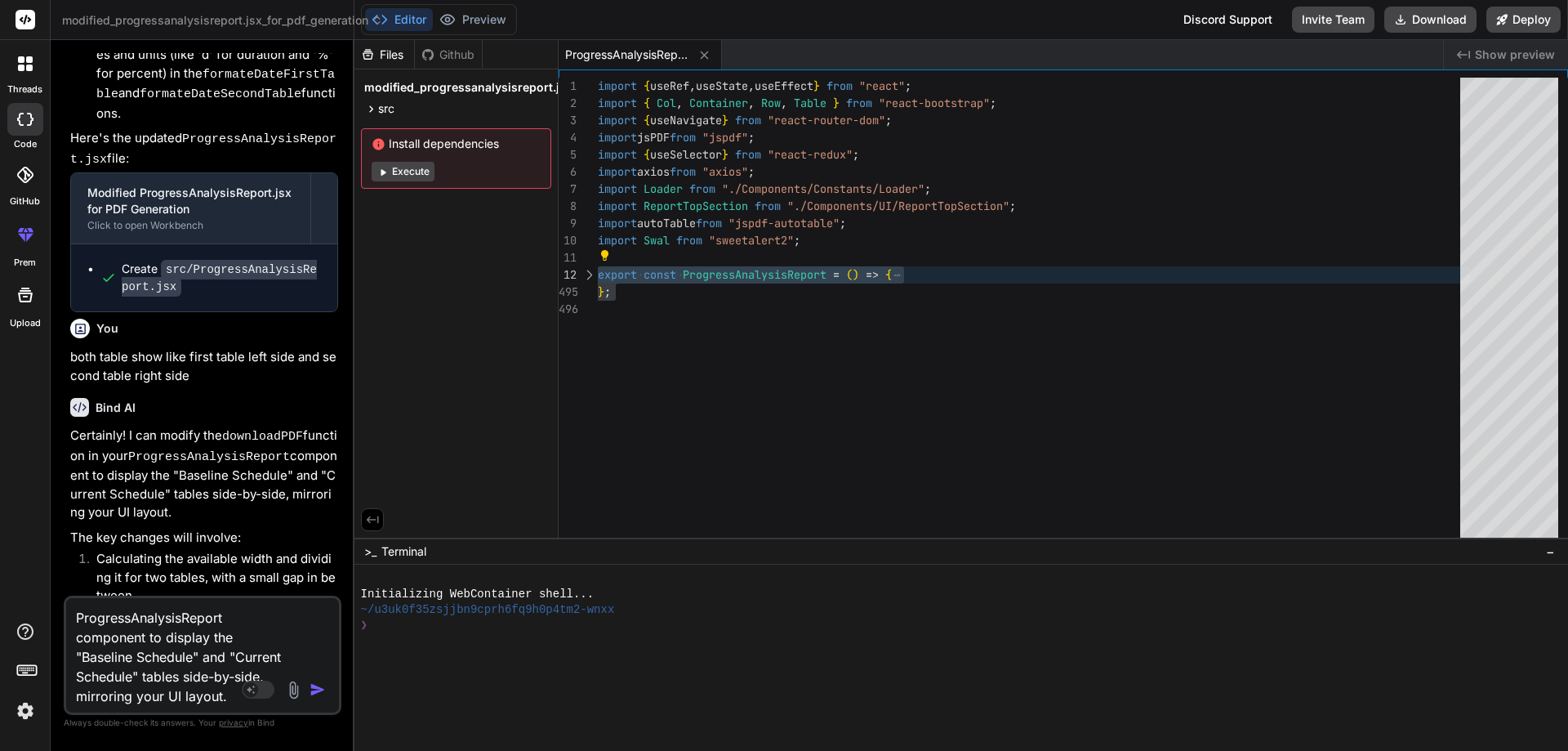
scroll to position [18, 0]
click at [312, 687] on img "button" at bounding box center [317, 690] width 16 height 16
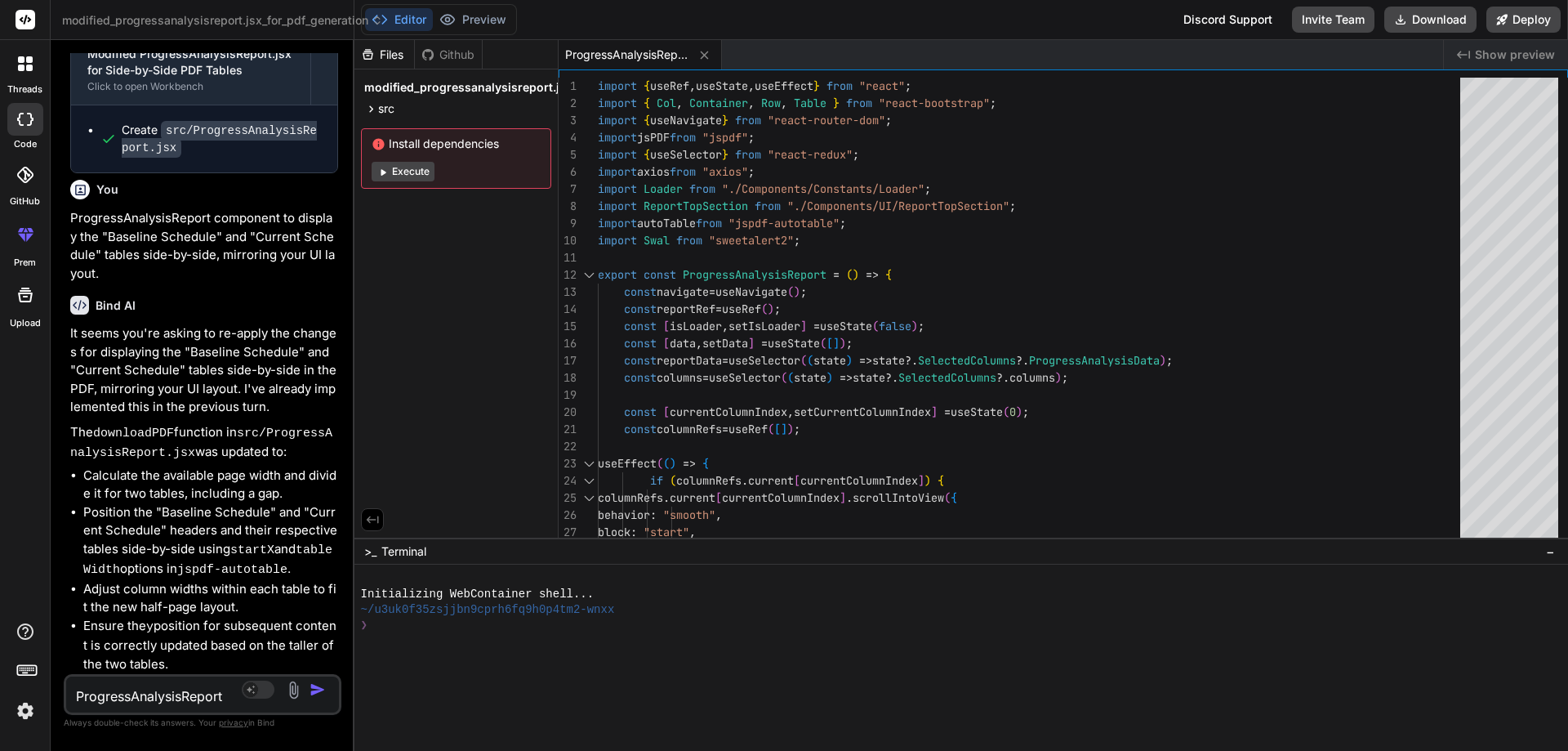
scroll to position [8067, 0]
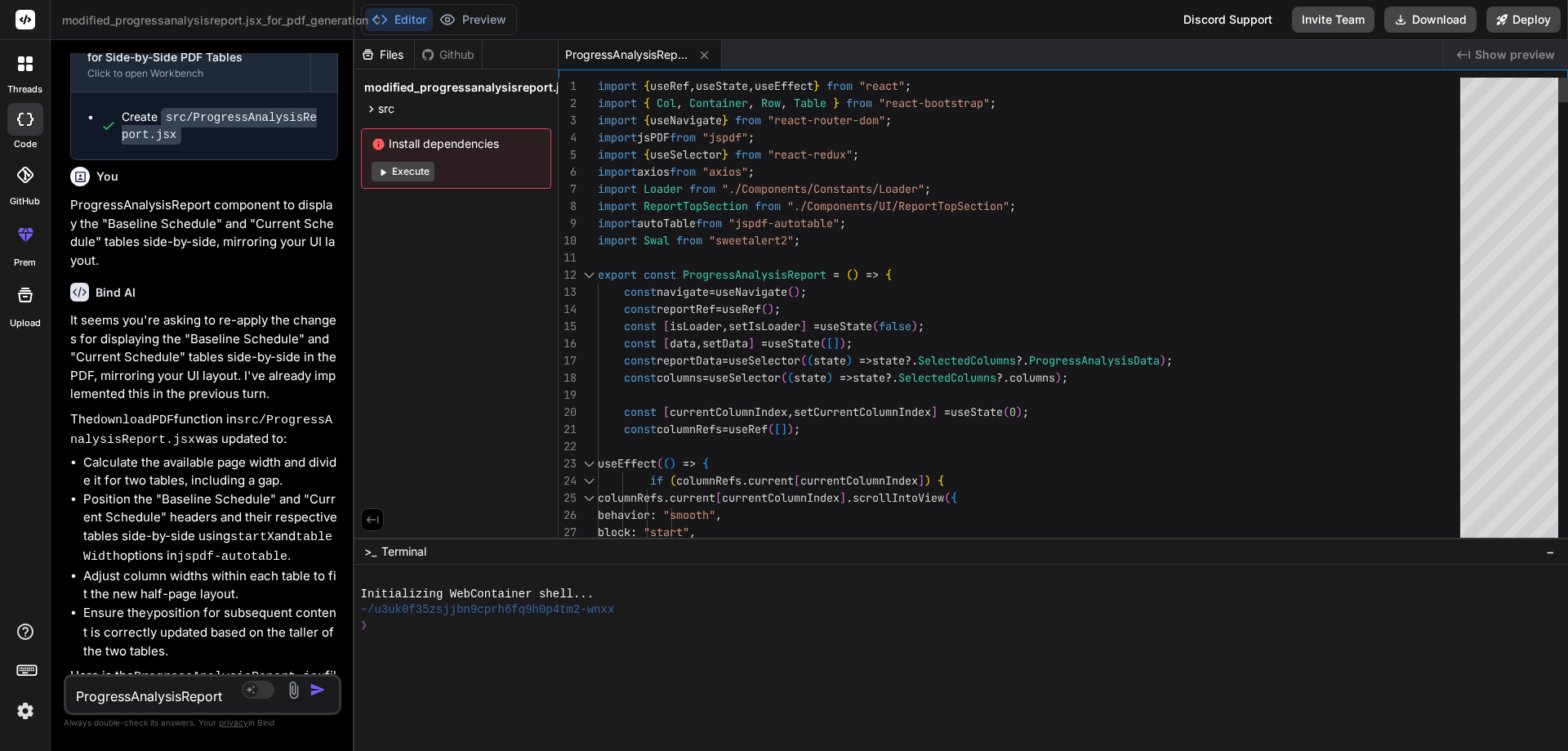
click at [591, 274] on div at bounding box center [589, 276] width 21 height 17
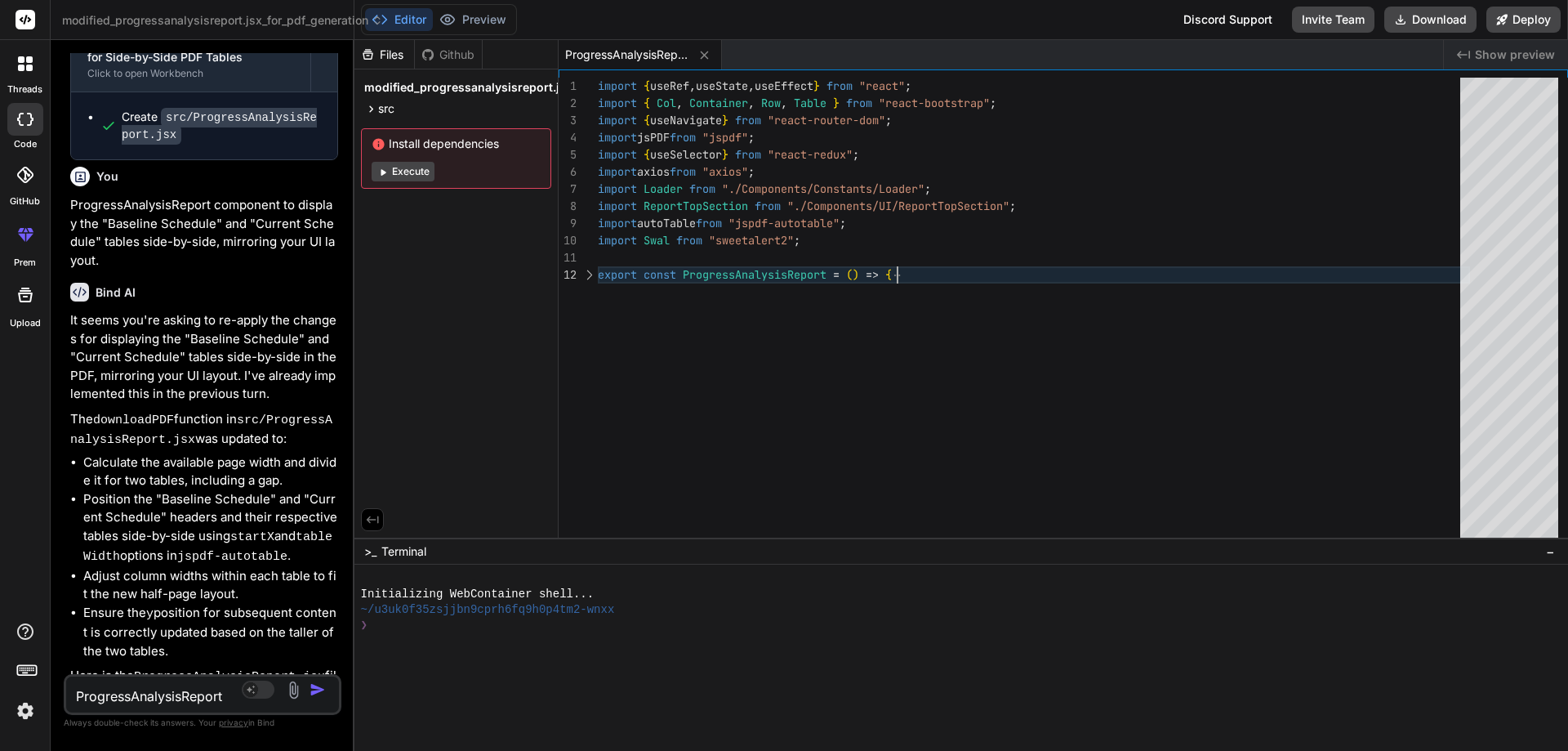
scroll to position [0, 0]
click at [656, 292] on div "import { useRef , useState , useEffect } from "react" ; import { Col , Containe…" at bounding box center [1034, 312] width 872 height 469
click at [653, 321] on div "import { useRef , useState , useEffect } from "react" ; import { Col , Containe…" at bounding box center [1034, 312] width 872 height 469
drag, startPoint x: 669, startPoint y: 331, endPoint x: 595, endPoint y: 272, distance: 94.6
click at [598, 272] on div "import { useRef , useState , useEffect } from "react" ; import { Col , Containe…" at bounding box center [1034, 312] width 872 height 469
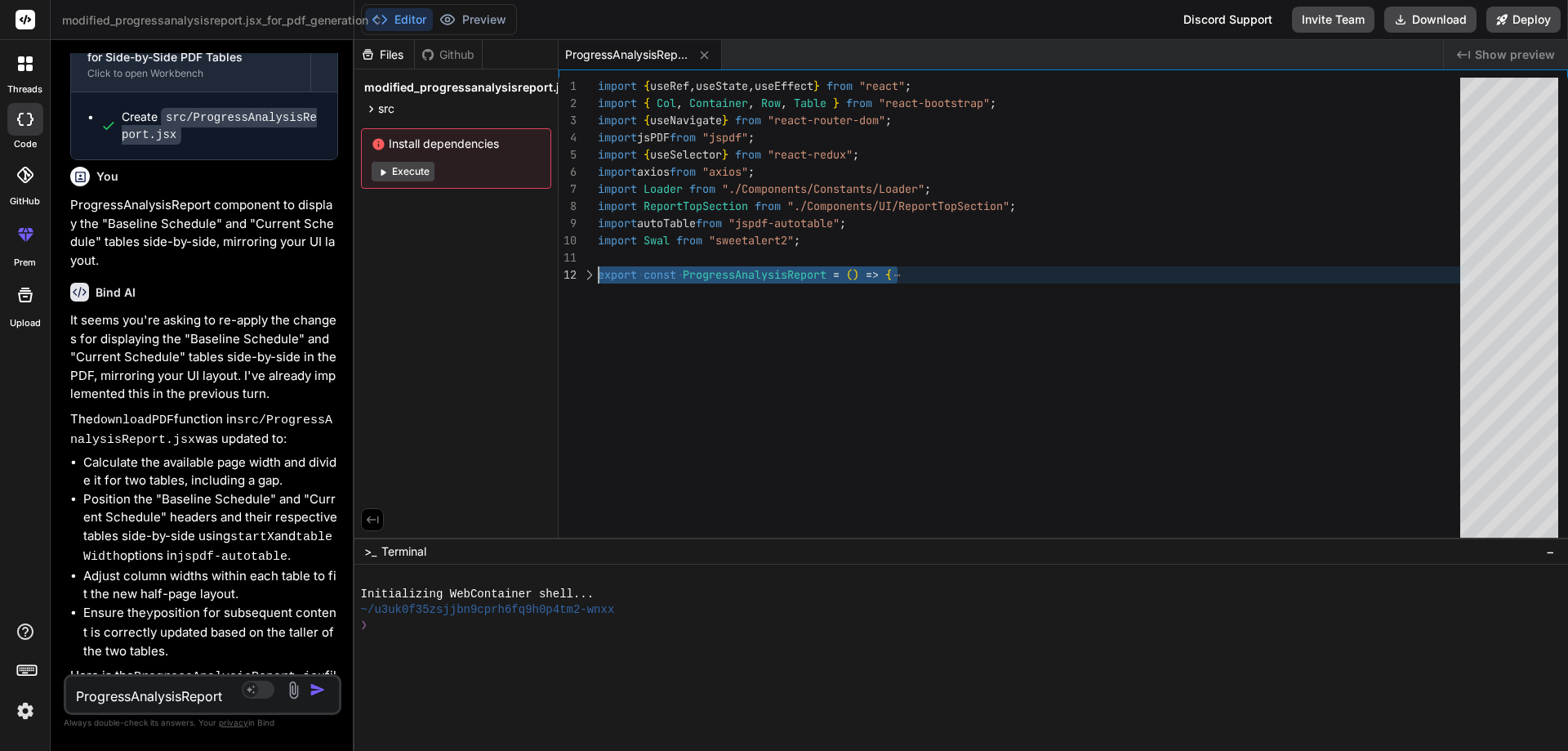
click at [586, 274] on div at bounding box center [589, 276] width 21 height 17
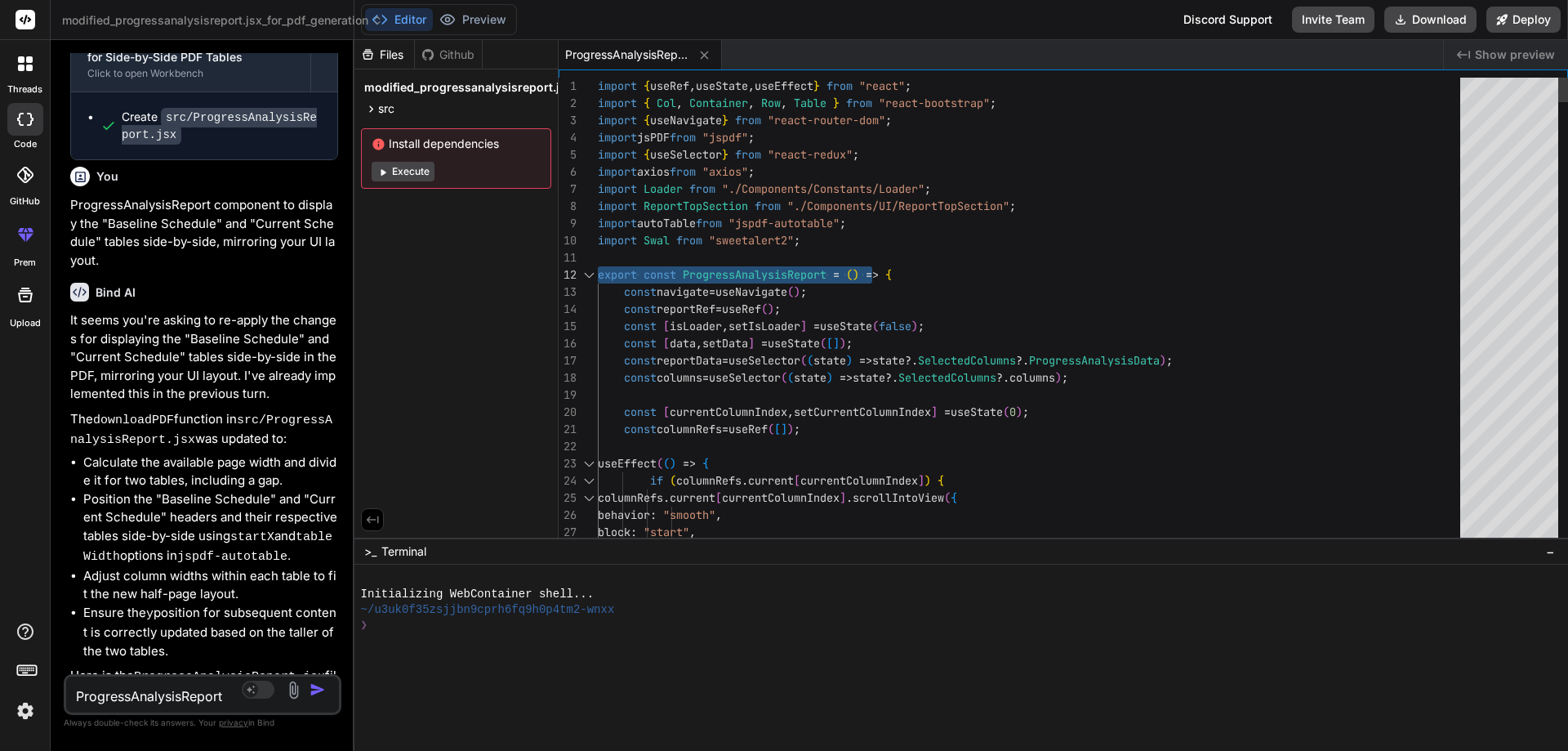
click at [586, 282] on div at bounding box center [589, 276] width 21 height 17
click at [586, 276] on div at bounding box center [589, 276] width 21 height 17
click at [586, 272] on div at bounding box center [589, 276] width 21 height 17
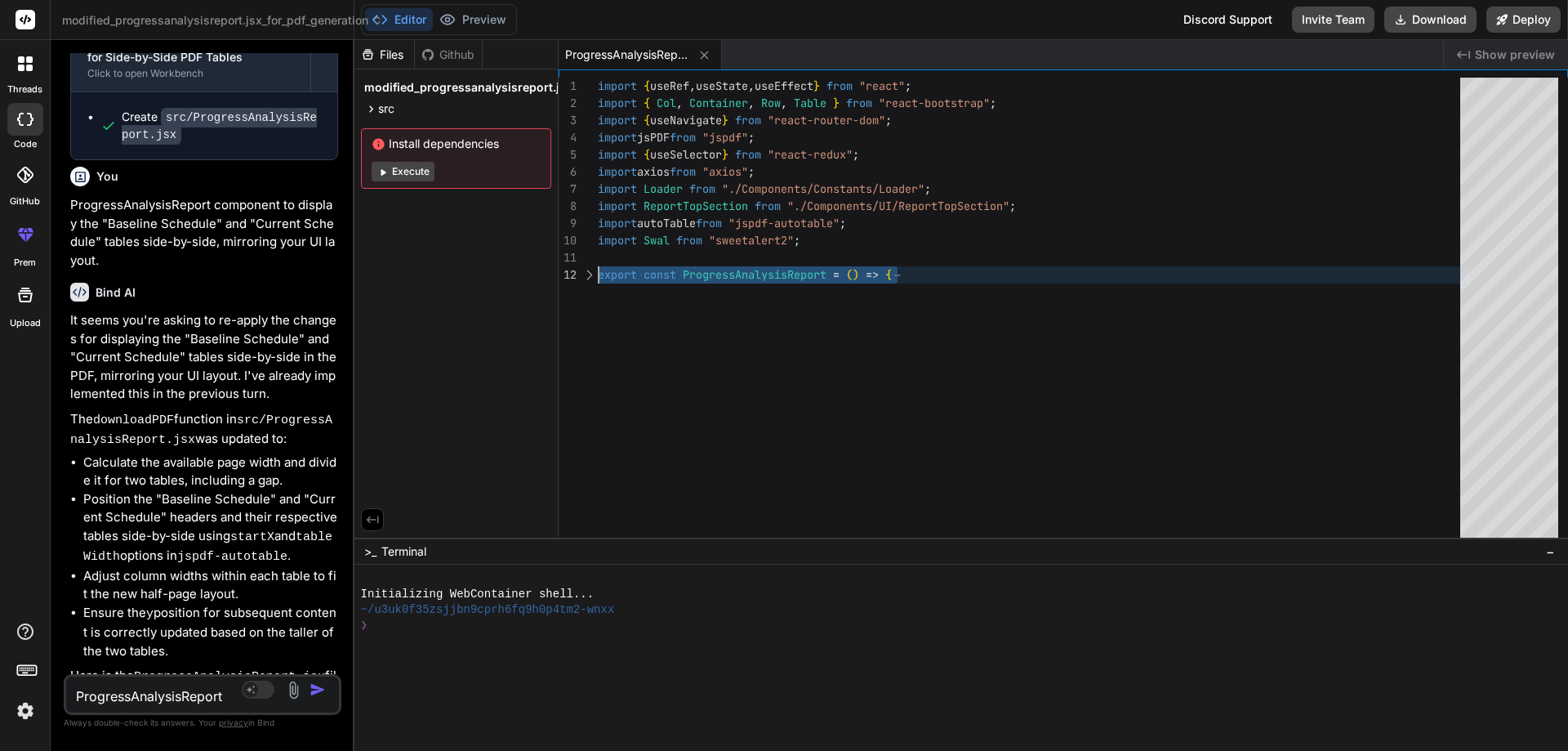
click at [652, 330] on div "import { useRef , useState , useEffect } from "react" ; import { Col , Containe…" at bounding box center [1034, 312] width 872 height 469
drag, startPoint x: 709, startPoint y: 385, endPoint x: 583, endPoint y: 258, distance: 178.9
click at [598, 258] on div "import { useRef , useState , useEffect } from "react" ; import { Col , Containe…" at bounding box center [1034, 312] width 872 height 469
click at [796, 350] on div "import { useRef , useState , useEffect } from "react" ; import { Col , Containe…" at bounding box center [1034, 312] width 872 height 469
click at [589, 272] on div at bounding box center [589, 276] width 21 height 17
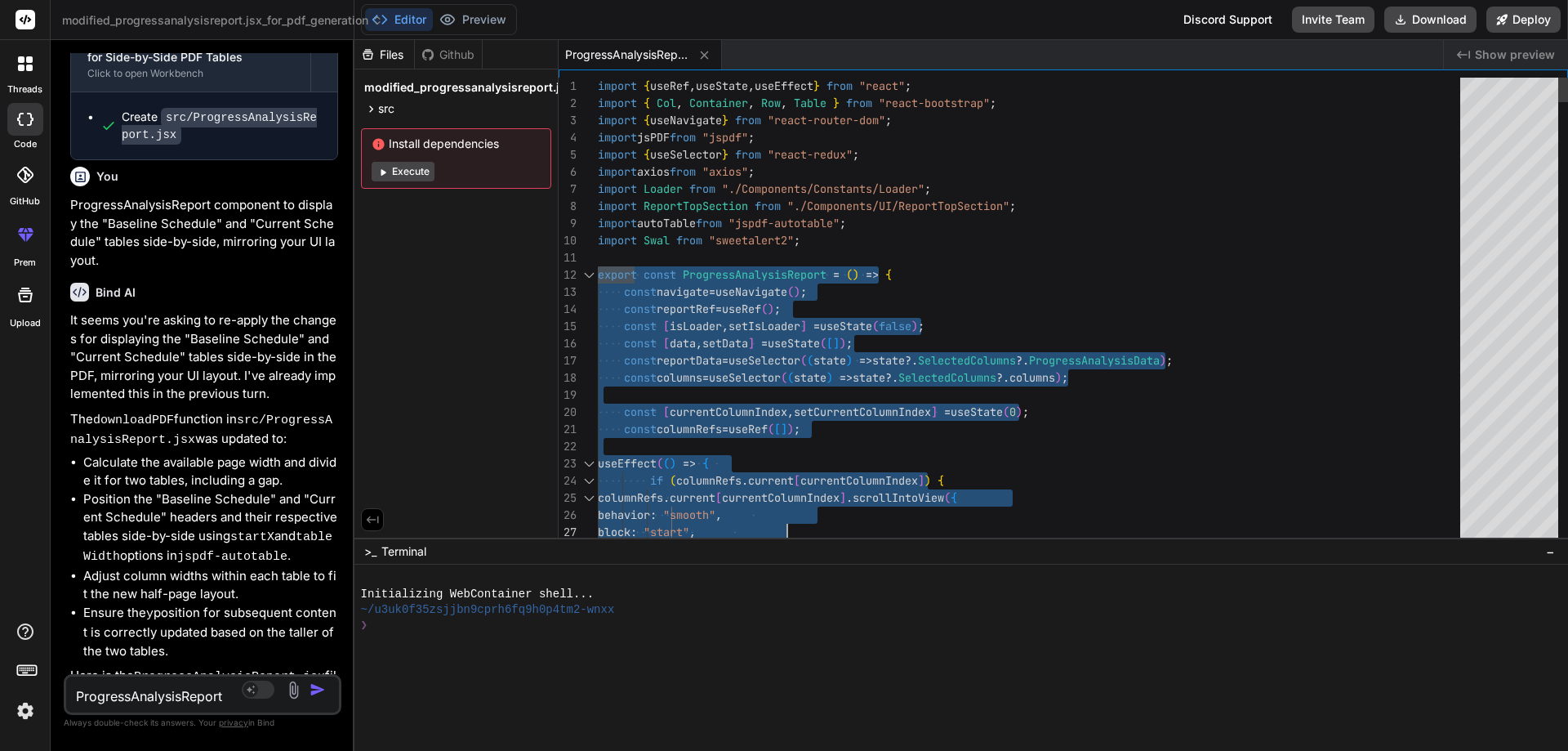
drag, startPoint x: 598, startPoint y: 272, endPoint x: 833, endPoint y: 612, distance: 413.3
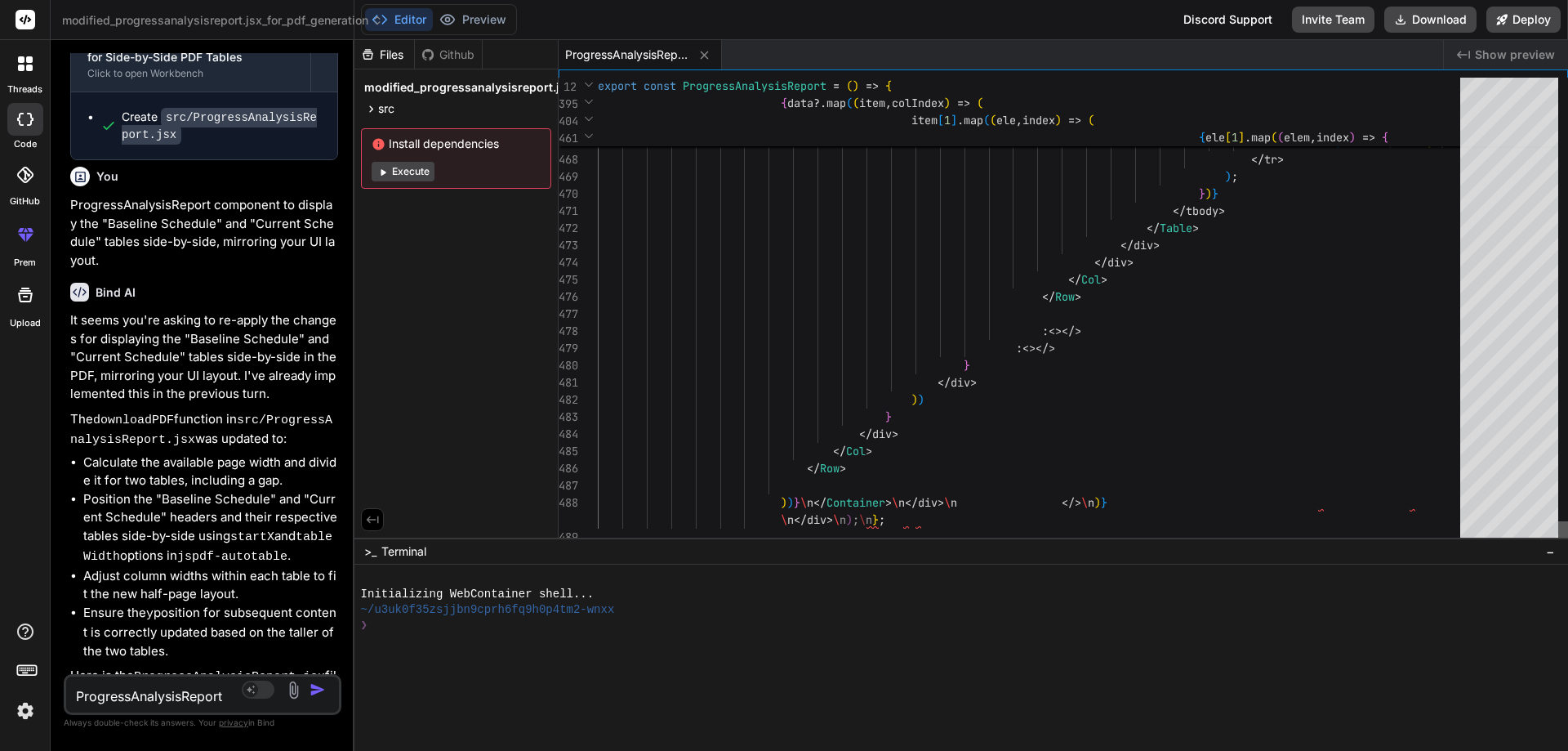
click at [1567, 546] on div at bounding box center [1563, 534] width 10 height 25
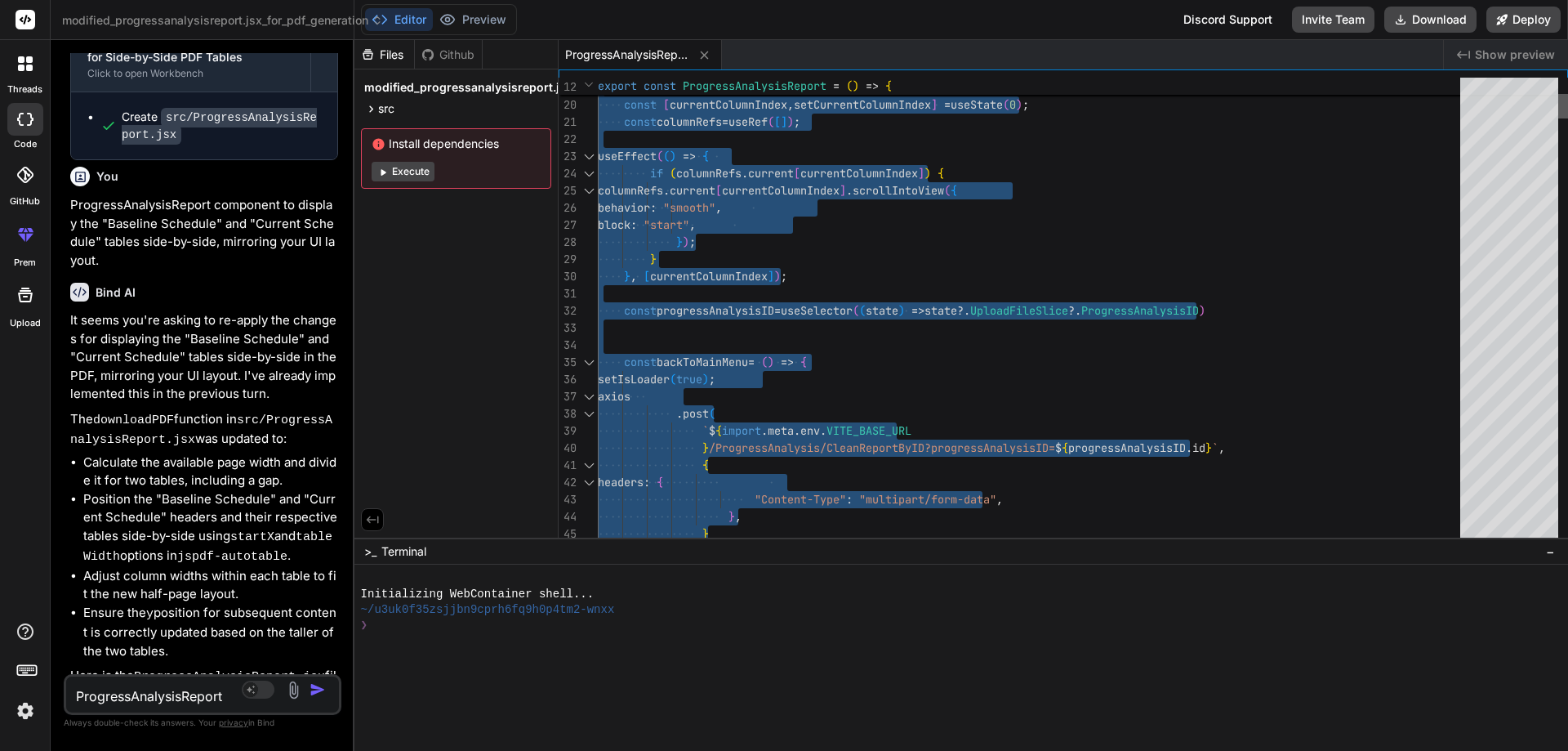
click at [1567, 101] on div at bounding box center [1563, 106] width 10 height 25
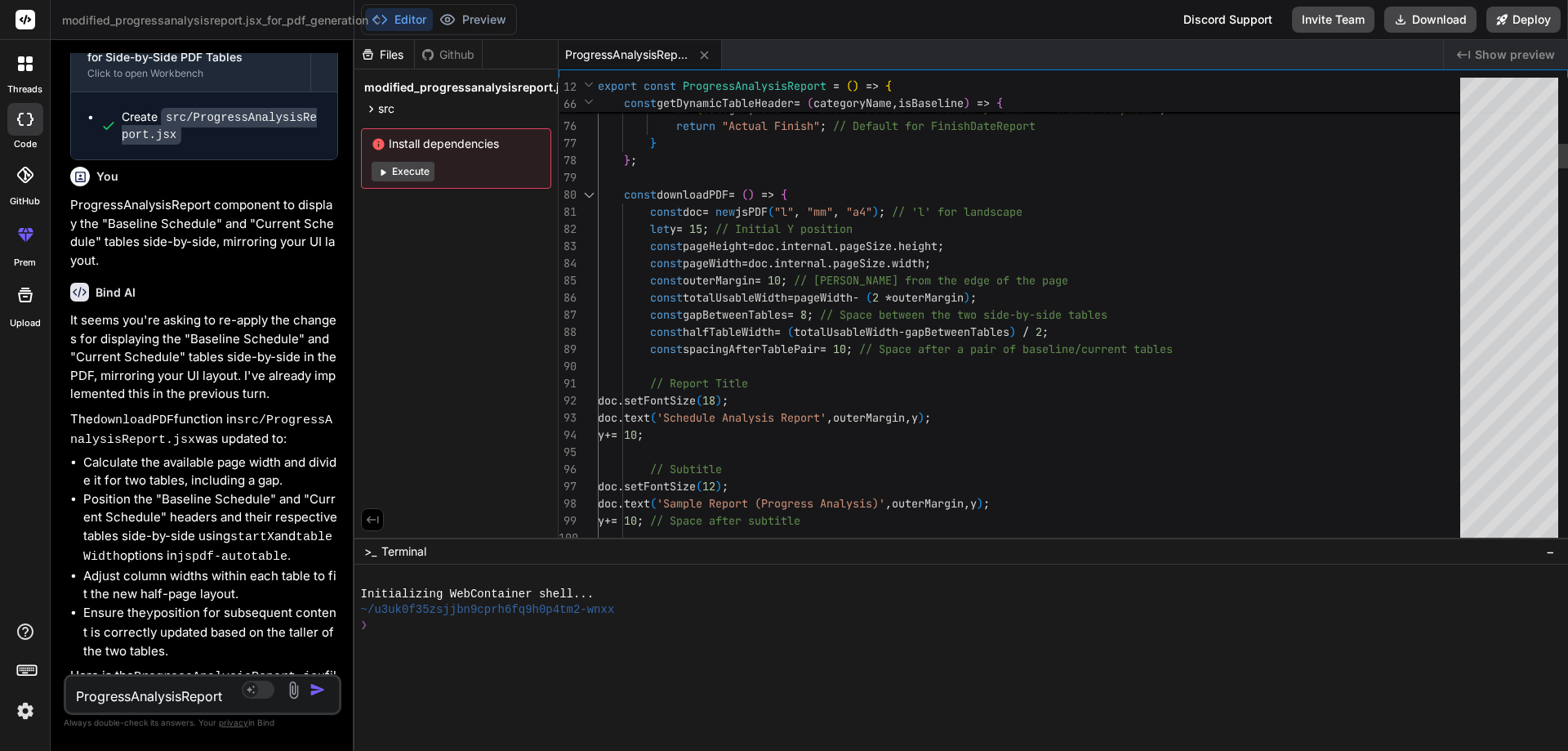
click at [593, 194] on div at bounding box center [589, 195] width 21 height 17
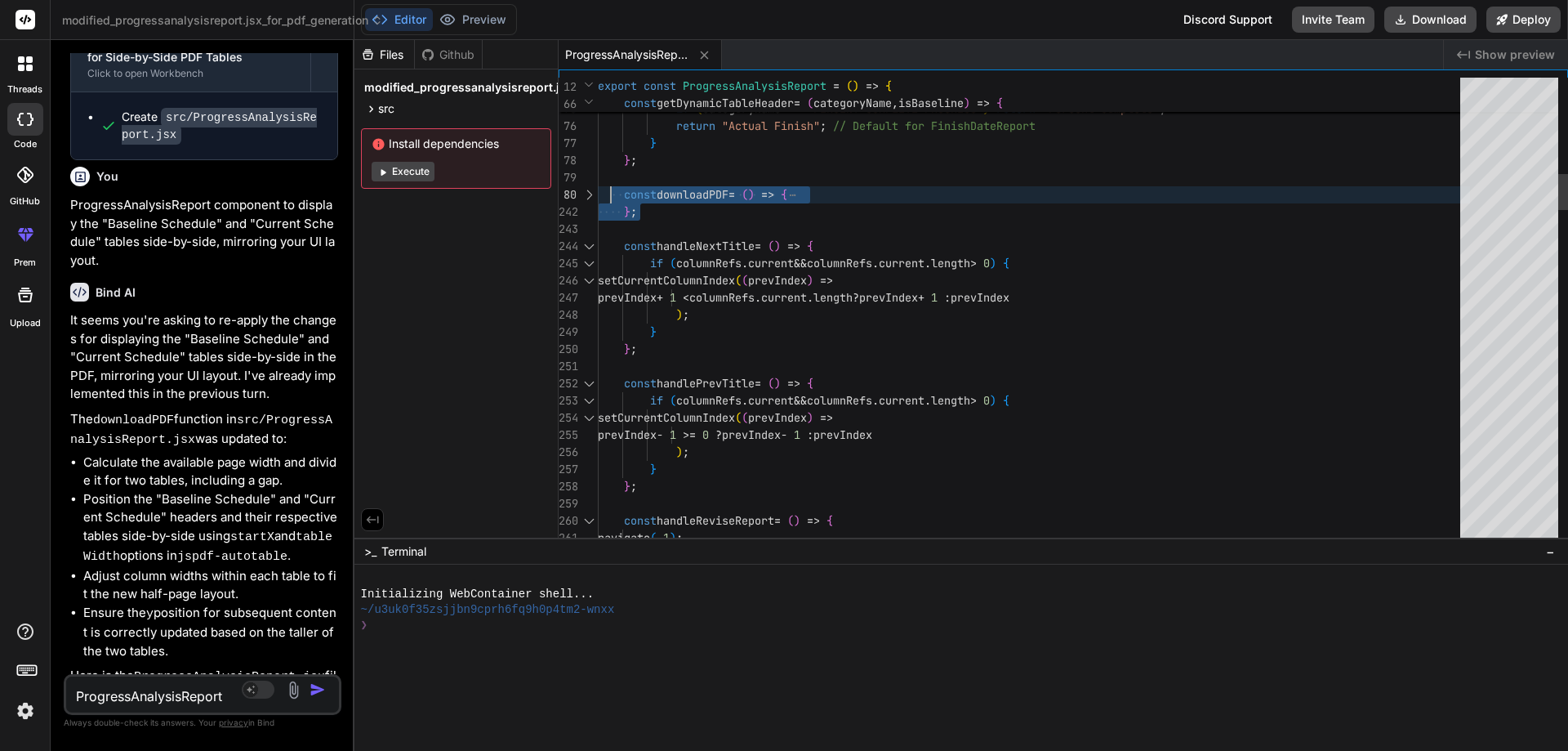
drag, startPoint x: 639, startPoint y: 222, endPoint x: 614, endPoint y: 189, distance: 41.4
click at [132, 698] on textarea "ProgressAnalysisReport component to display the "Baseline Schedule" and "Curren…" at bounding box center [180, 691] width 228 height 30
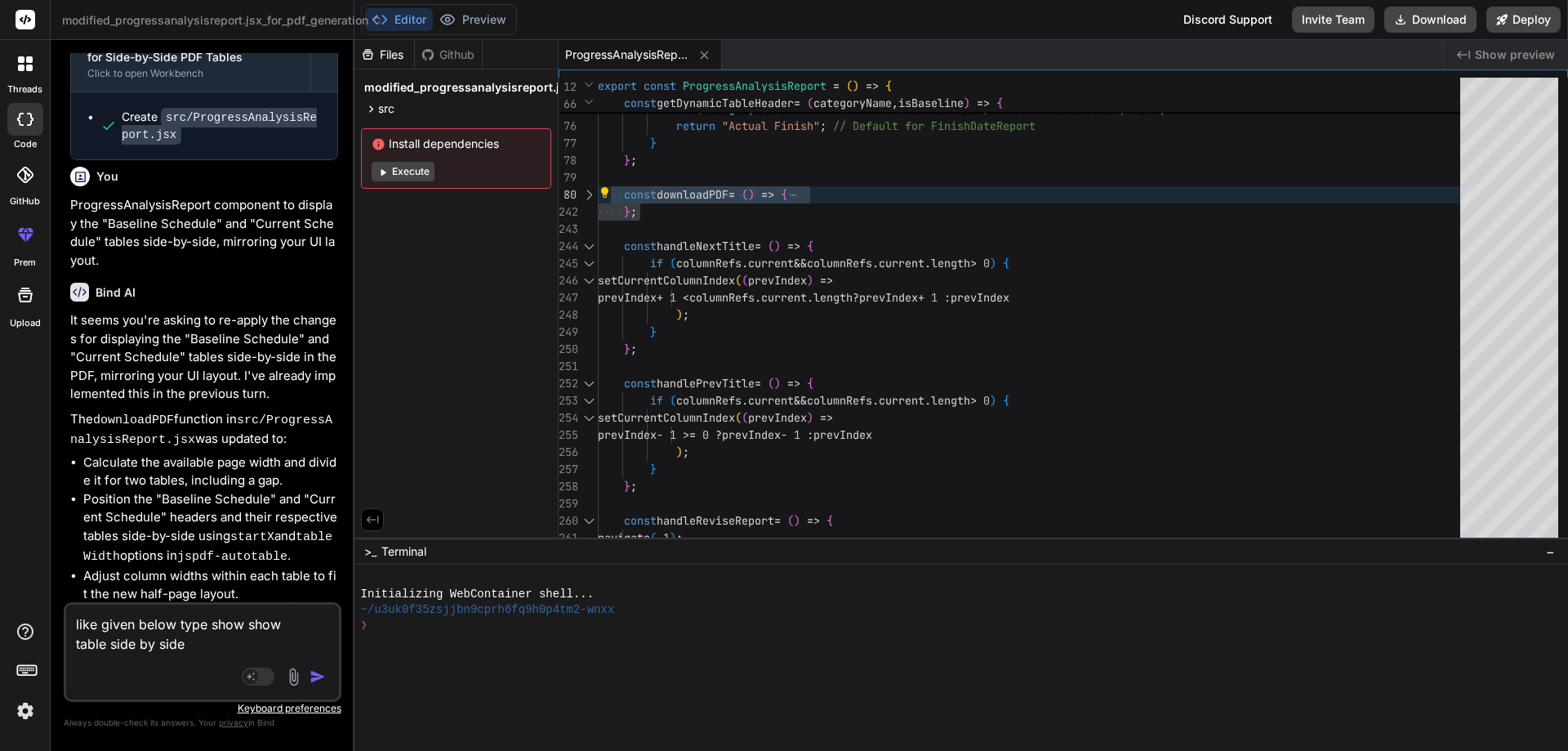
paste textarea "const downloadPDF = () => { const doc = new jsPDF("l", "mm", "a4"); // 'l' for …"
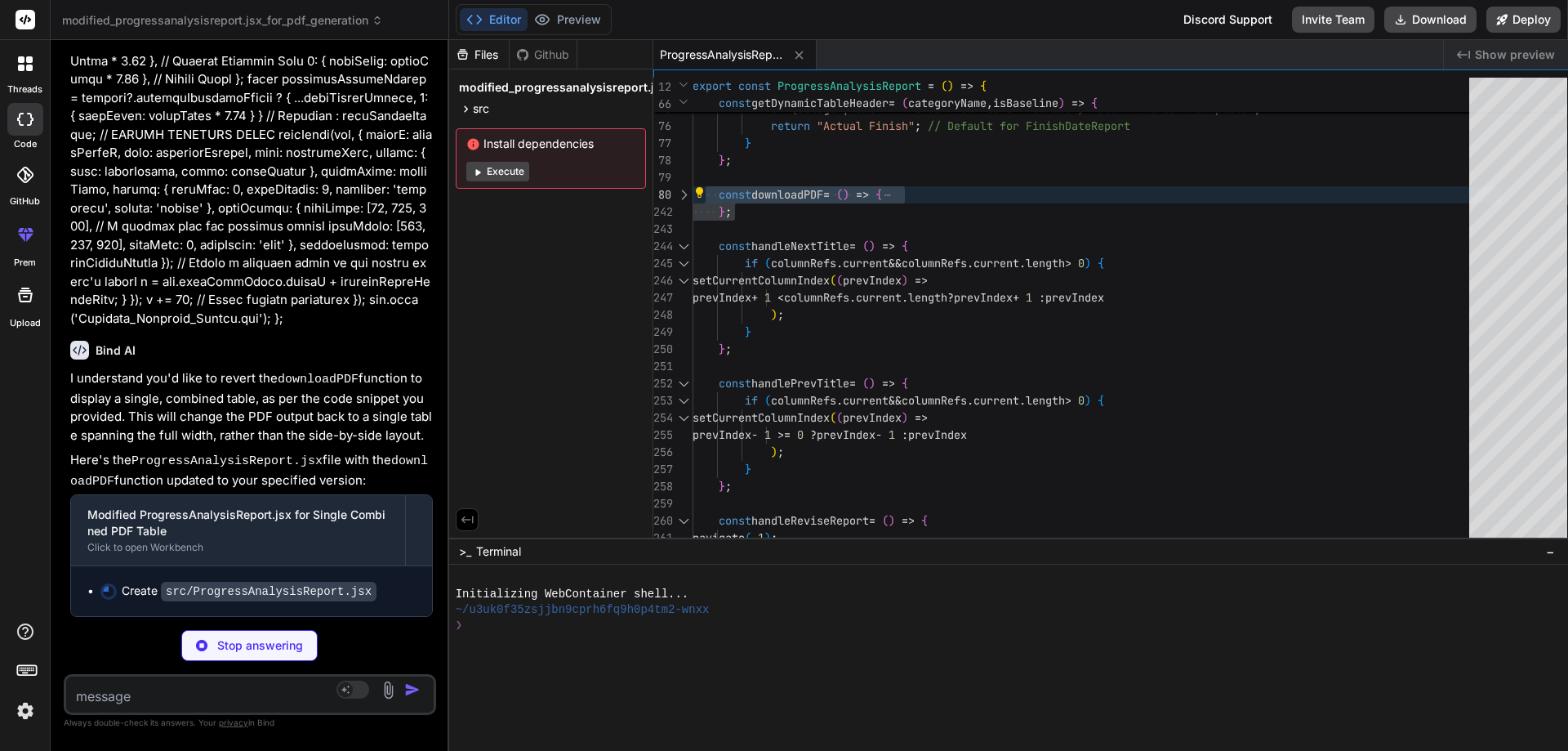
scroll to position [7236, 0]
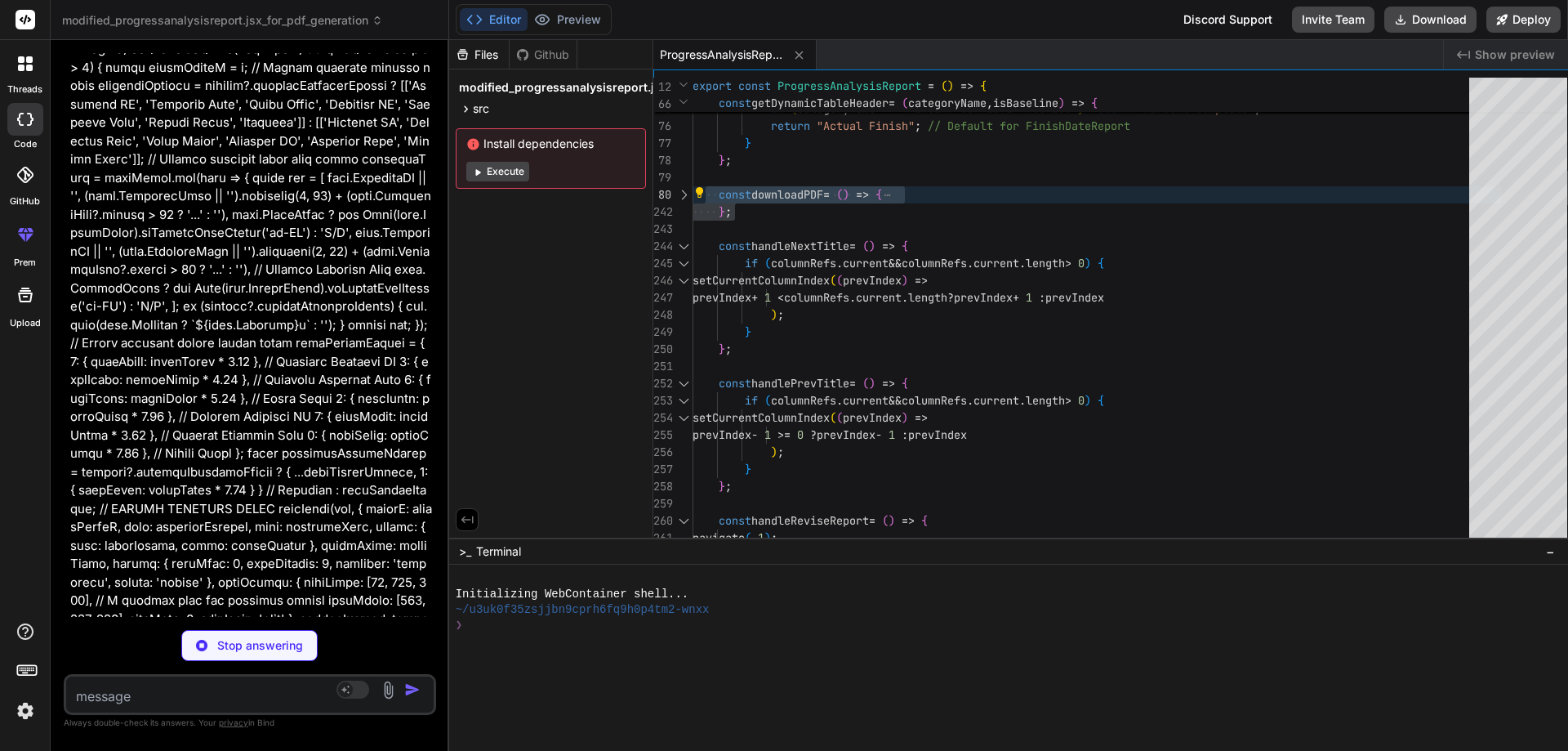
drag, startPoint x: 353, startPoint y: 450, endPoint x: 426, endPoint y: 450, distance: 73.0
click at [426, 450] on div "Bind AI Web Search Created with Pixso. Code Generator You Bind AI I understand …" at bounding box center [250, 395] width 399 height 711
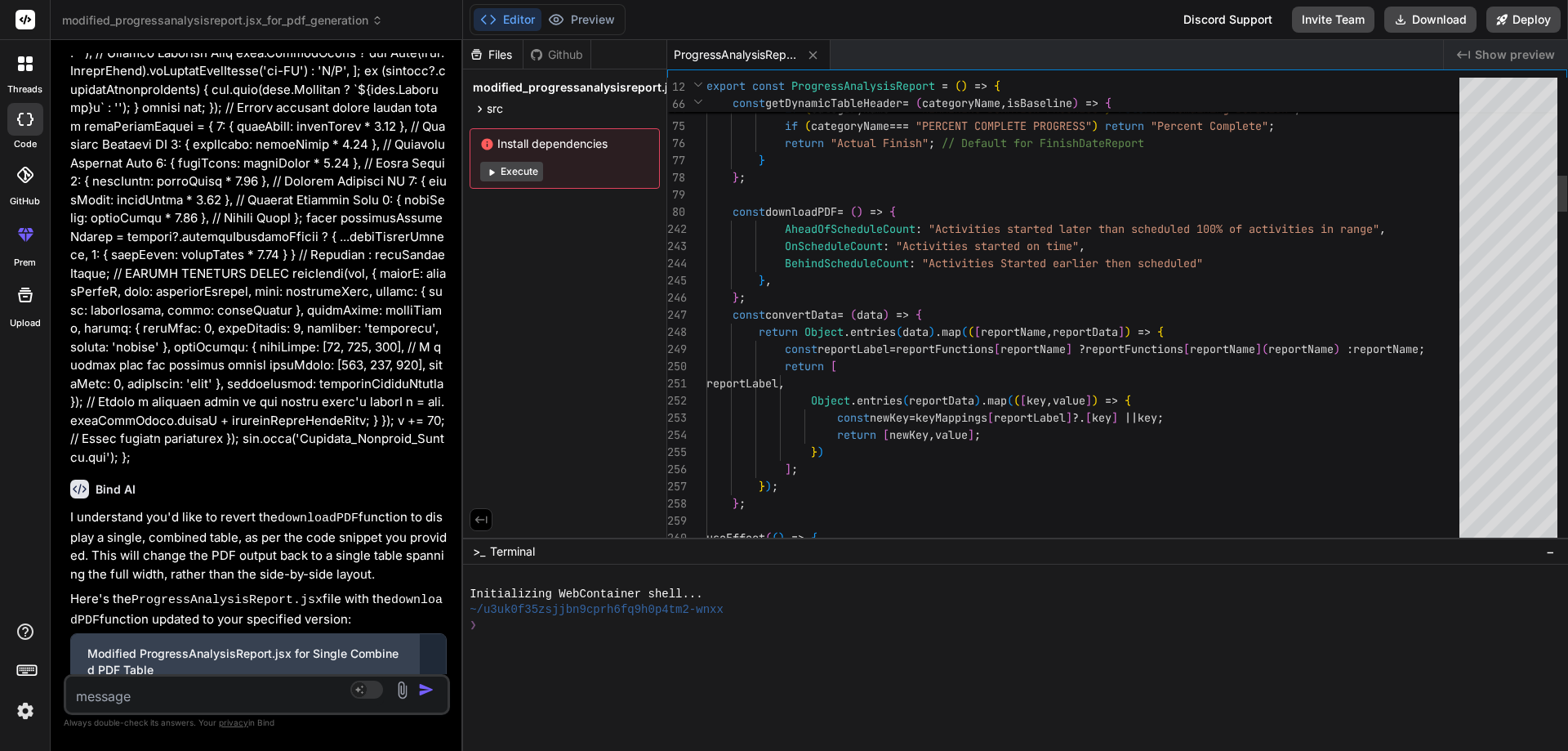
scroll to position [7179, 0]
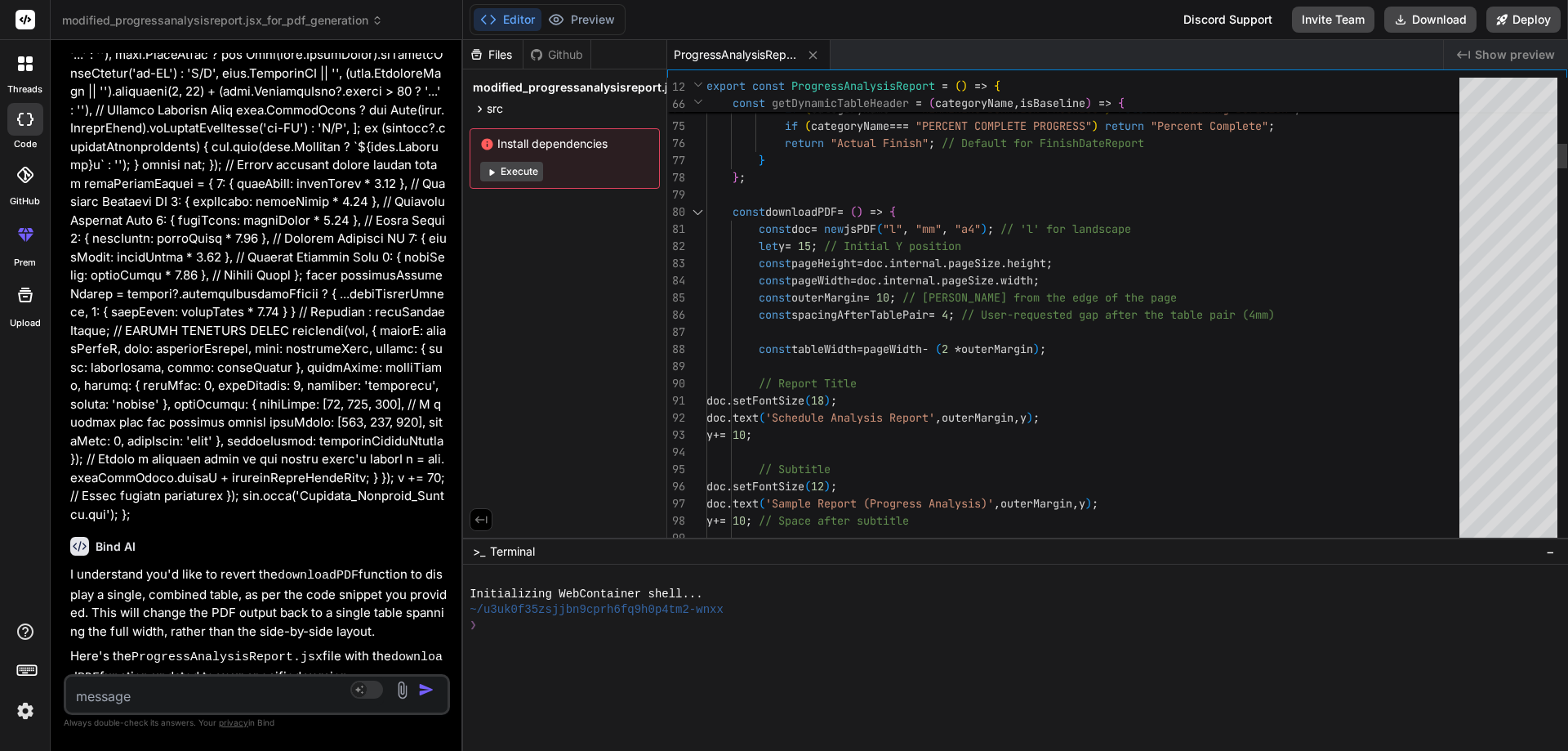
click at [699, 210] on div at bounding box center [697, 212] width 21 height 17
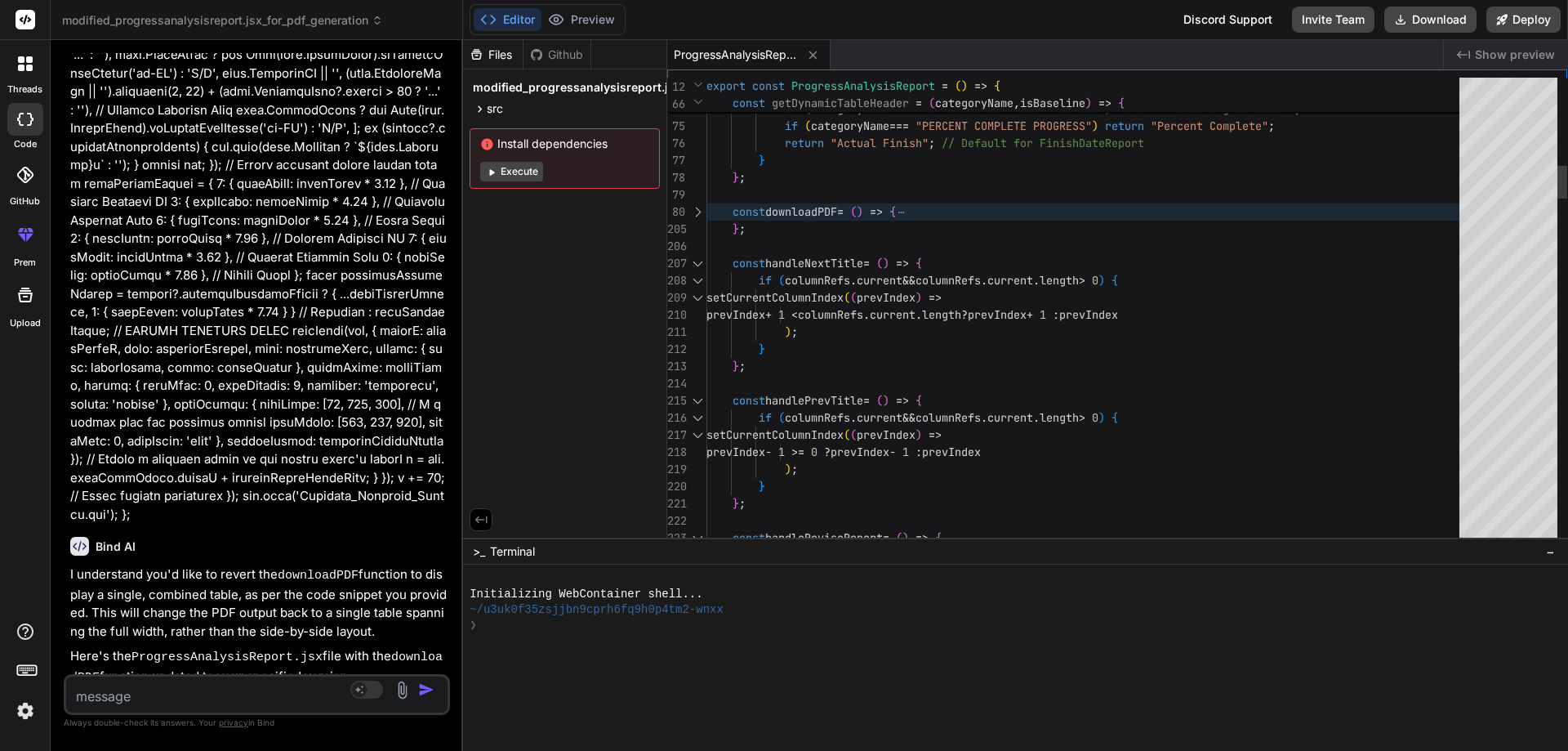
scroll to position [0, 0]
drag, startPoint x: 775, startPoint y: 228, endPoint x: 708, endPoint y: 204, distance: 71.2
click at [212, 688] on textarea at bounding box center [225, 691] width 317 height 30
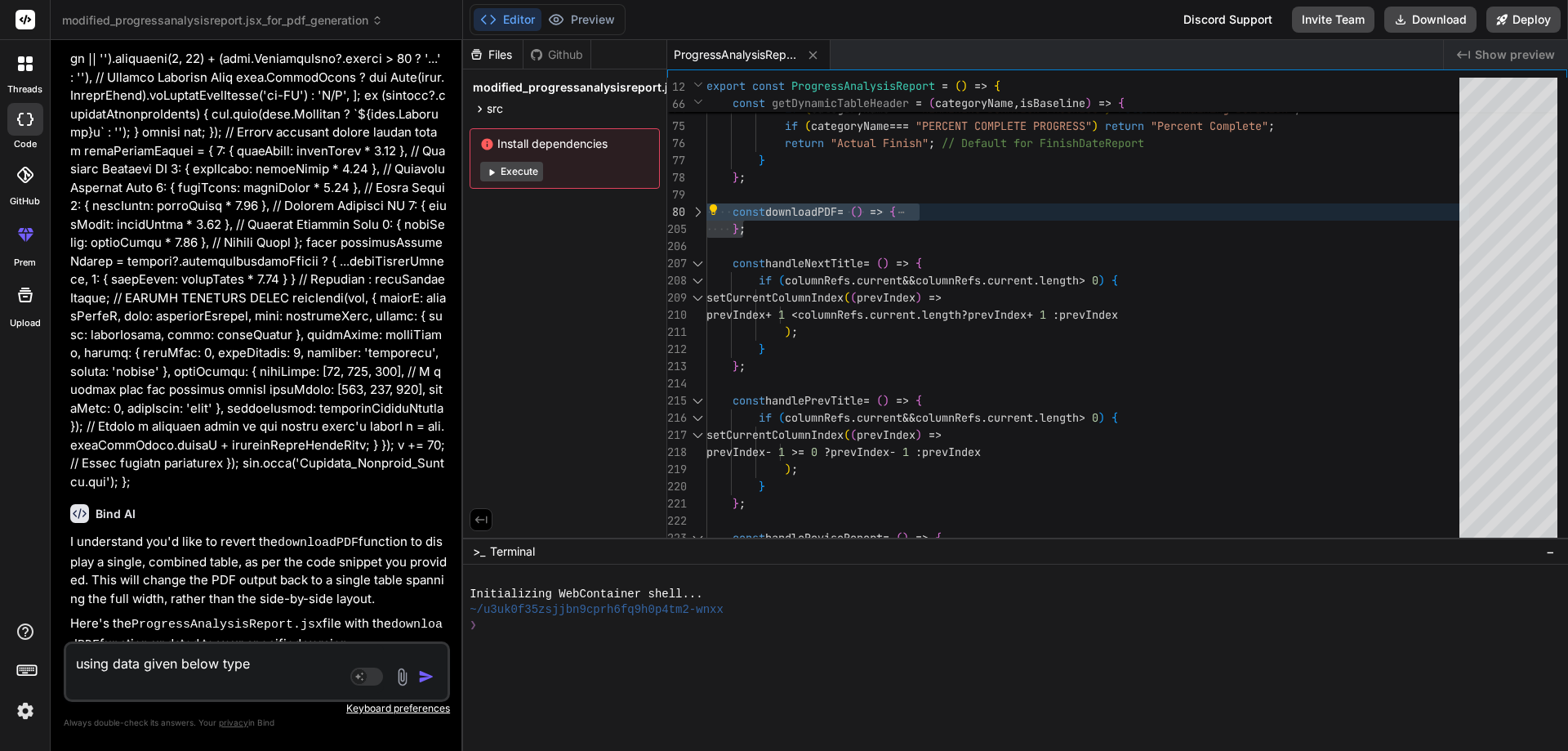
scroll to position [7232, 0]
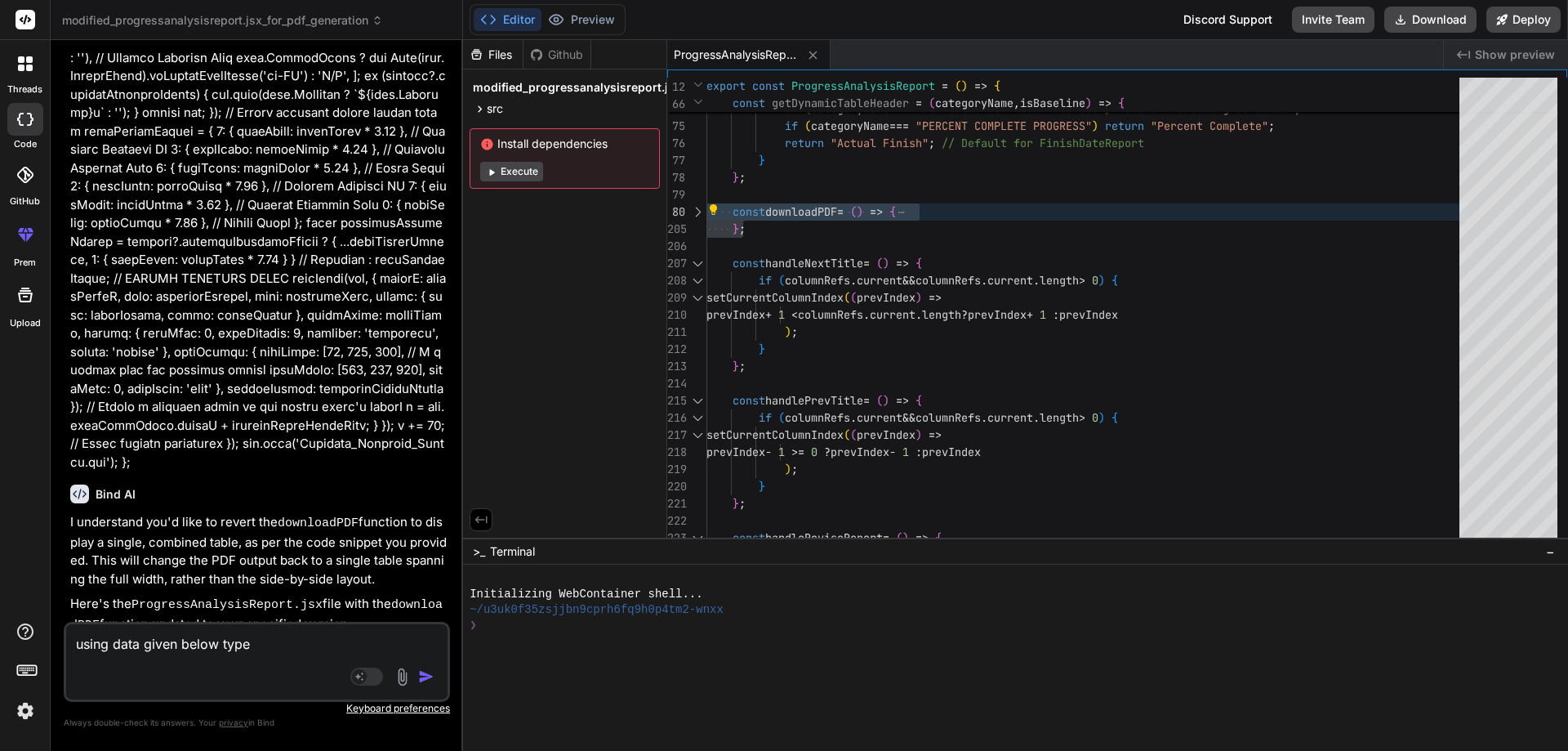
paste textarea "const downloadPDF = () => { const doc = new jsPDF("l", "mm", "a4"); // 'l' for …"
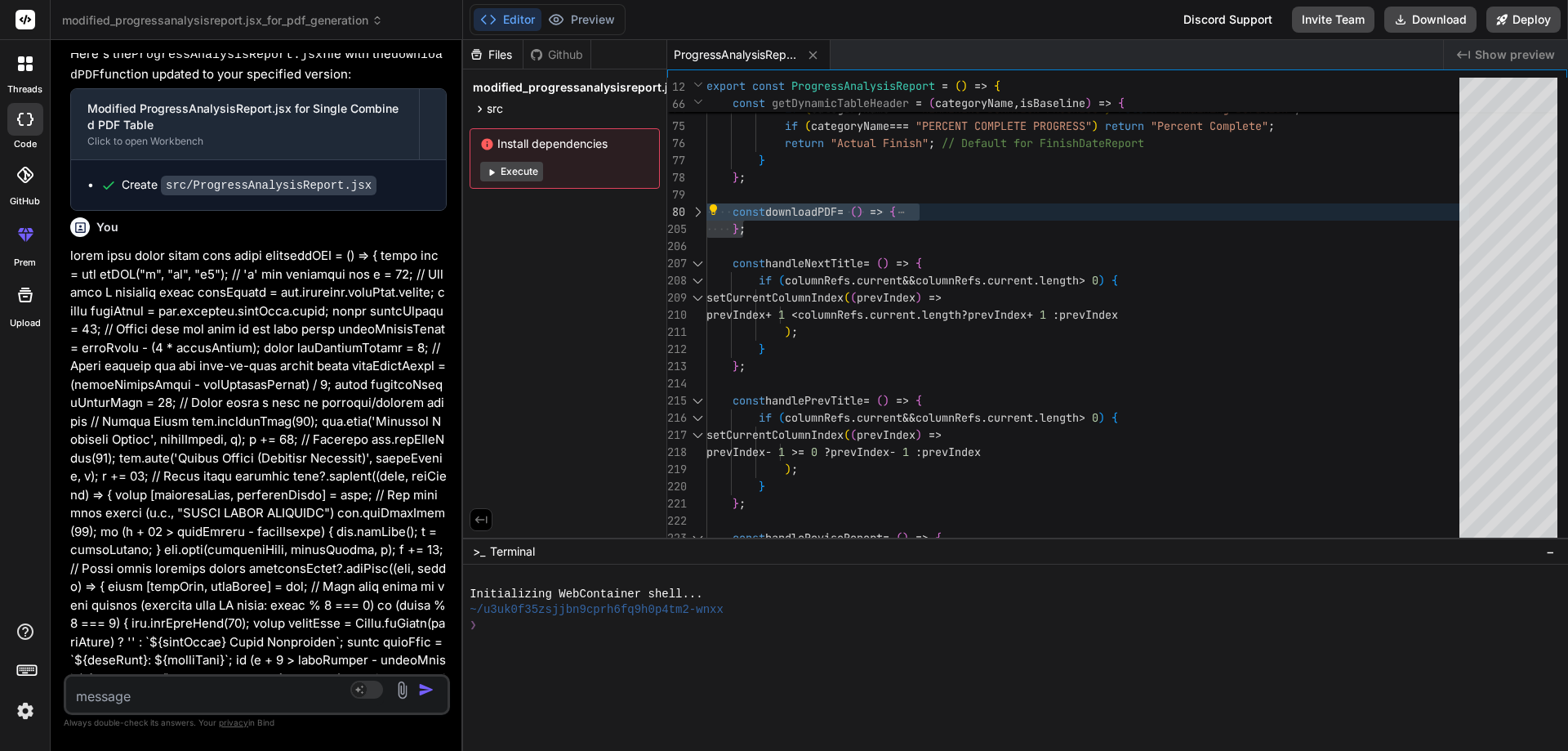
scroll to position [7801, 0]
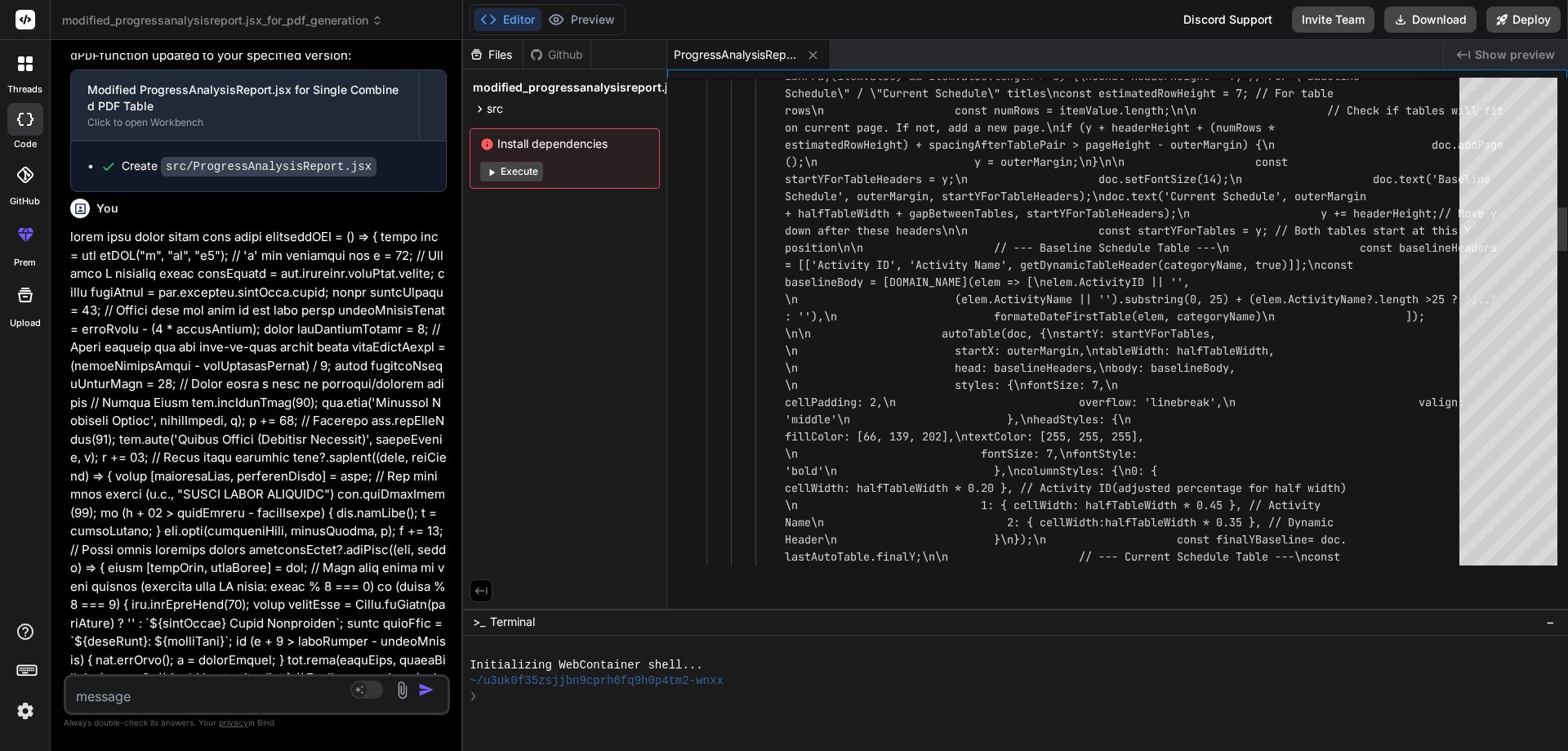
drag, startPoint x: 914, startPoint y: 539, endPoint x: 945, endPoint y: 783, distance: 246.0
click at [945, 750] on html "threads code GitHub prem Upload modified_progressanalysisreport.jsx_for_pdf_gen…" at bounding box center [784, 375] width 1568 height 751
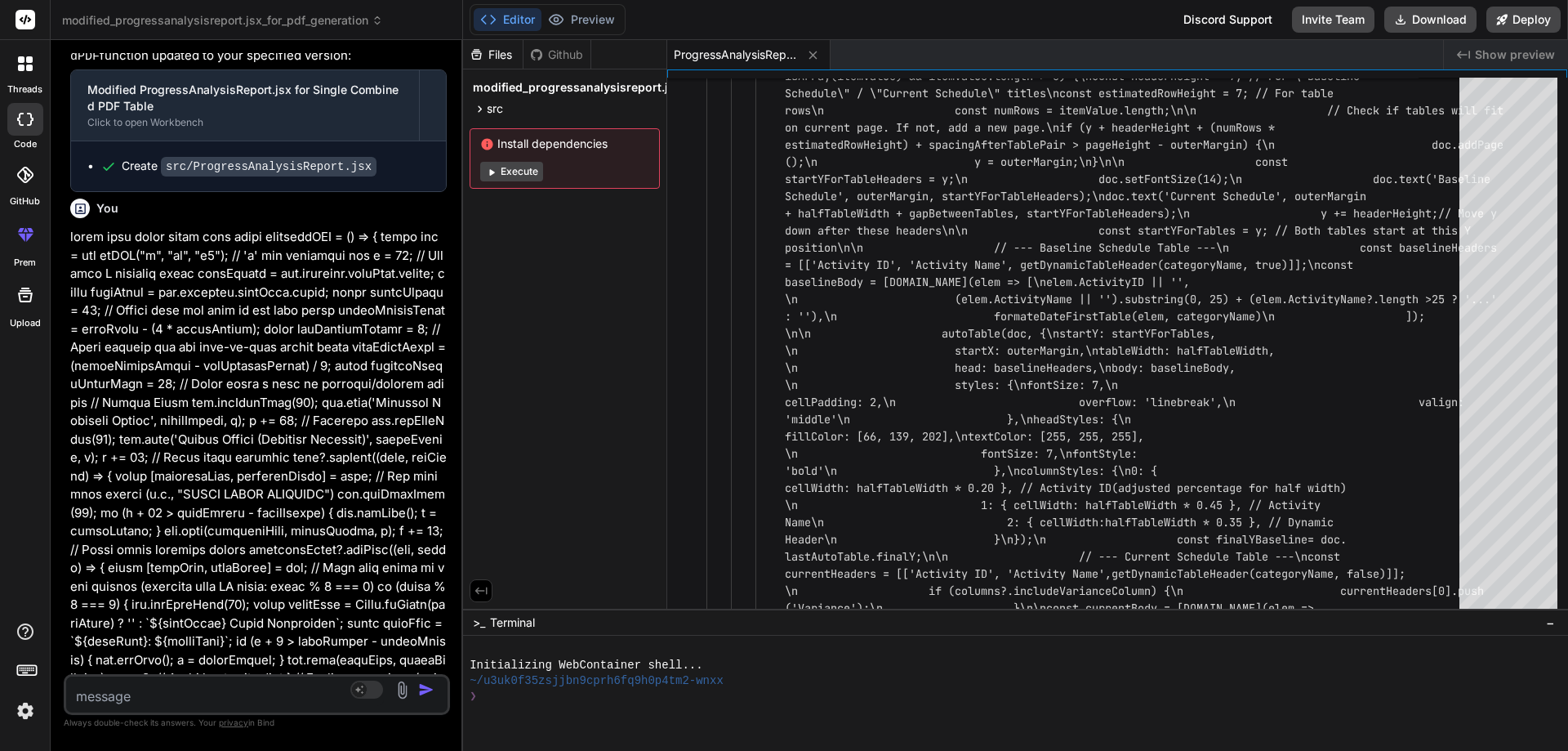
click at [1034, 55] on div "ProgressAnalysisReport.jsx" at bounding box center [1056, 55] width 776 height 30
click at [132, 692] on textarea at bounding box center [225, 691] width 317 height 30
paste textarea "const downloadPDF = () => { const doc = new jsPDF("l", "mm", "a4"); // 'l' for …"
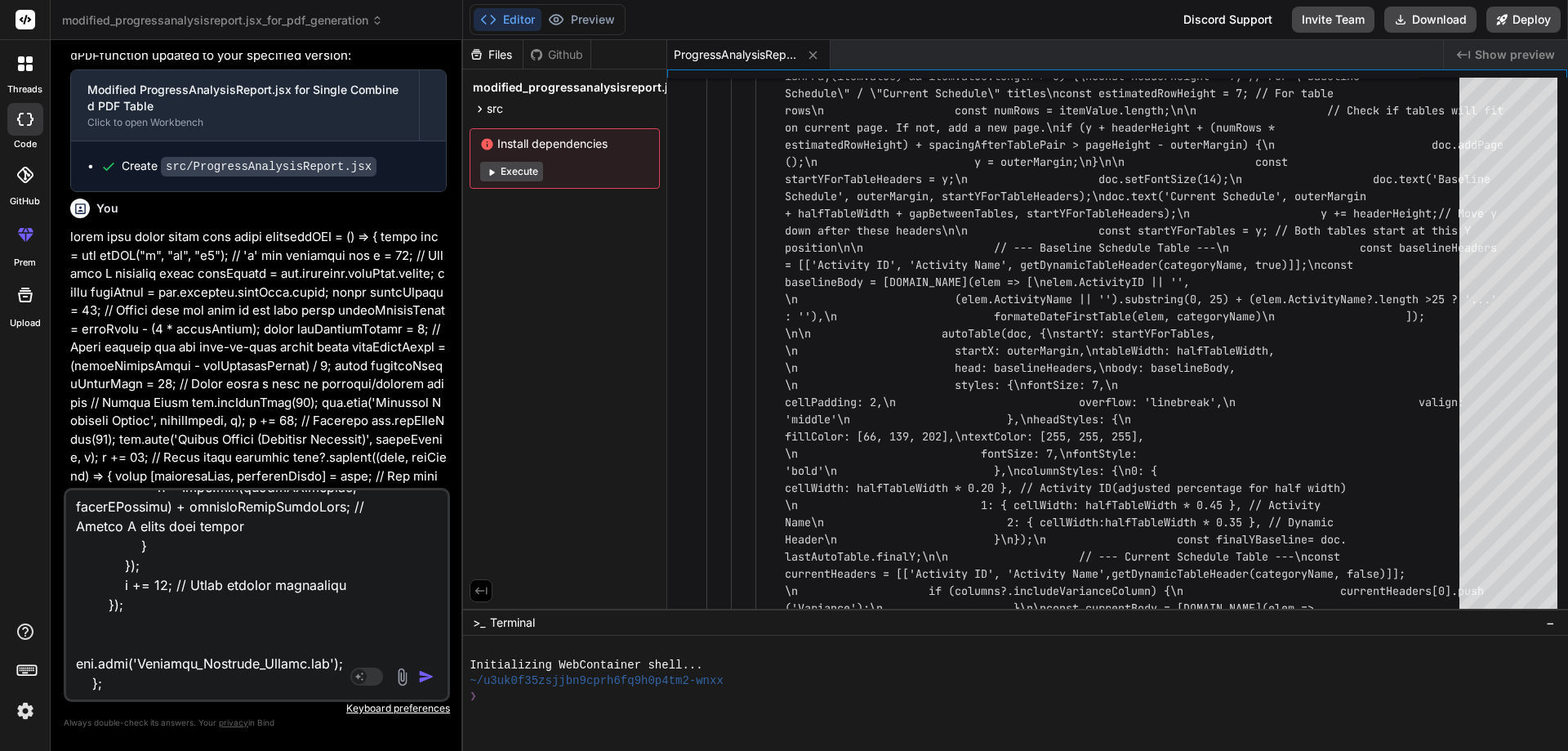
click at [223, 682] on textarea at bounding box center [225, 592] width 317 height 203
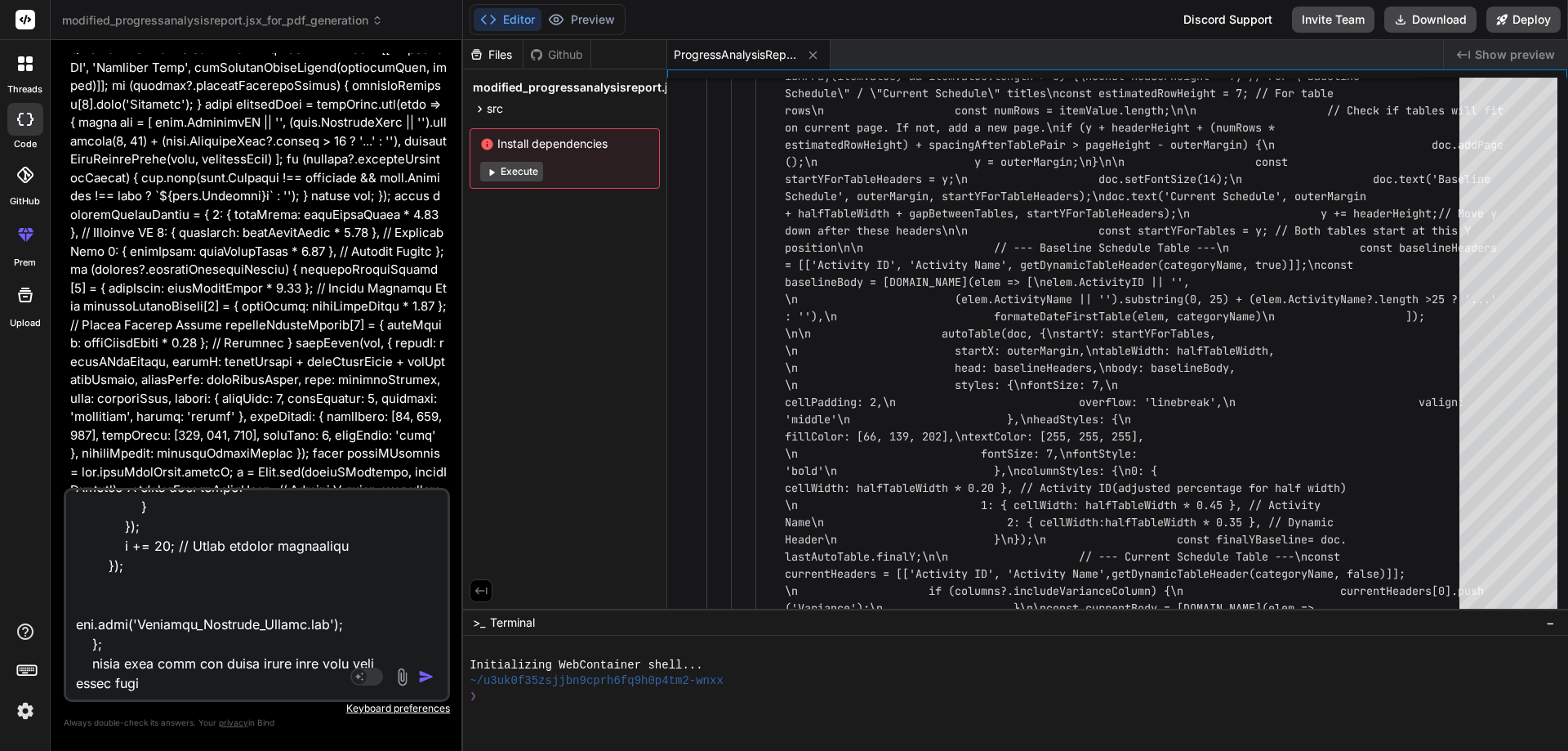
scroll to position [9164, 0]
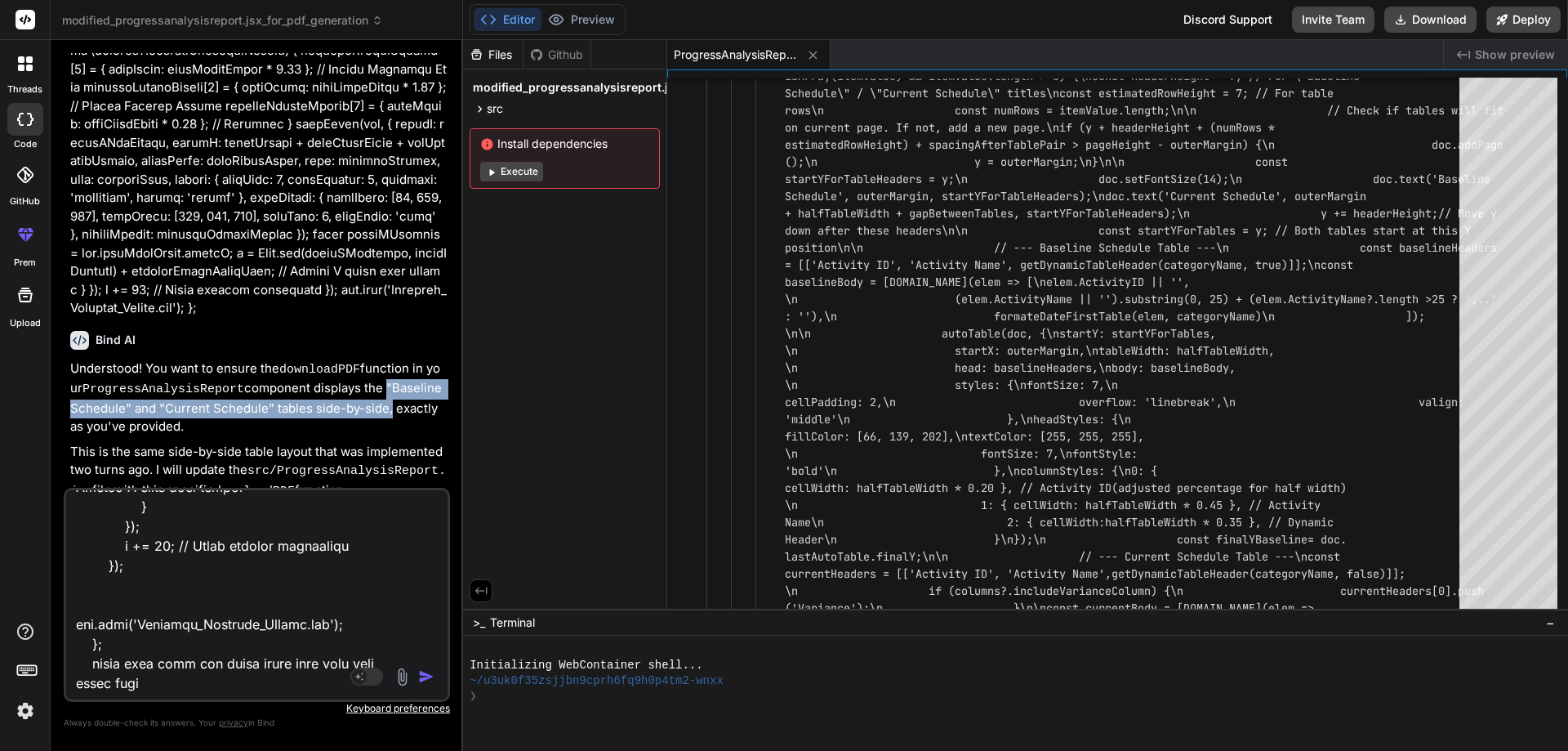
drag, startPoint x: 372, startPoint y: 249, endPoint x: 369, endPoint y: 234, distance: 15.3
click at [369, 360] on p "Understood! You want to ensure the downloadPDF function in your ProgressAnalysi…" at bounding box center [258, 398] width 377 height 77
copy p ""Baseline Schedule" and "Current Schedule" tables side-by-side"
click at [204, 682] on textarea at bounding box center [225, 592] width 317 height 203
paste textarea ""Baseline Schedule" and "Current Schedule" tables side-by-side"
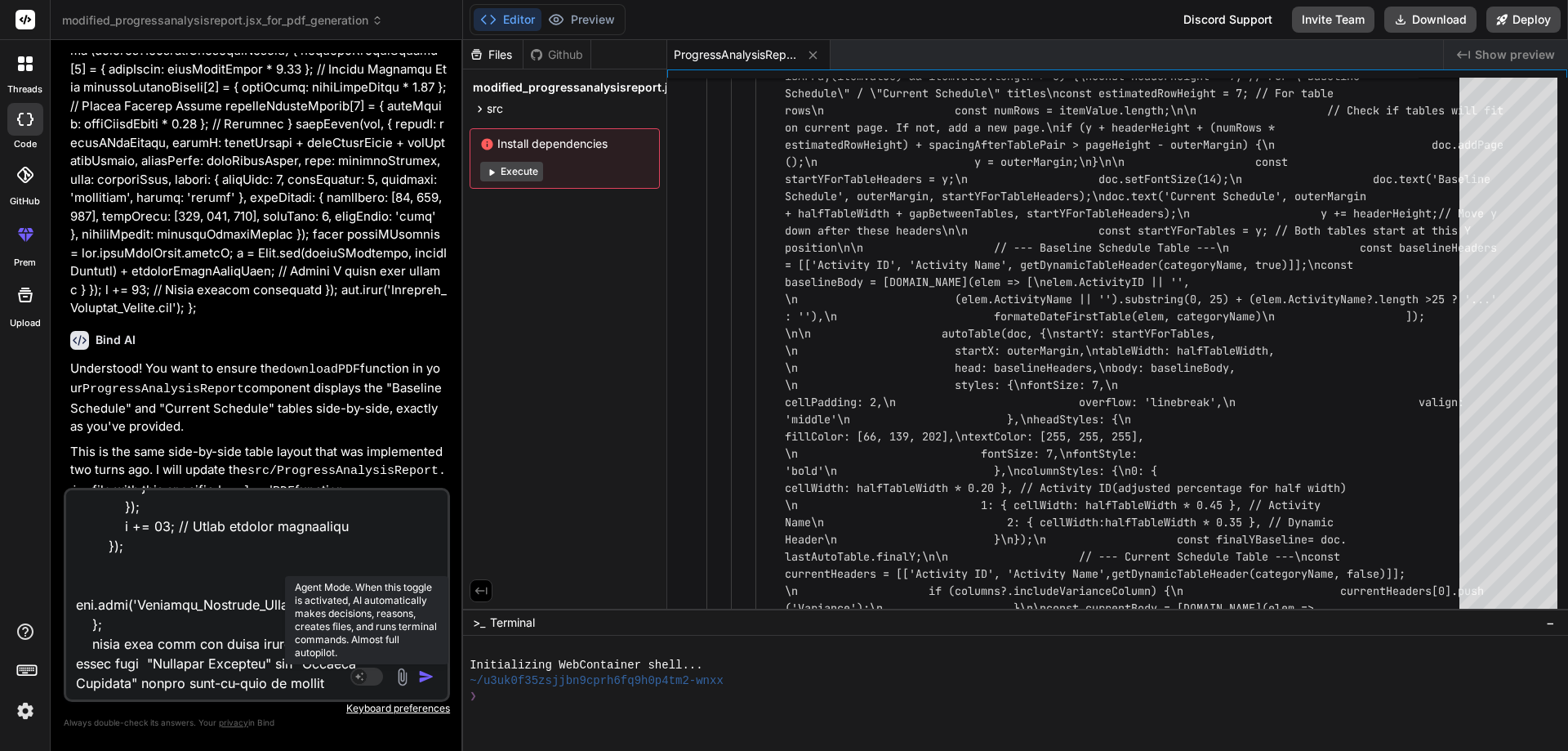
scroll to position [4474, 0]
click at [237, 684] on textarea at bounding box center [225, 592] width 317 height 203
paste textarea "const downloadPDF = () => { const doc = new jsPDF("l", "mm", "a4"); // 'l' for …"
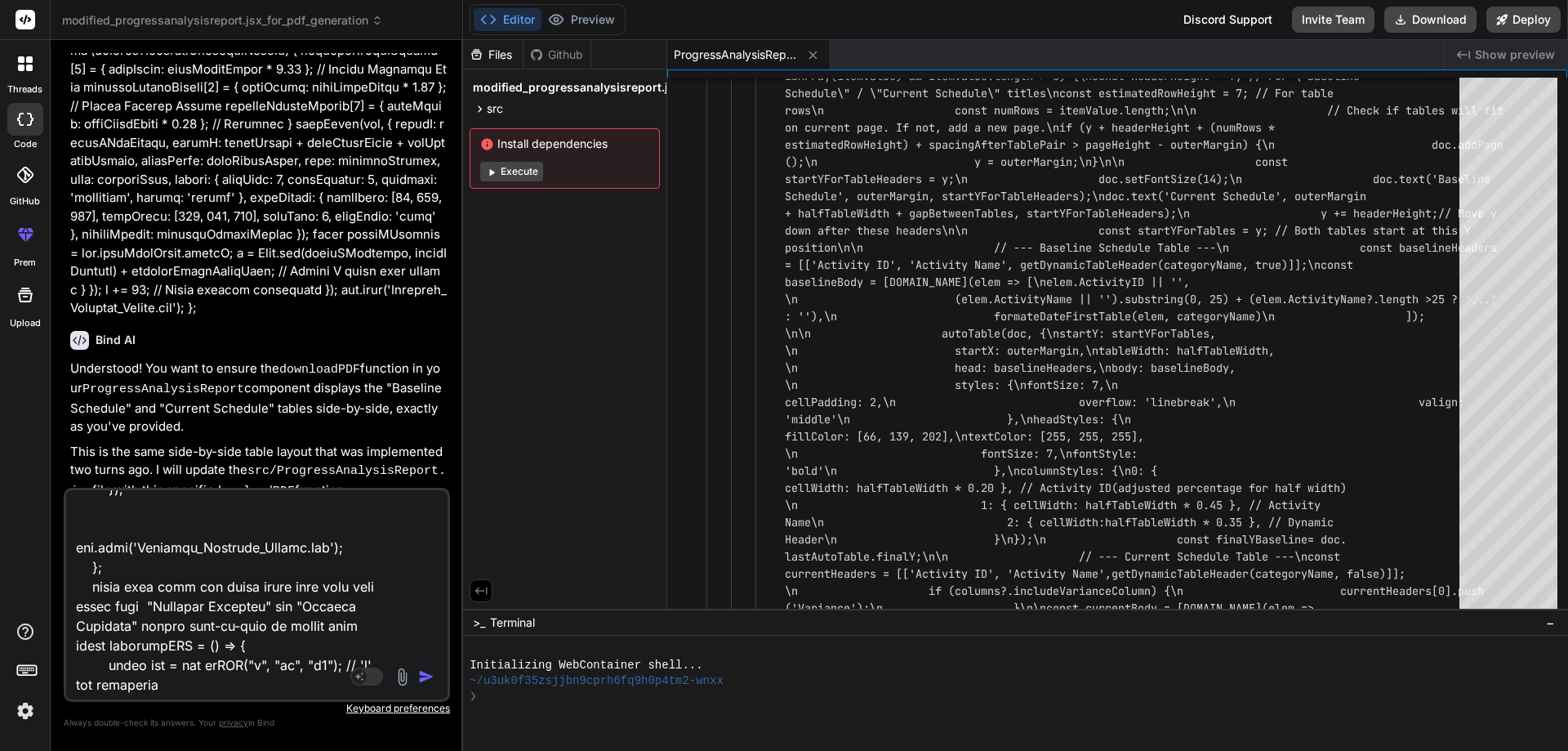
scroll to position [7887, 0]
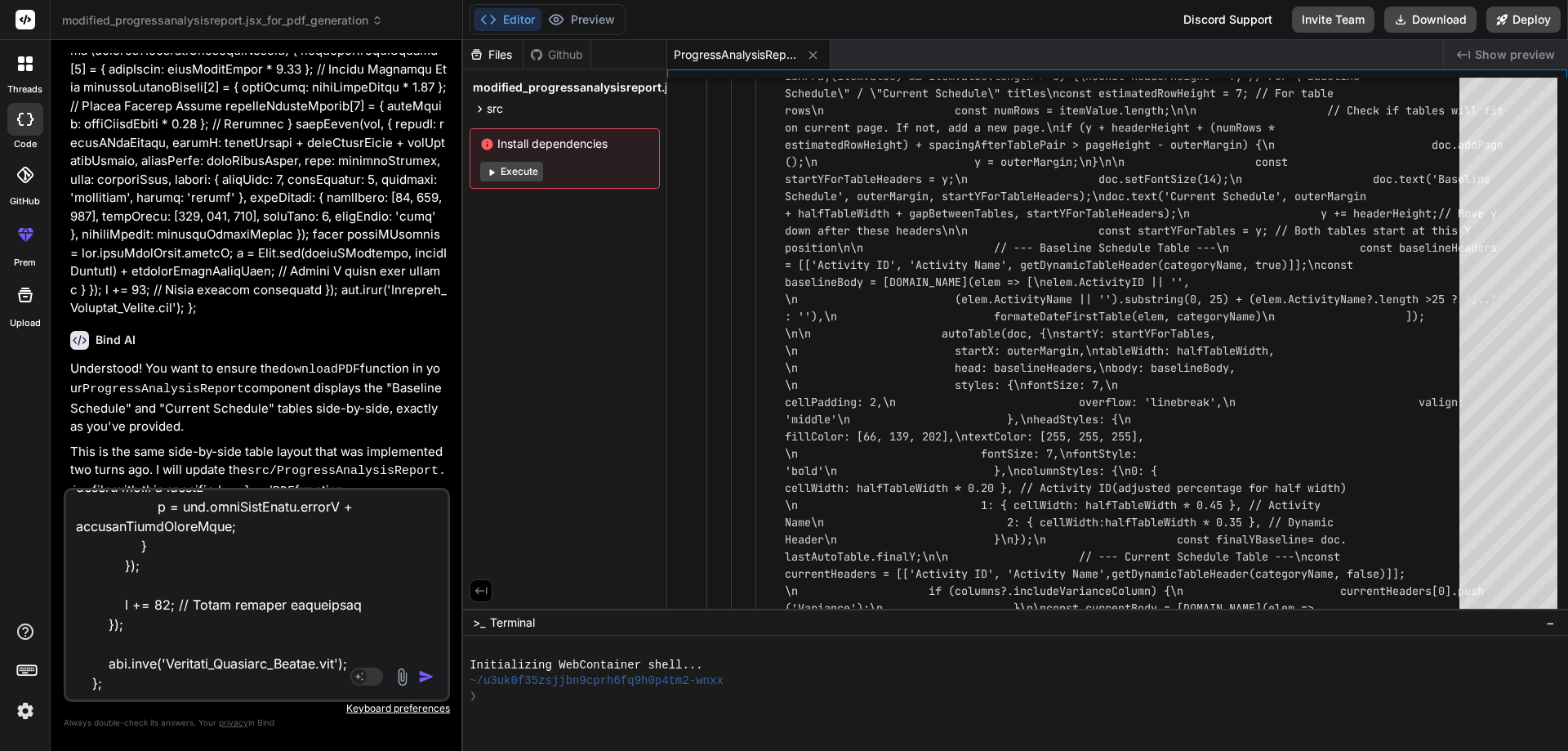
click at [421, 679] on img "button" at bounding box center [425, 676] width 16 height 16
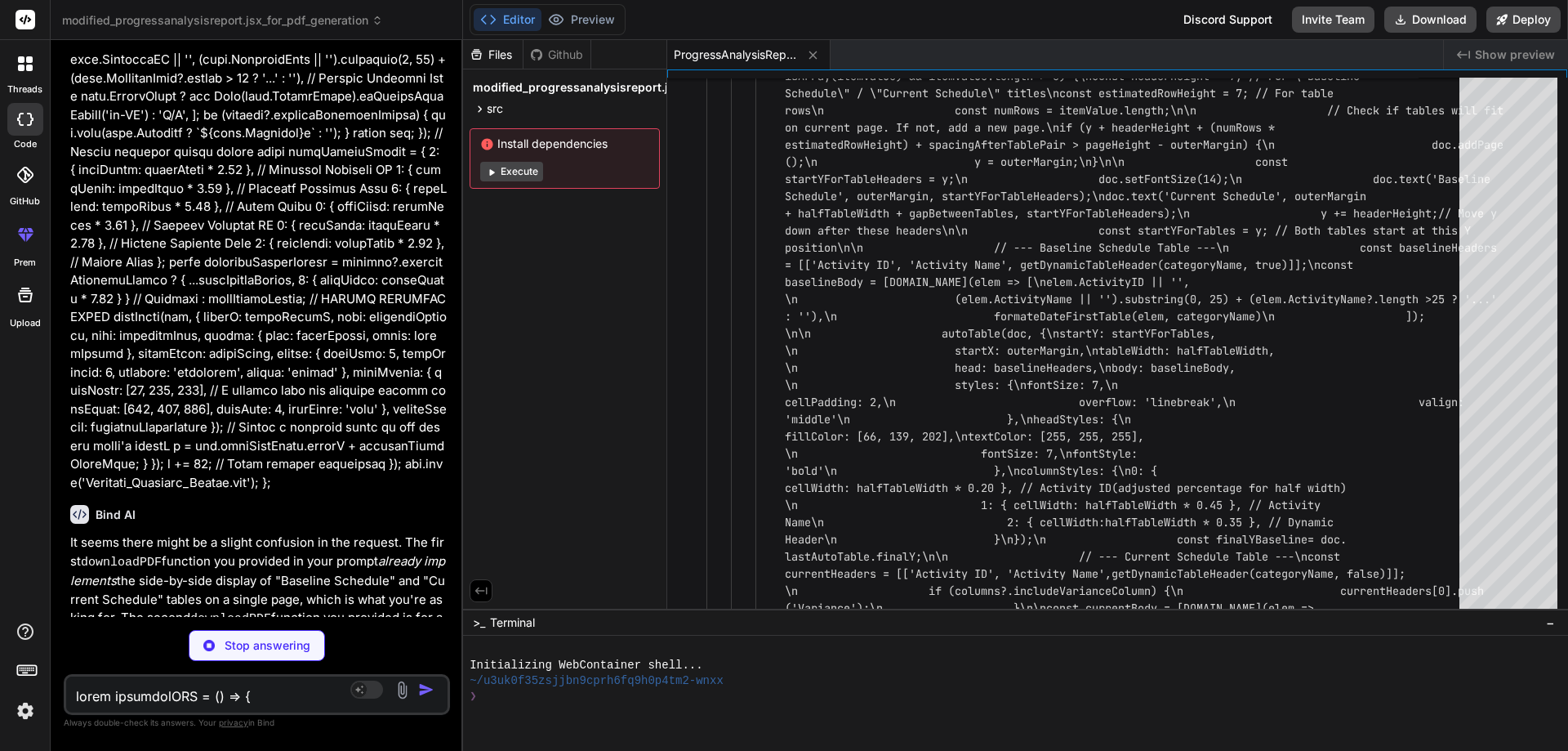
scroll to position [12027, 0]
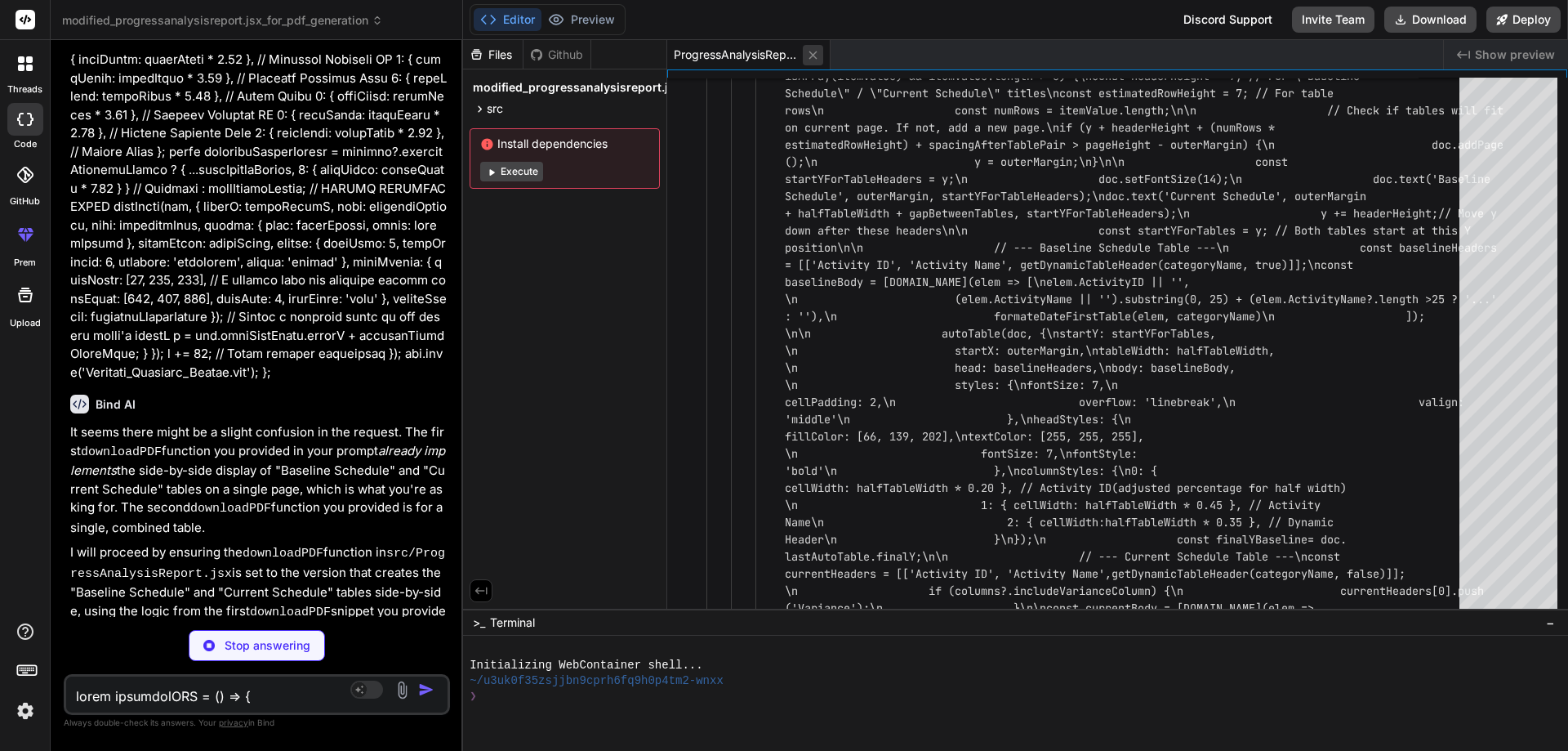
click at [816, 54] on icon at bounding box center [813, 55] width 14 height 14
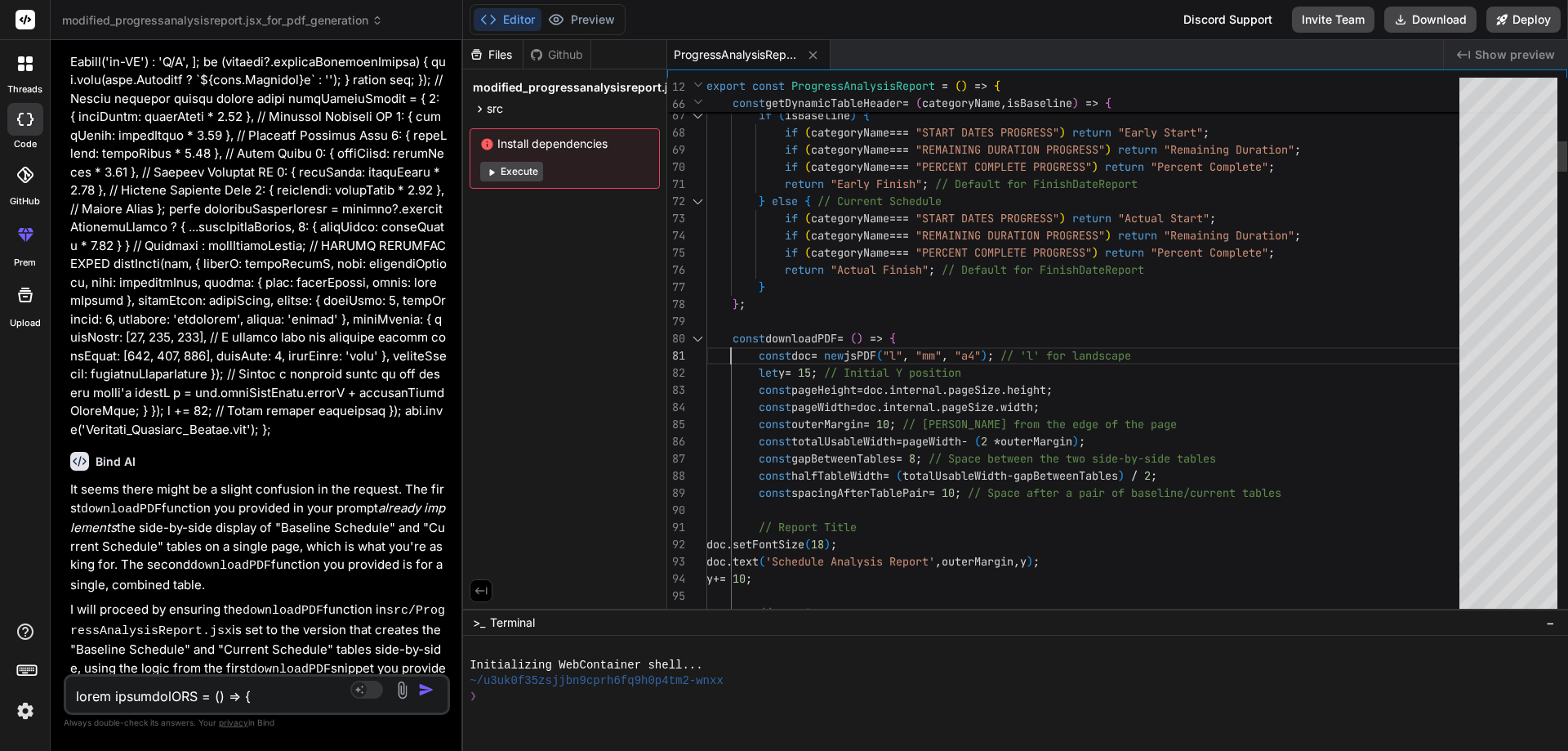
scroll to position [0, 0]
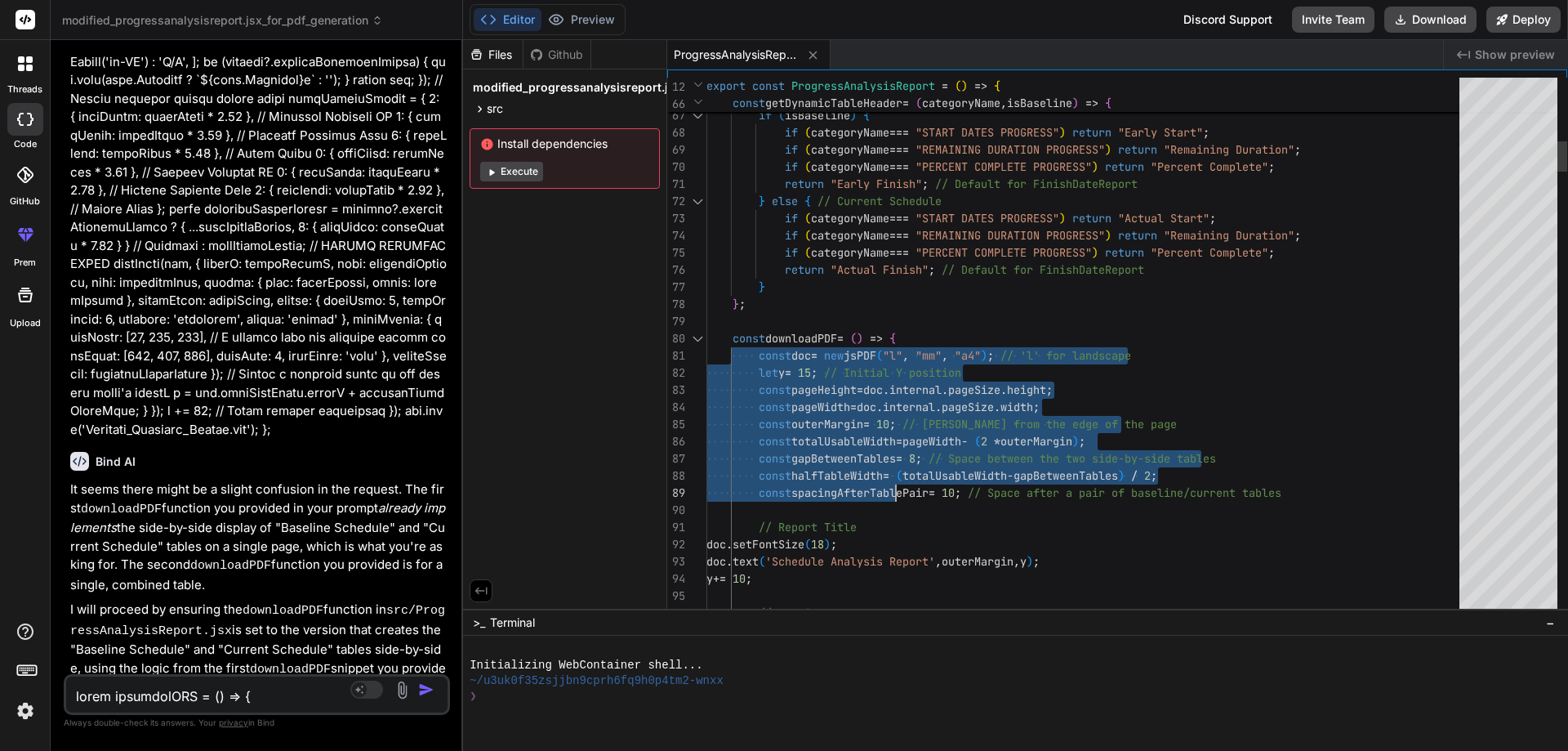
drag, startPoint x: 733, startPoint y: 342, endPoint x: 889, endPoint y: 481, distance: 208.9
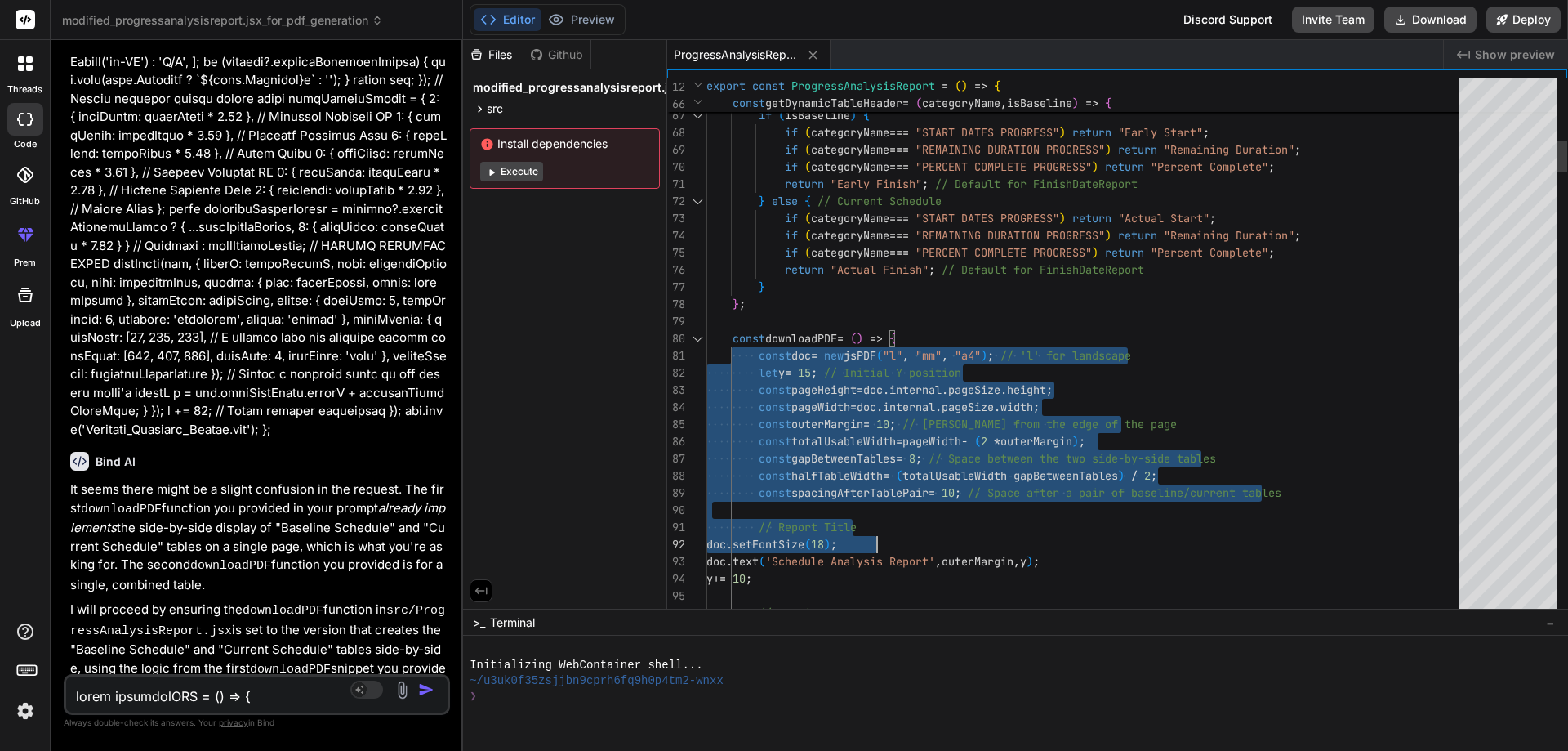
drag, startPoint x: 733, startPoint y: 340, endPoint x: 889, endPoint y: 536, distance: 250.5
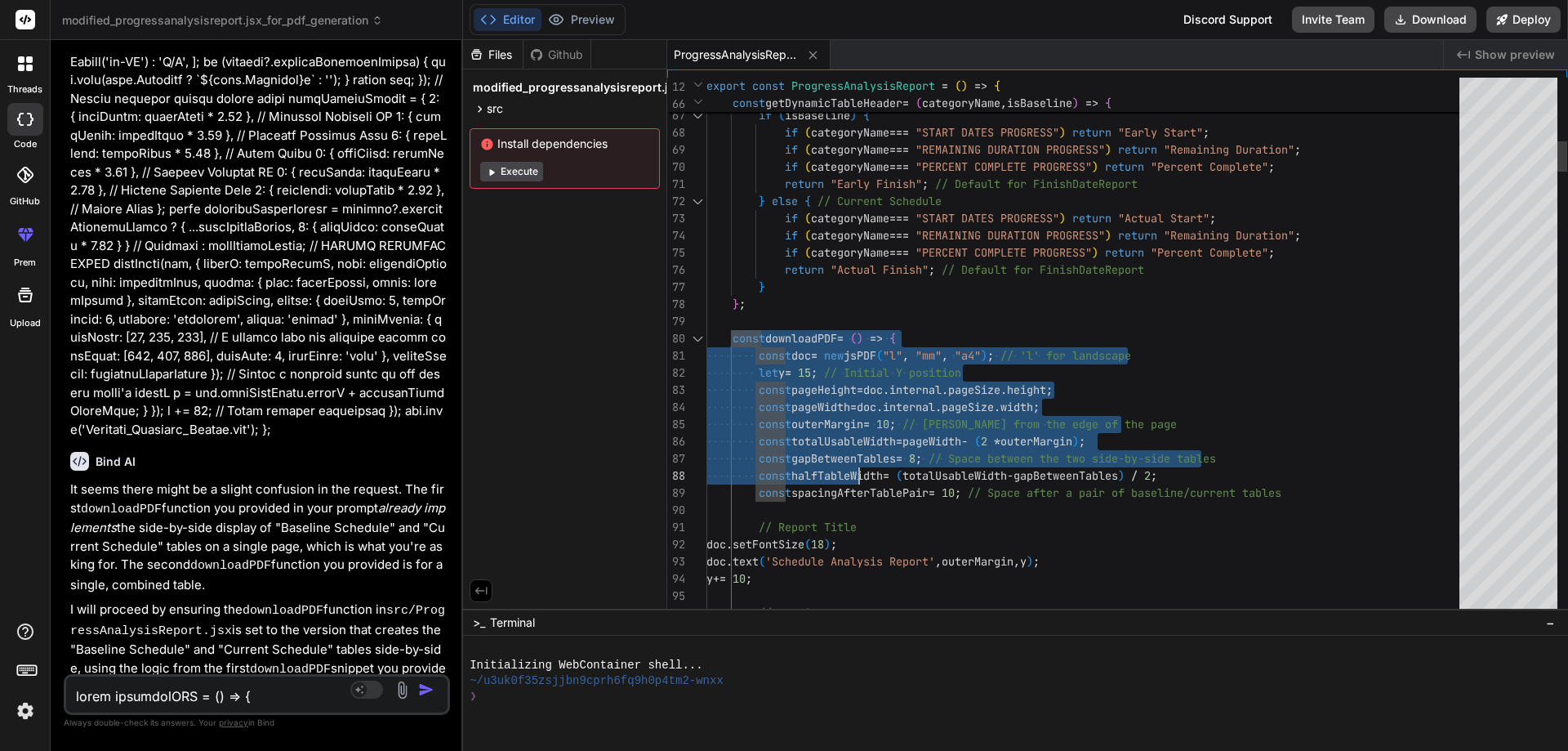
drag, startPoint x: 731, startPoint y: 335, endPoint x: 900, endPoint y: 519, distance: 249.8
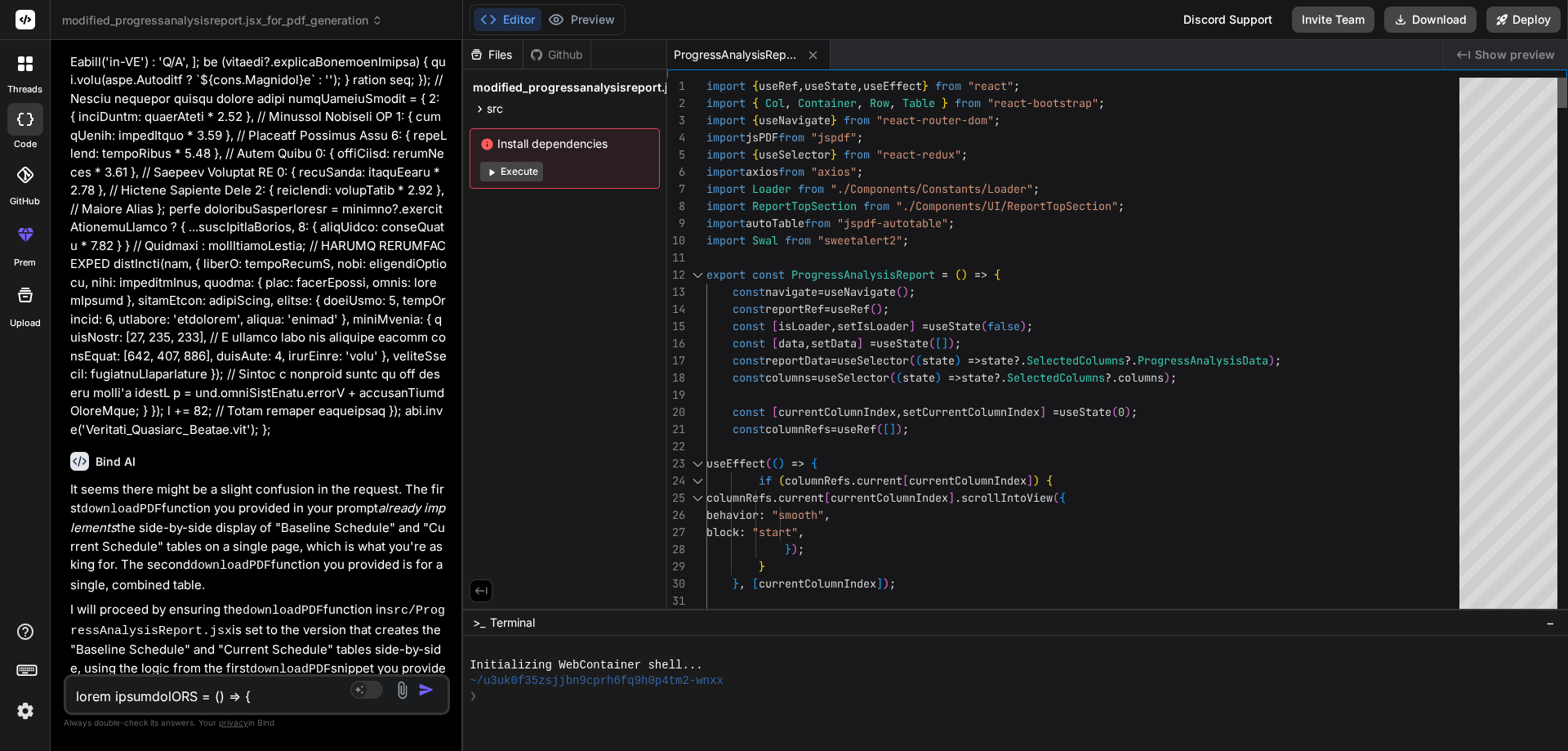
click at [1567, 77] on div at bounding box center [1562, 93] width 10 height 31
click at [696, 272] on div at bounding box center [697, 276] width 21 height 17
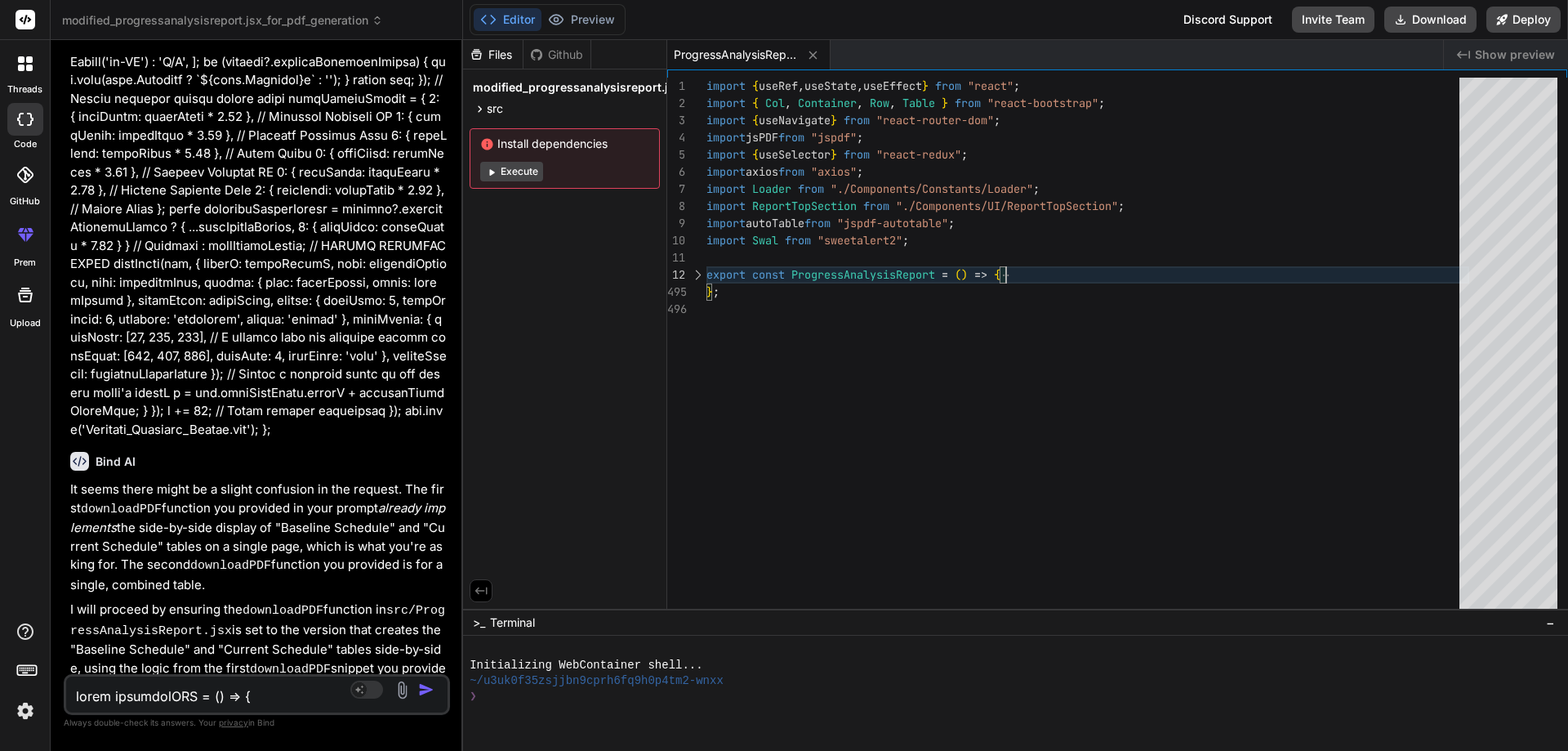
click at [765, 315] on div "import { useRef , useState , useEffect } from "react" ; import { Col , Containe…" at bounding box center [1088, 347] width 763 height 540
drag, startPoint x: 755, startPoint y: 302, endPoint x: 684, endPoint y: 274, distance: 76.3
click at [707, 274] on div "import { useRef , useState , useEffect } from "react" ; import { Col , Containe…" at bounding box center [1088, 347] width 763 height 540
click at [150, 696] on textarea at bounding box center [225, 691] width 317 height 30
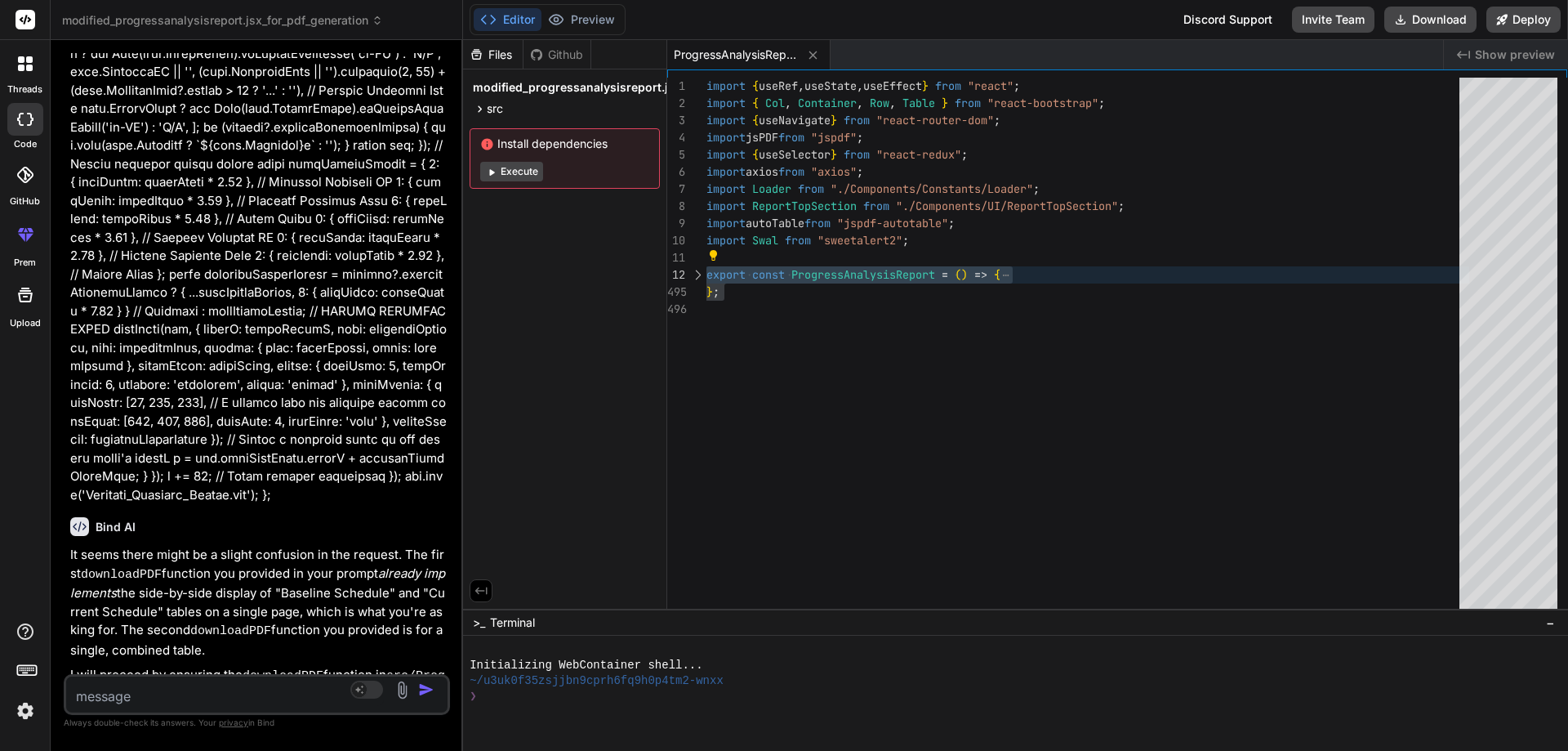
scroll to position [11970, 0]
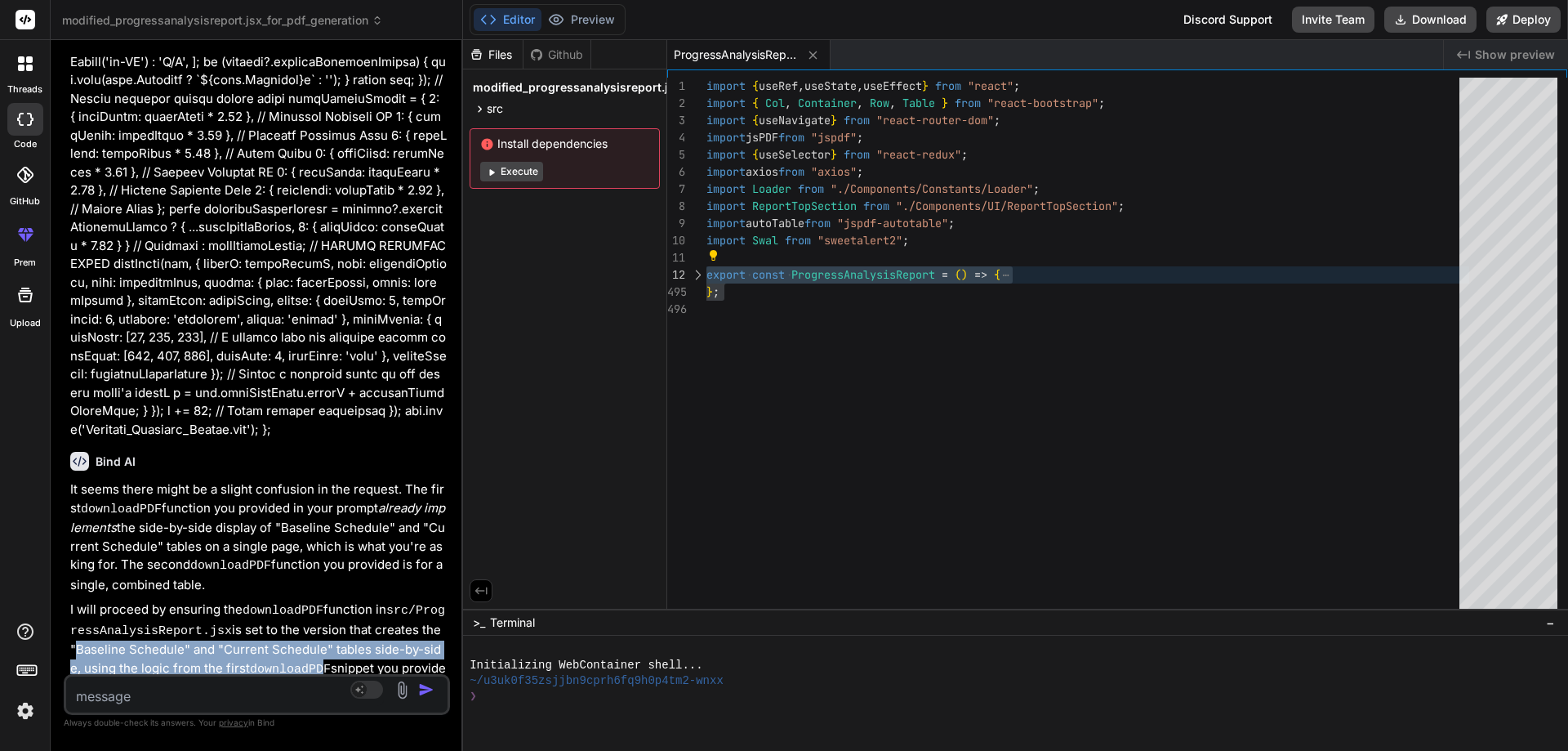
drag, startPoint x: 300, startPoint y: 457, endPoint x: 430, endPoint y: 424, distance: 134.1
click at [430, 601] on p "I will proceed by ensuring the downloadPDF function in src/ProgressAnalysisRepo…" at bounding box center [258, 660] width 377 height 119
copy p ""Baseline Schedule" and "Current Schedule" tables side-by-side, using the logic…"
click at [190, 686] on textarea at bounding box center [225, 691] width 317 height 30
paste textarea ""Baseline Schedule" and "Current Schedule" tables side-by-side, using the logic…"
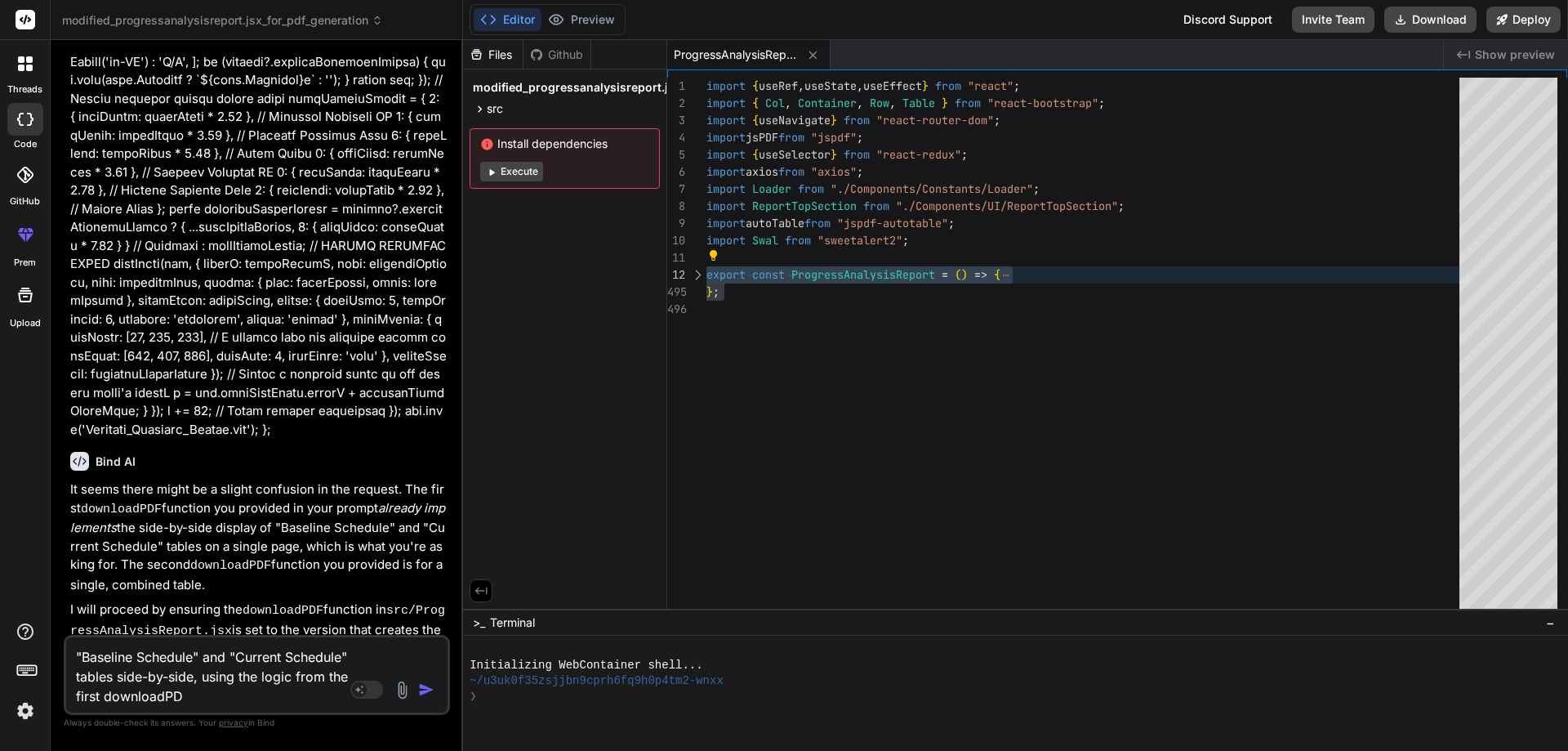
drag, startPoint x: 187, startPoint y: 698, endPoint x: 60, endPoint y: 695, distance: 127.0
click at [60, 695] on div "Bind AI Web Search Created with Pixso. Code Generator You Bind AI I understand …" at bounding box center [256, 395] width 412 height 710
click at [75, 675] on textarea ""Baseline Schedule" and "Current Schedule" tables side-by-side" at bounding box center [225, 681] width 317 height 49
click at [148, 697] on textarea "show table on to pdf flie like "Baseline Schedule" and "Current Schedule" table…" at bounding box center [225, 672] width 317 height 69
click at [425, 688] on img "button" at bounding box center [425, 690] width 16 height 16
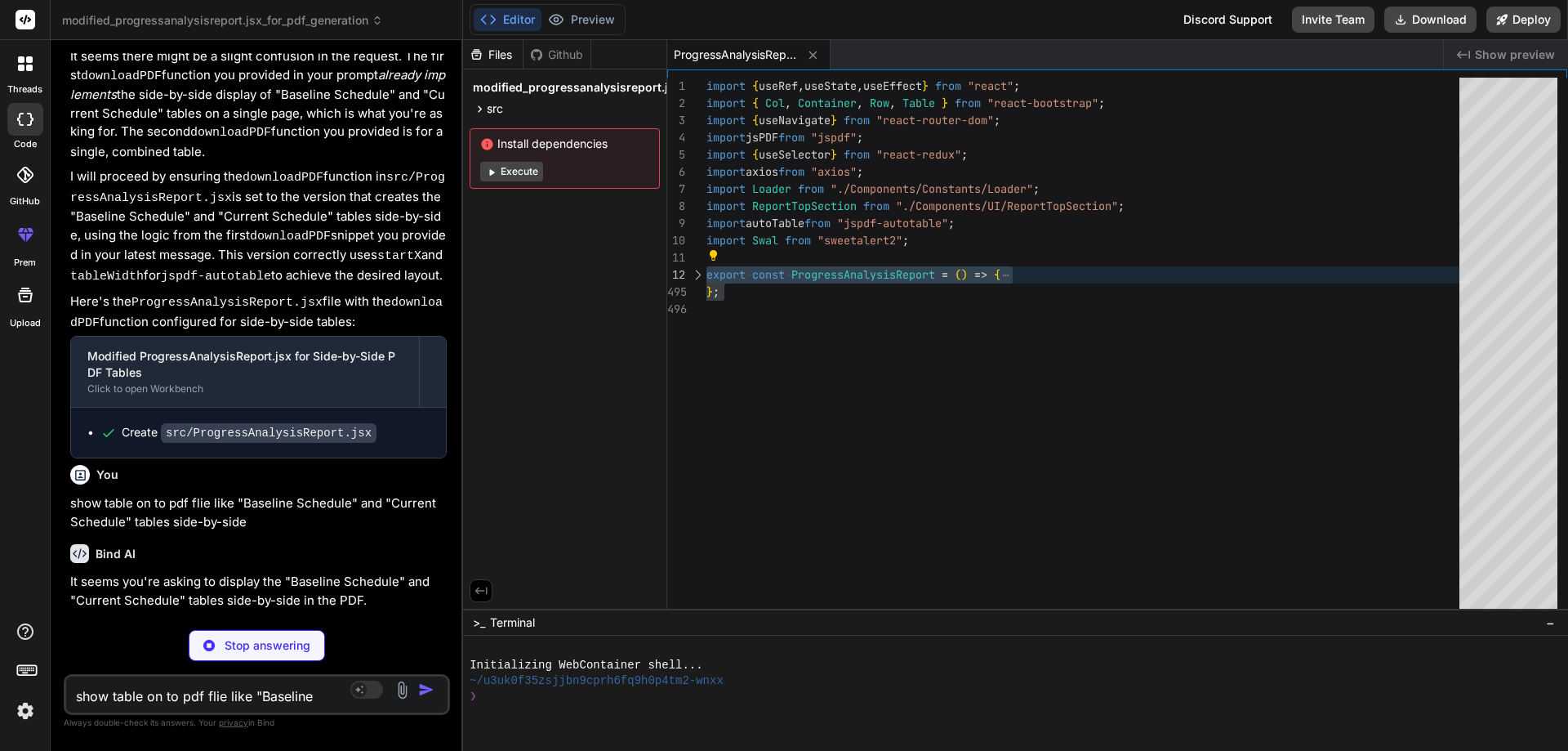
scroll to position [12371, 0]
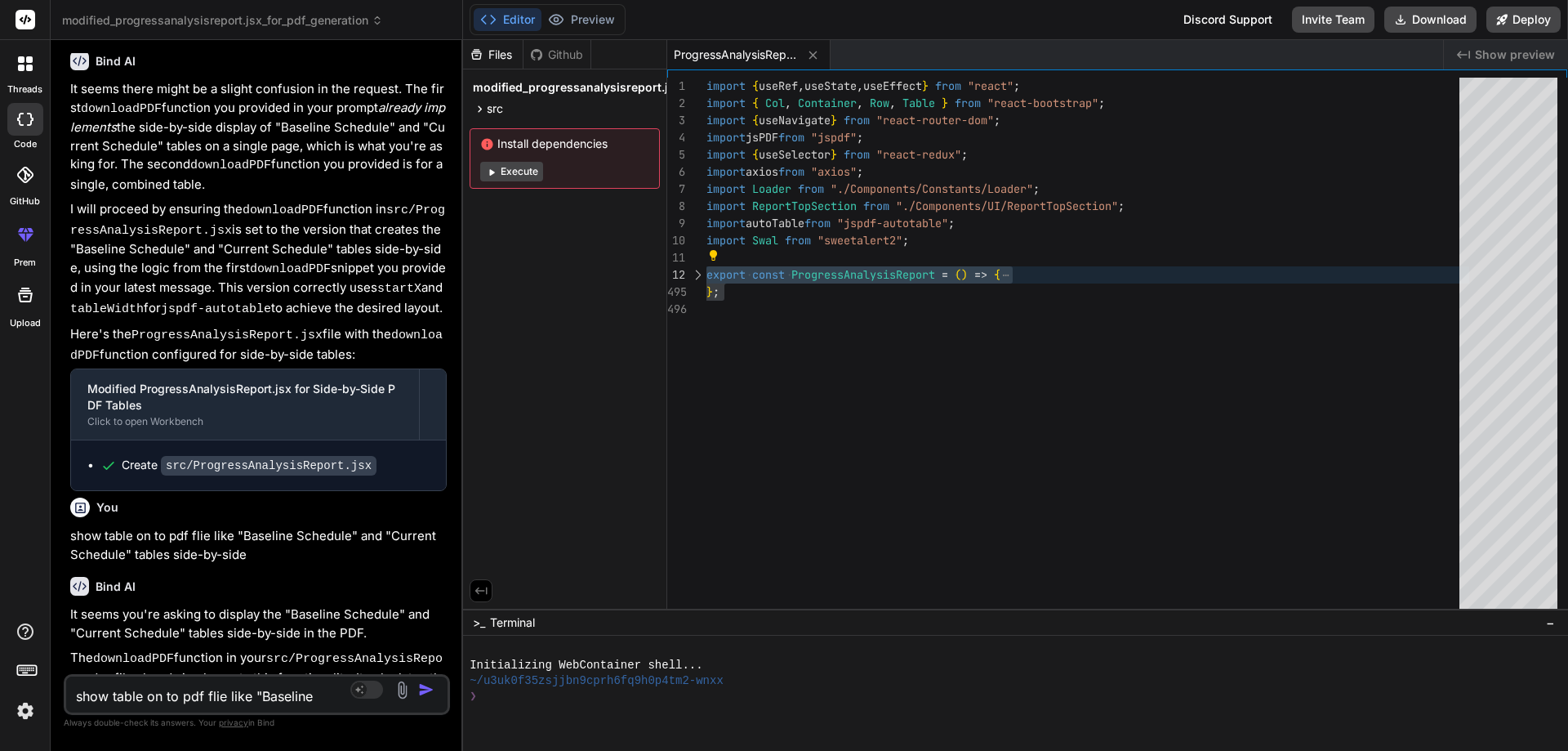
click at [187, 690] on textarea "show table on to pdf flie like "Baseline Schedule" and "Current Schedule" table…" at bounding box center [225, 691] width 317 height 30
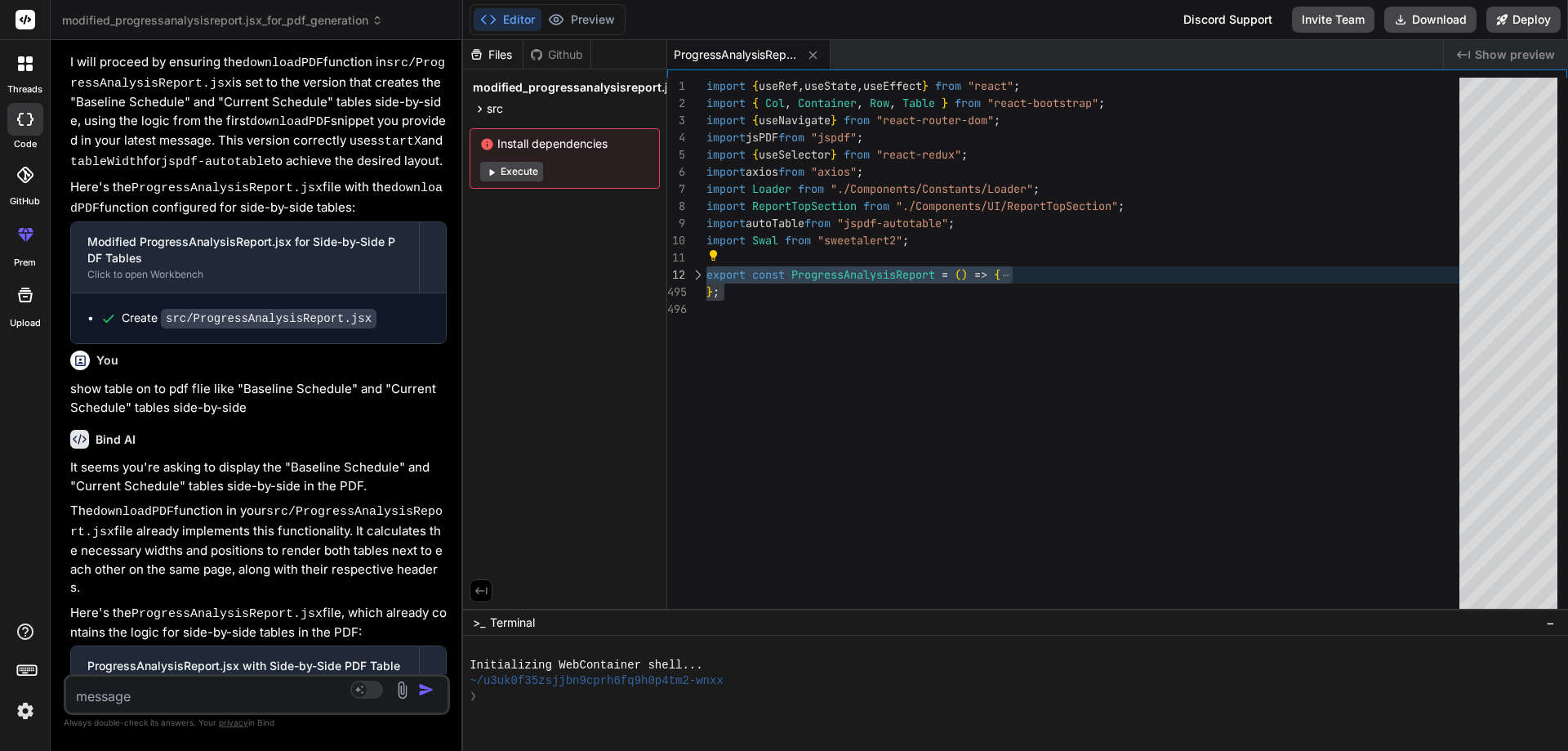
scroll to position [12541, 0]
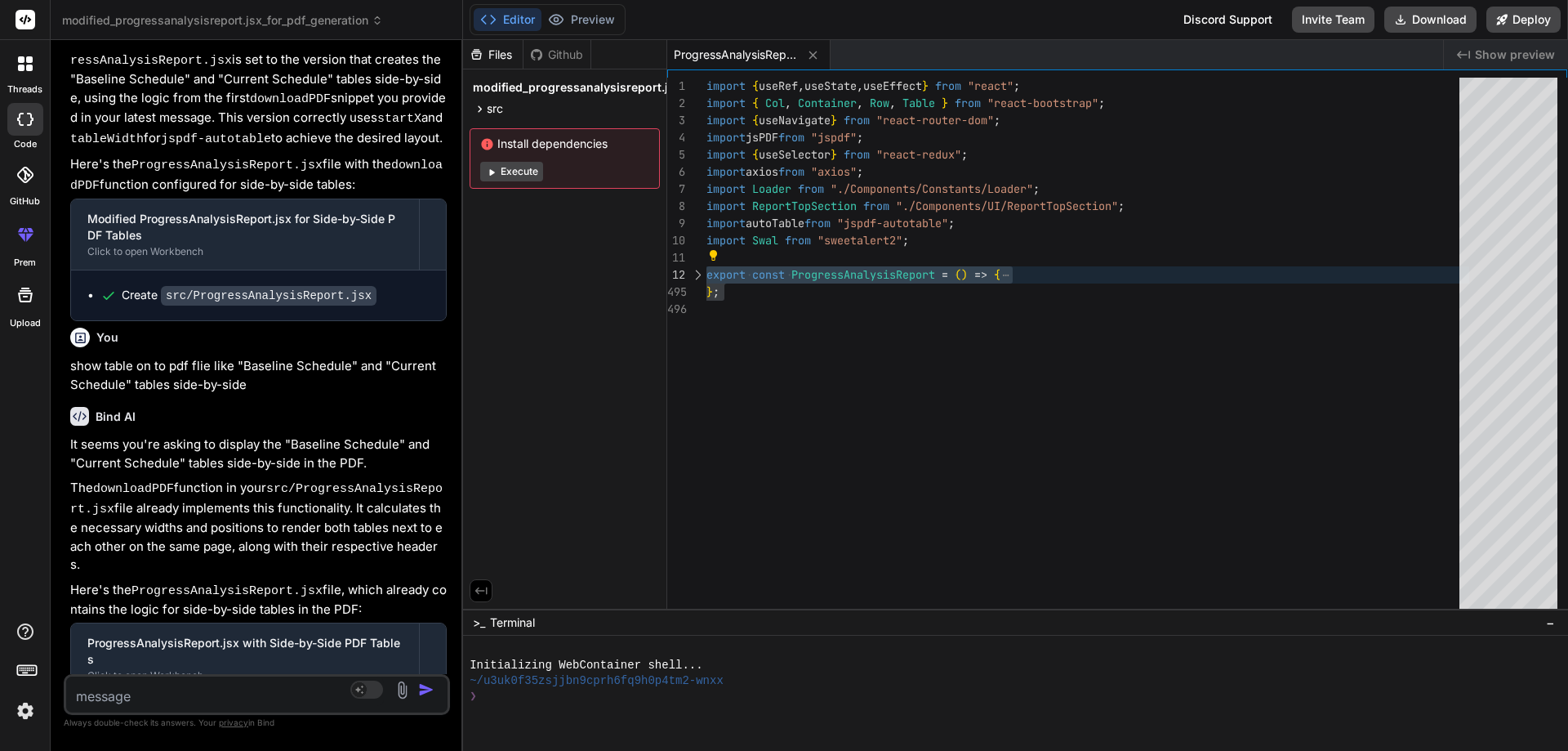
drag, startPoint x: 262, startPoint y: 545, endPoint x: 61, endPoint y: 536, distance: 201.2
click at [61, 536] on div "Bind AI Web Search Created with Pixso. Code Generator You Bind AI I understand …" at bounding box center [256, 395] width 412 height 710
copy p "not show both table side by side"
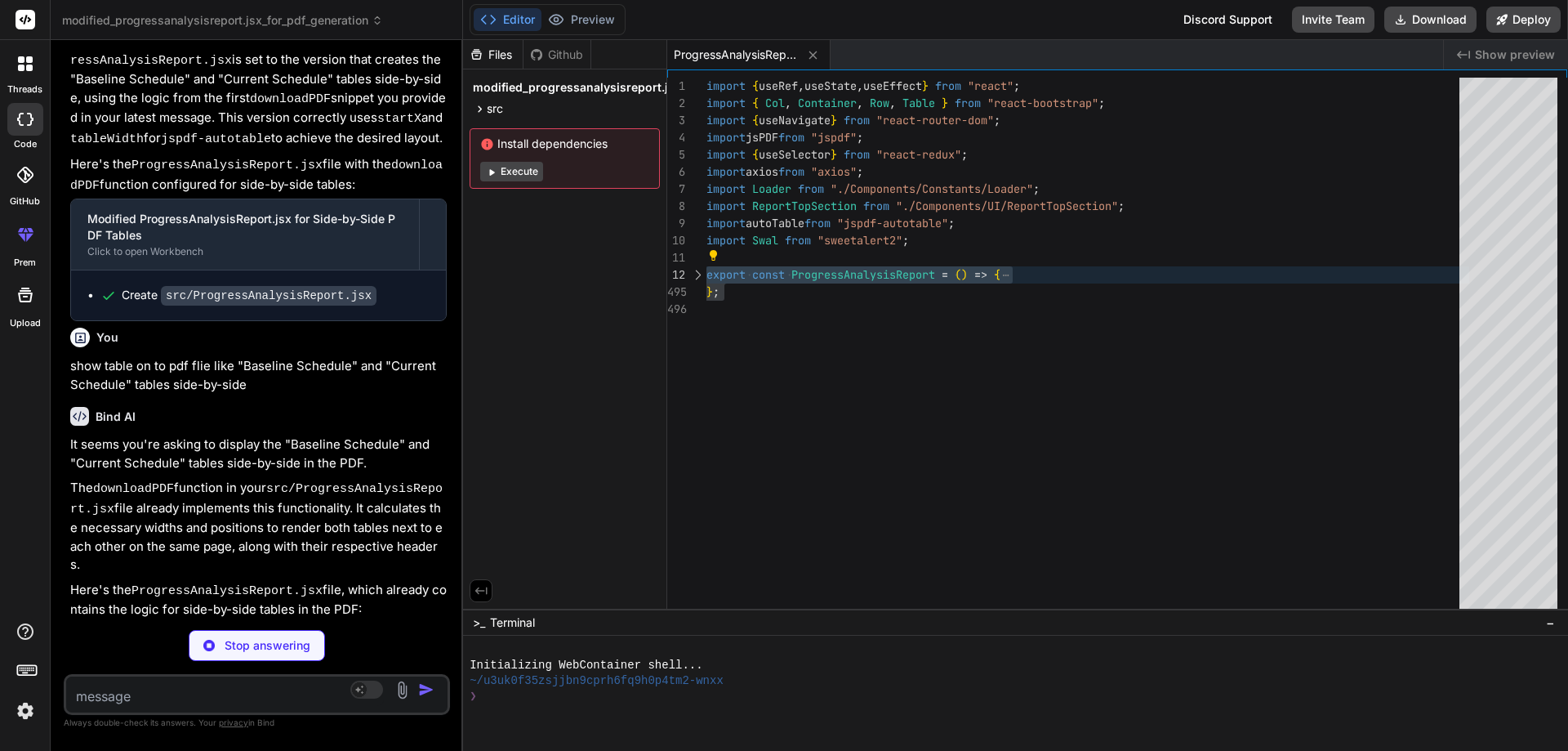
click at [153, 697] on textarea at bounding box center [225, 691] width 317 height 30
paste textarea "not show both table side by side"
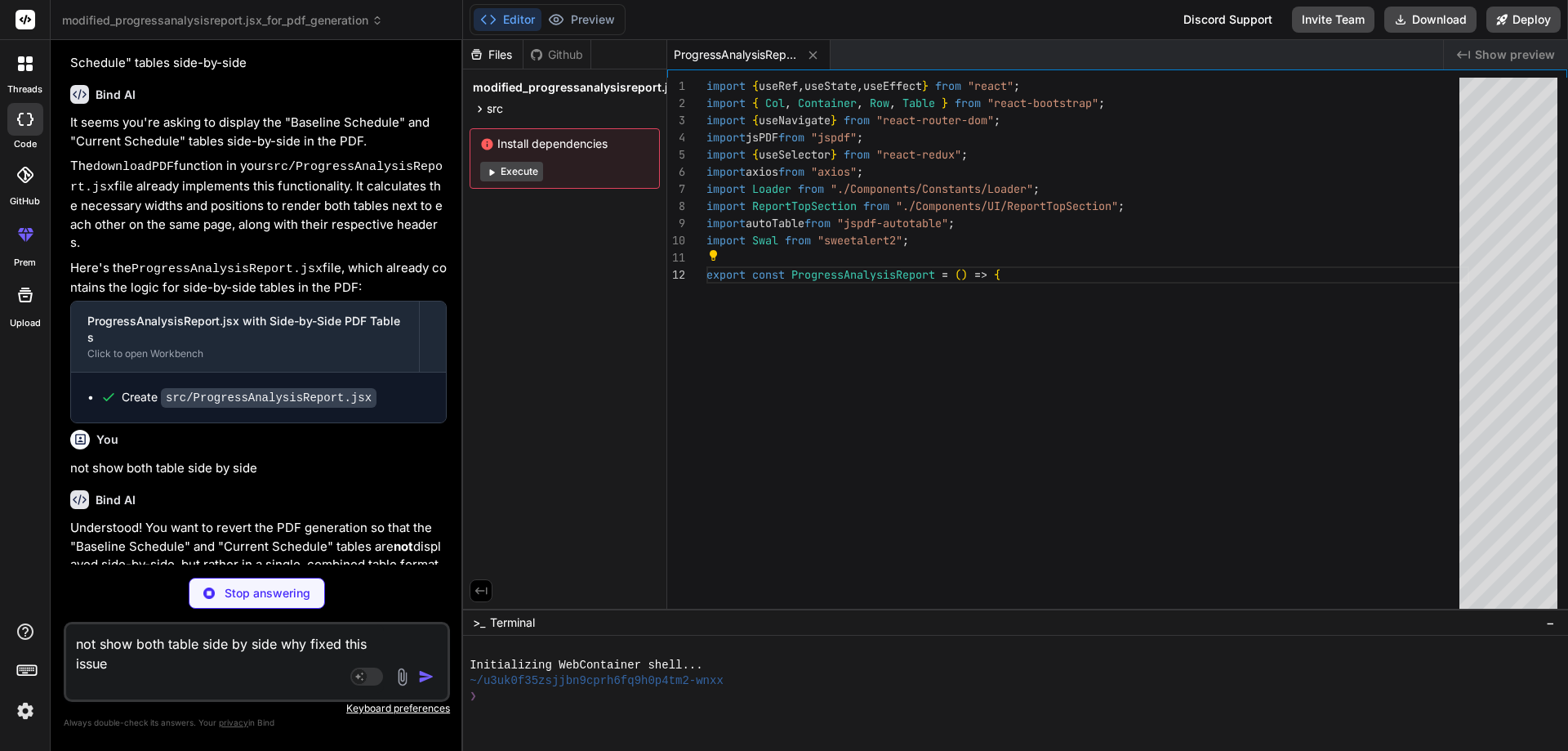
scroll to position [12806, 0]
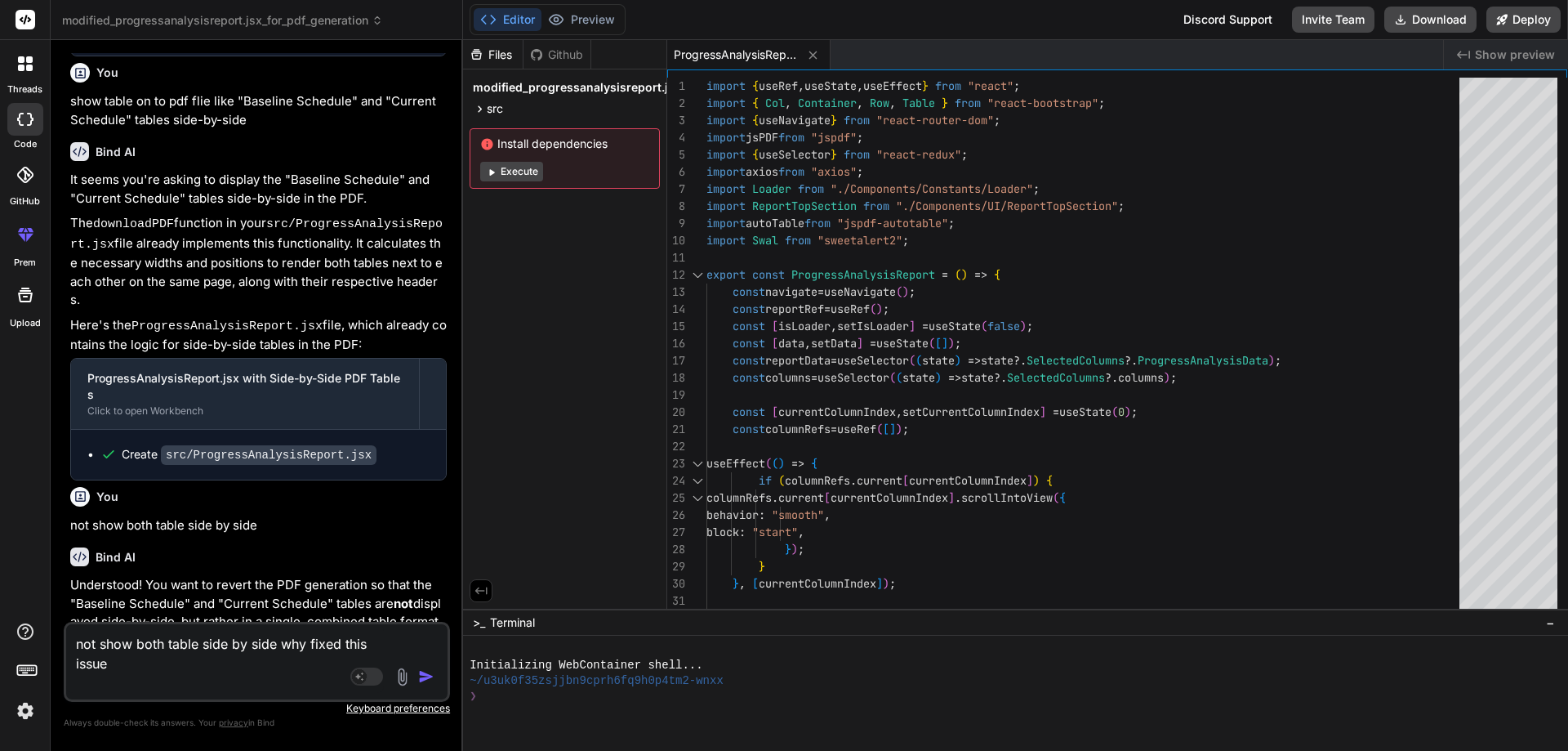
click at [423, 673] on img "button" at bounding box center [425, 676] width 16 height 16
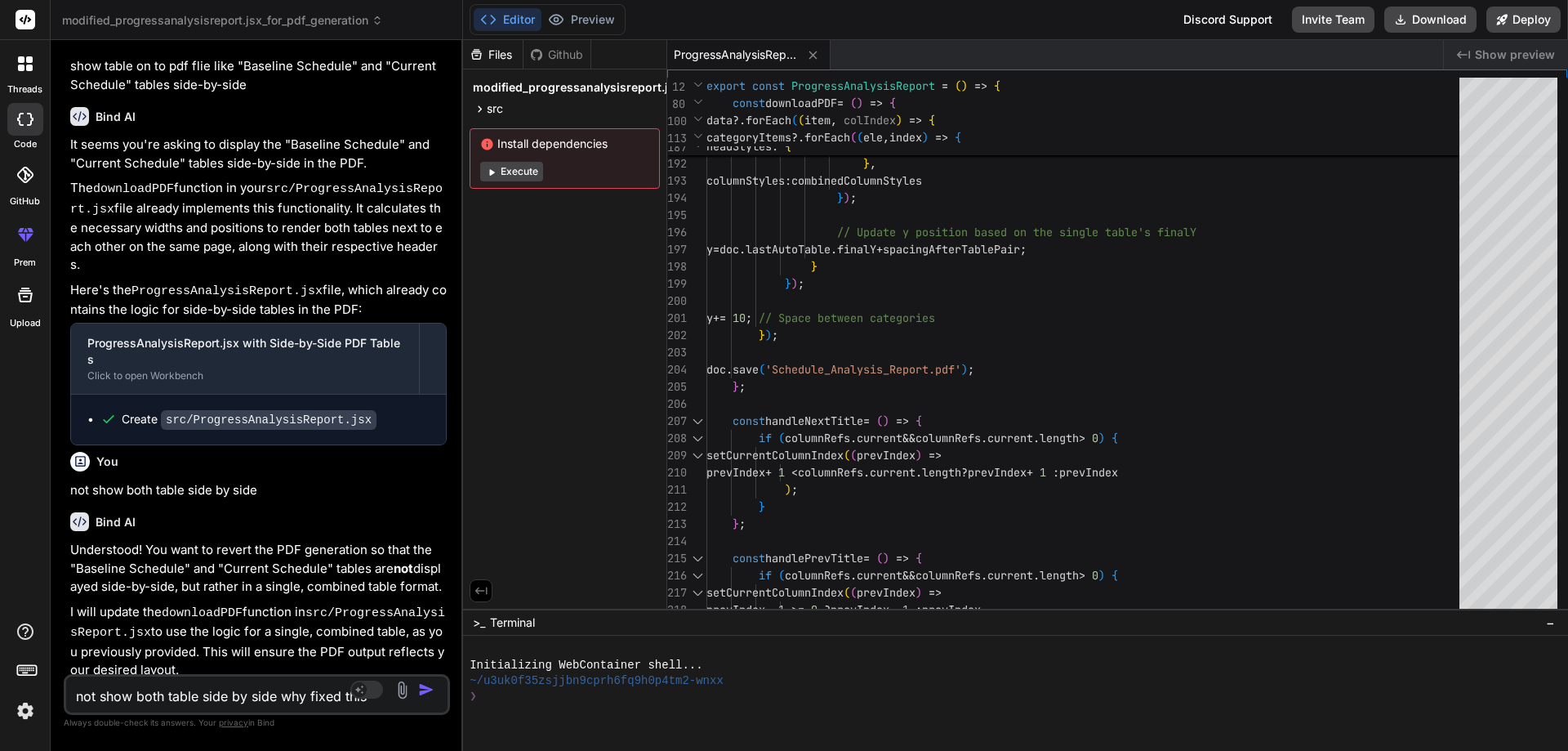
scroll to position [12923, 0]
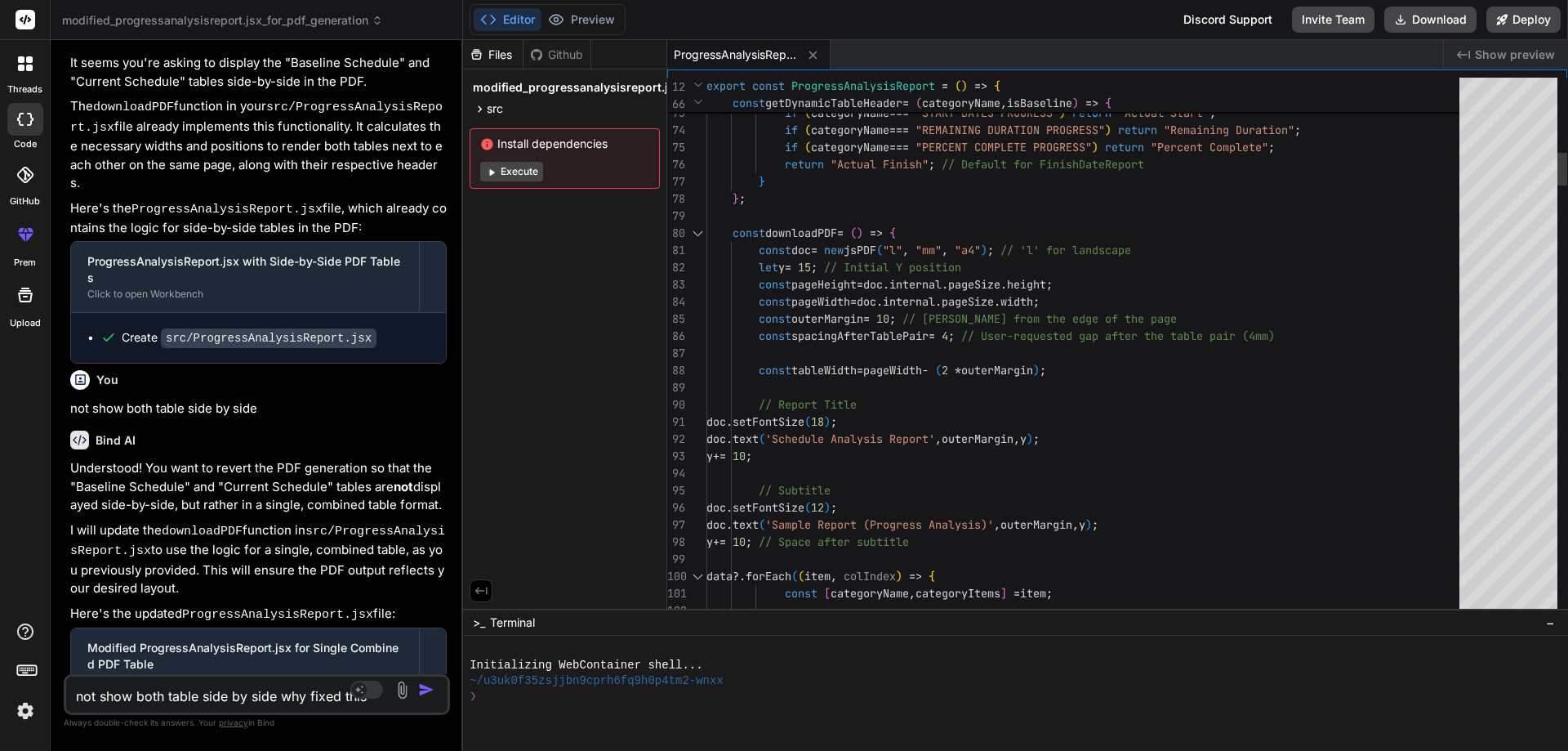
click at [702, 233] on div at bounding box center [697, 233] width 21 height 17
click at [695, 230] on div at bounding box center [697, 233] width 21 height 17
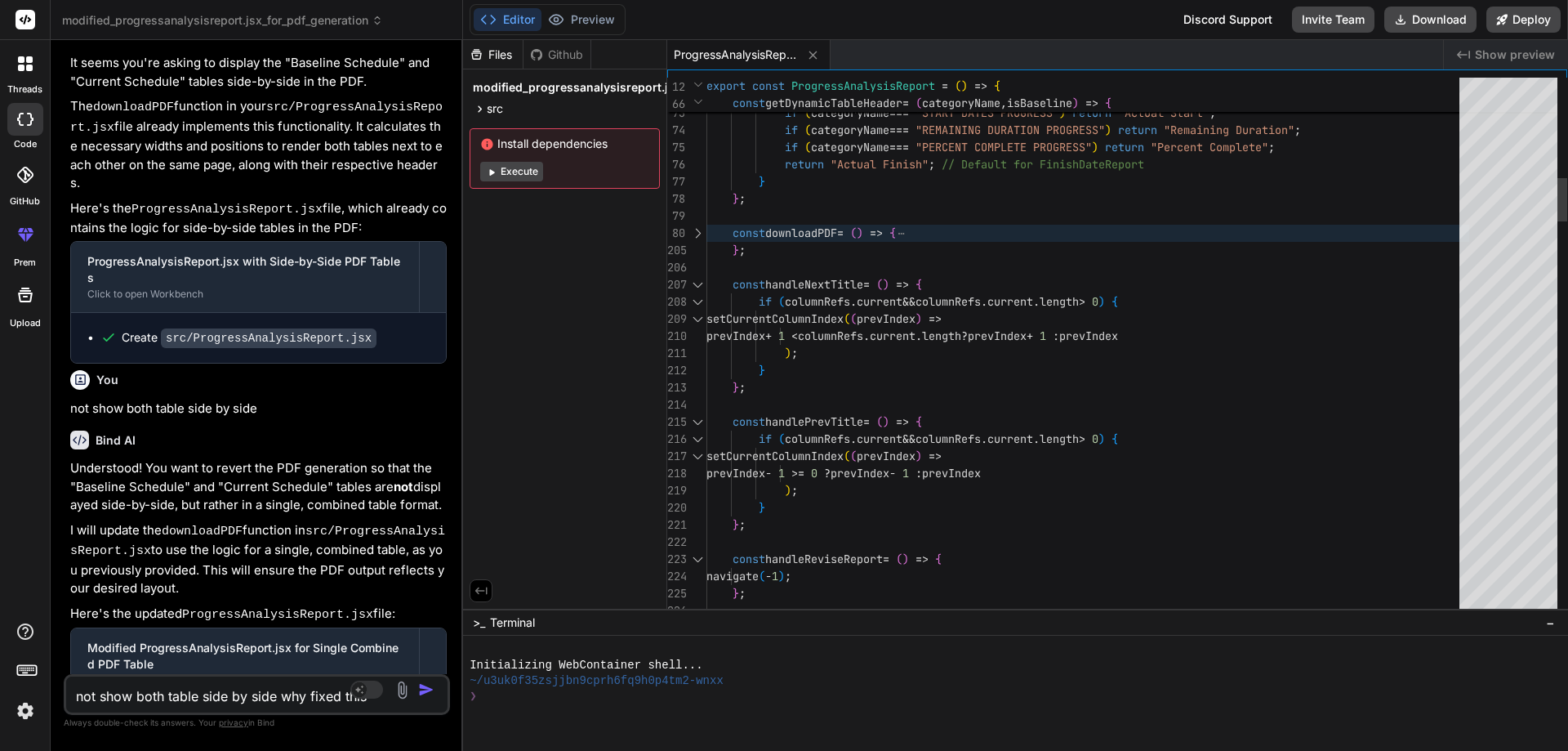
scroll to position [0, 0]
drag, startPoint x: 754, startPoint y: 248, endPoint x: 709, endPoint y: 229, distance: 48.8
